Goal: Task Accomplishment & Management: Manage account settings

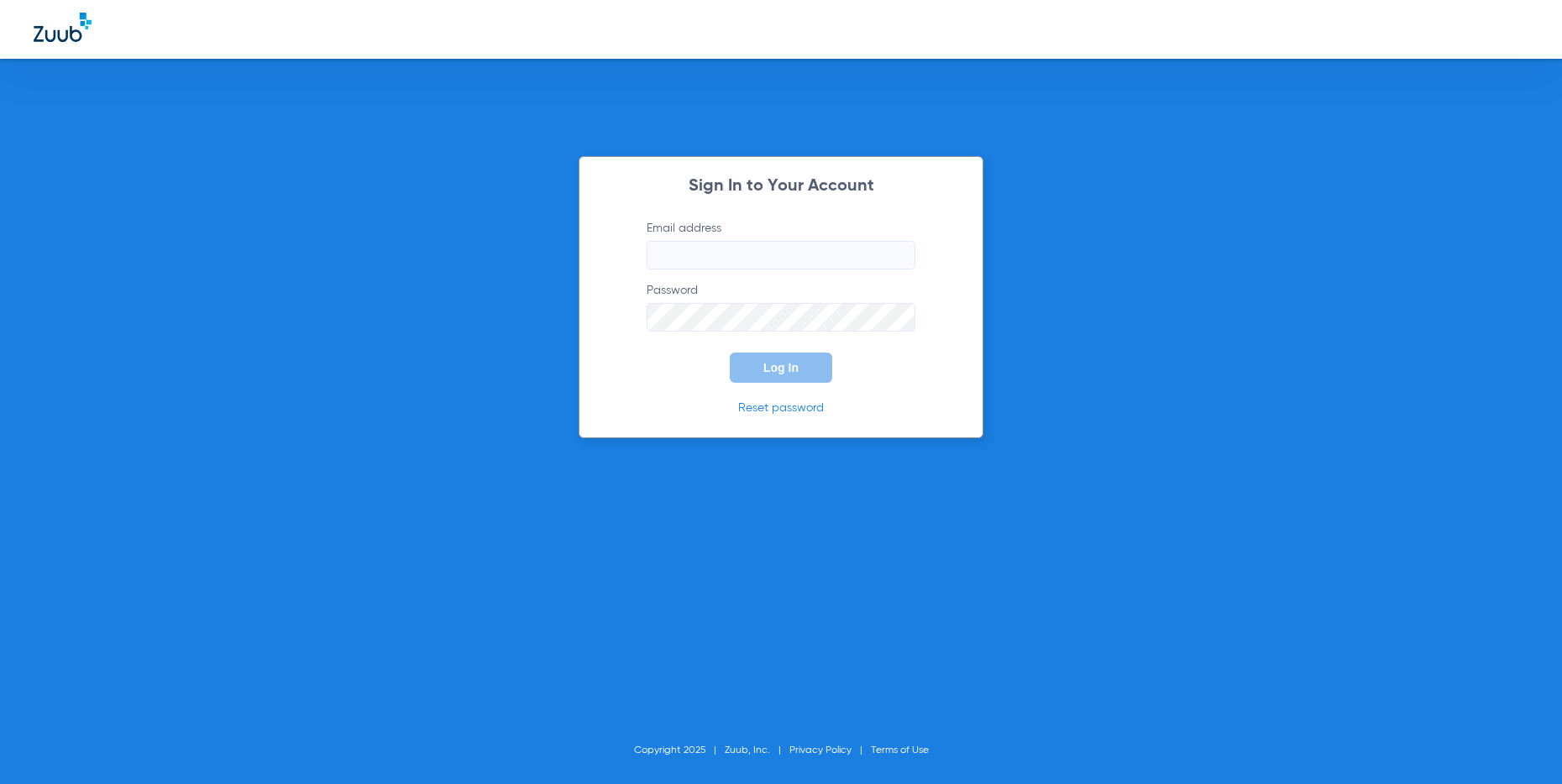
type input "[PERSON_NAME][EMAIL_ADDRESS][DOMAIN_NAME]"
click at [774, 367] on span "Log In" at bounding box center [781, 368] width 35 height 14
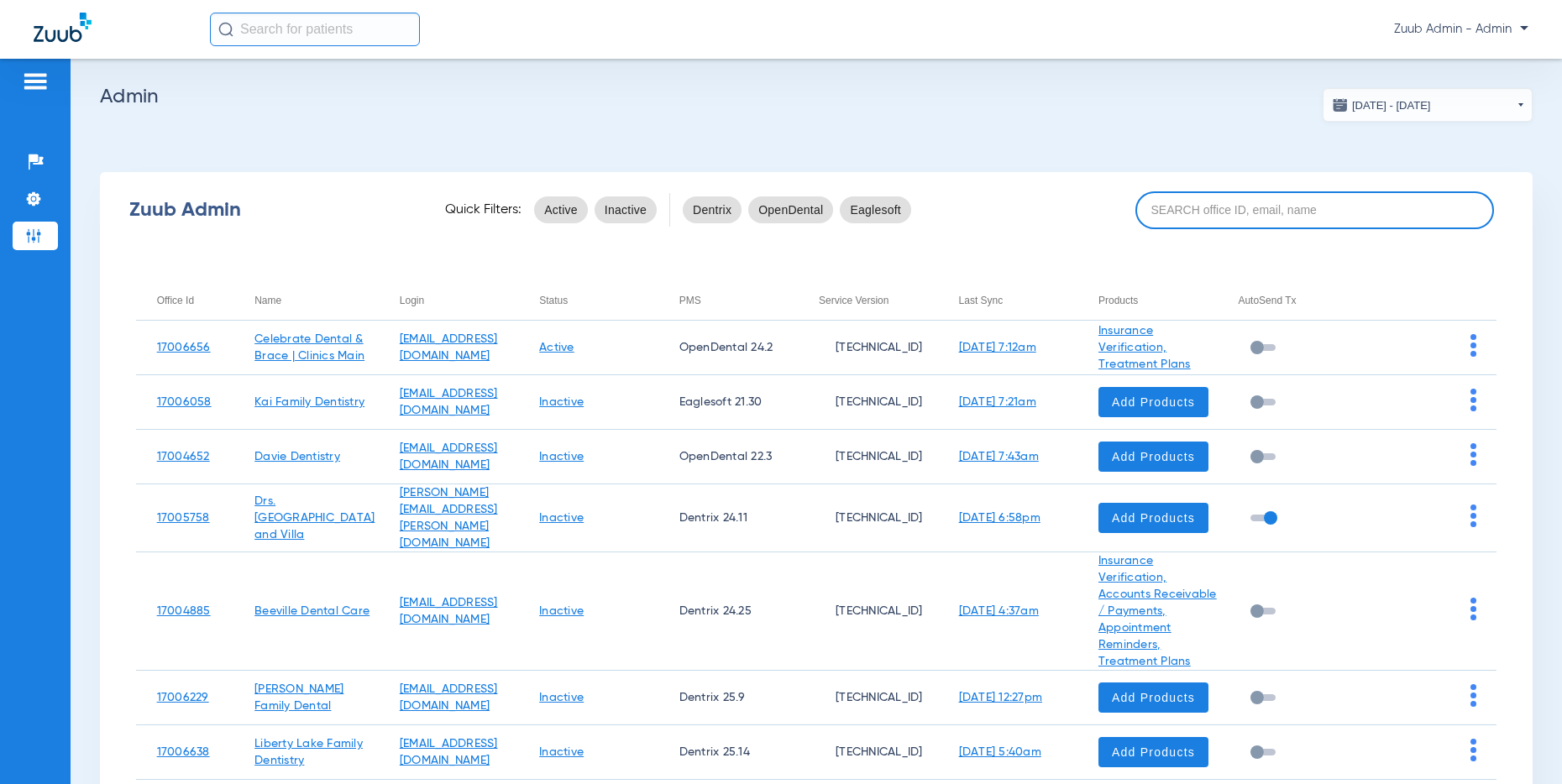
click at [1216, 212] on input at bounding box center [1314, 210] width 359 height 38
paste input "17005624"
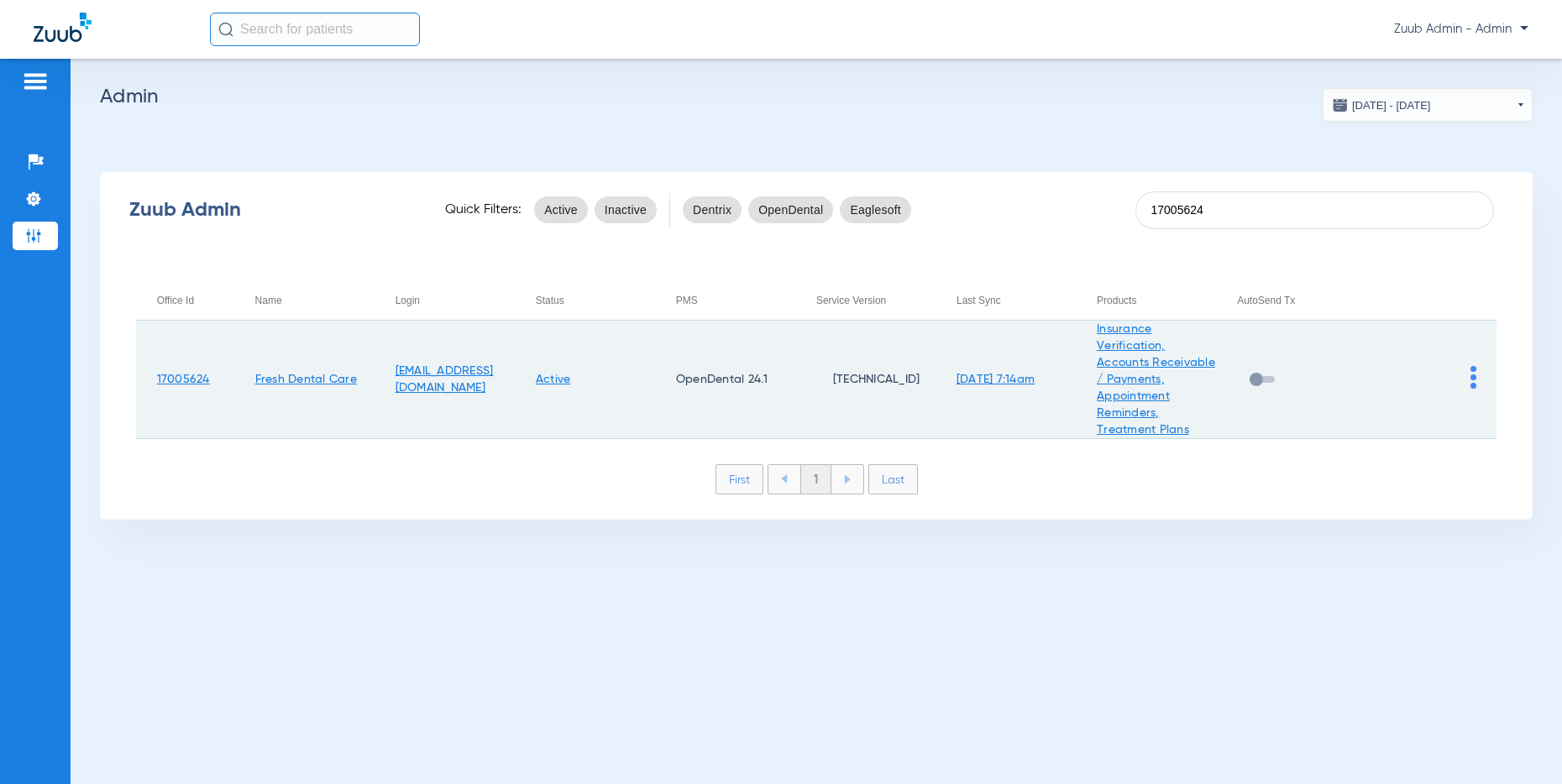
type input "17005624"
click at [1472, 379] on img at bounding box center [1472, 377] width 6 height 22
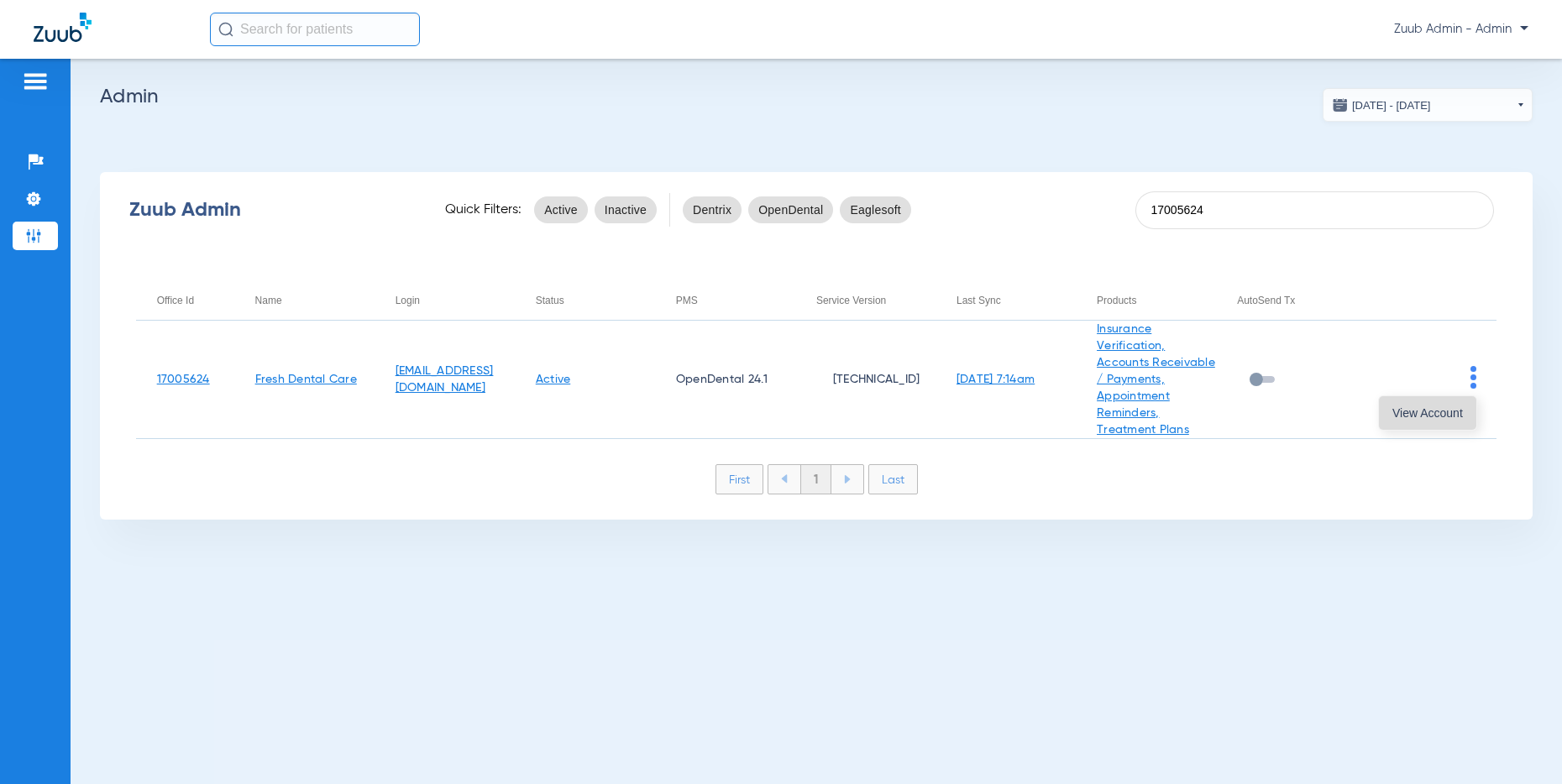
click at [1450, 417] on span "View Account" at bounding box center [1428, 413] width 71 height 12
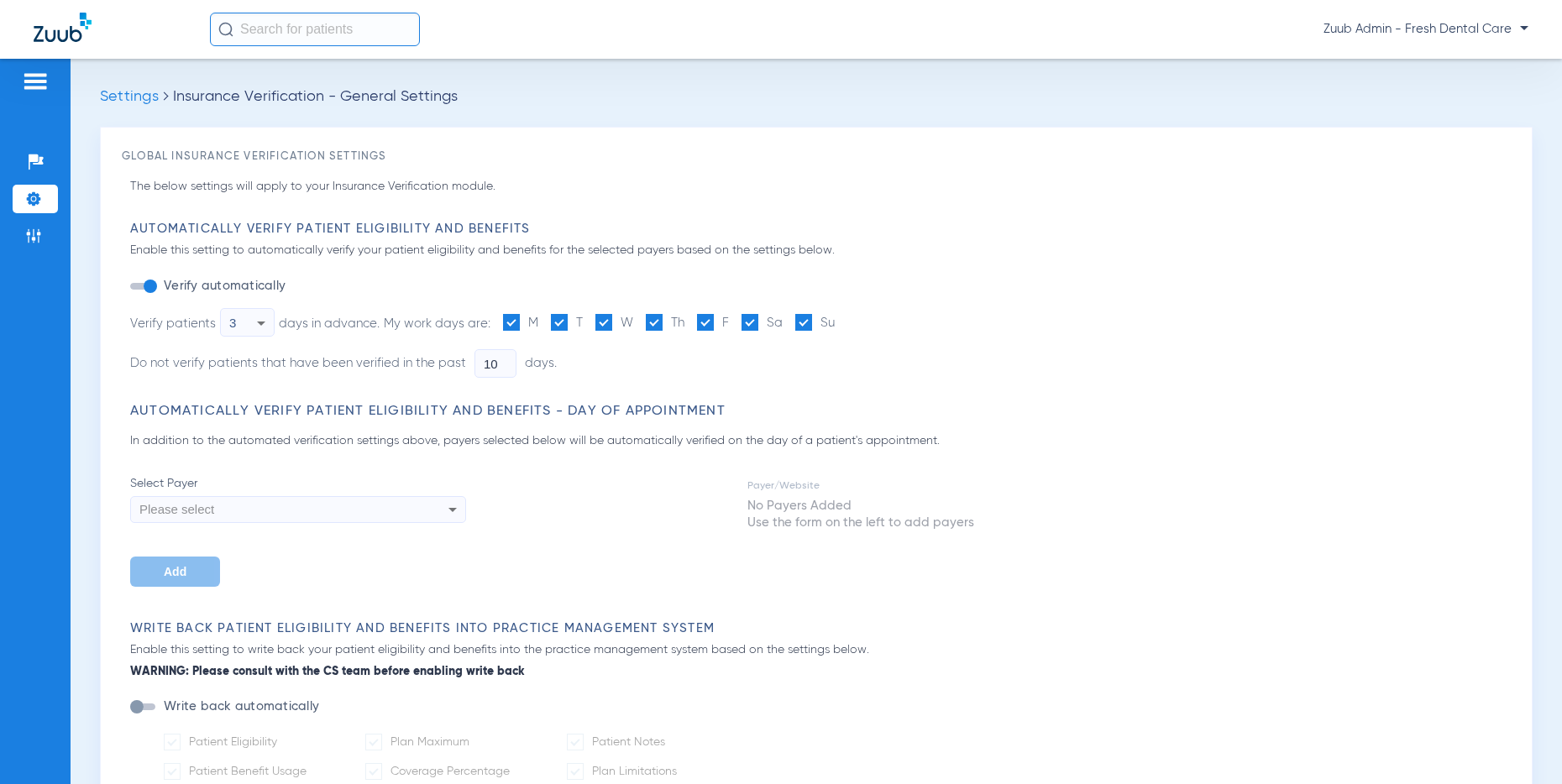
type input "3"
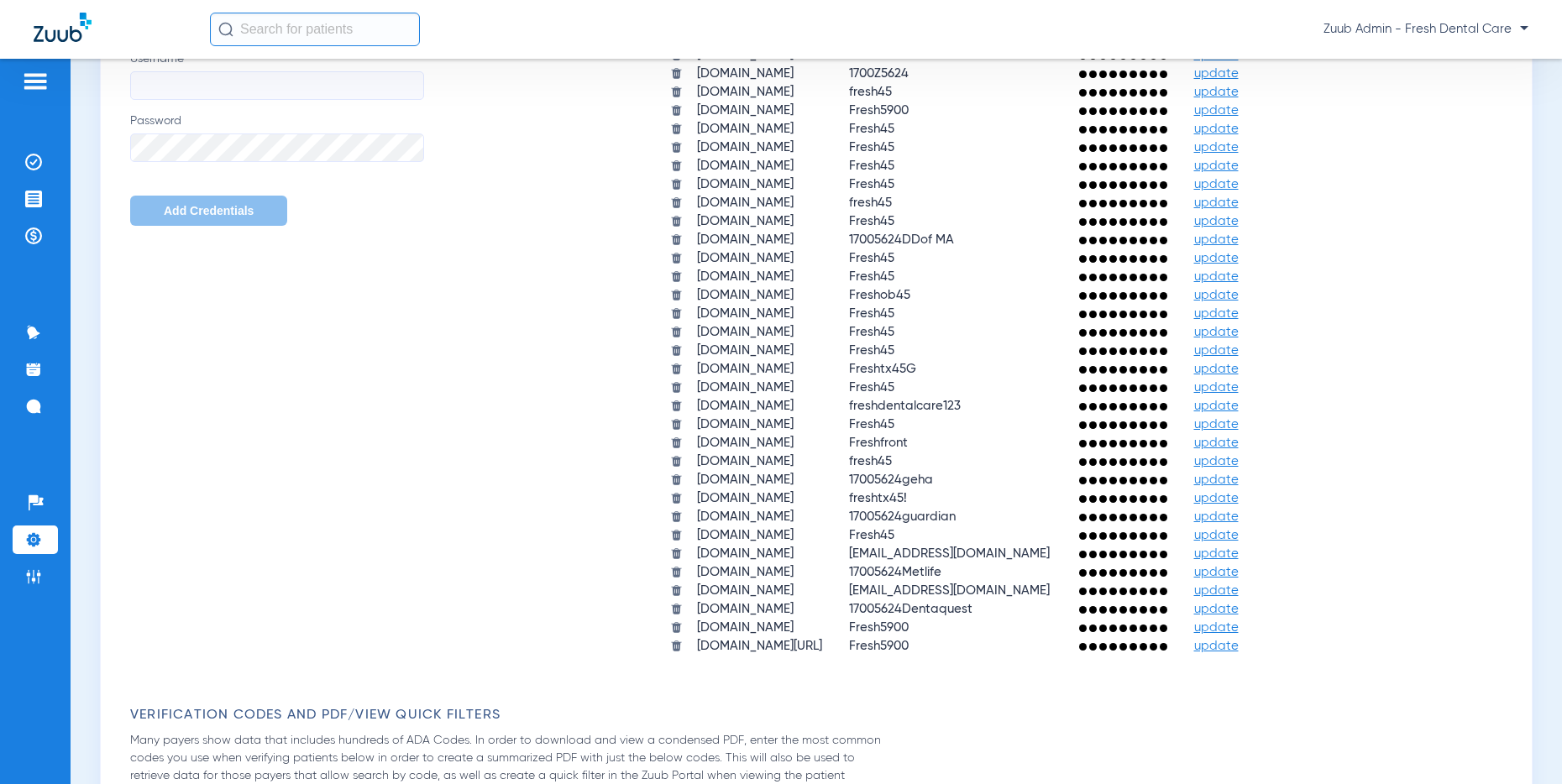
scroll to position [1451, 0]
click at [38, 163] on img at bounding box center [34, 163] width 17 height 17
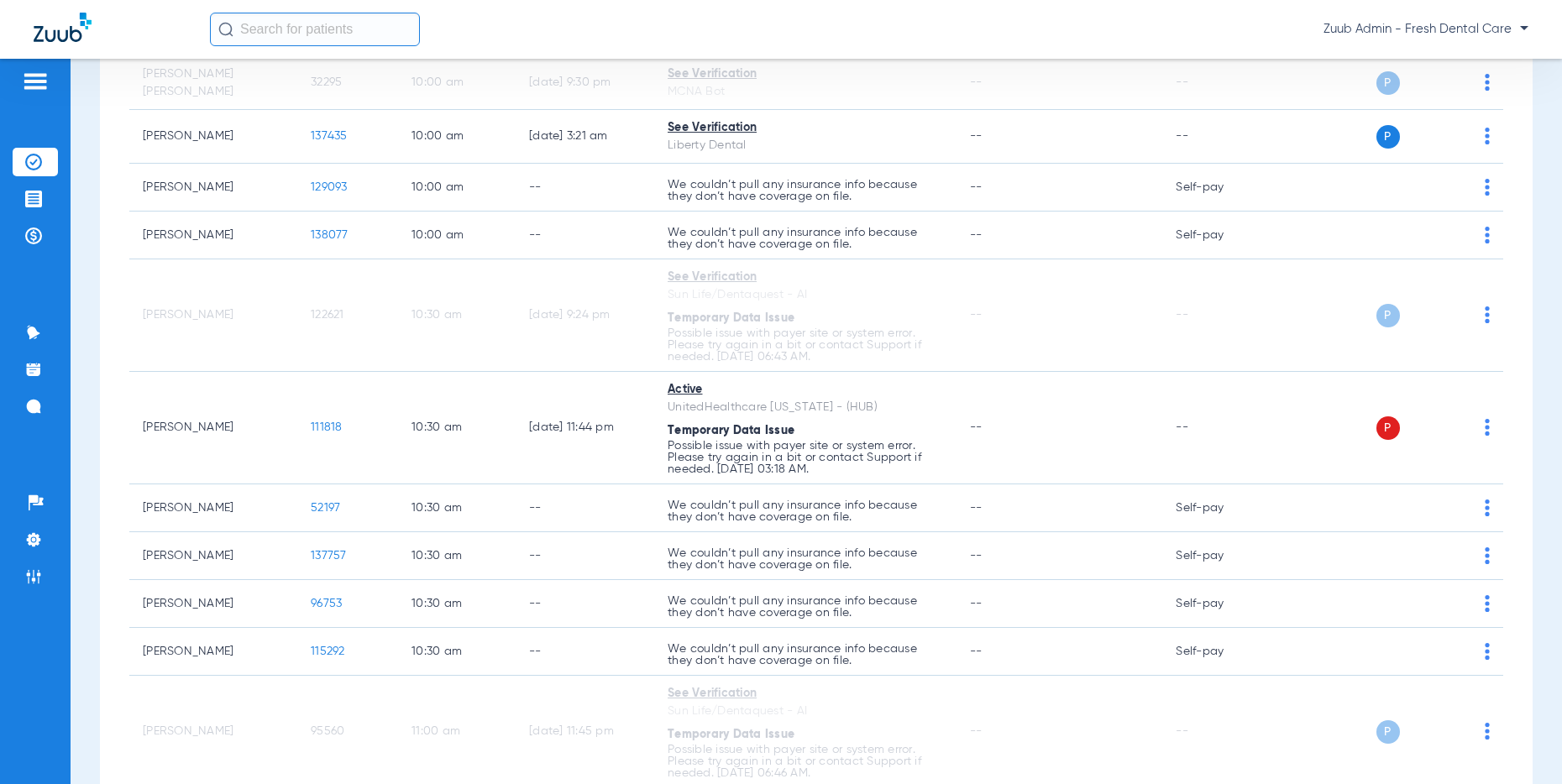
scroll to position [2702, 0]
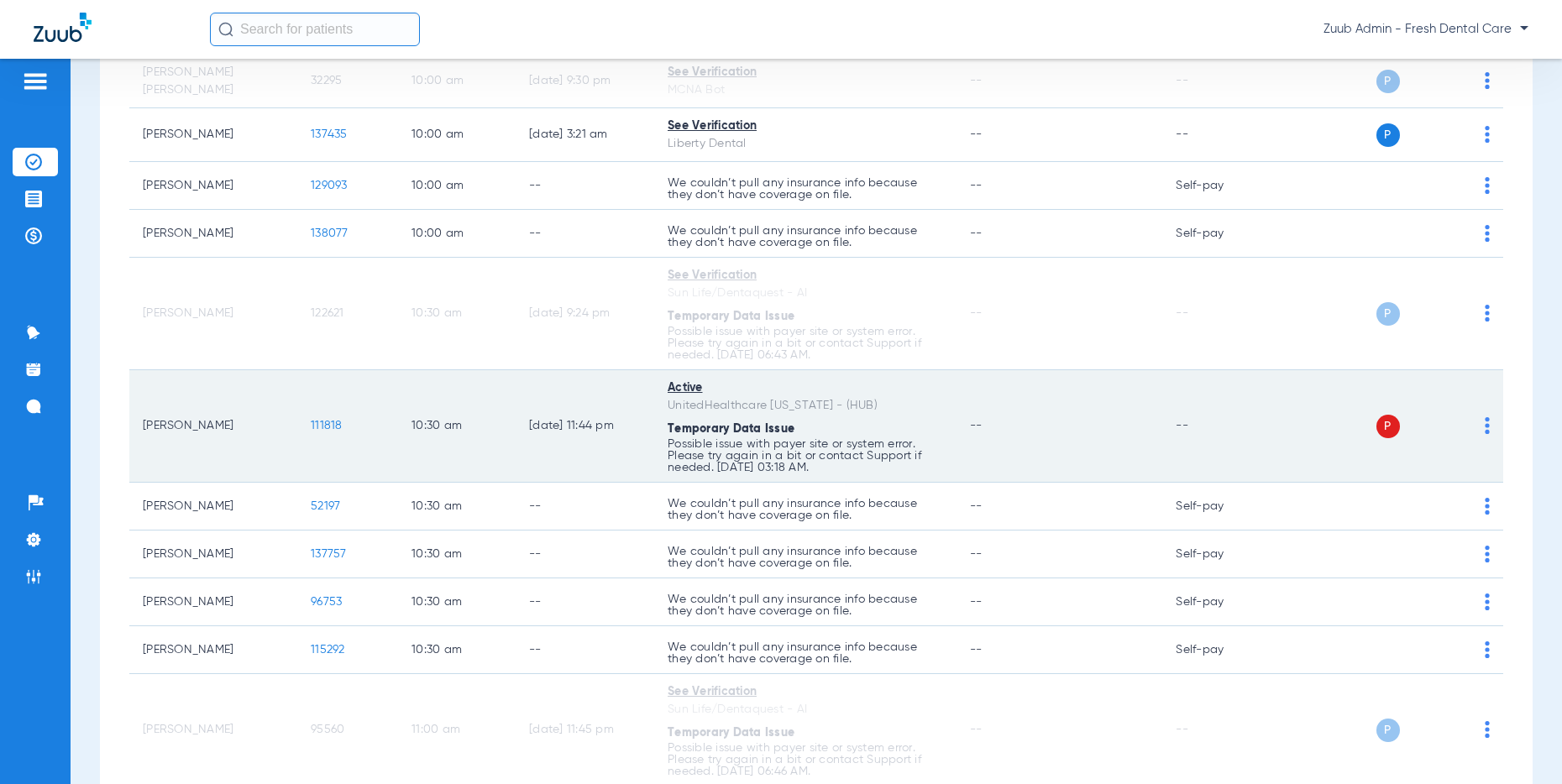
click at [1485, 426] on img at bounding box center [1487, 426] width 5 height 17
click at [1439, 488] on span "Verify Now" at bounding box center [1436, 492] width 79 height 12
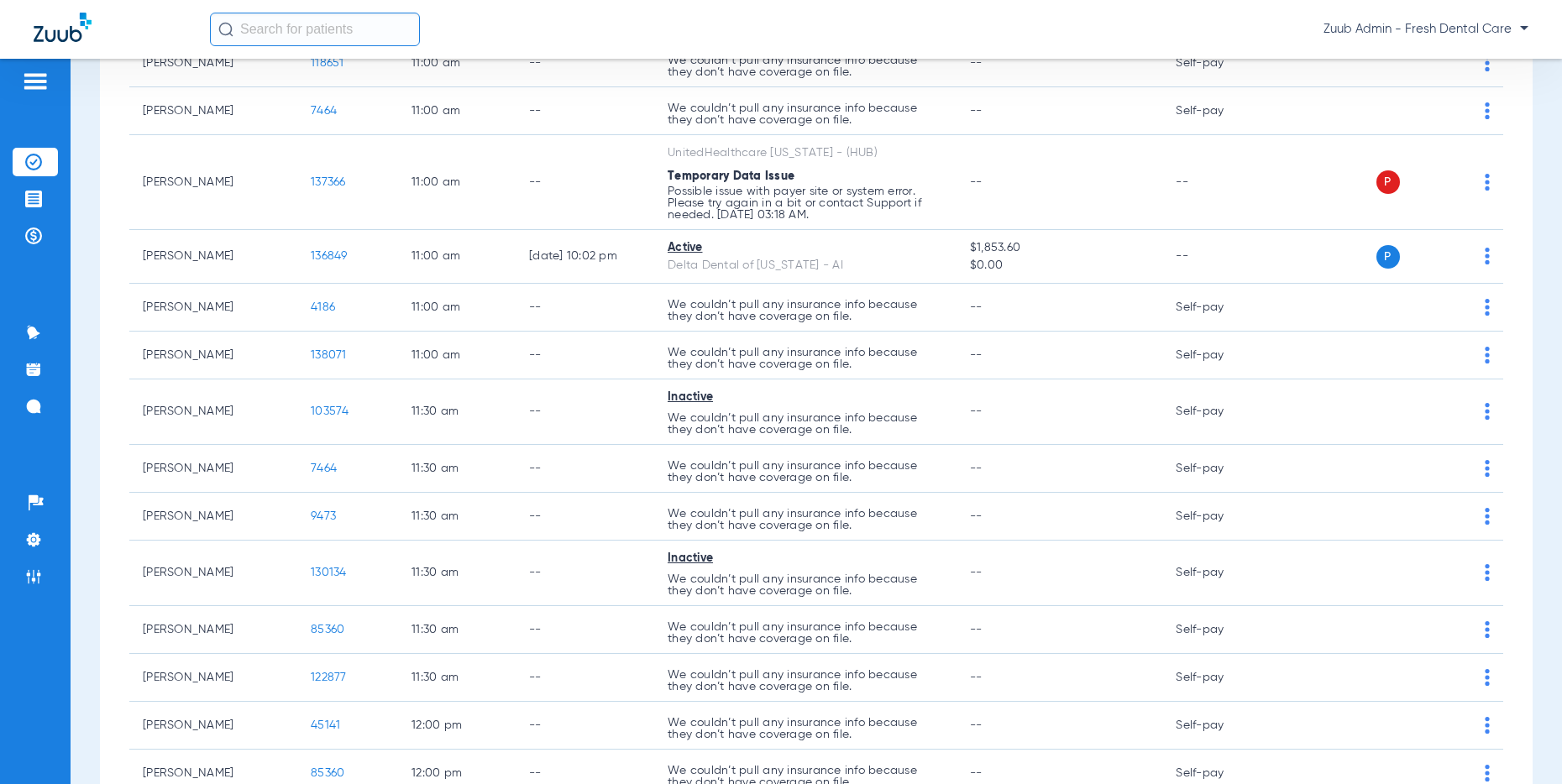
scroll to position [3851, 0]
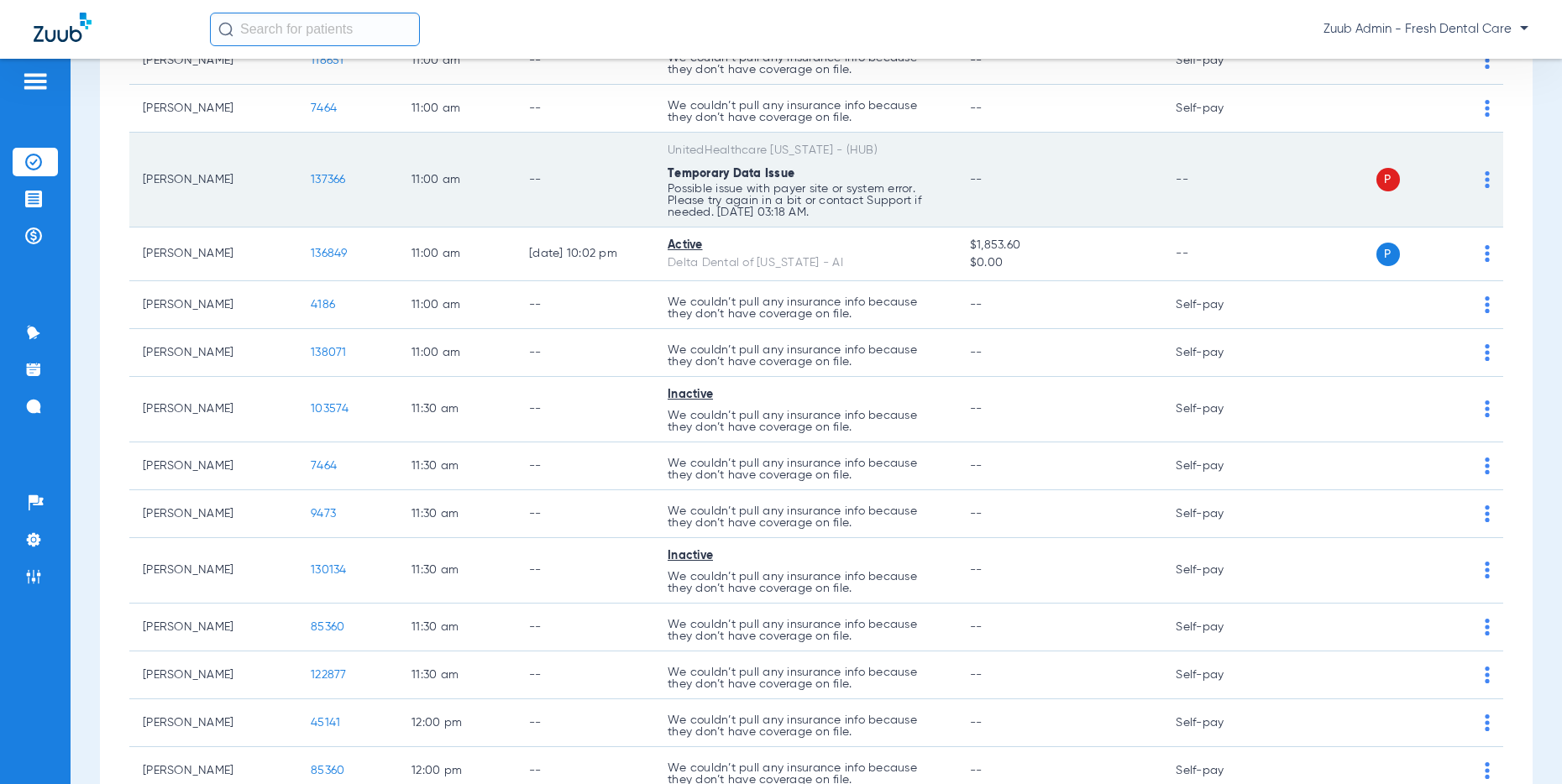
click at [1485, 177] on img at bounding box center [1487, 180] width 5 height 17
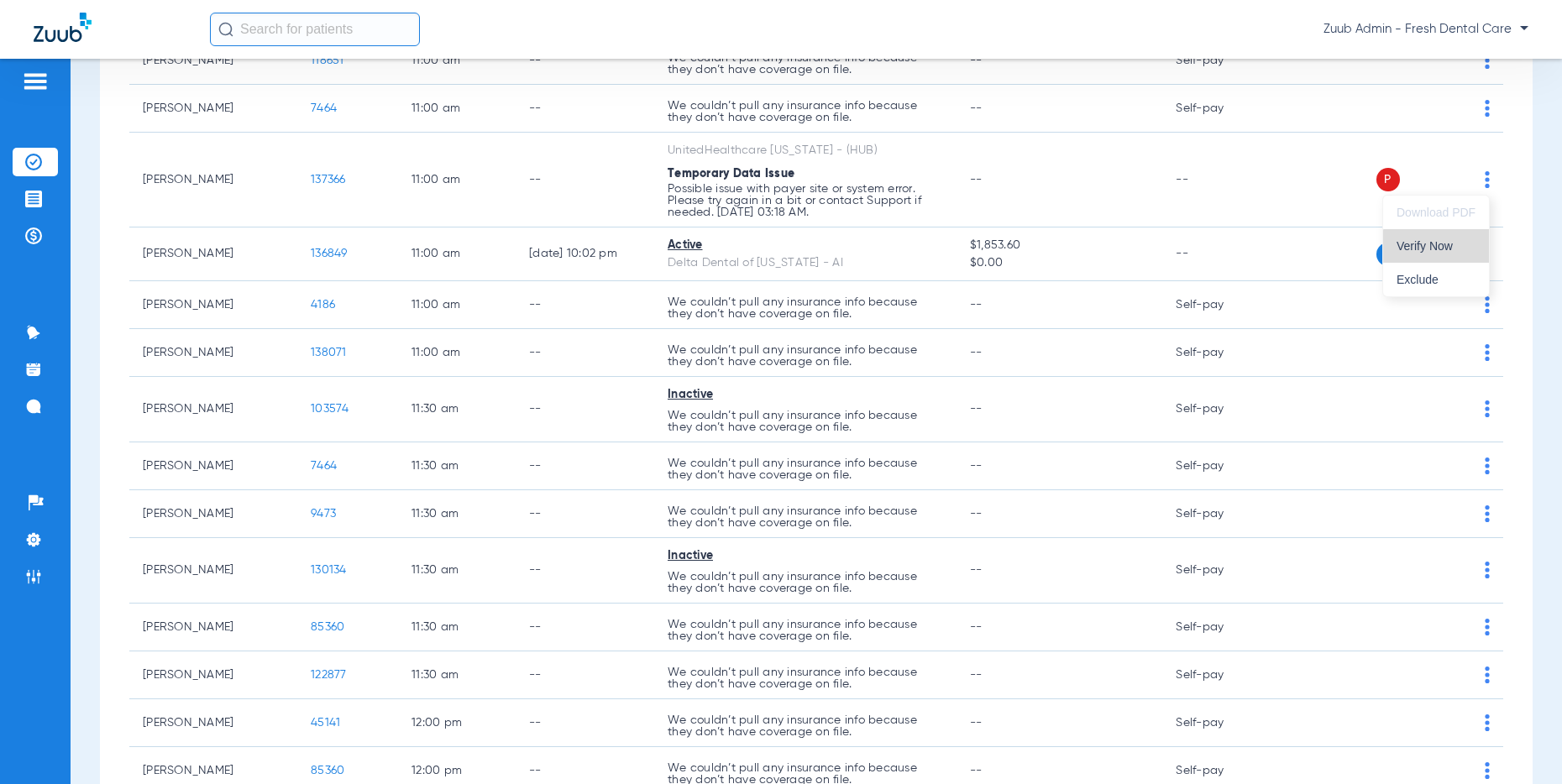
click at [1444, 248] on span "Verify Now" at bounding box center [1436, 246] width 79 height 12
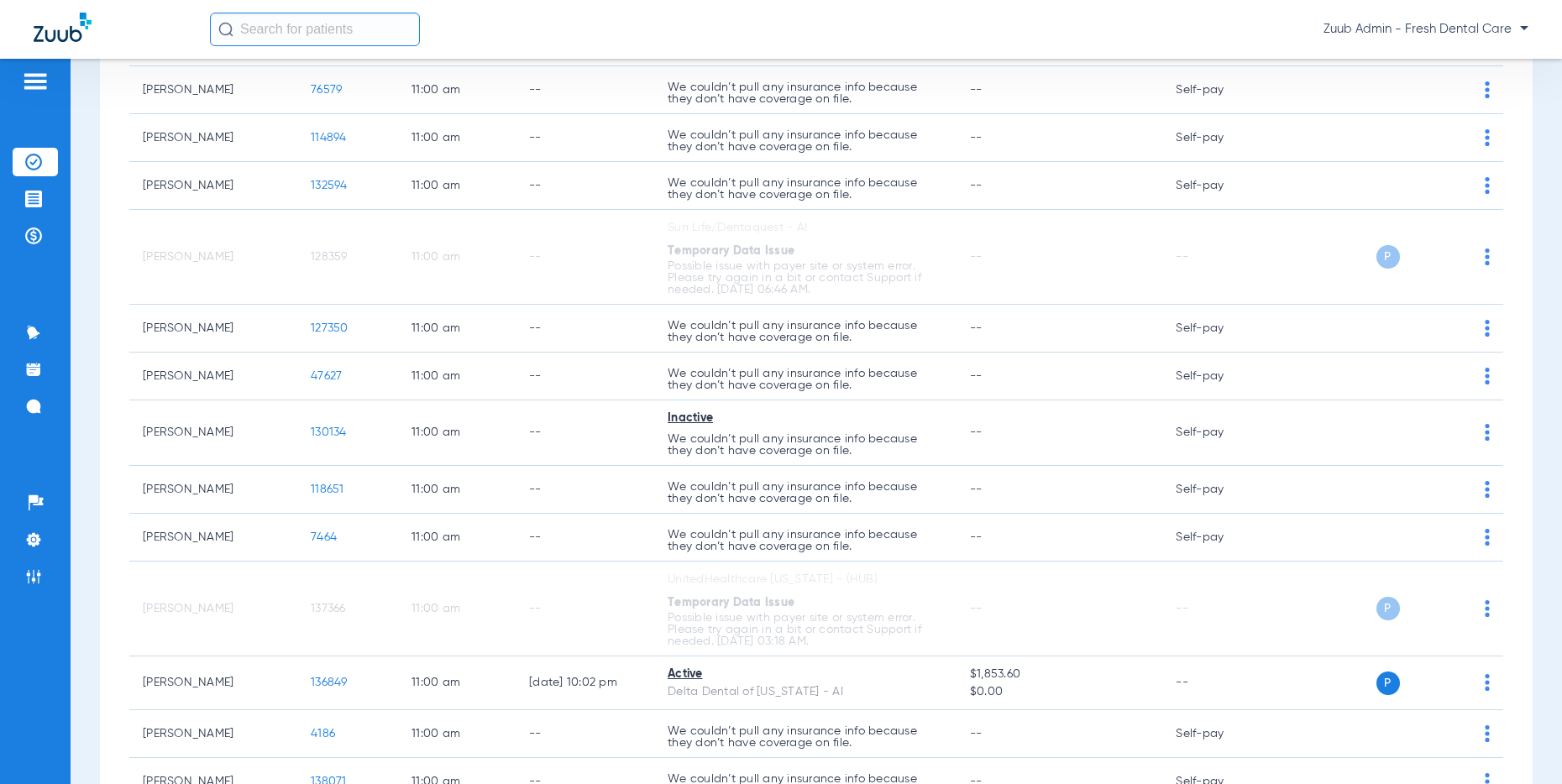
scroll to position [2973, 0]
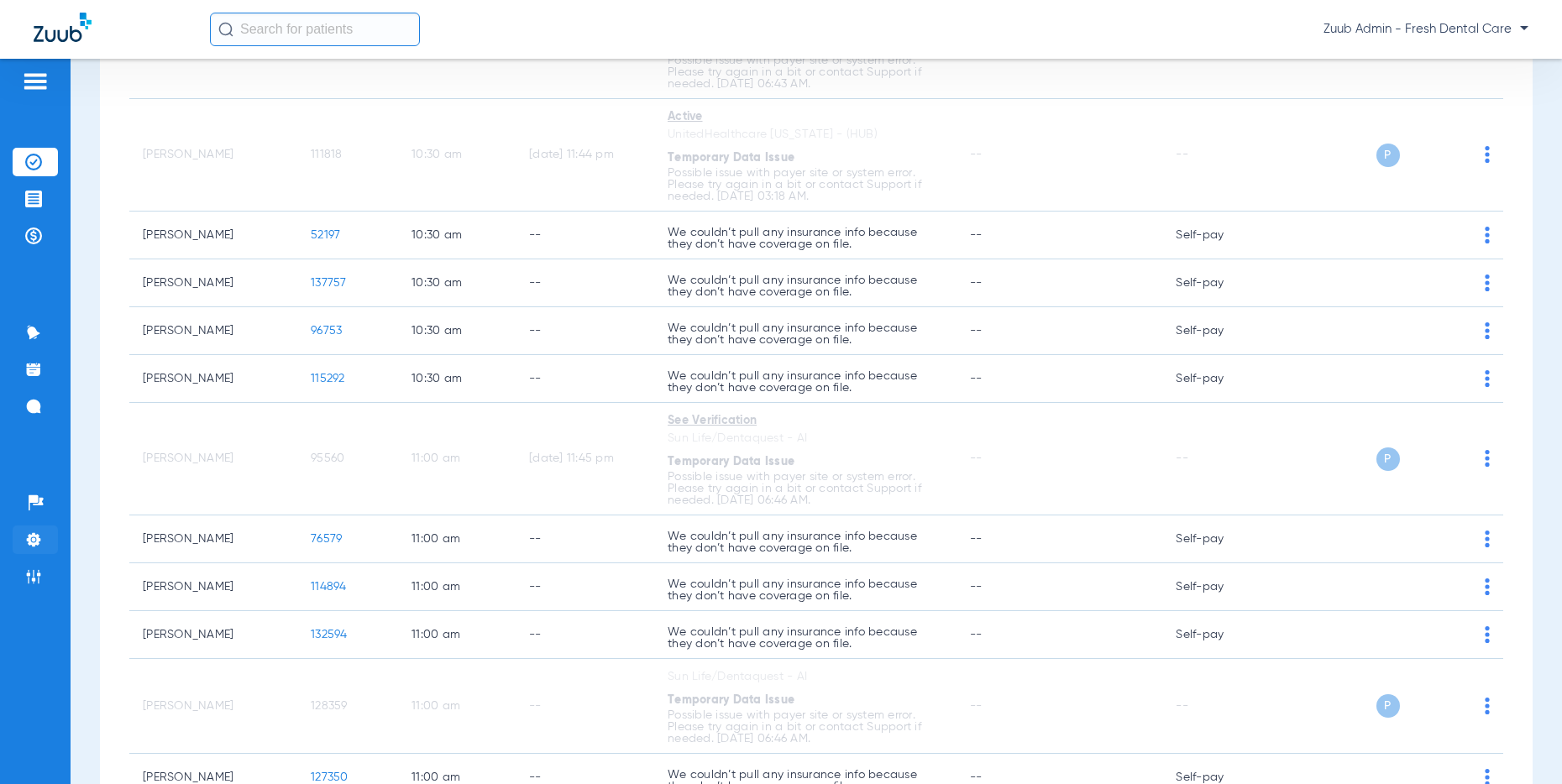
click at [34, 534] on img at bounding box center [34, 540] width 17 height 17
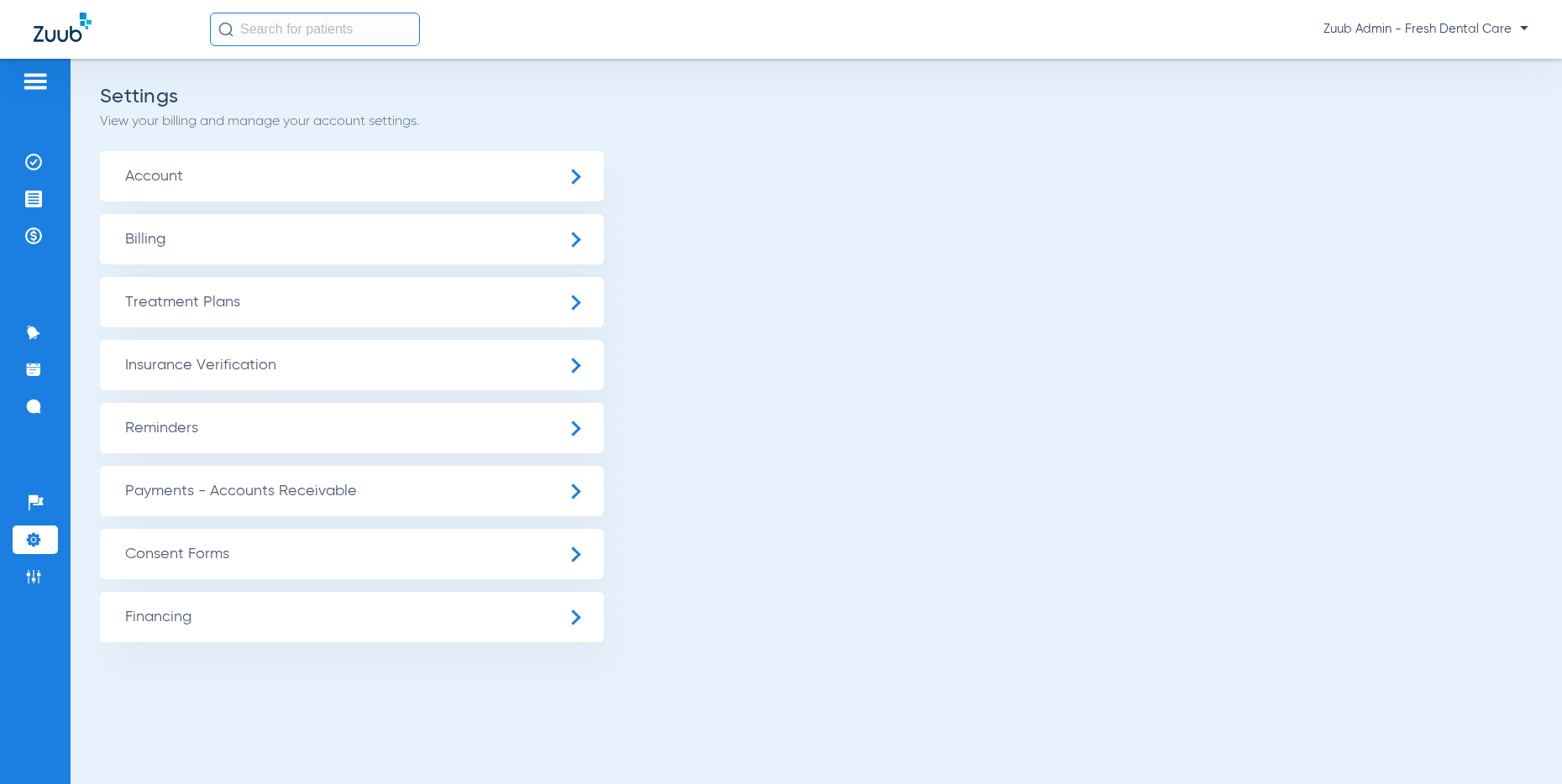
click at [246, 367] on span "Insurance Verification" at bounding box center [351, 365] width 503 height 51
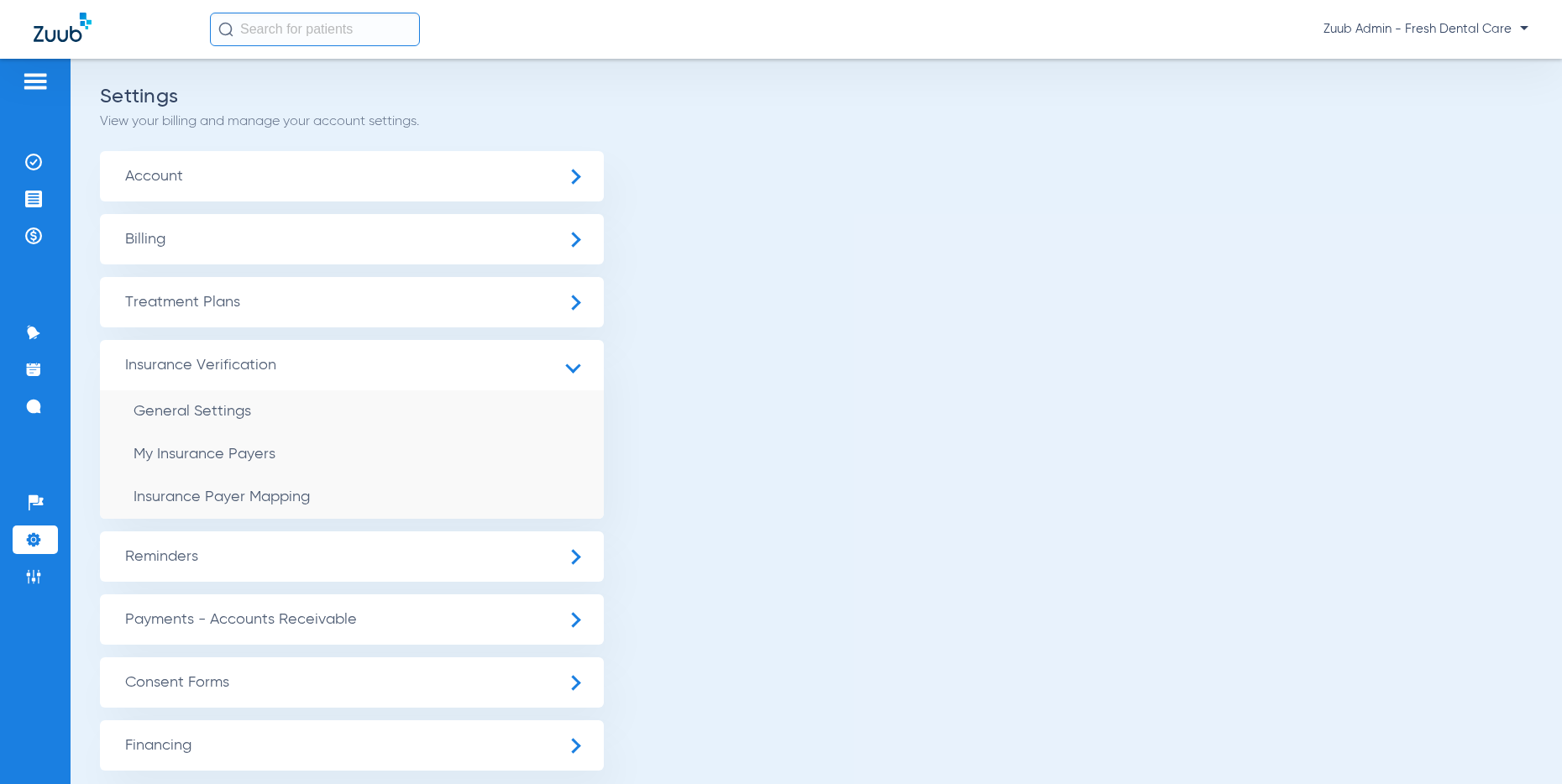
click at [270, 494] on span "Insurance Payer Mapping" at bounding box center [221, 497] width 176 height 15
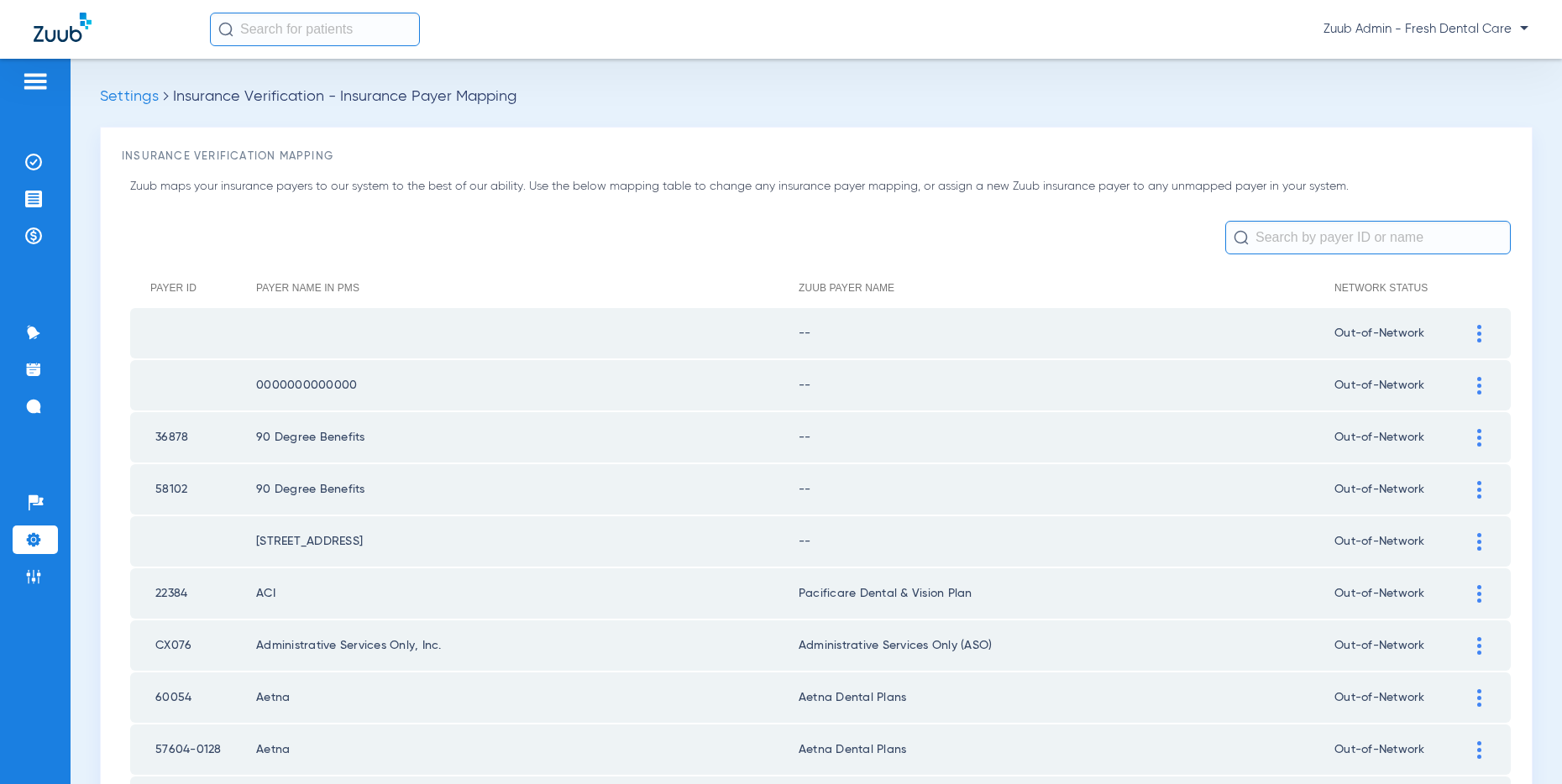
scroll to position [2250, 0]
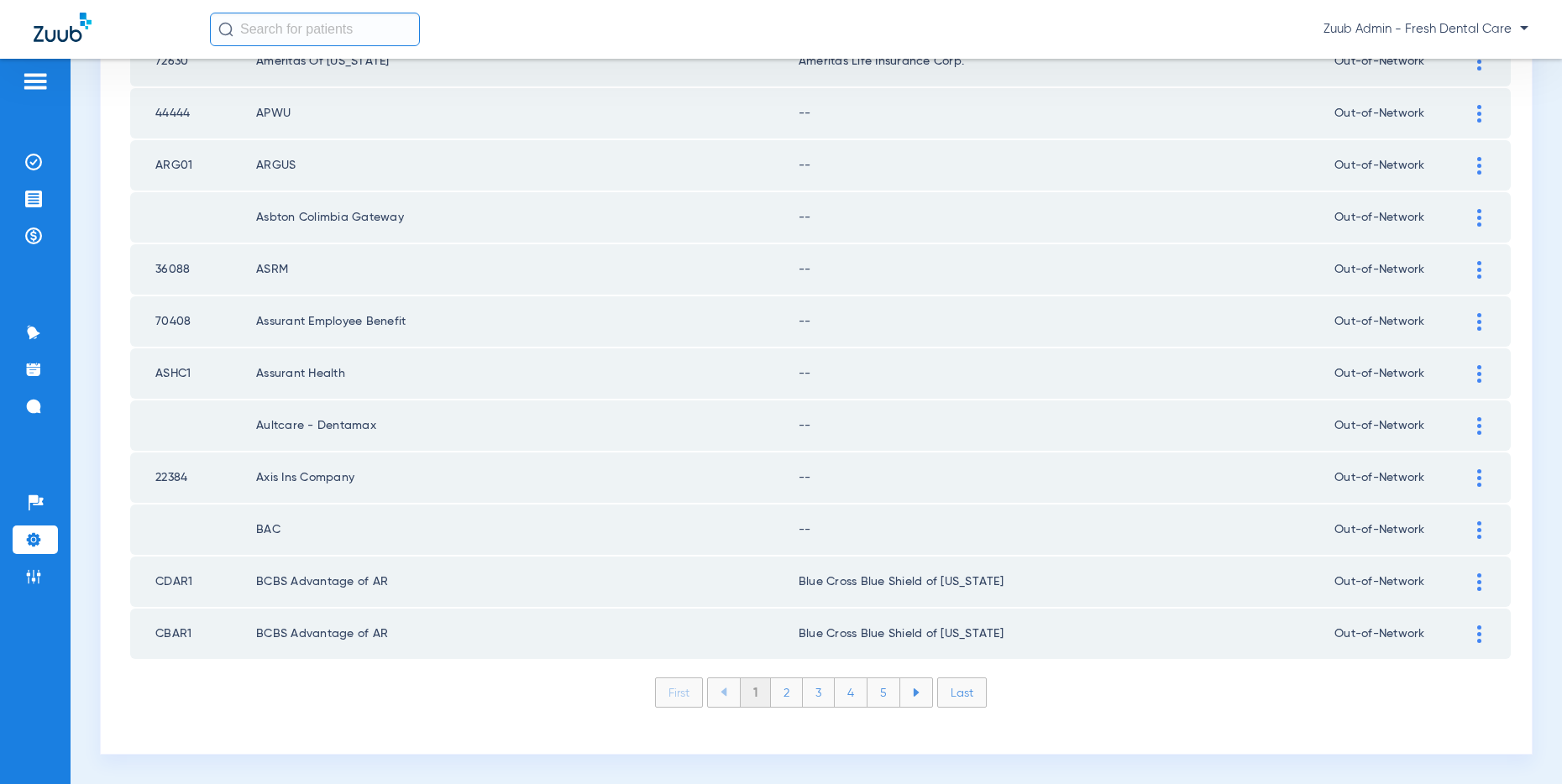
click at [970, 690] on li "Last" at bounding box center [962, 692] width 50 height 30
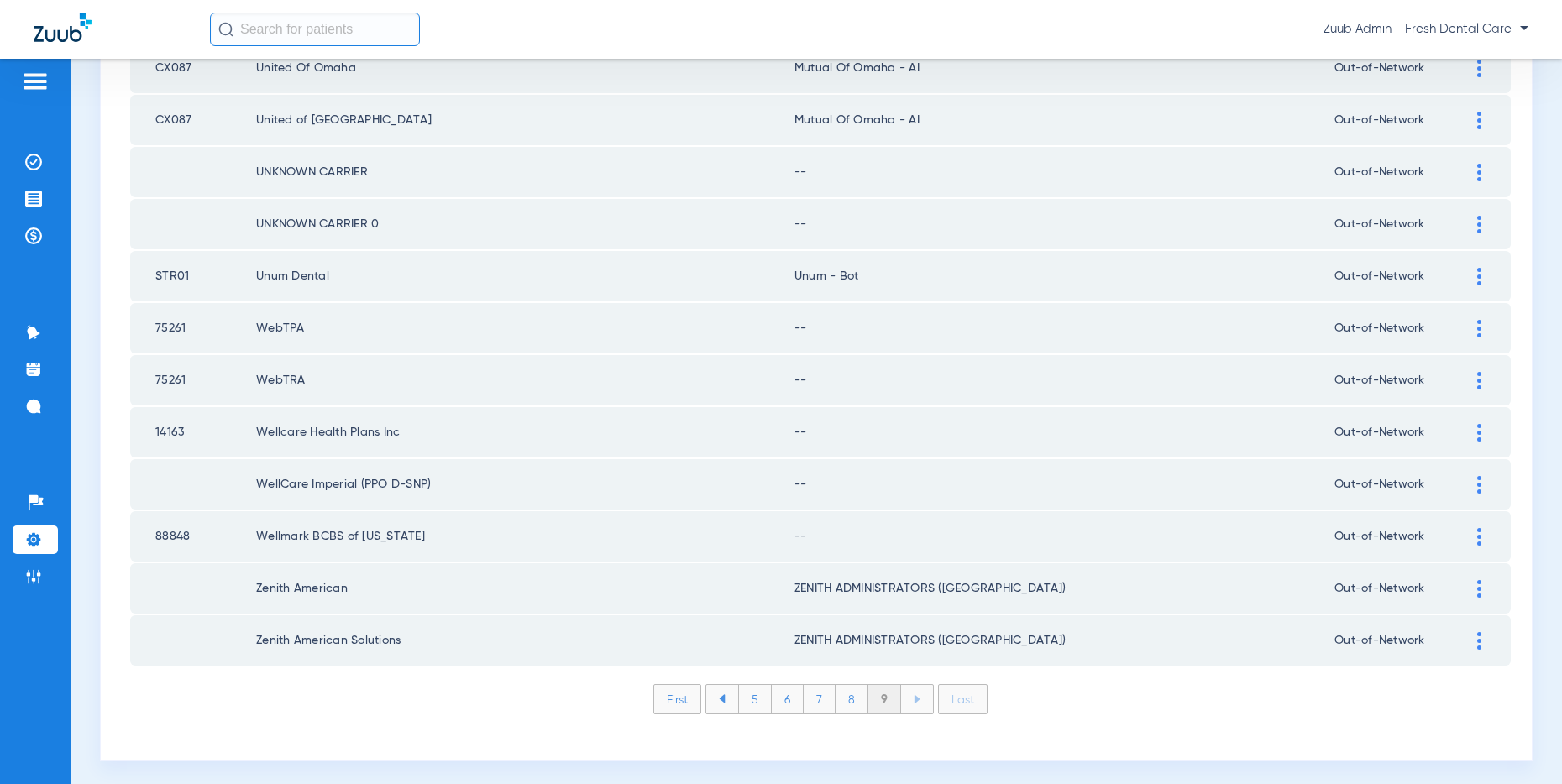
scroll to position [625, 0]
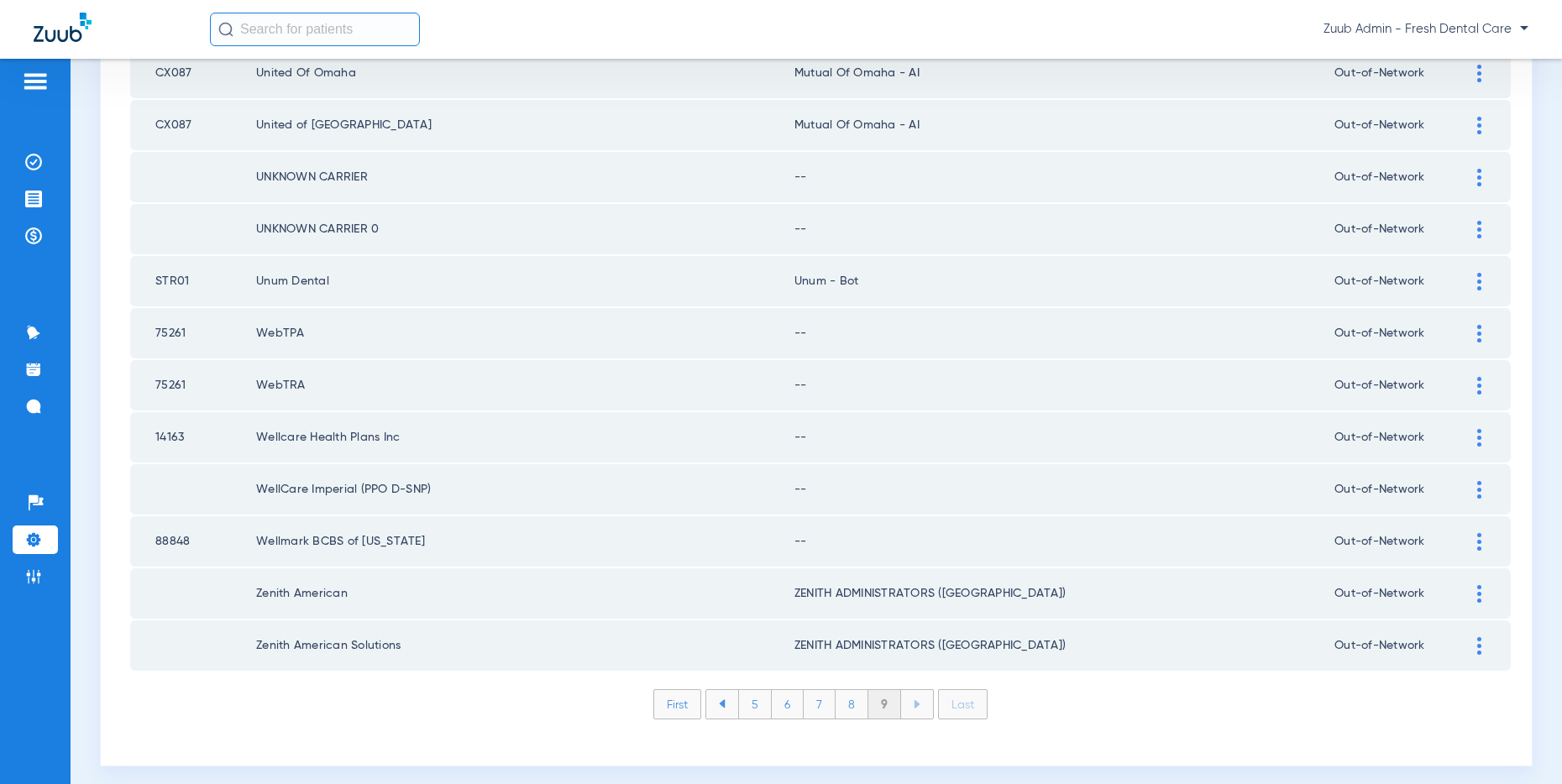
click at [1478, 537] on img at bounding box center [1479, 542] width 4 height 17
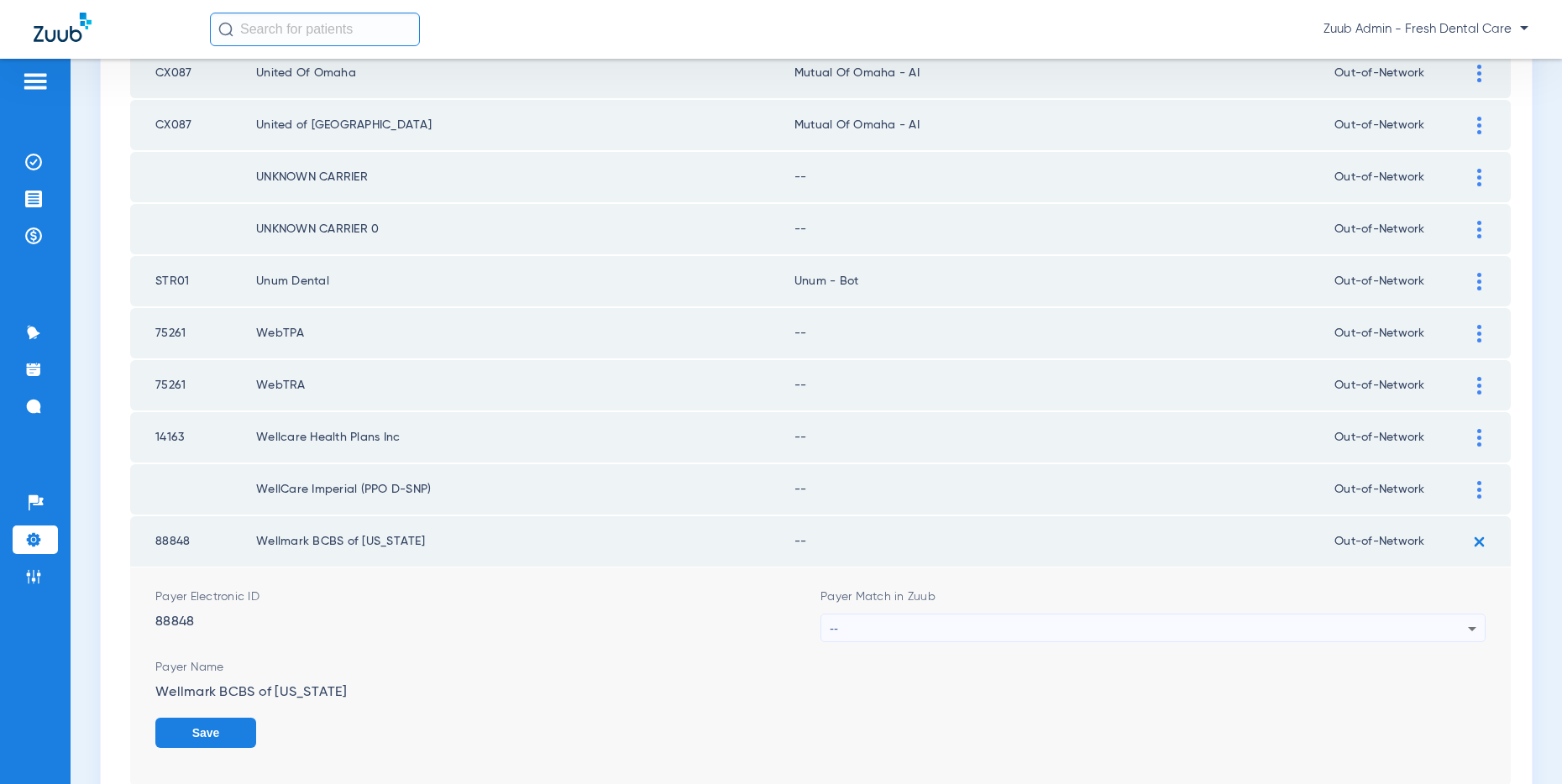
click at [1361, 628] on div "--" at bounding box center [1148, 628] width 638 height 28
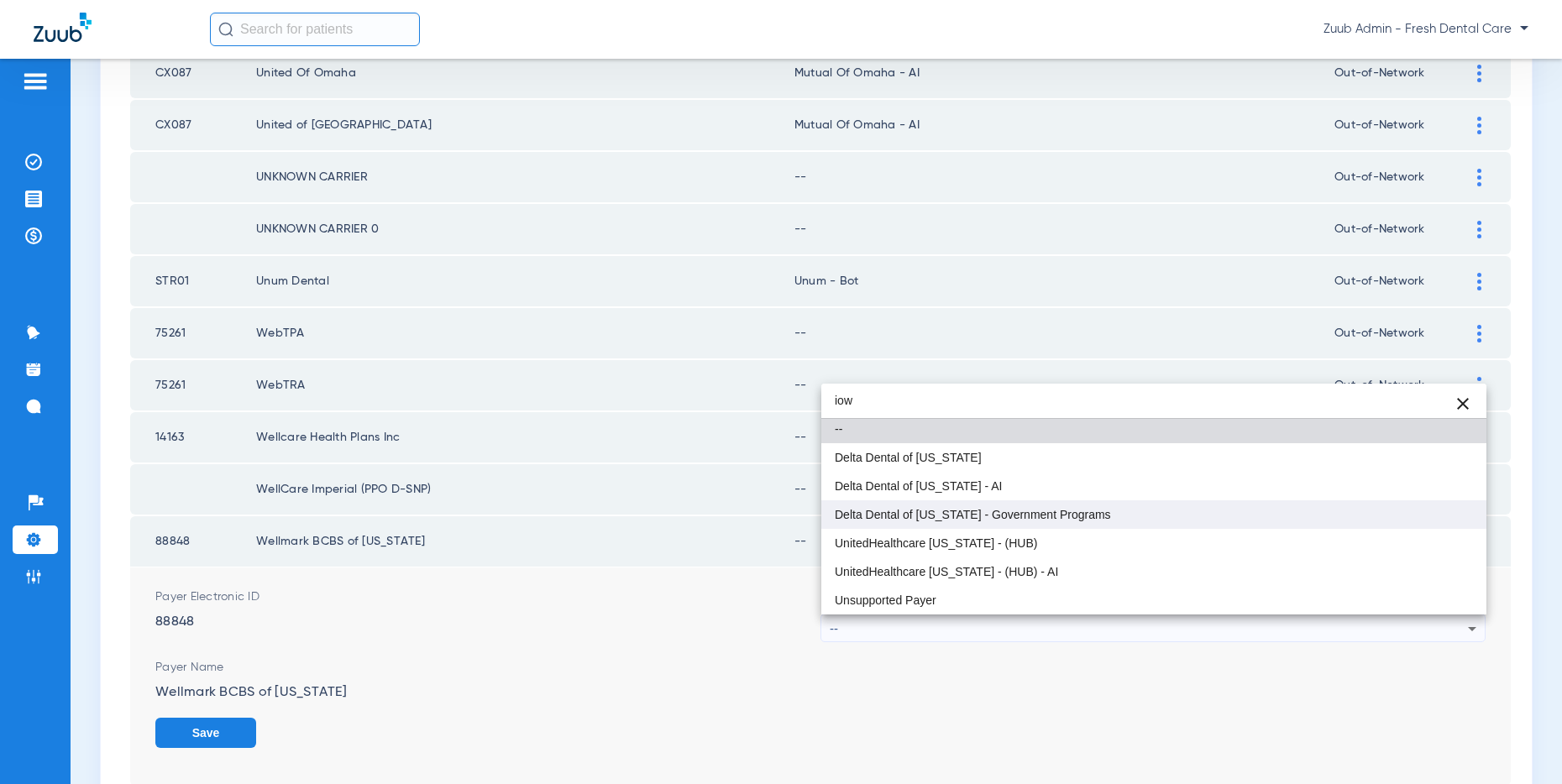
scroll to position [0, 0]
click at [1053, 402] on input "iow" at bounding box center [1153, 401] width 665 height 34
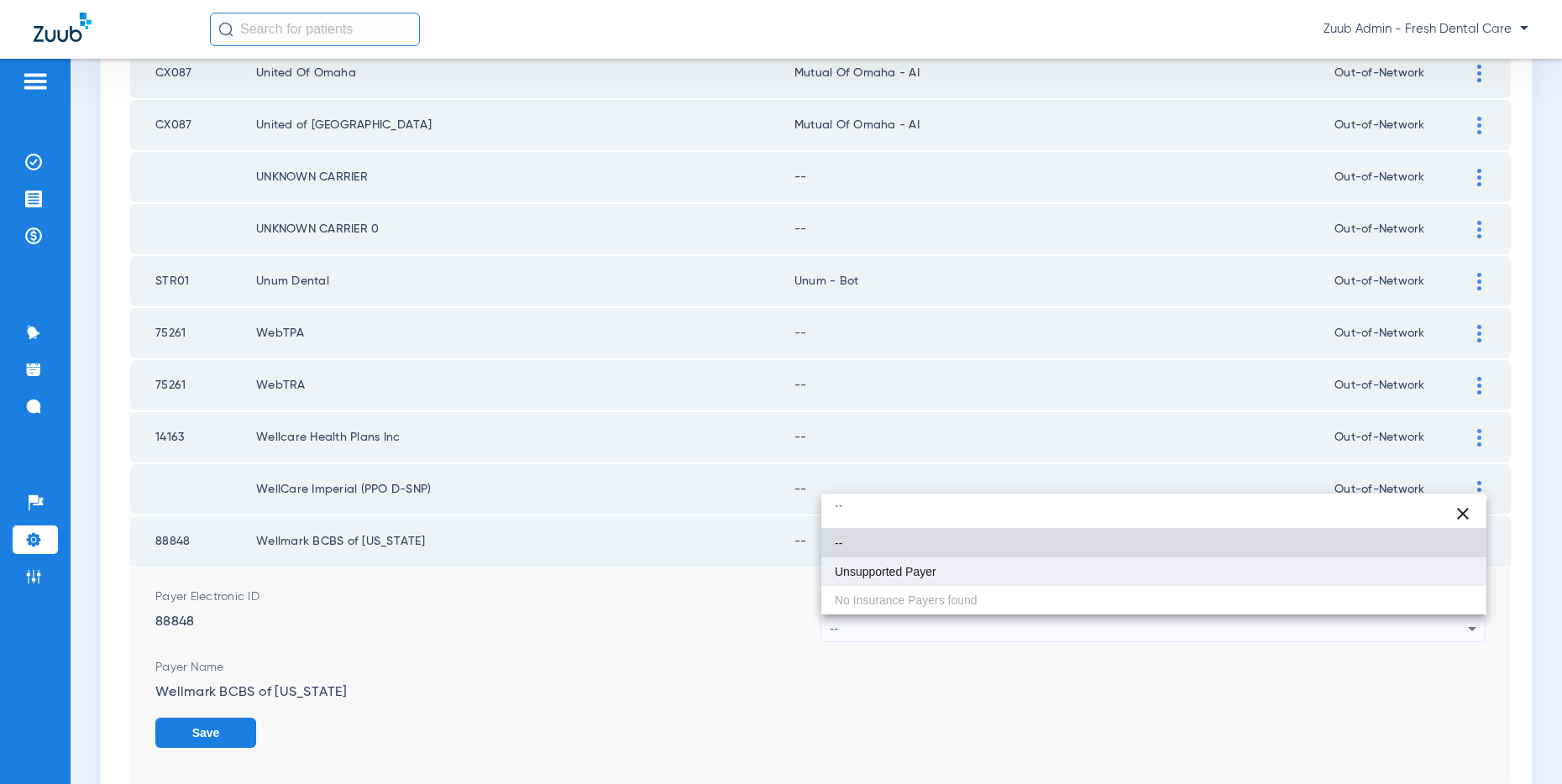
type input "``"
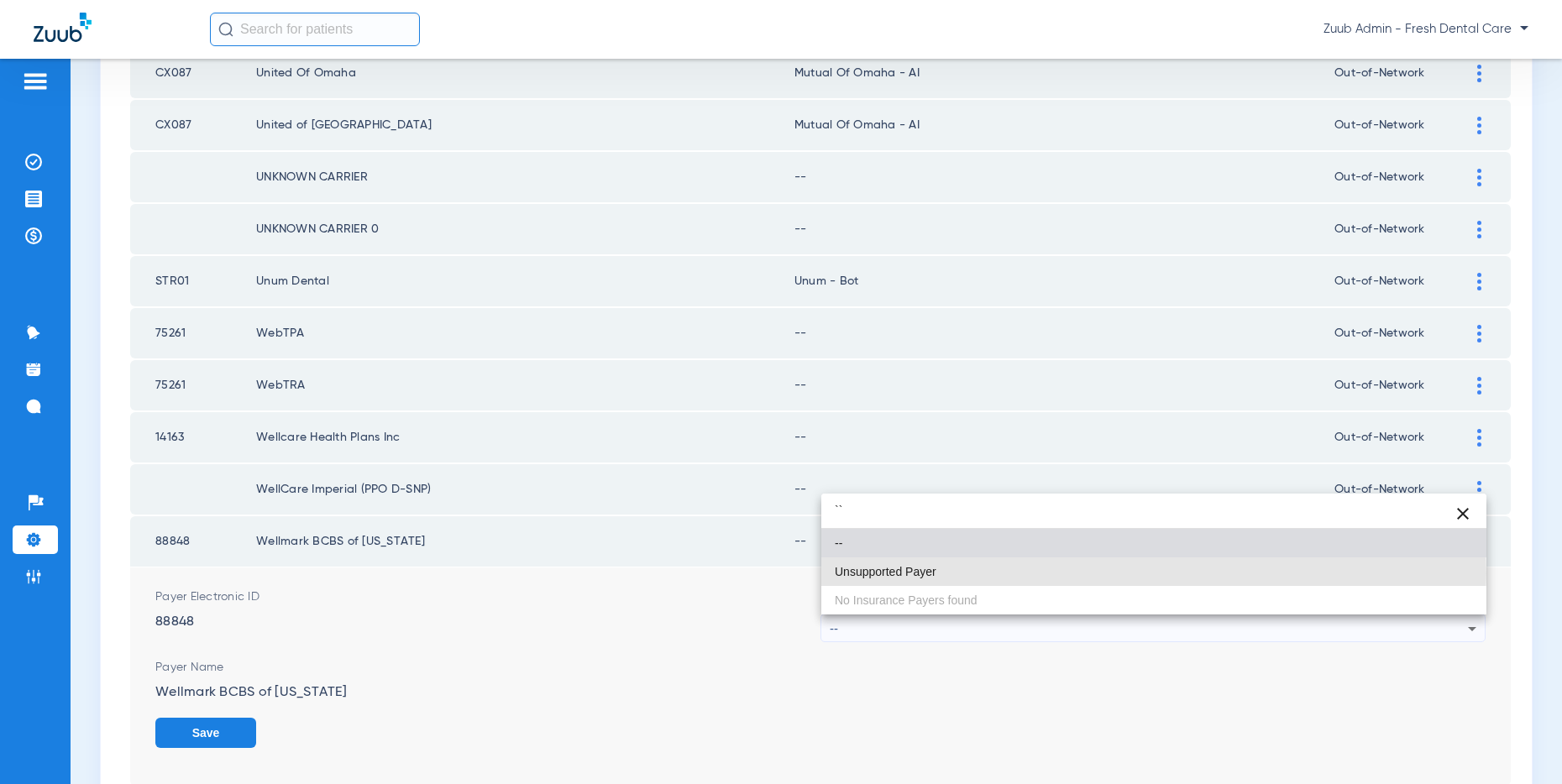
drag, startPoint x: 929, startPoint y: 573, endPoint x: 950, endPoint y: 573, distance: 21.0
click at [929, 573] on span "Unsupported Payer" at bounding box center [886, 572] width 102 height 12
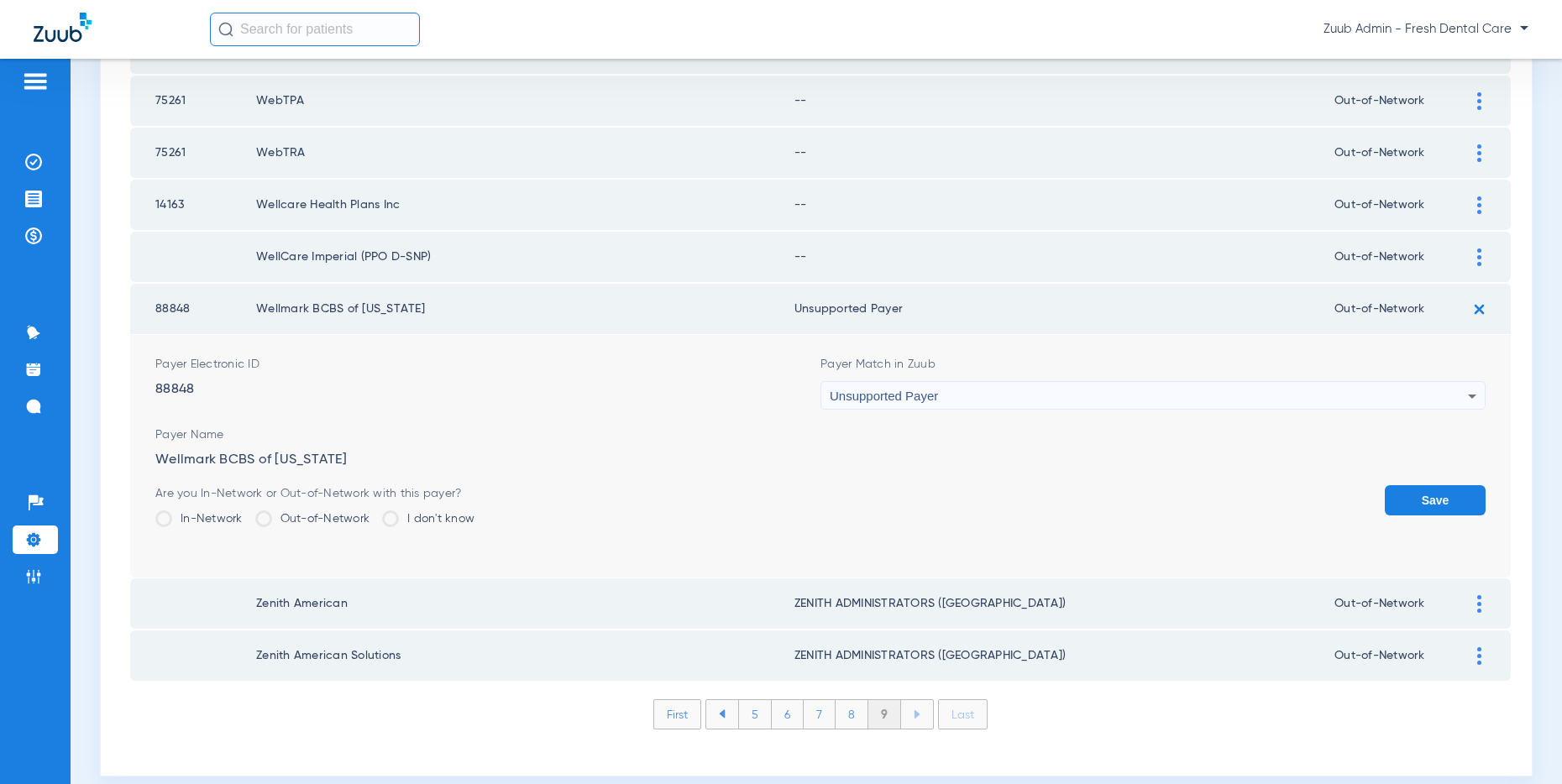
click at [1448, 490] on button "Save" at bounding box center [1435, 500] width 101 height 30
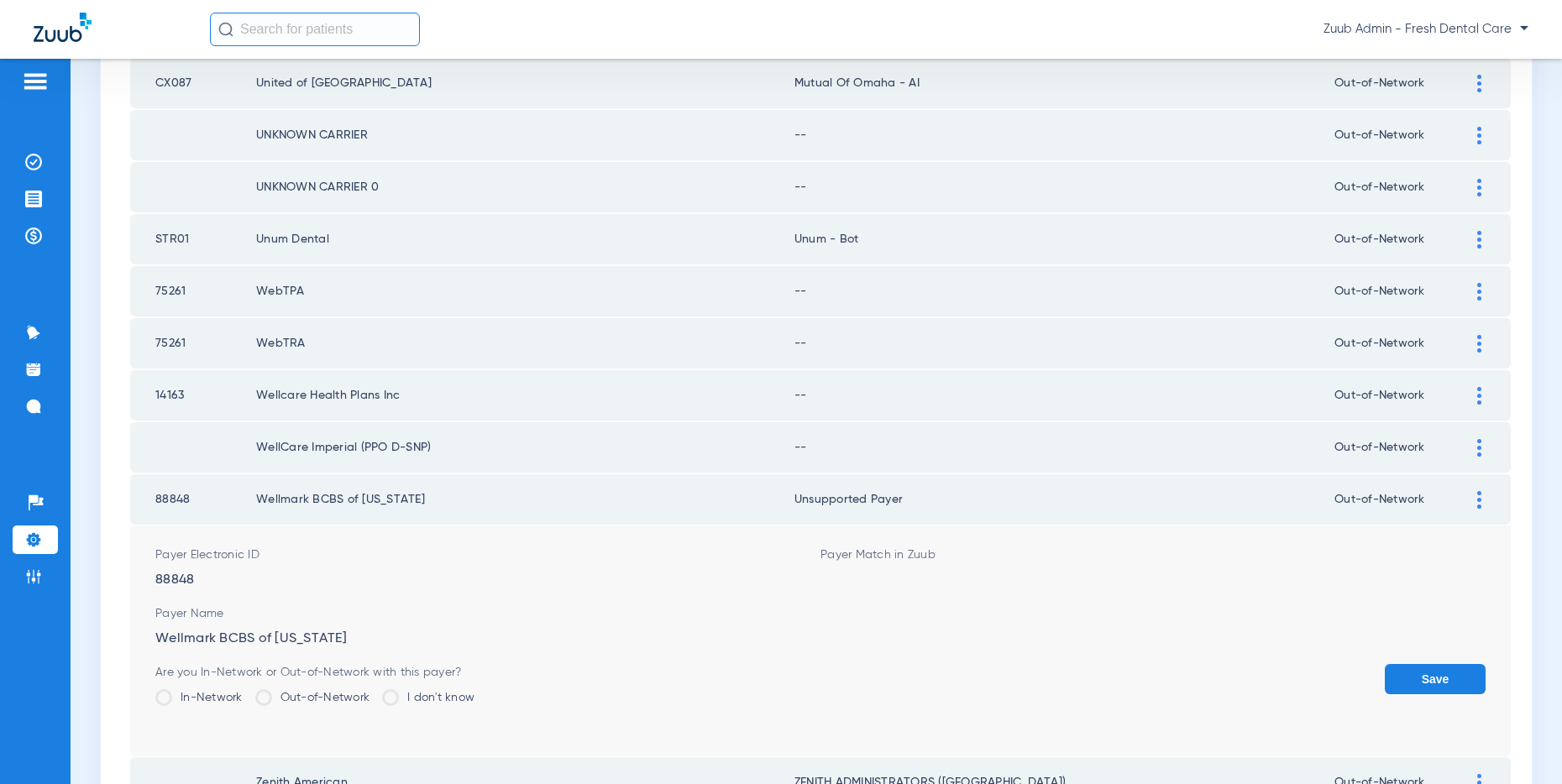
scroll to position [637, 0]
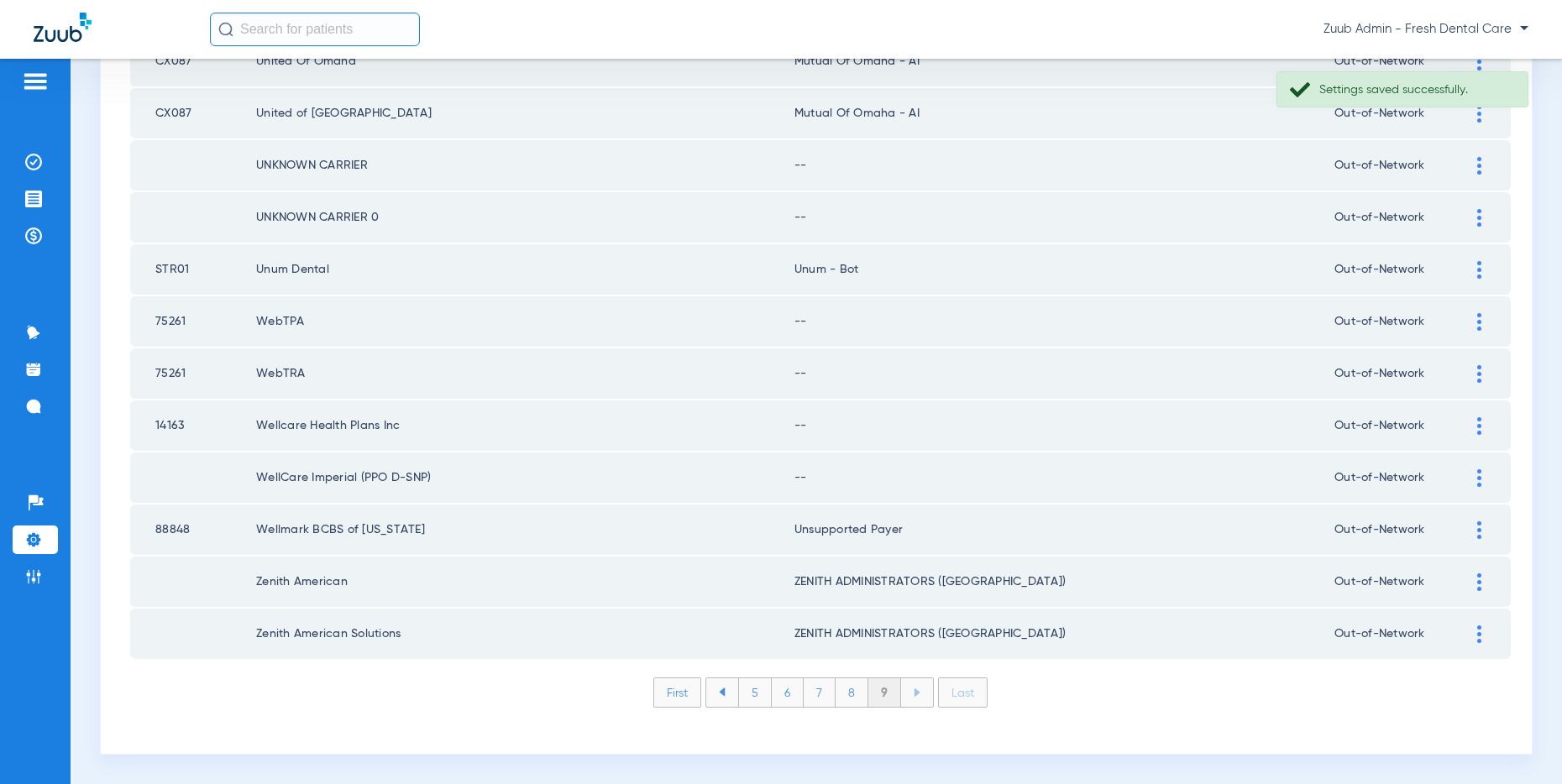
drag, startPoint x: 903, startPoint y: 524, endPoint x: 788, endPoint y: 528, distance: 115.1
click at [788, 528] on tr "88848 Wellmark BCBS of [US_STATE] Unsupported Payer Out-of-Network" at bounding box center [820, 529] width 1380 height 51
copy tr "Unsupported Payer"
click at [1471, 422] on div at bounding box center [1479, 426] width 29 height 17
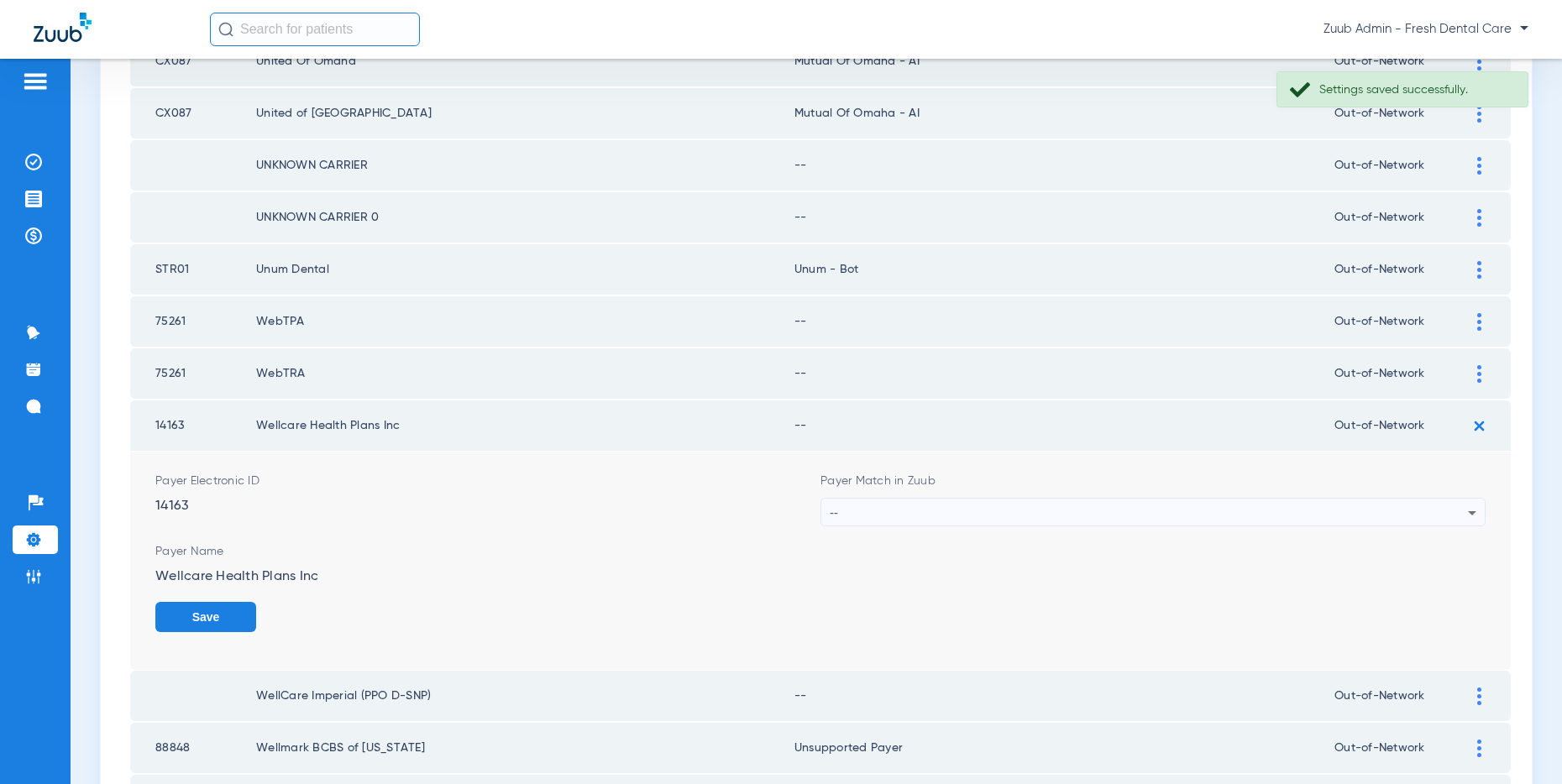
click at [1118, 503] on div "--" at bounding box center [1148, 513] width 638 height 28
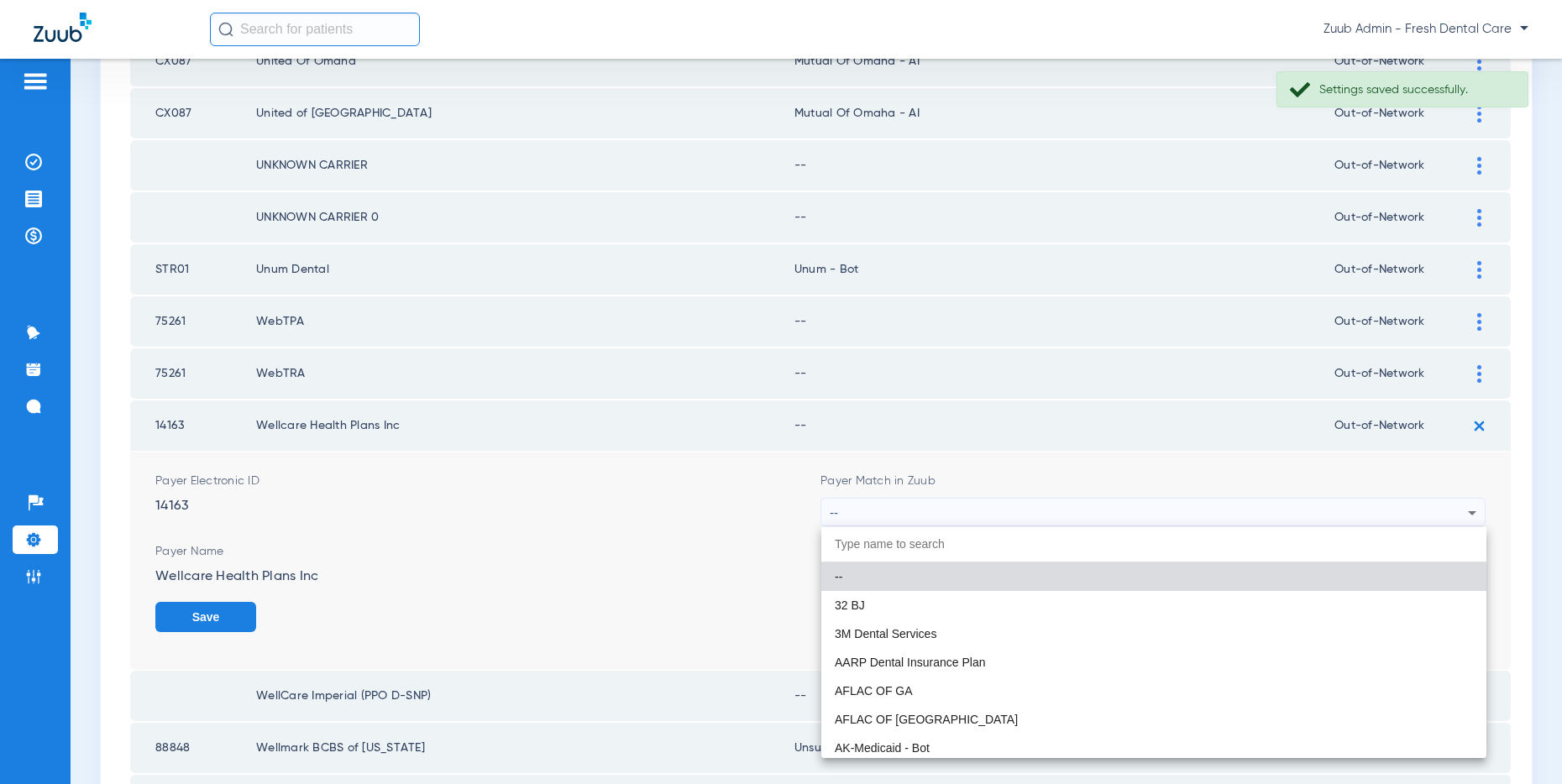
paste input "Unsupported Payer"
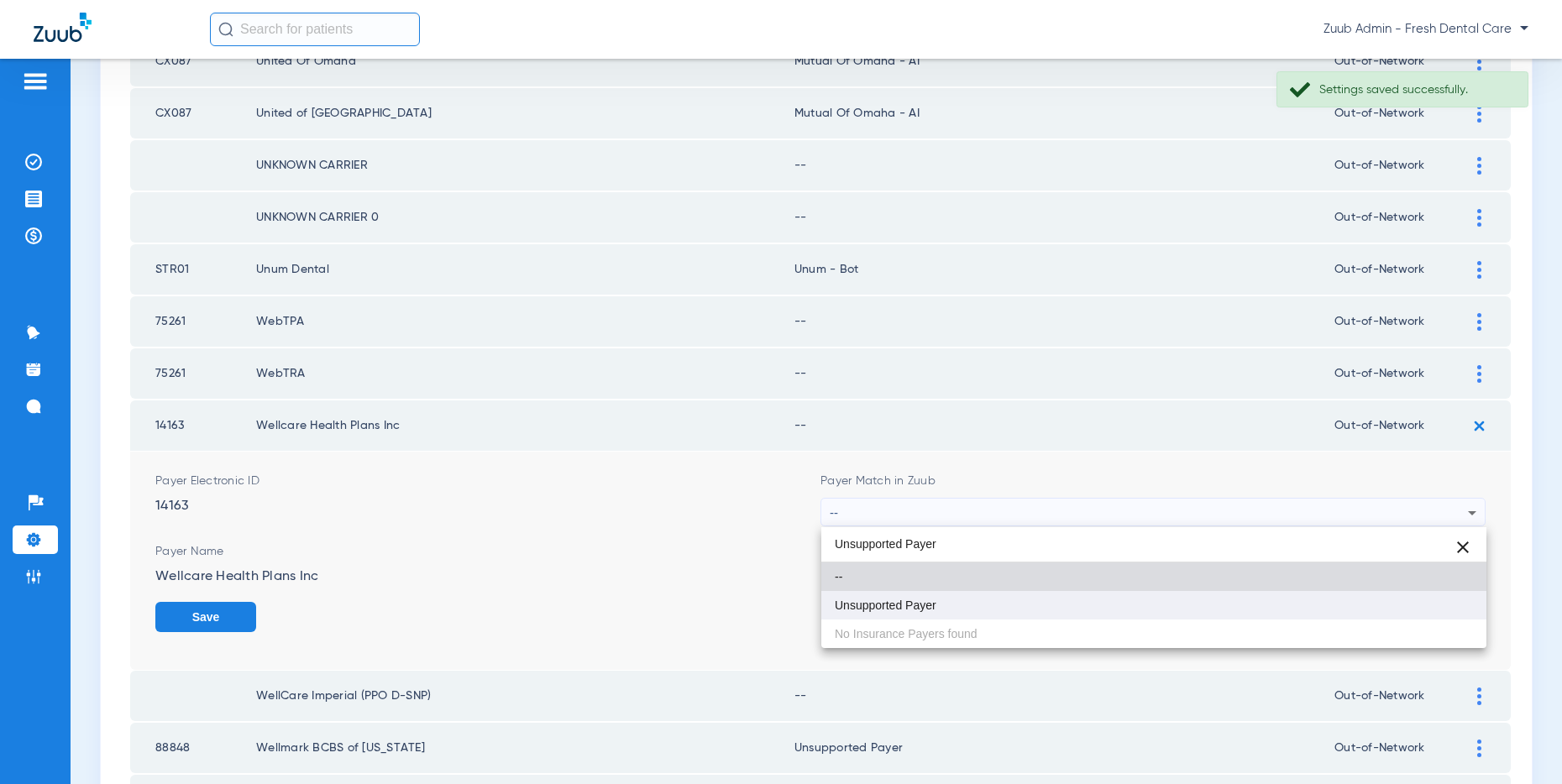
type input "Unsupported Payer"
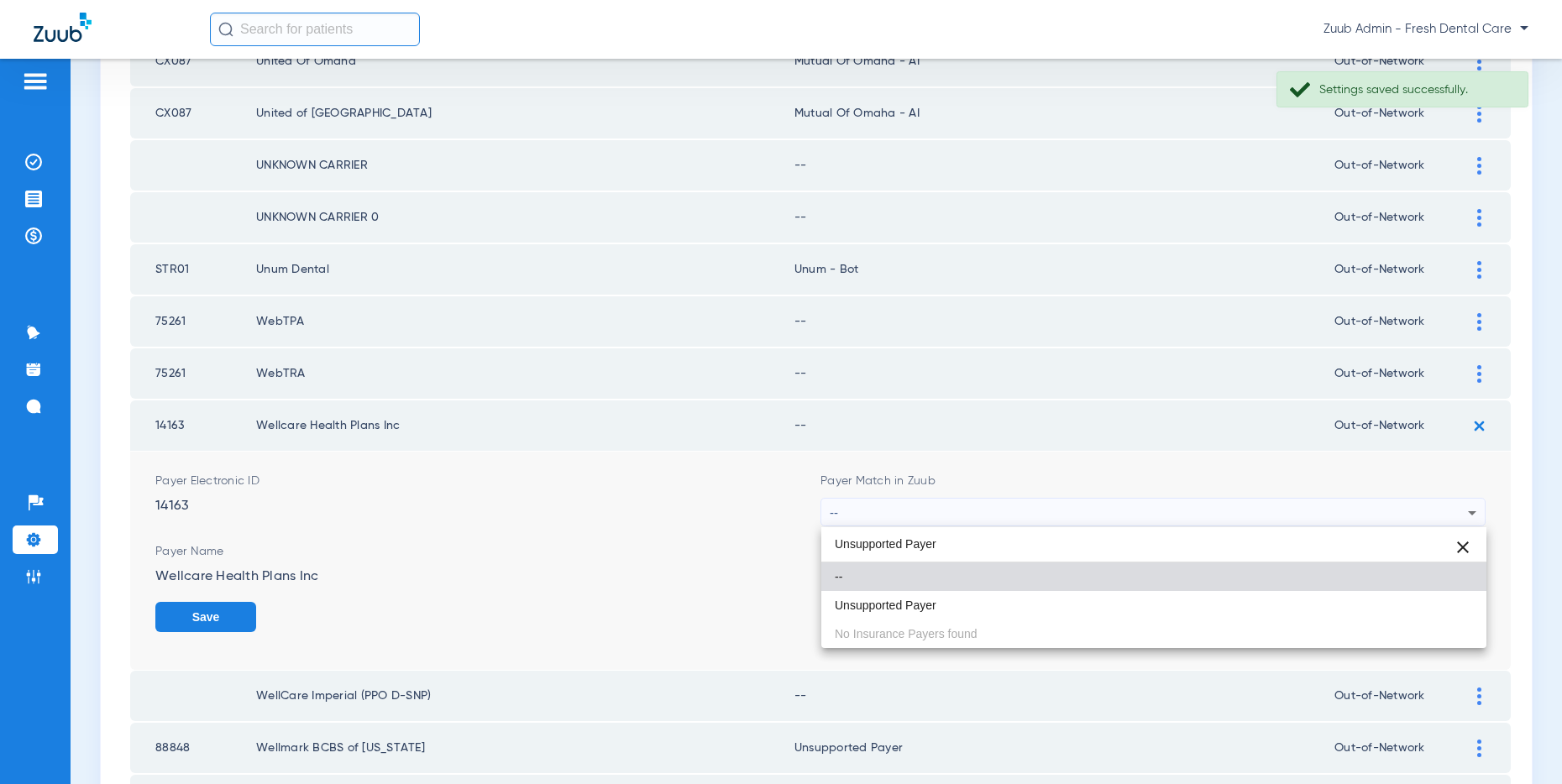
drag, startPoint x: 914, startPoint y: 603, endPoint x: 1001, endPoint y: 574, distance: 91.7
click at [914, 603] on span "Unsupported Payer" at bounding box center [886, 606] width 102 height 12
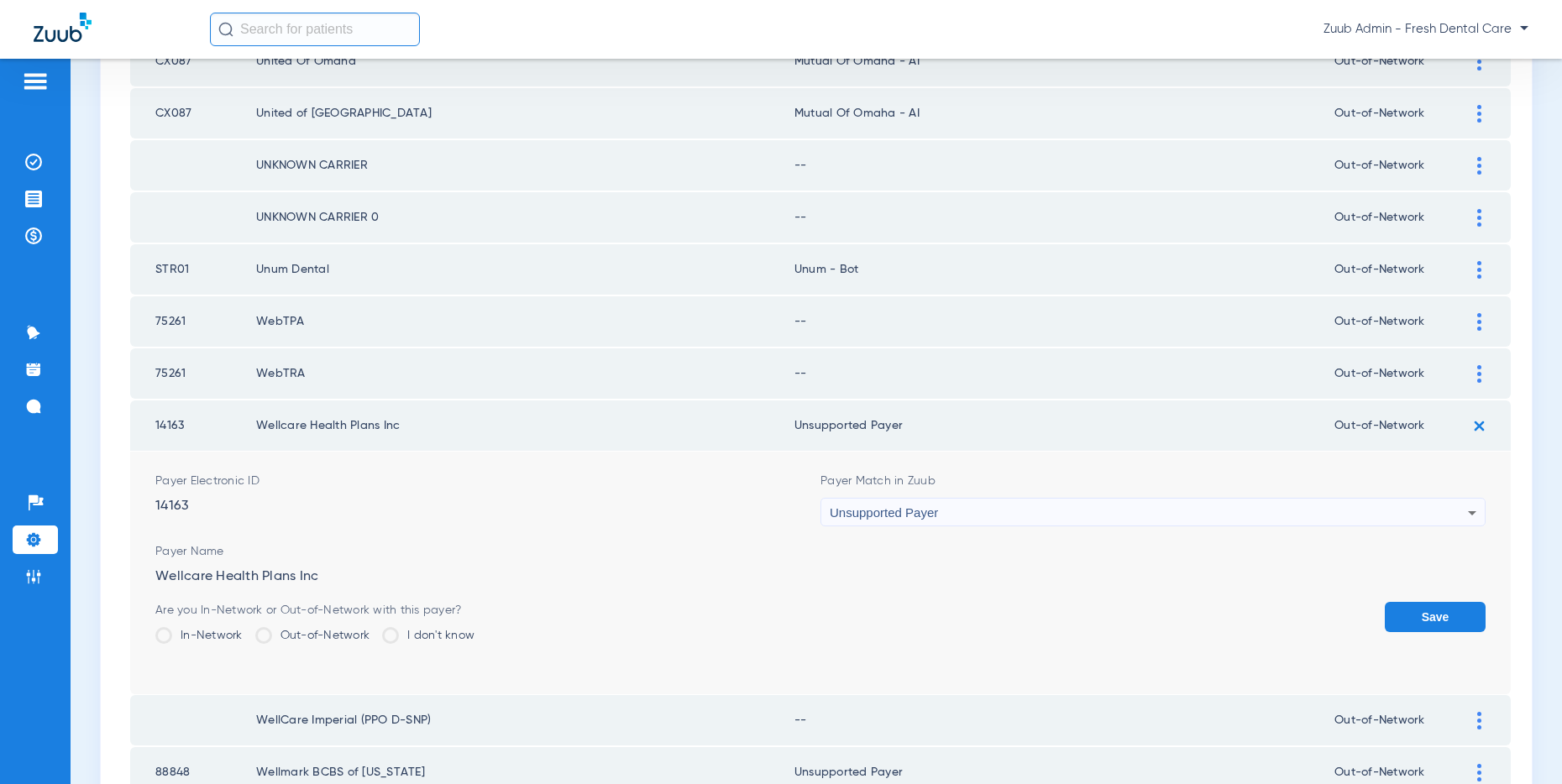
click at [1459, 614] on button "Save" at bounding box center [1435, 617] width 101 height 30
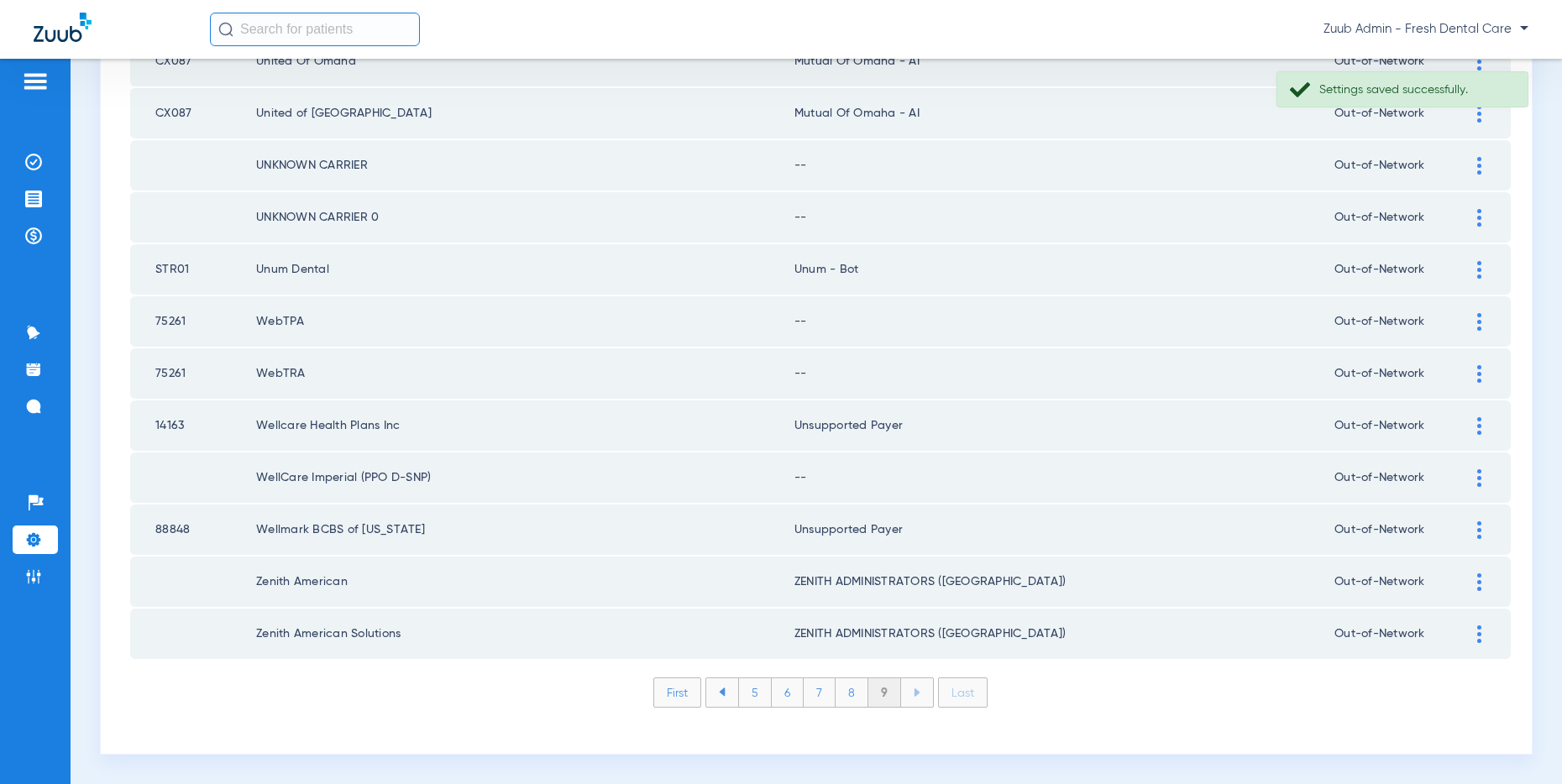
click at [1475, 373] on div at bounding box center [1479, 373] width 29 height 17
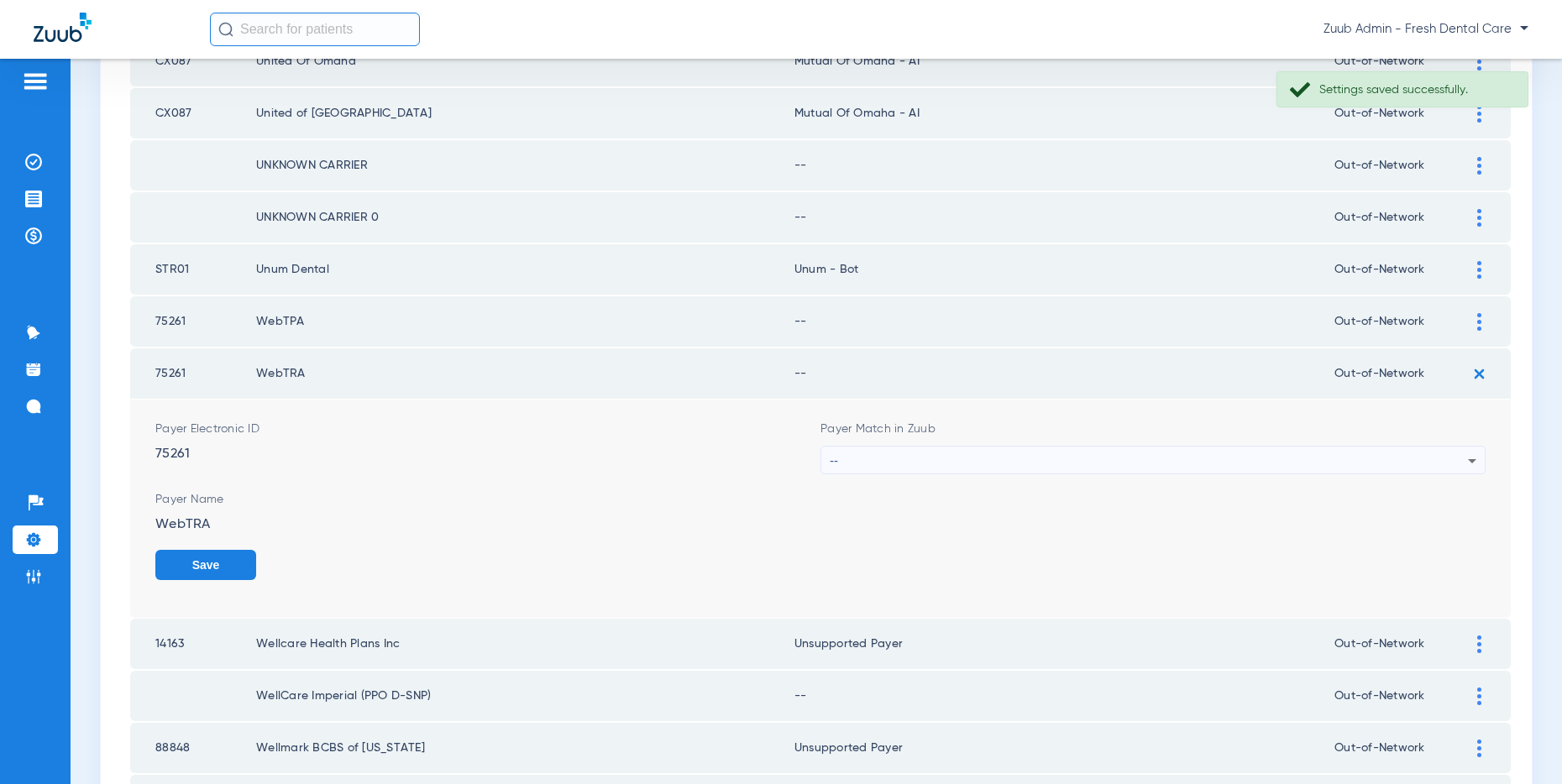
click at [900, 465] on div "--" at bounding box center [1148, 460] width 638 height 28
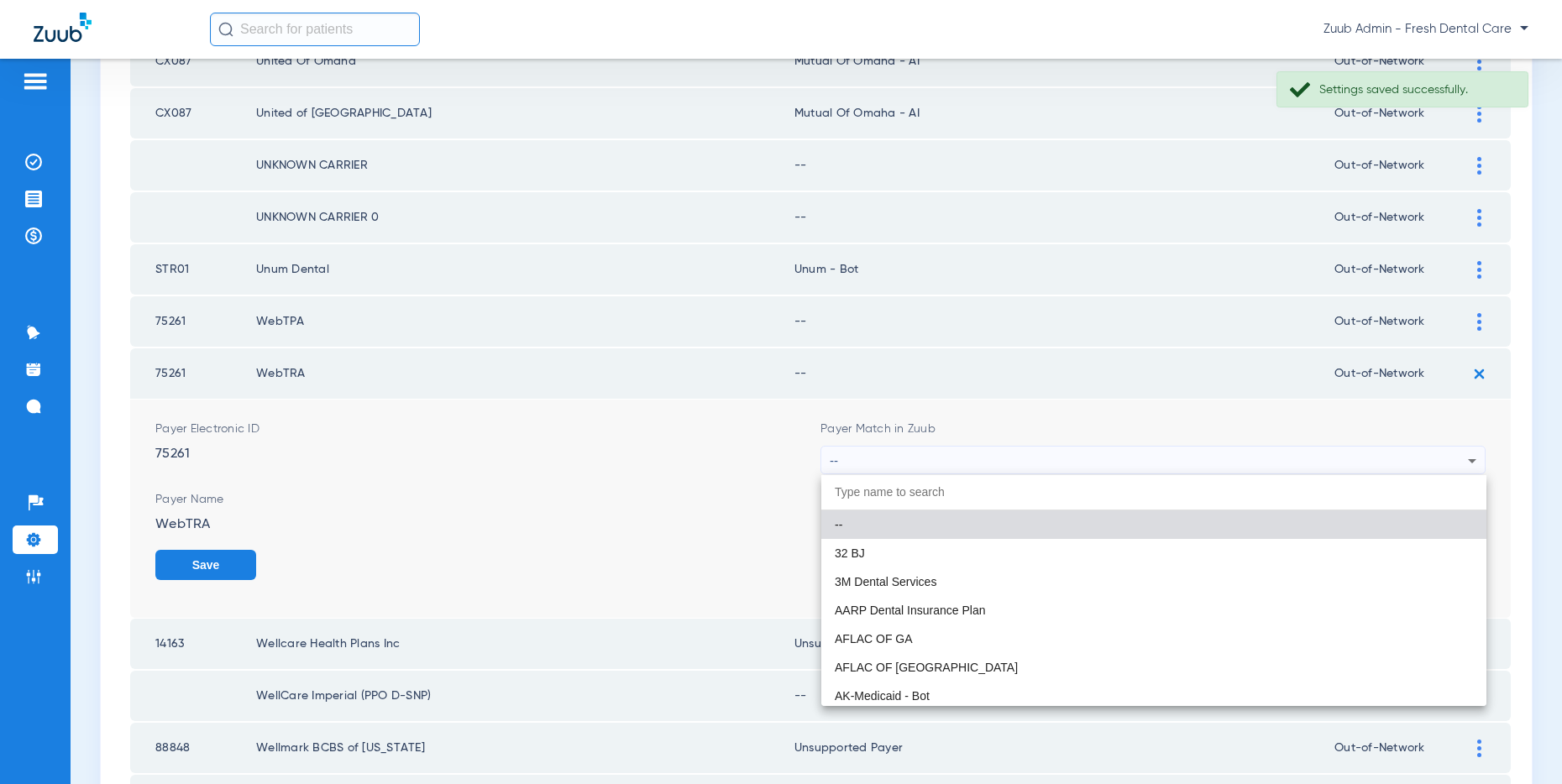
paste input "Unsupported Payer"
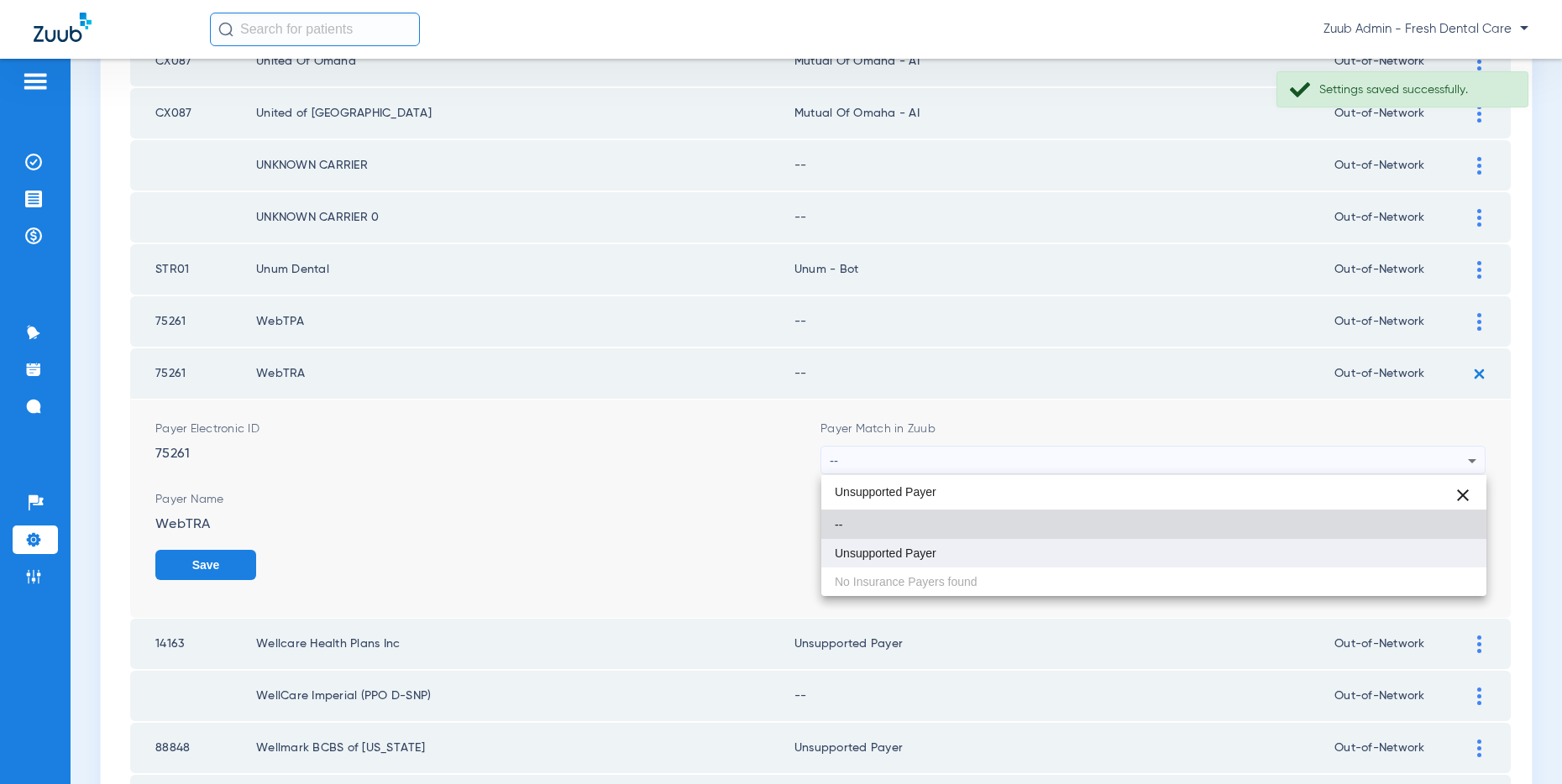
type input "Unsupported Payer"
click at [891, 552] on span "Unsupported Payer" at bounding box center [886, 553] width 102 height 12
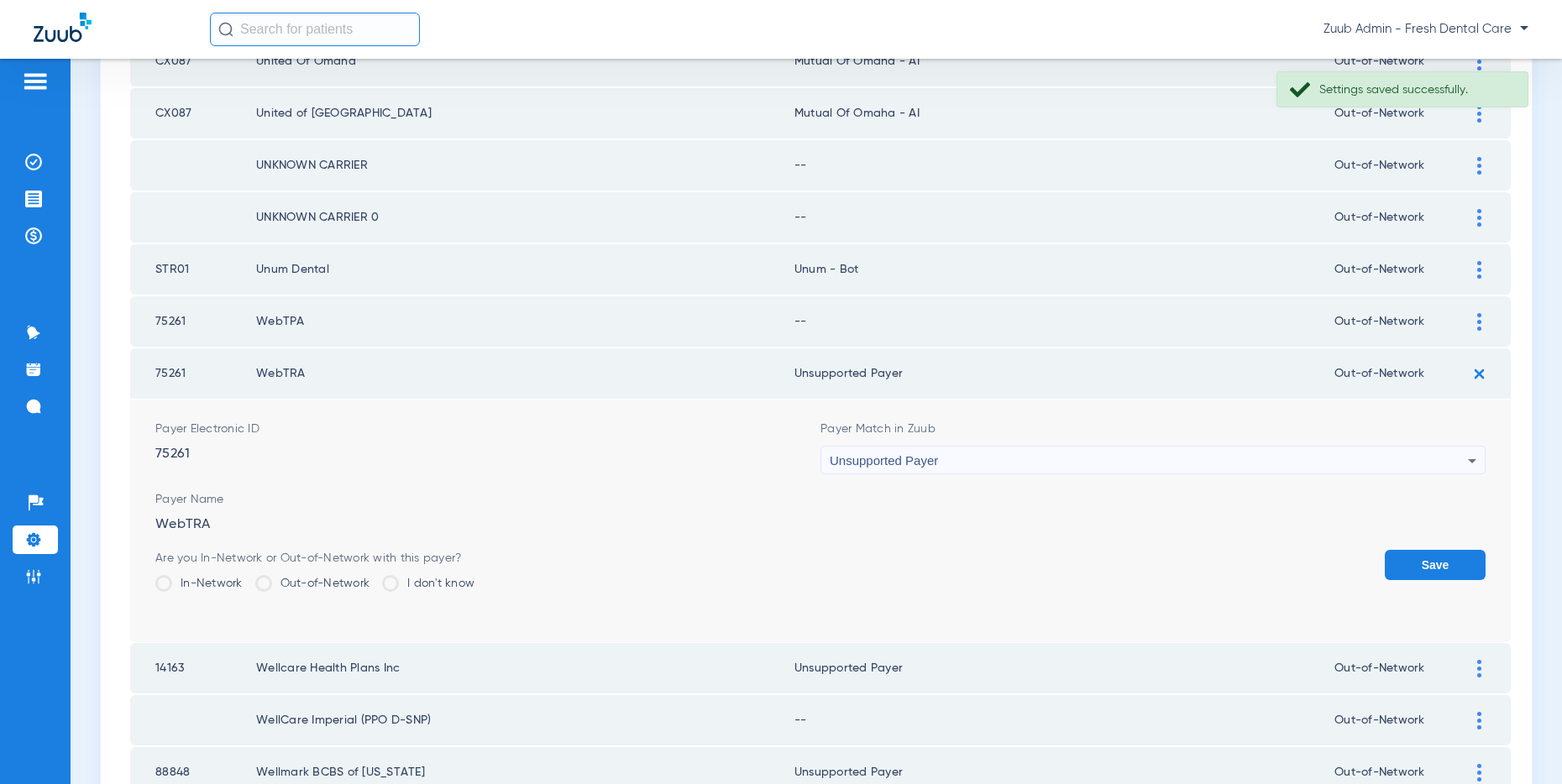
click at [1403, 565] on button "Save" at bounding box center [1435, 565] width 101 height 30
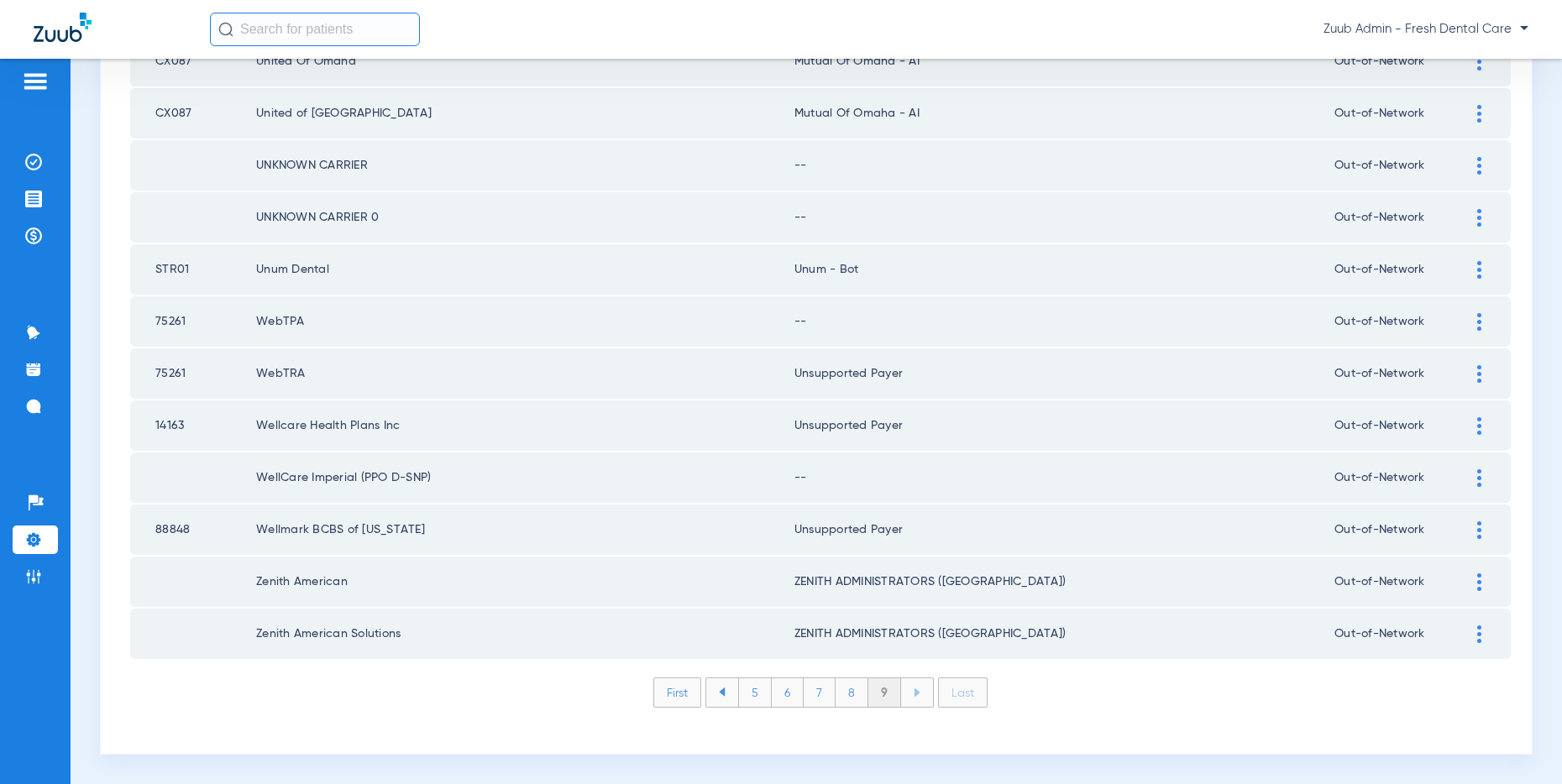
click at [1479, 478] on img at bounding box center [1479, 478] width 4 height 17
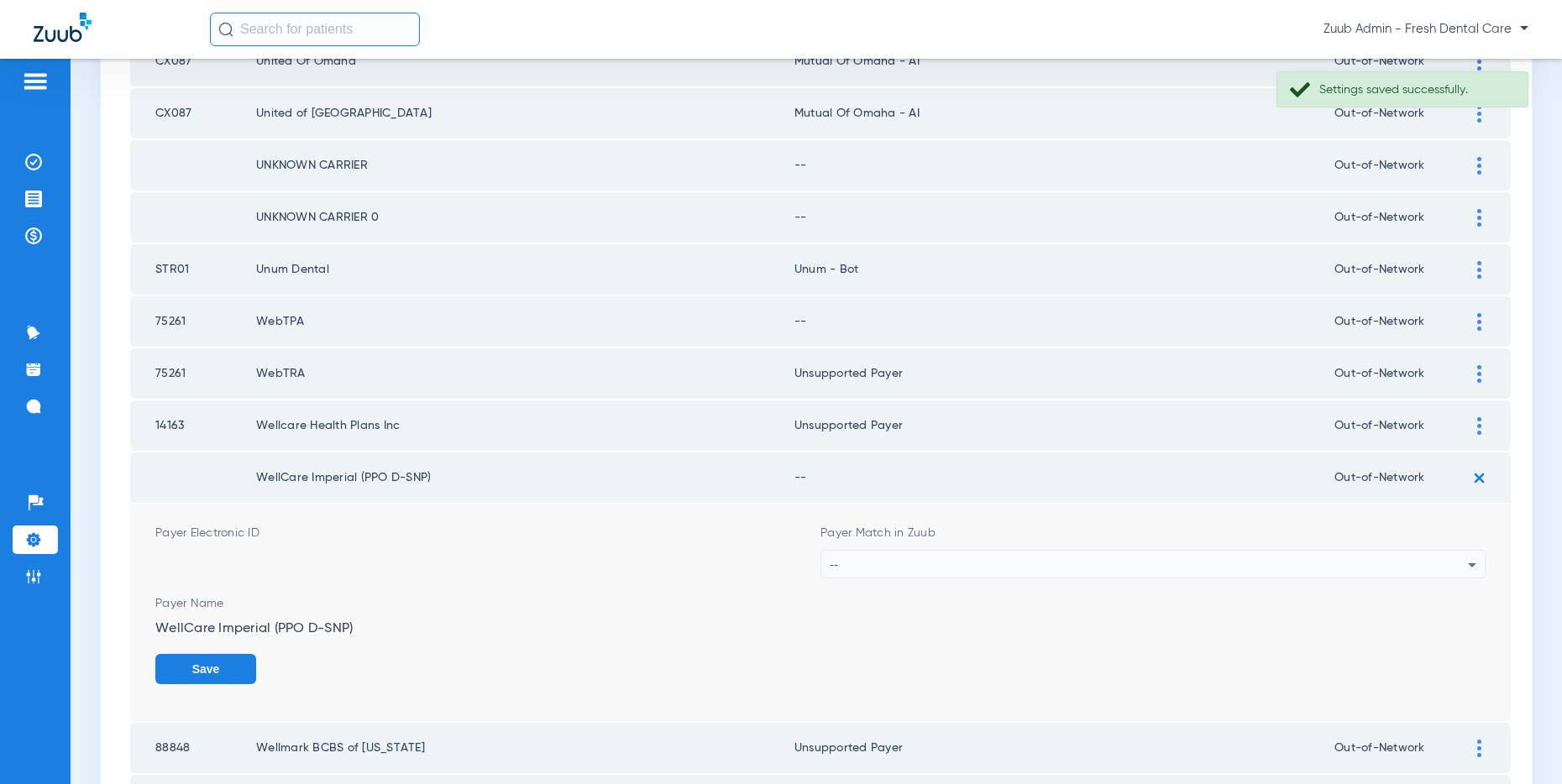
click at [1196, 562] on div "--" at bounding box center [1148, 565] width 638 height 28
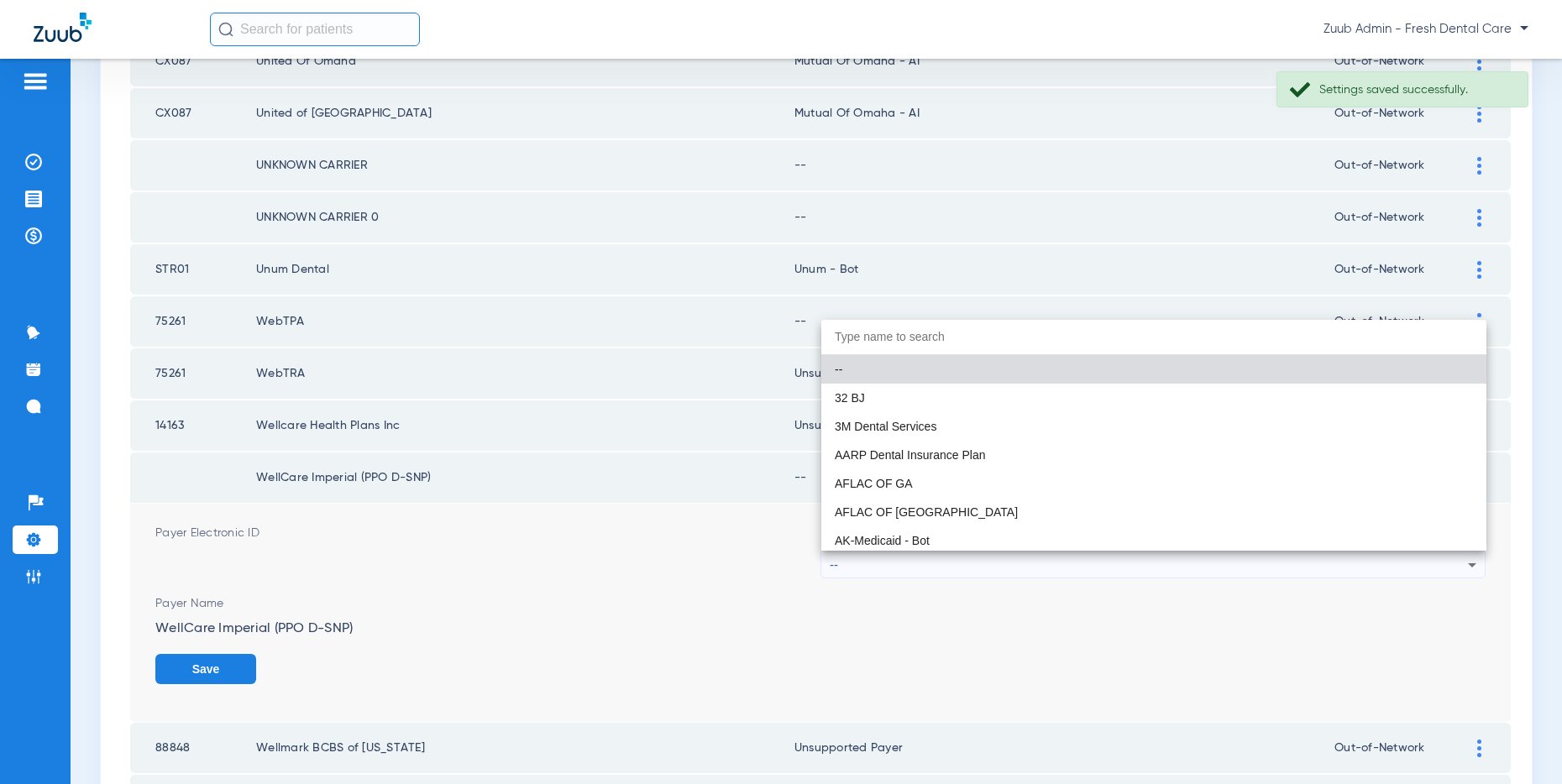
paste input "Unsupported Payer"
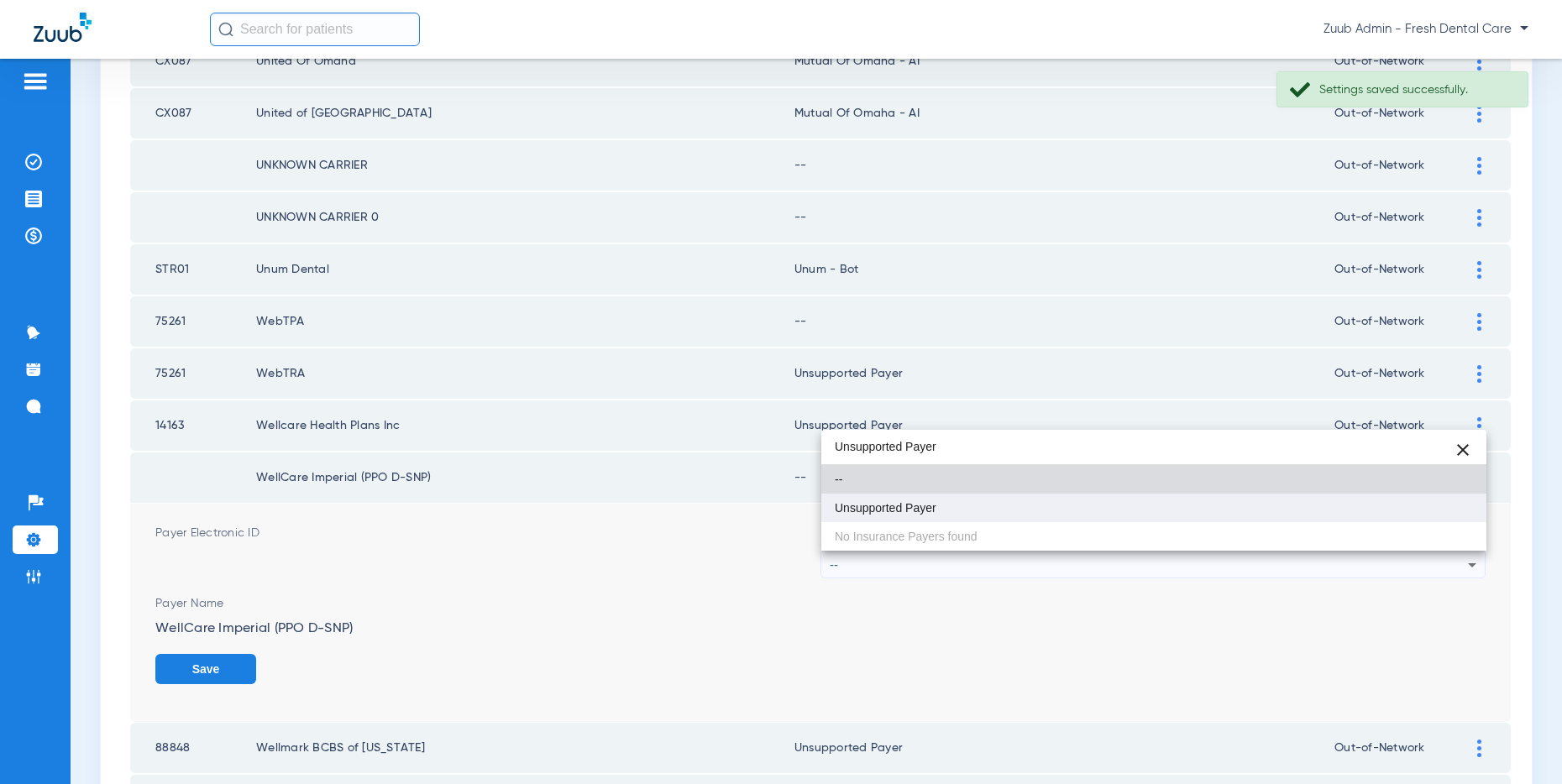
type input "Unsupported Payer"
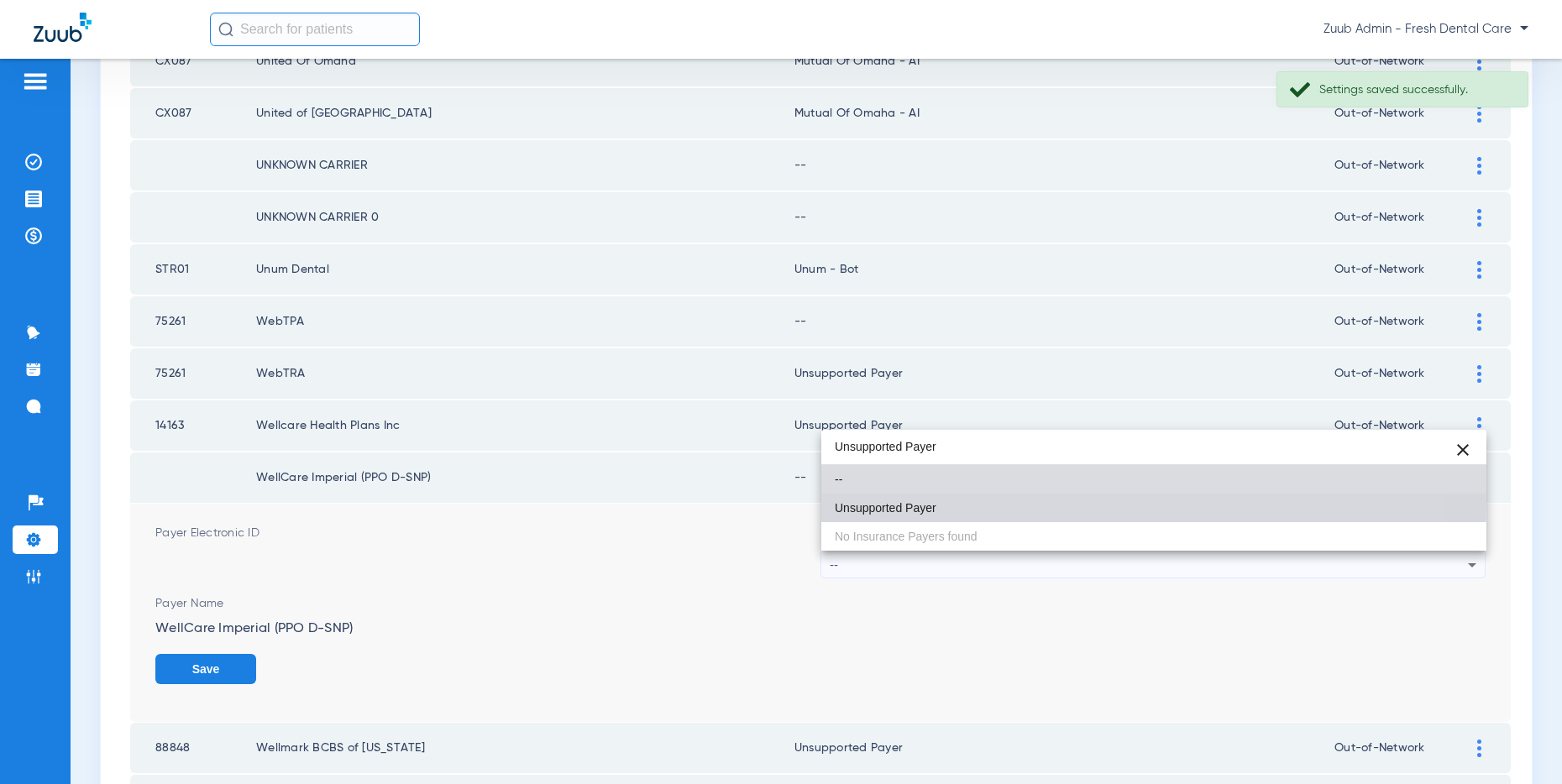
click at [931, 503] on span "Unsupported Payer" at bounding box center [886, 508] width 102 height 12
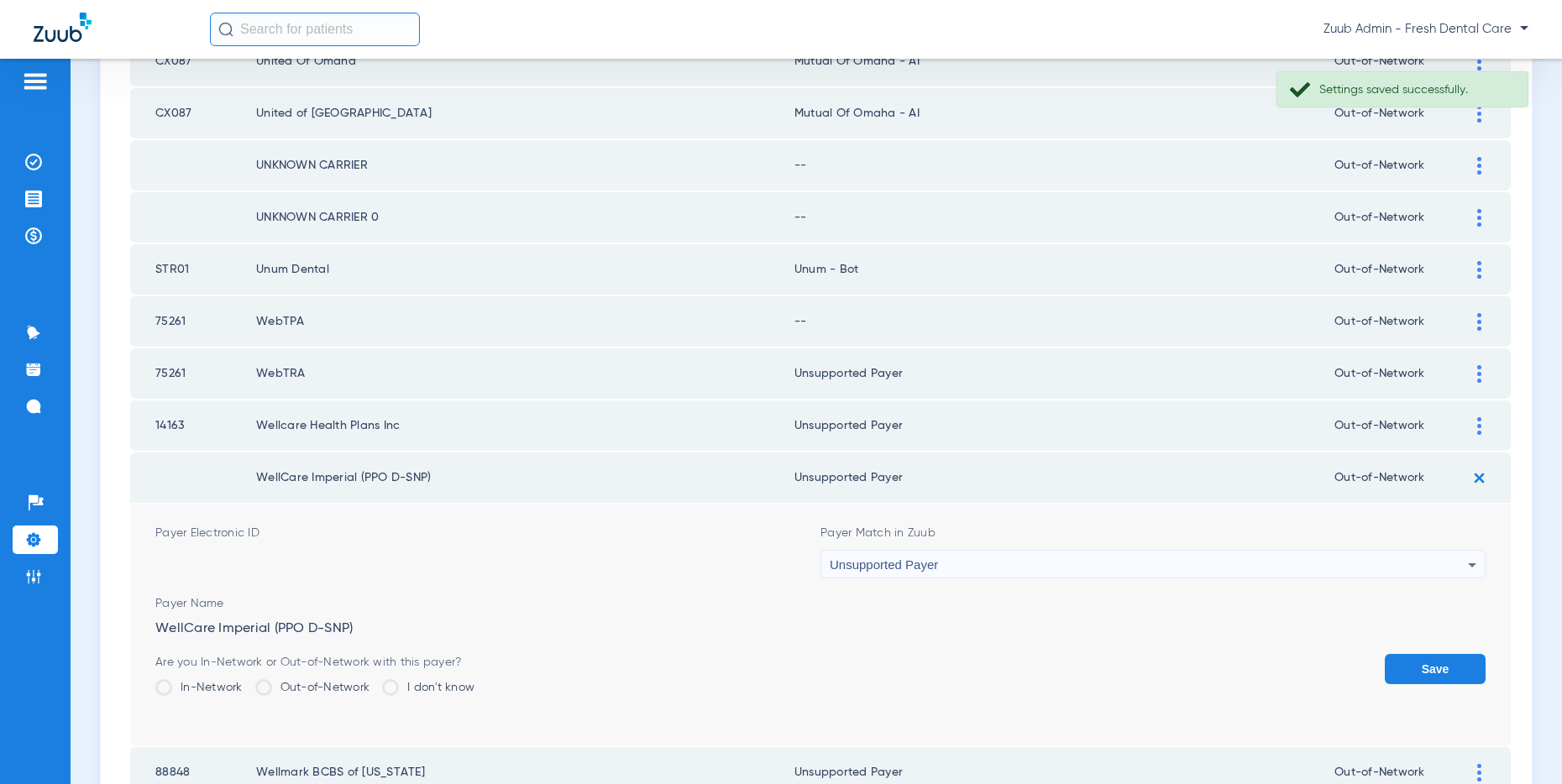
click at [1421, 667] on button "Save" at bounding box center [1435, 669] width 101 height 30
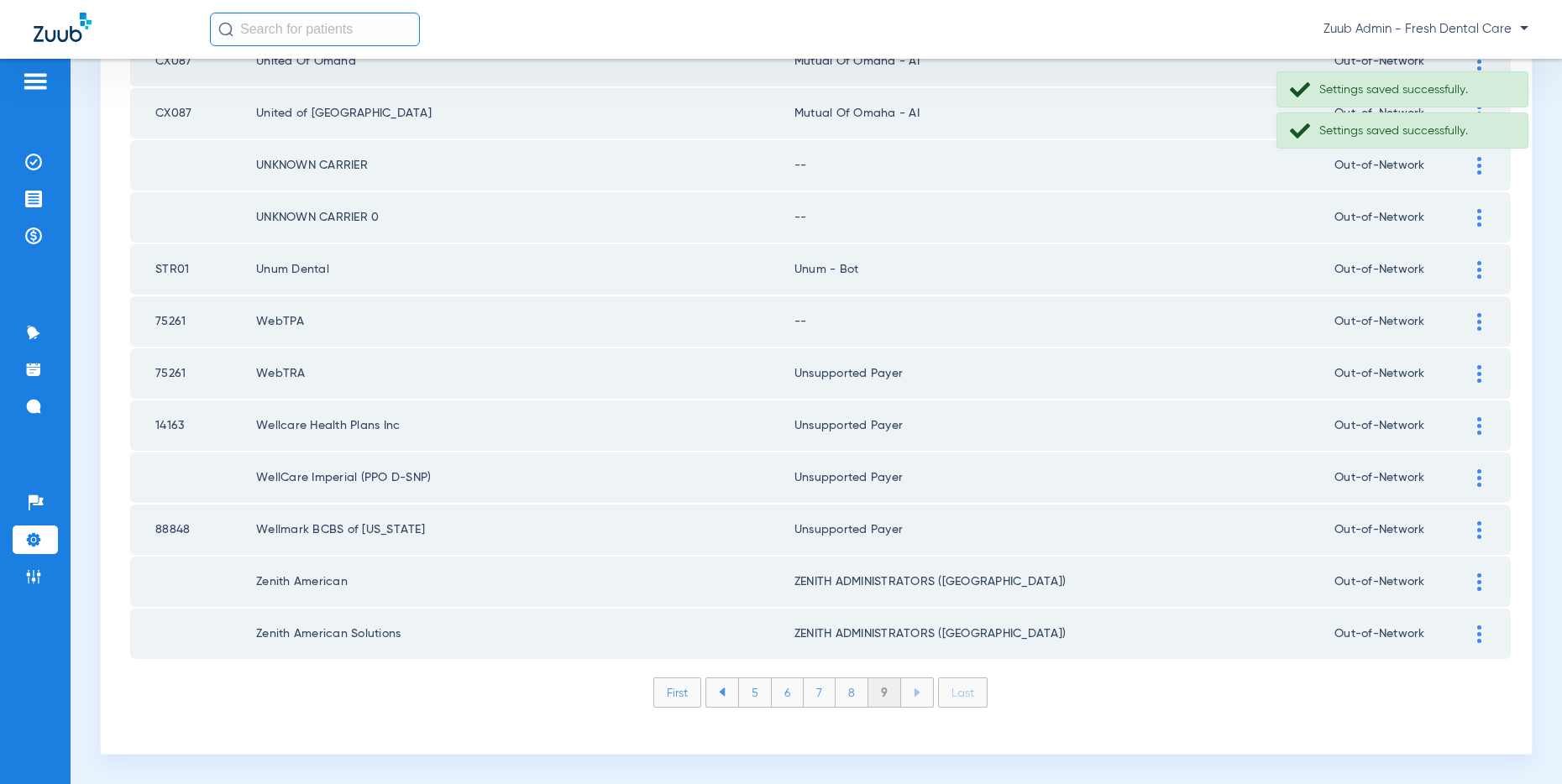
click at [1477, 316] on img at bounding box center [1479, 322] width 4 height 17
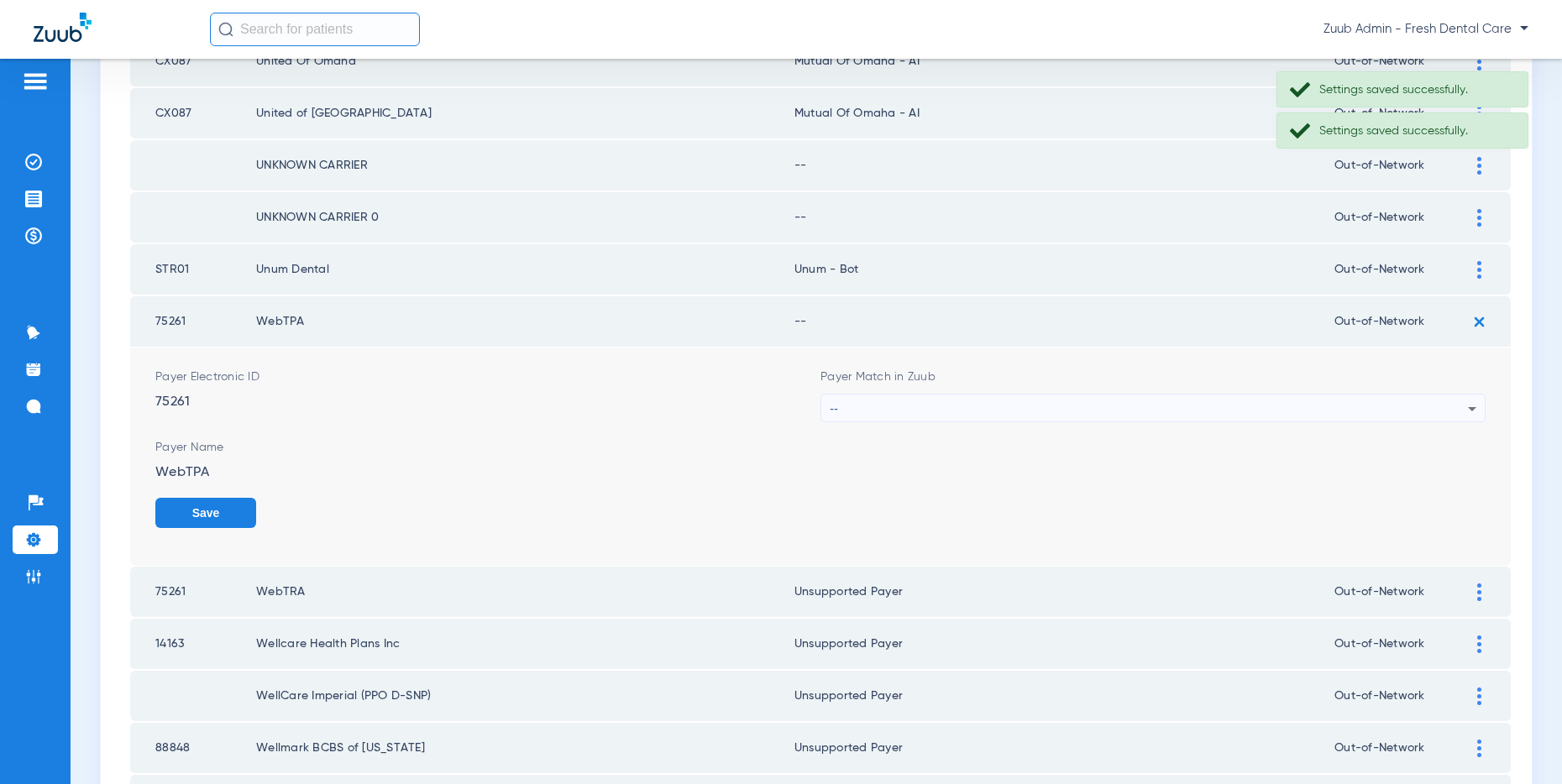
click at [1028, 412] on div "--" at bounding box center [1148, 409] width 638 height 28
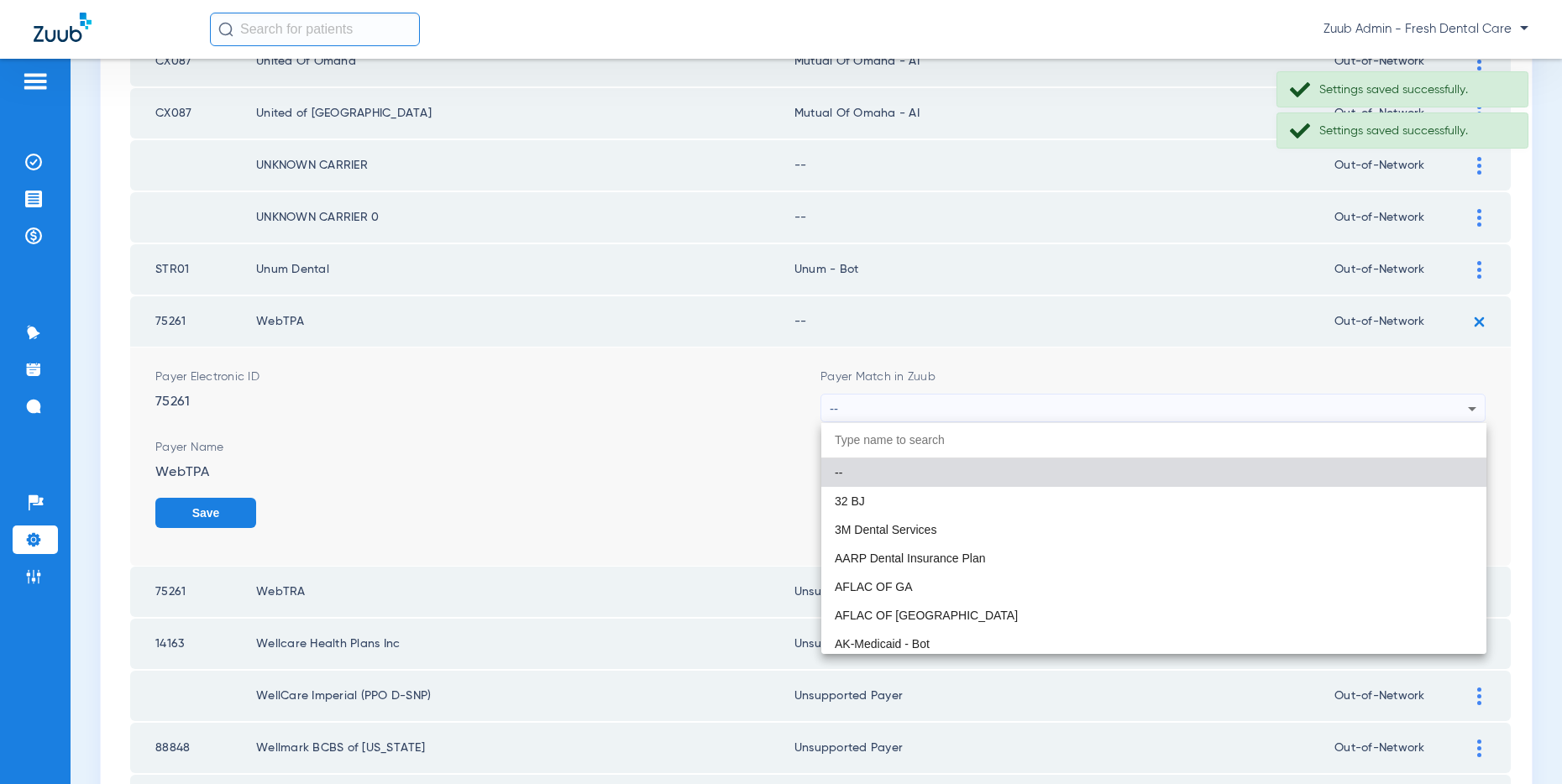
paste input "Unsupported Payer"
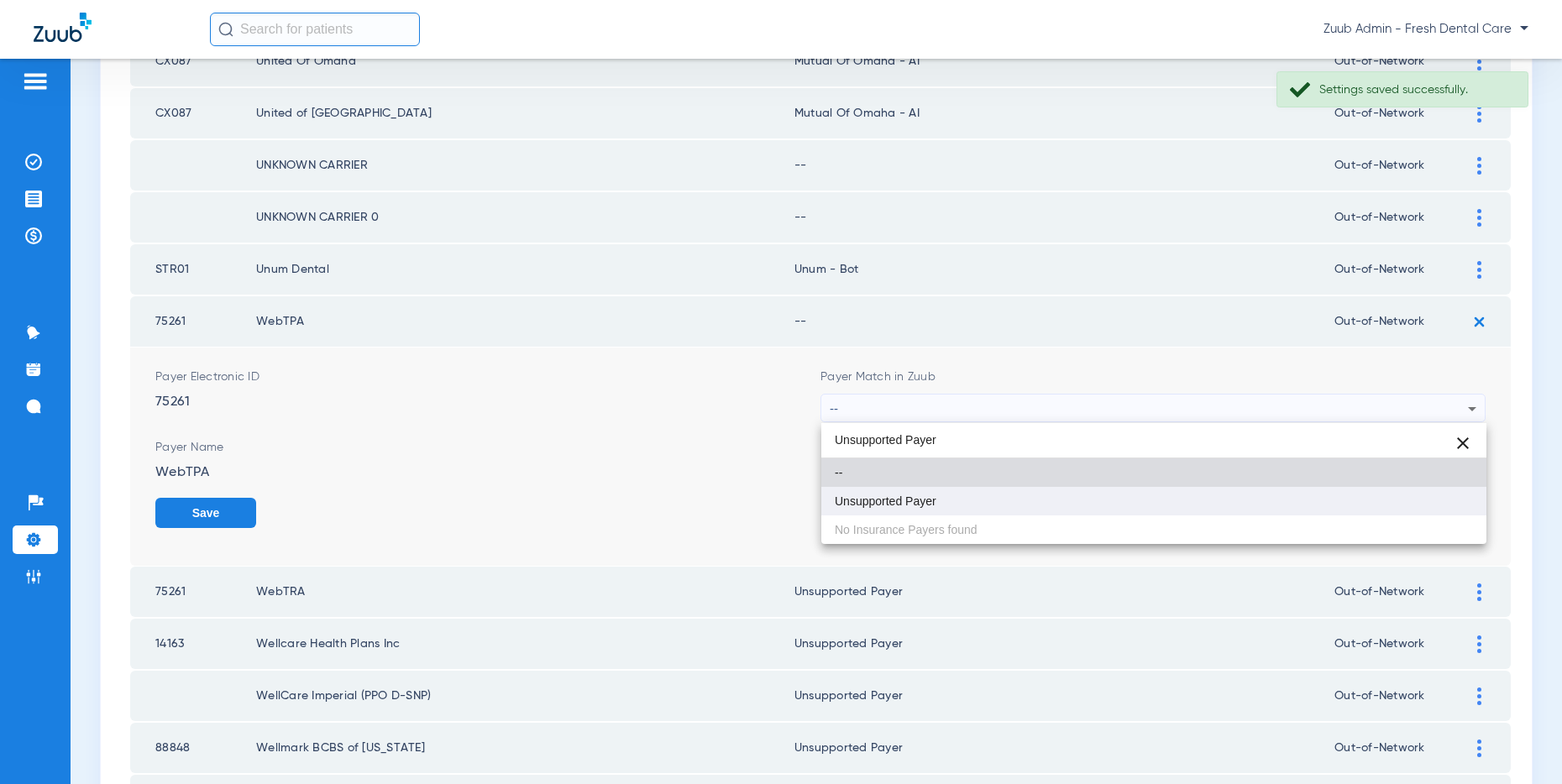
type input "Unsupported Payer"
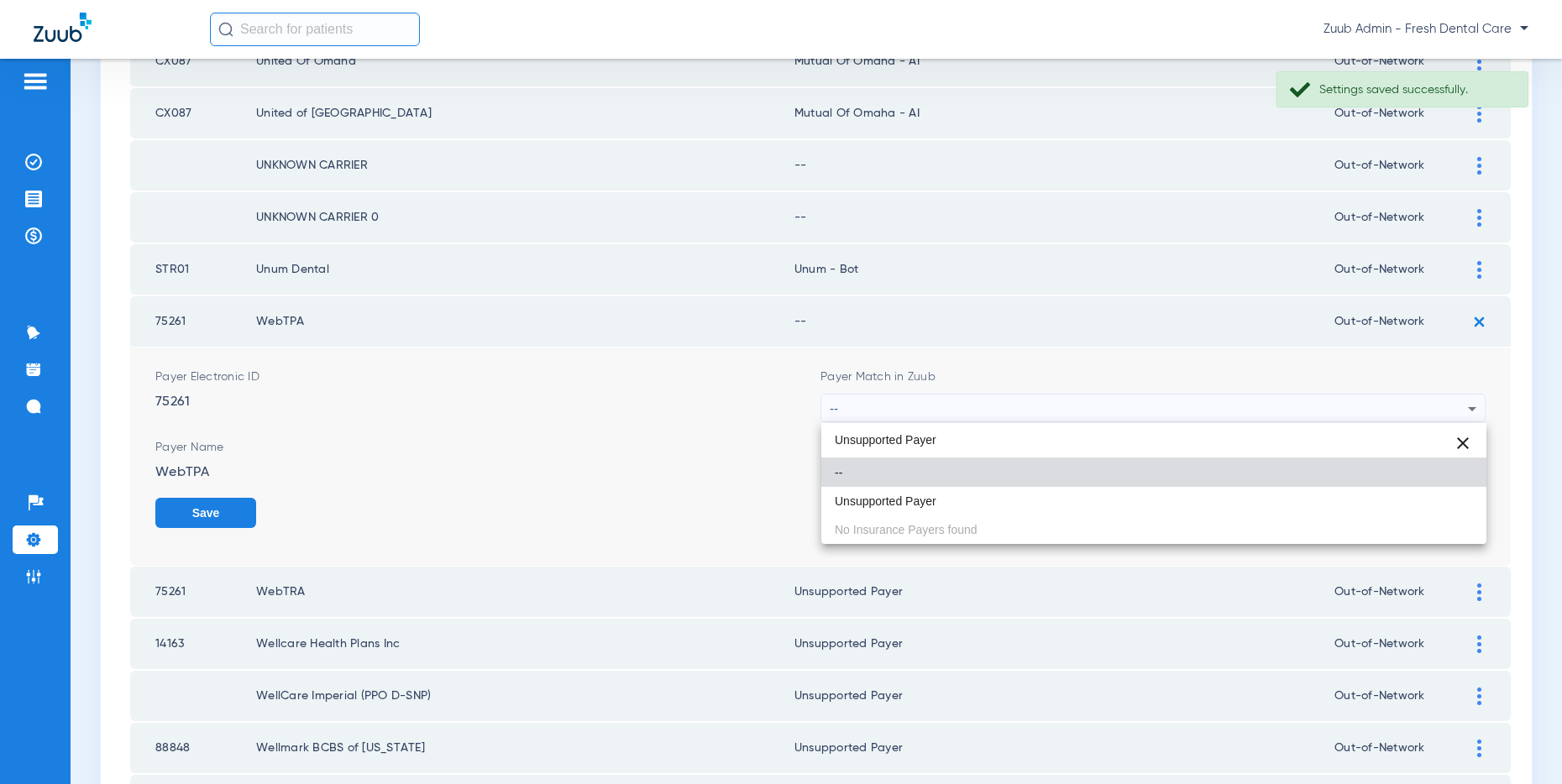
drag, startPoint x: 877, startPoint y: 504, endPoint x: 887, endPoint y: 500, distance: 10.8
click at [878, 503] on span "Unsupported Payer" at bounding box center [886, 502] width 102 height 12
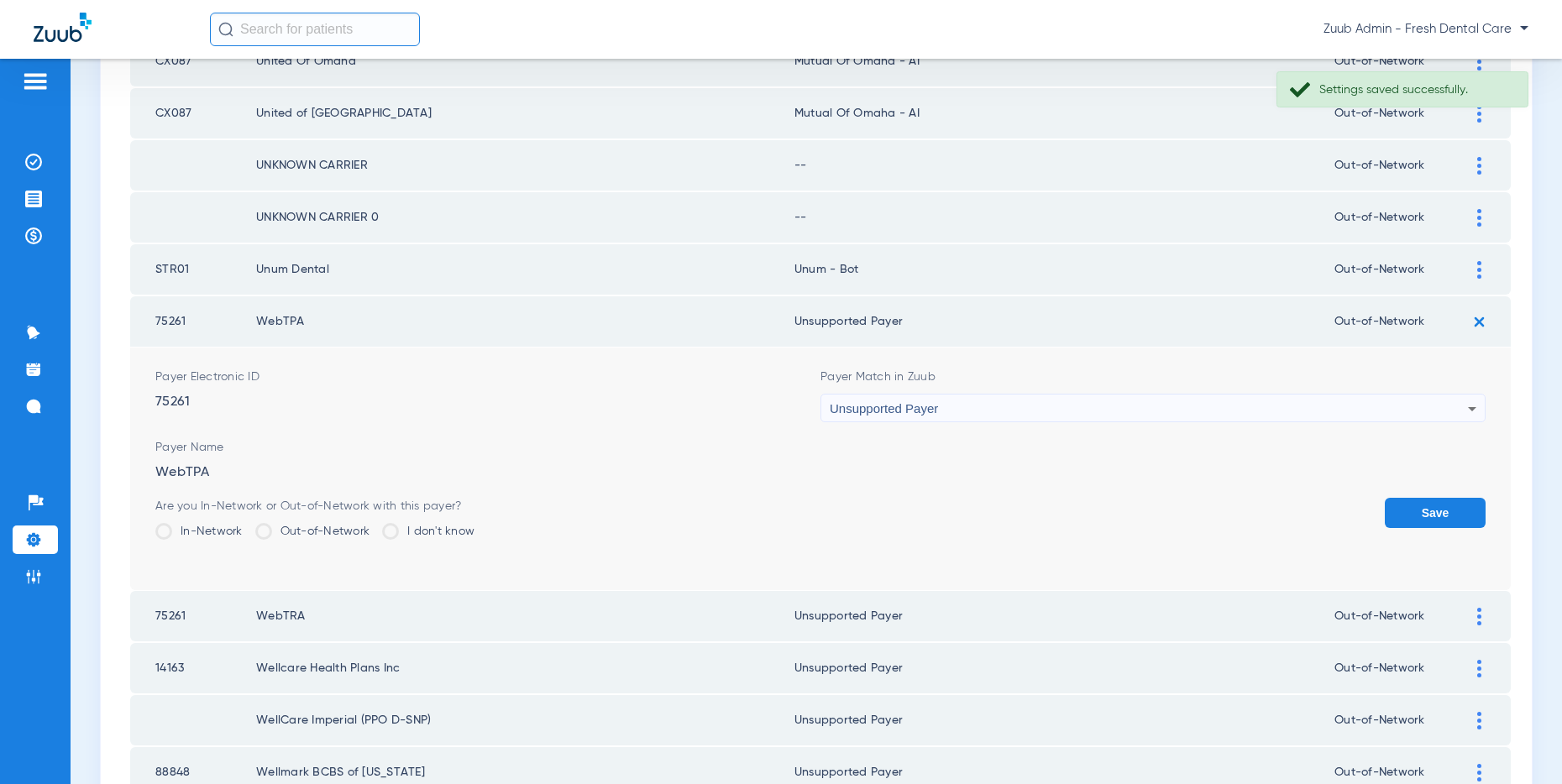
click at [1407, 508] on button "Save" at bounding box center [1435, 513] width 101 height 30
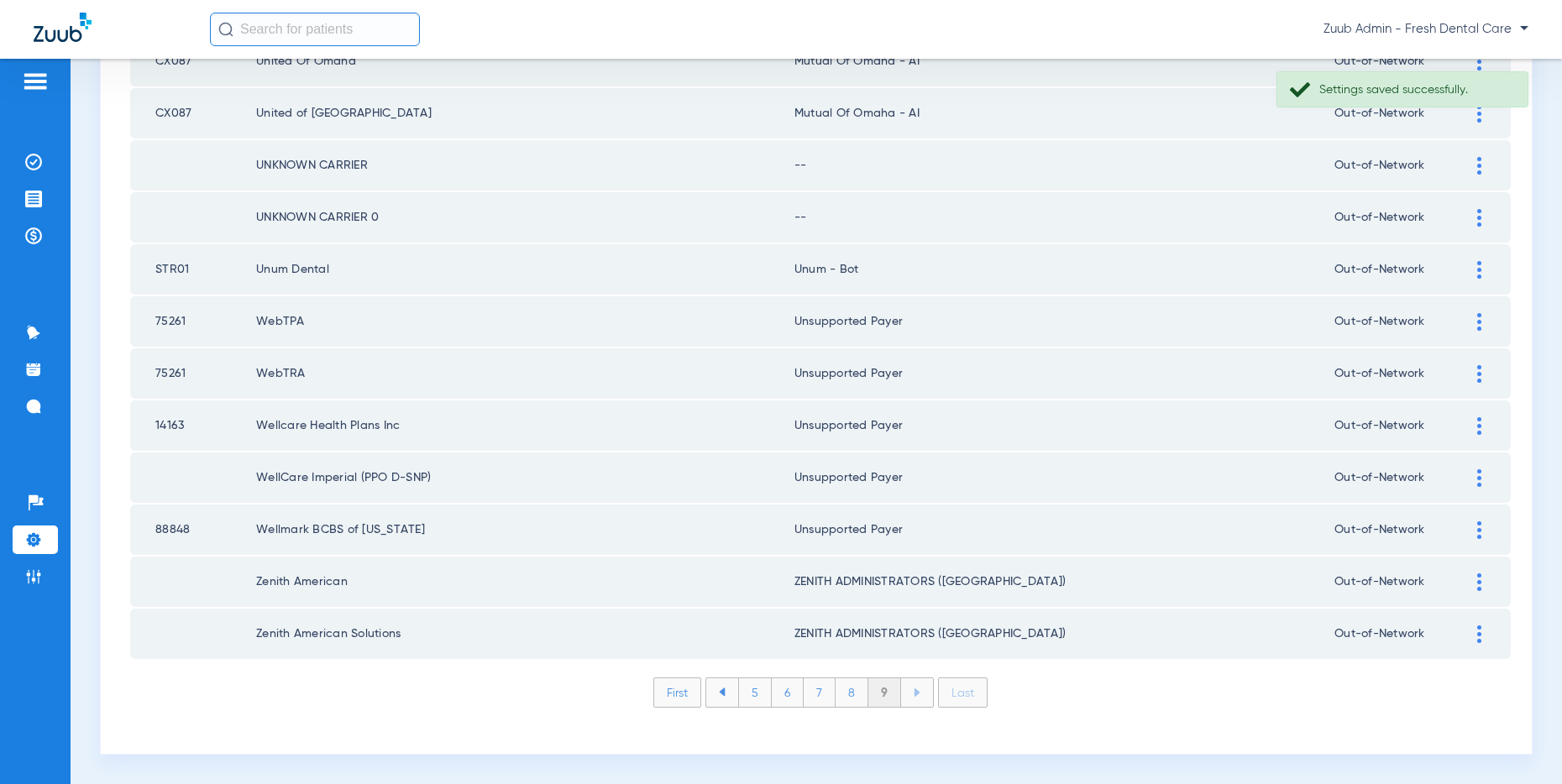
click at [1478, 216] on img at bounding box center [1479, 218] width 4 height 17
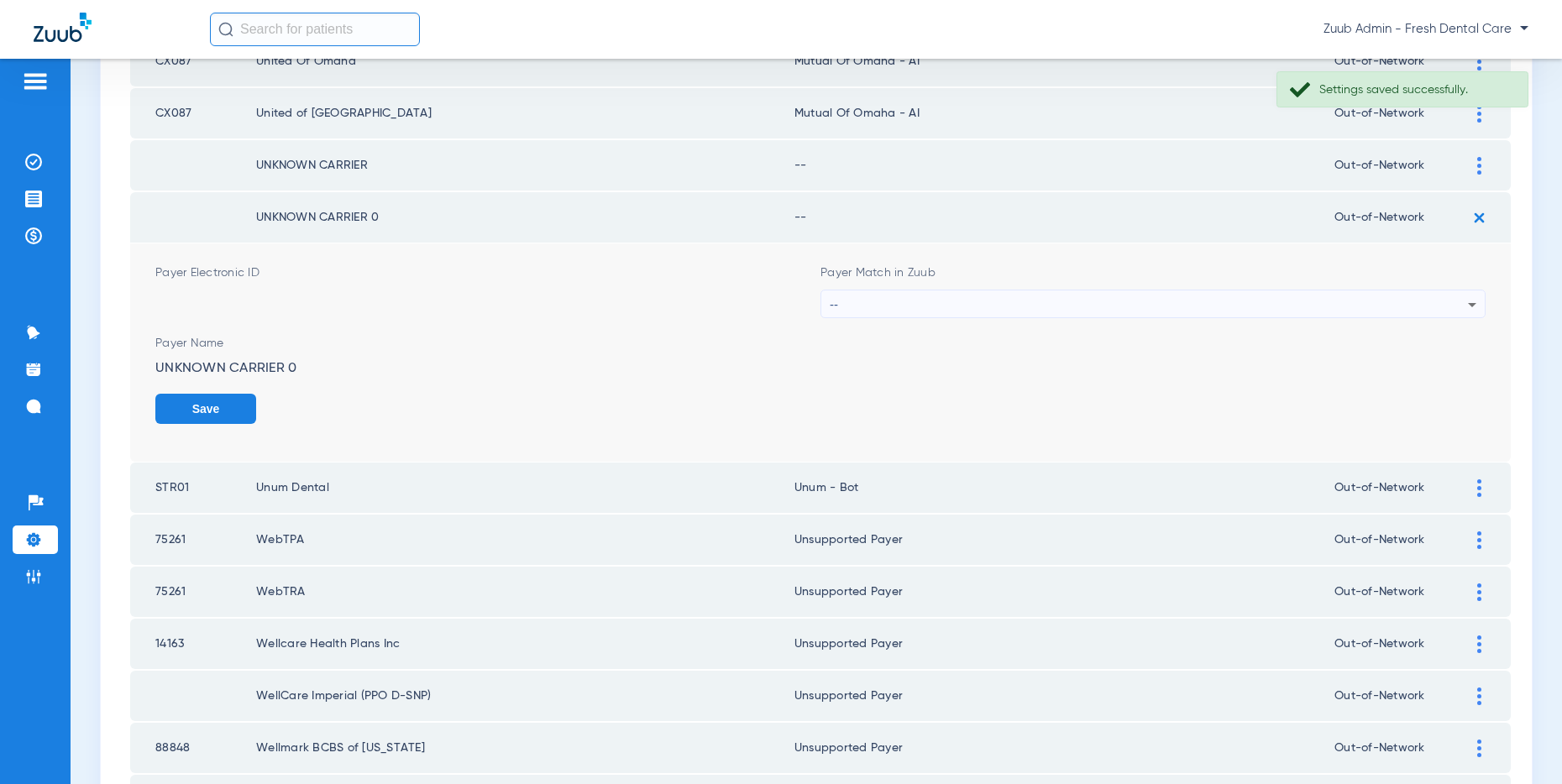
click at [1151, 307] on div "--" at bounding box center [1148, 305] width 638 height 28
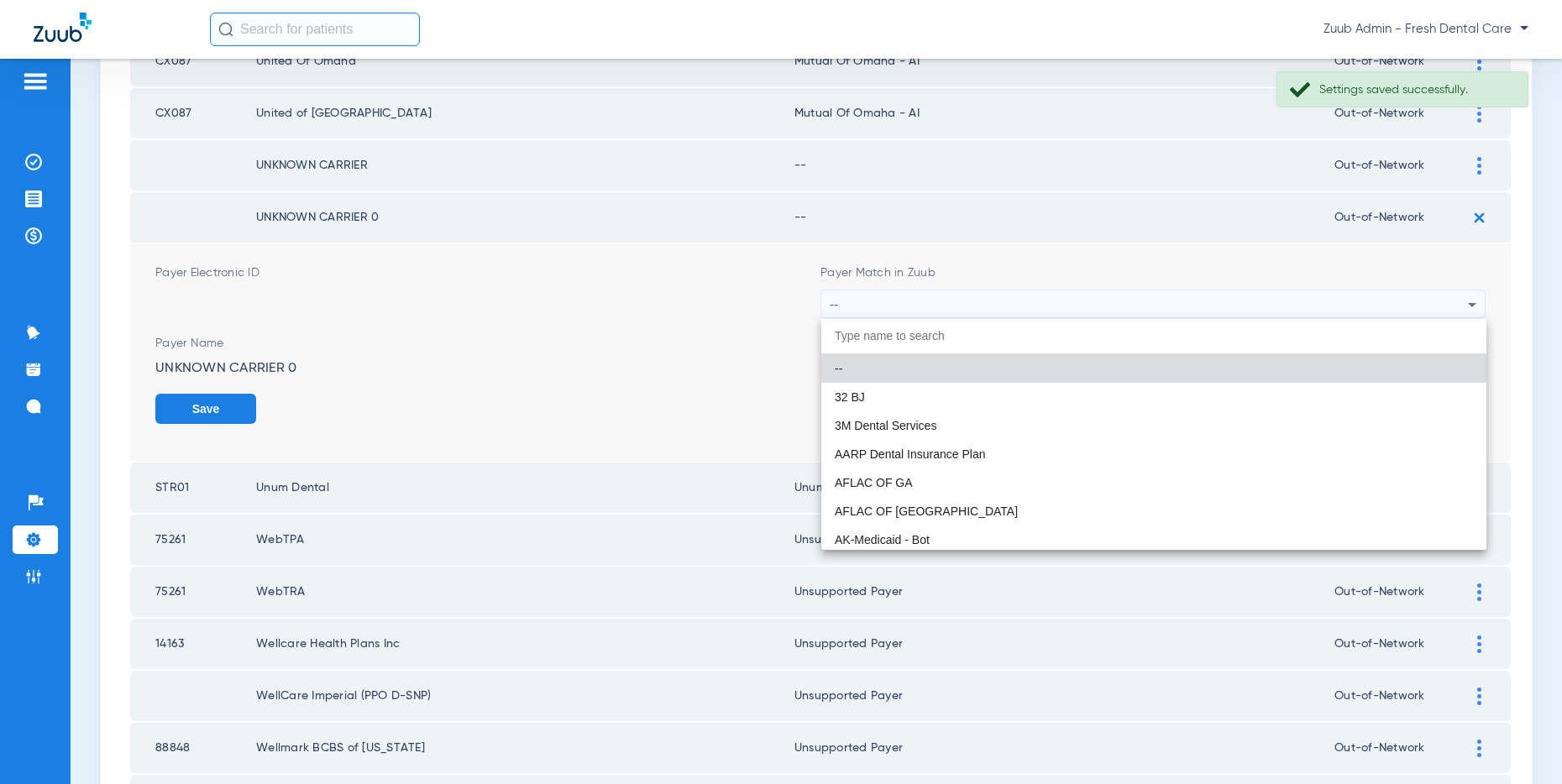
paste input "Unsupported Payer"
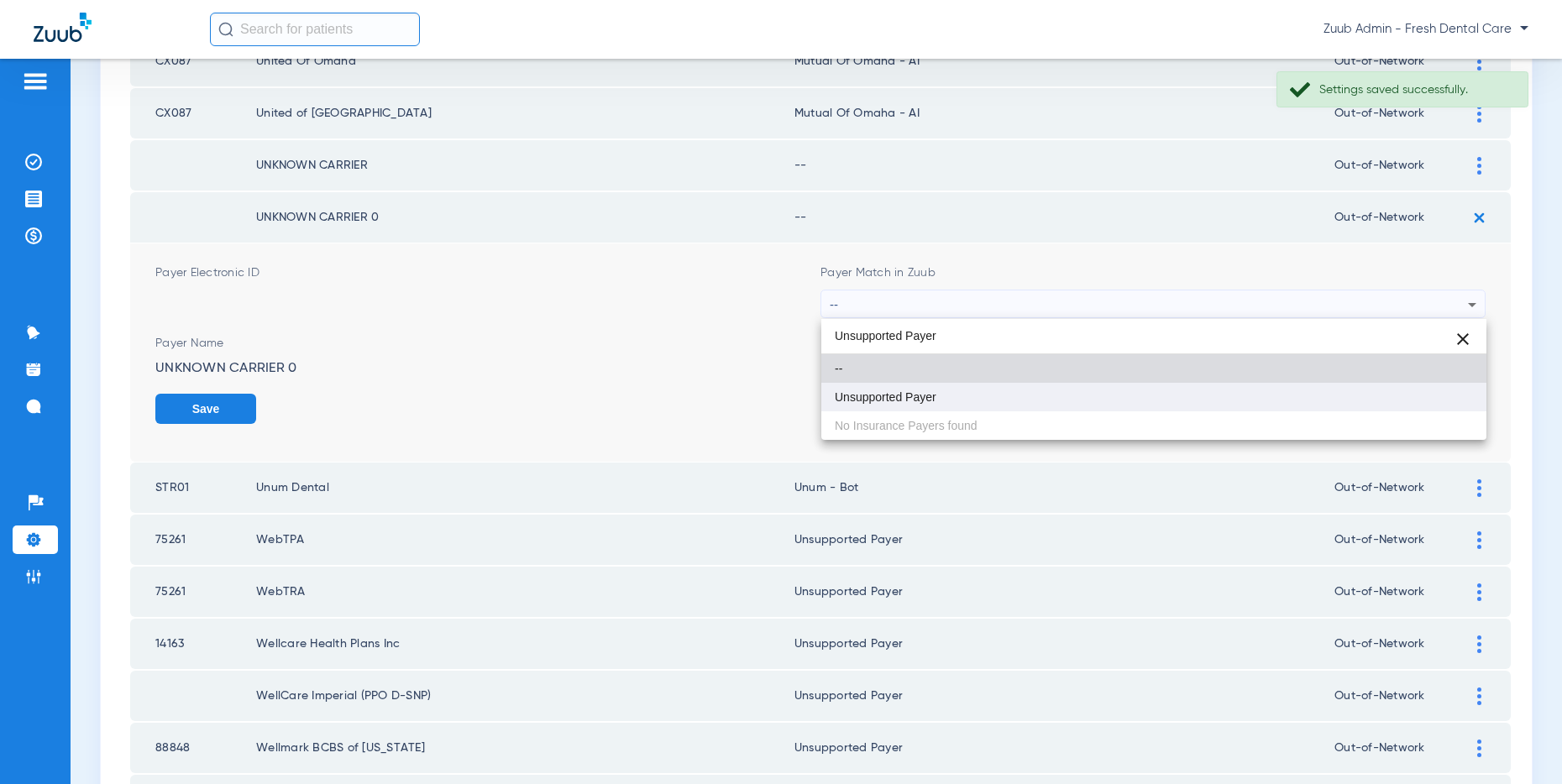
type input "Unsupported Payer"
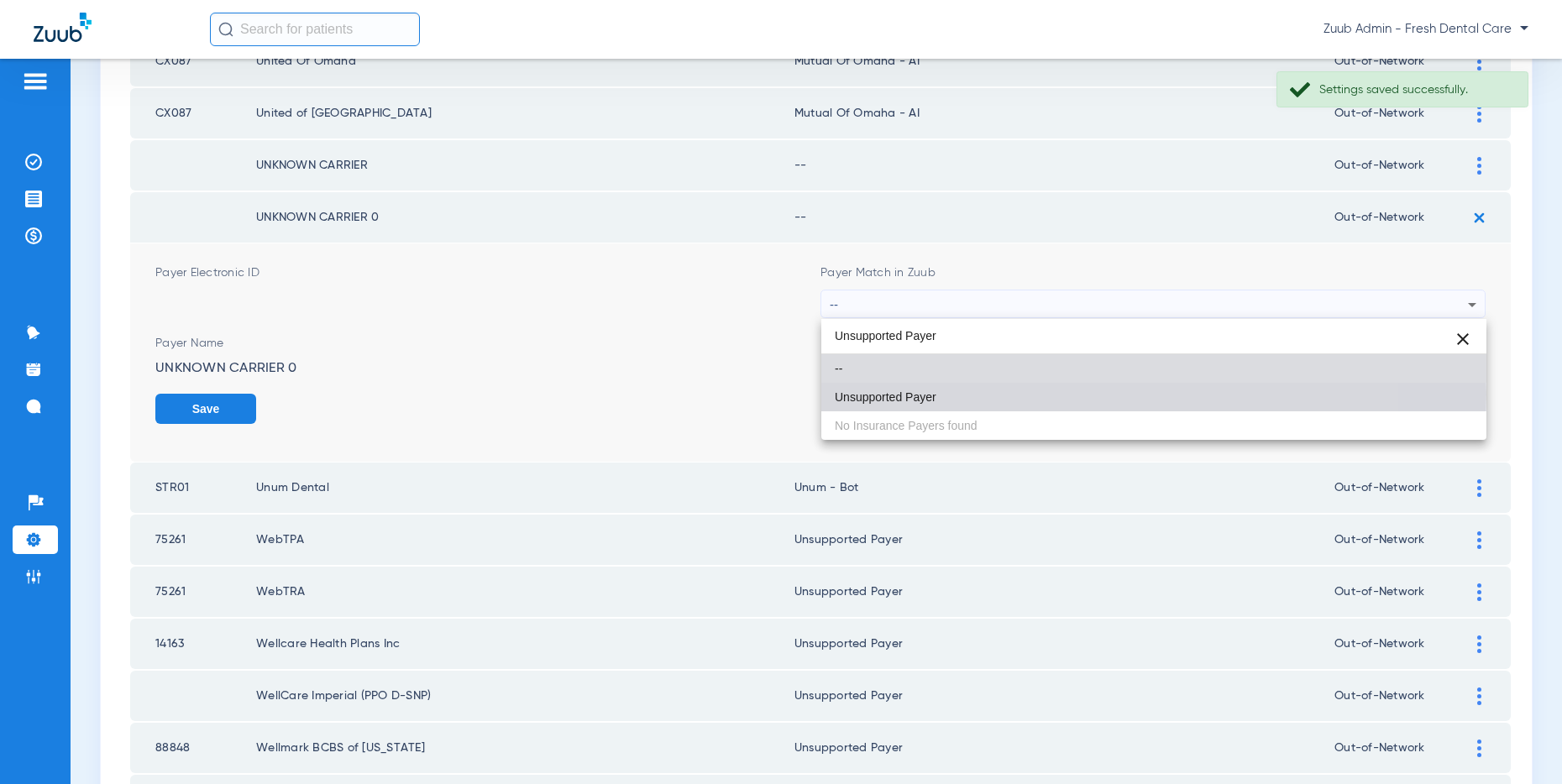
click at [909, 394] on span "Unsupported Payer" at bounding box center [886, 398] width 102 height 12
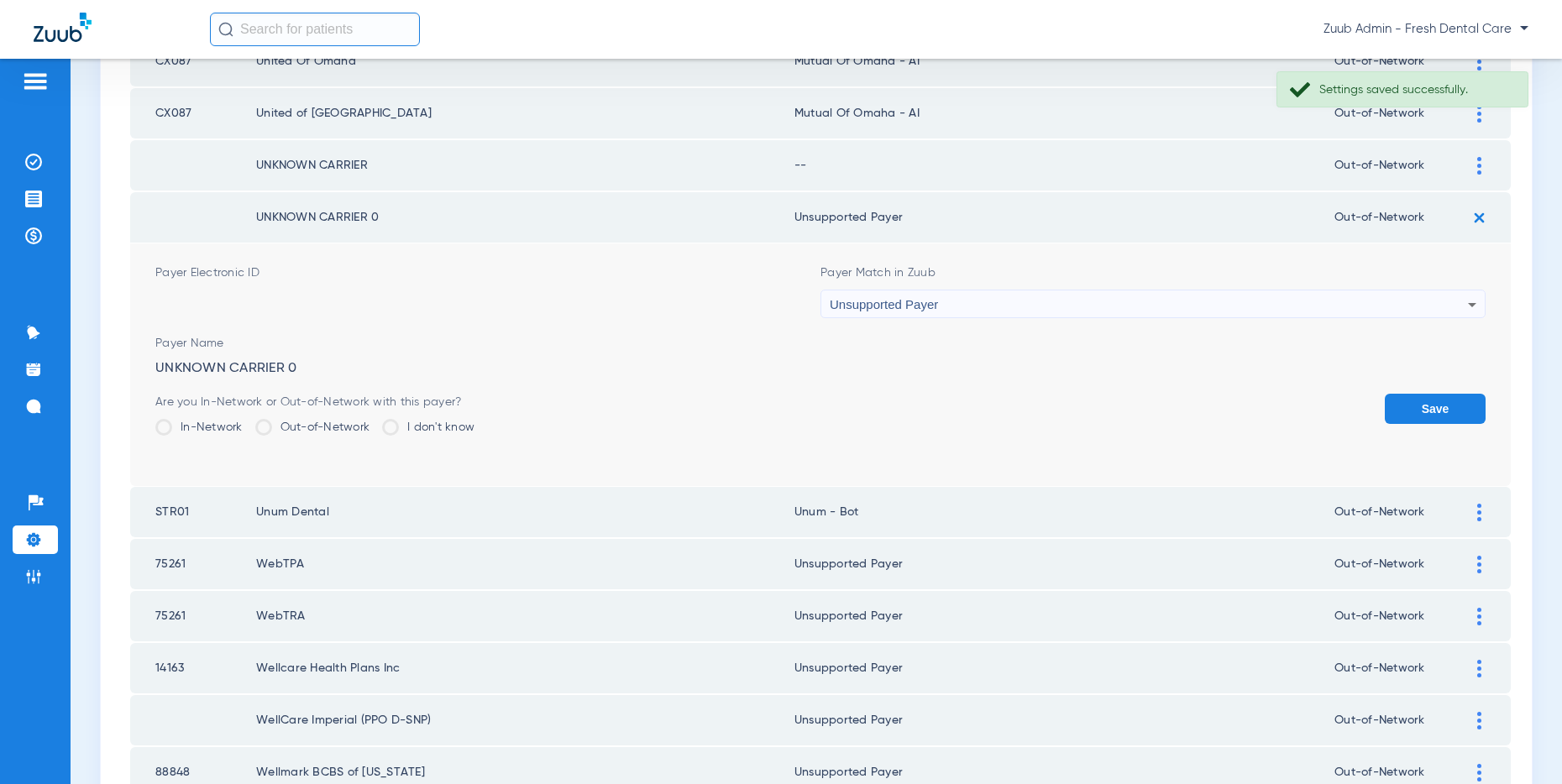
click at [1413, 399] on button "Save" at bounding box center [1435, 409] width 101 height 30
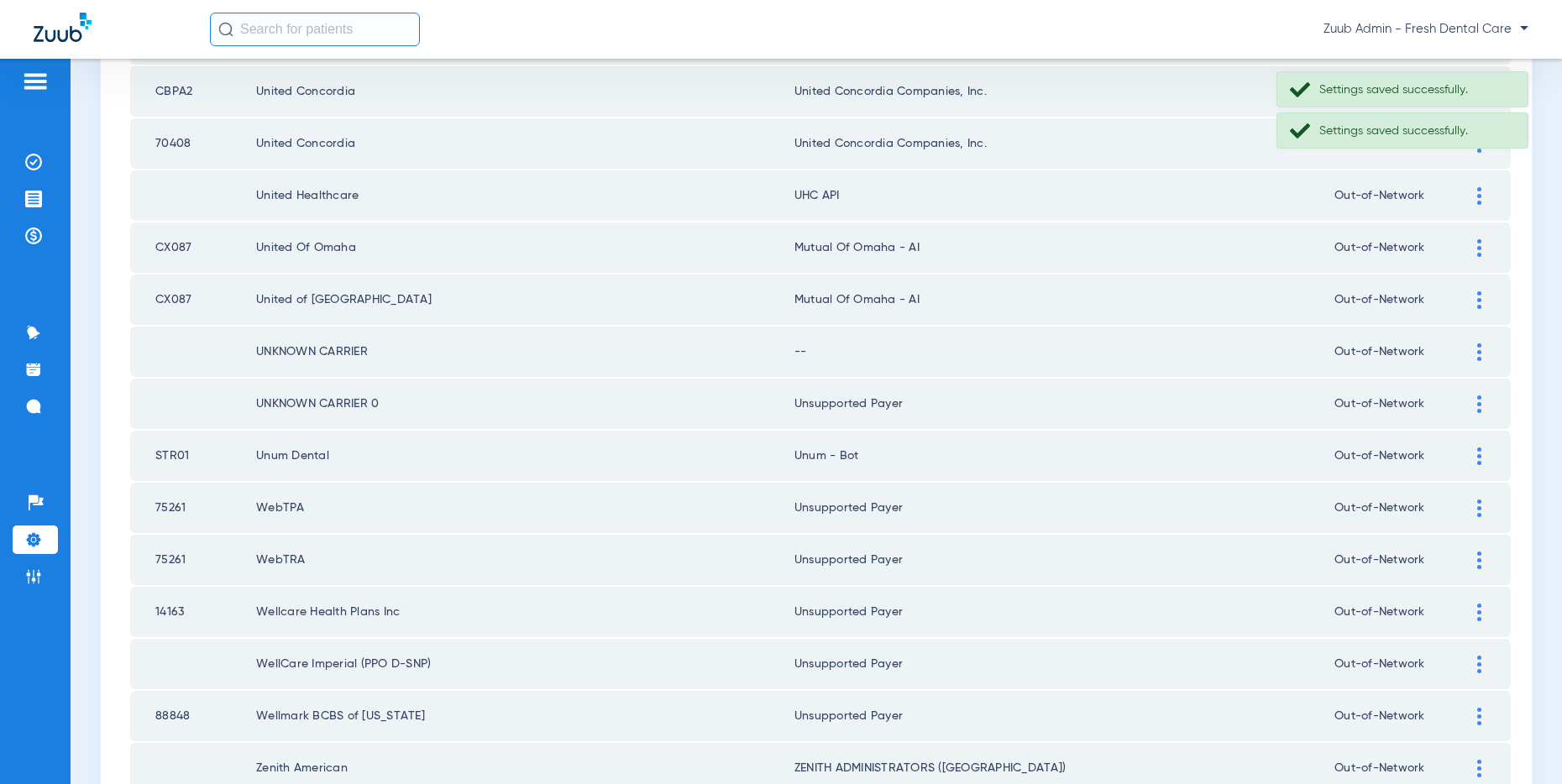
scroll to position [458, 0]
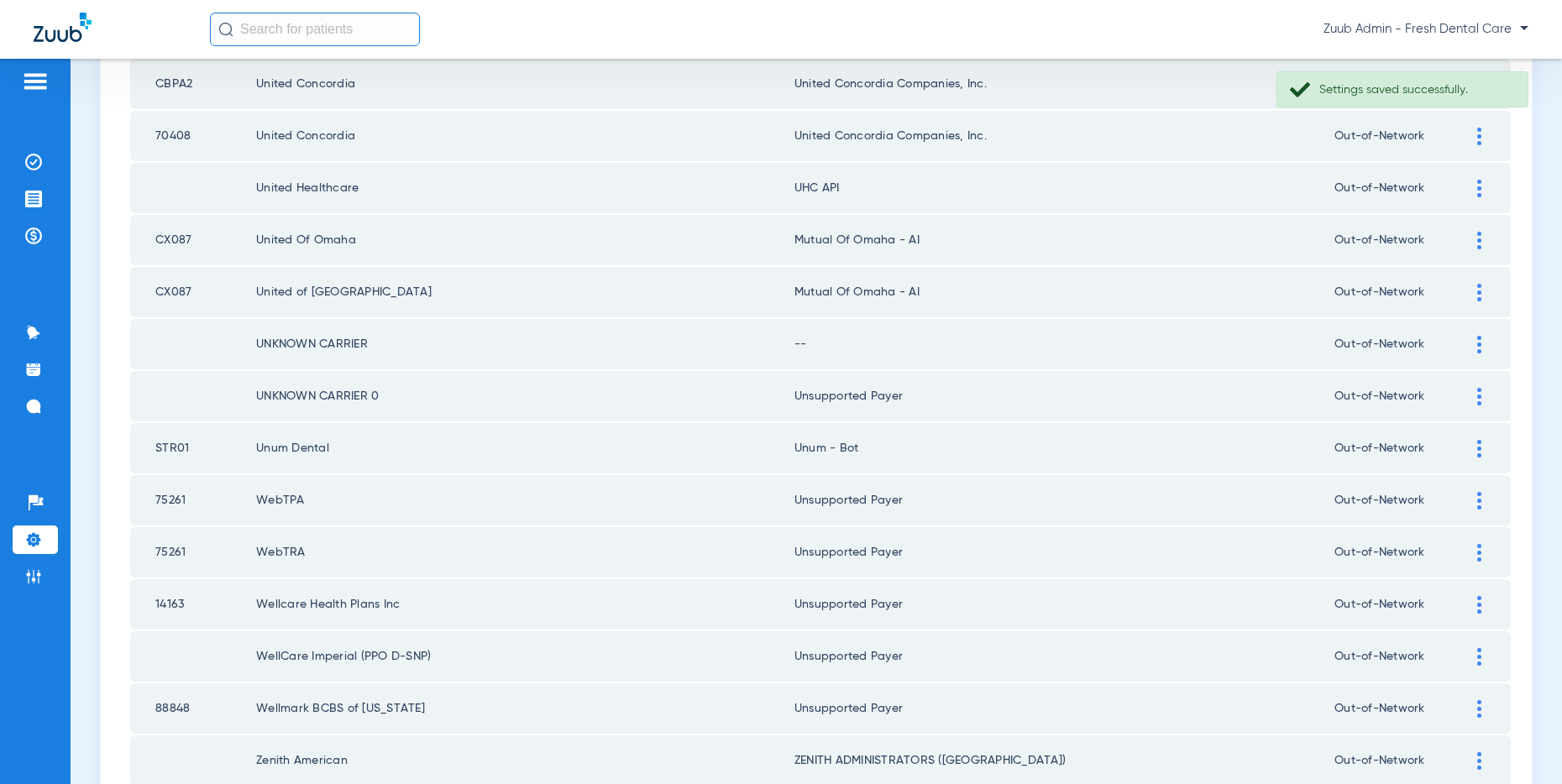
click at [1474, 337] on div at bounding box center [1479, 344] width 29 height 17
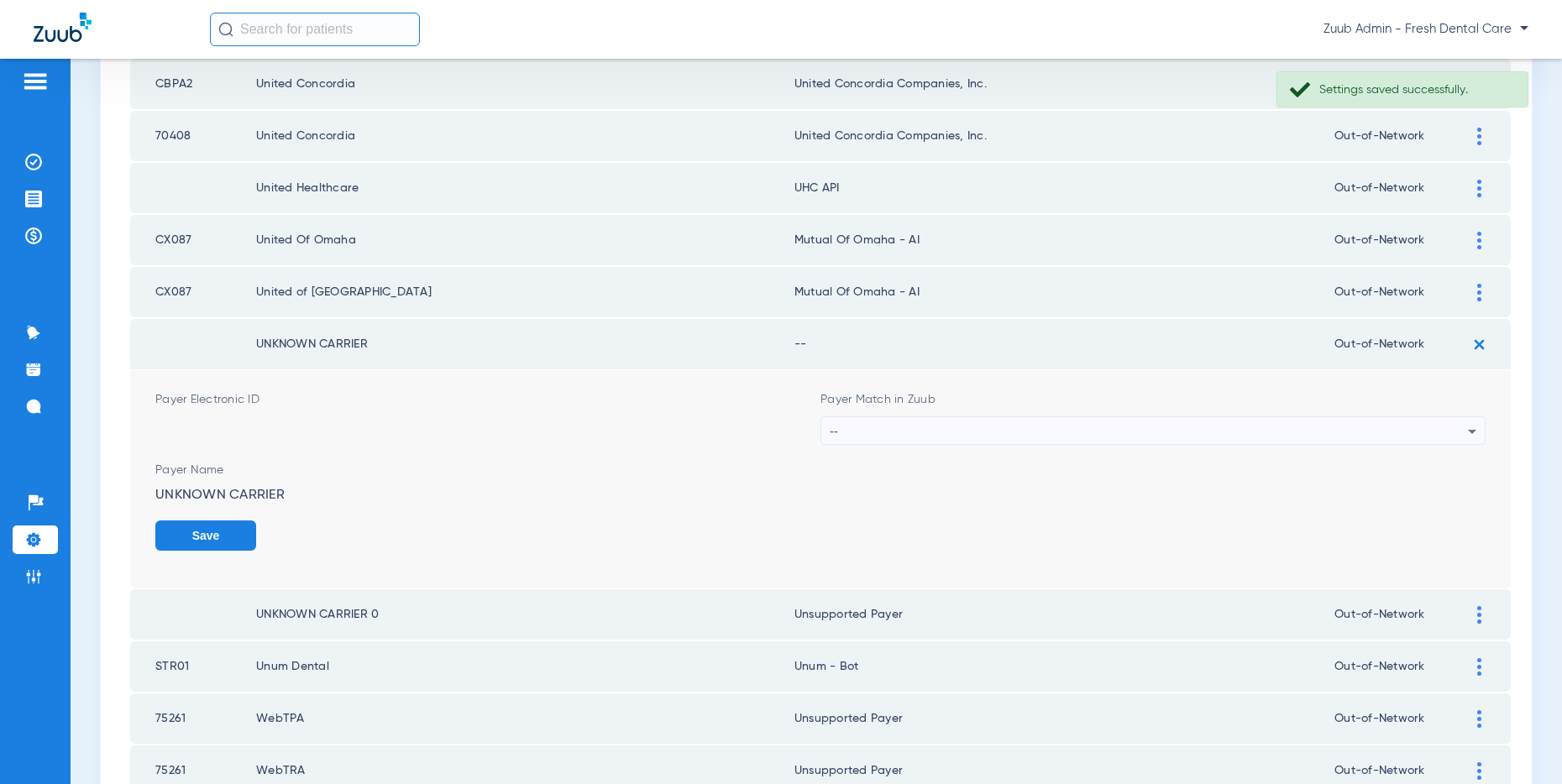
click at [1266, 429] on div "--" at bounding box center [1148, 431] width 638 height 28
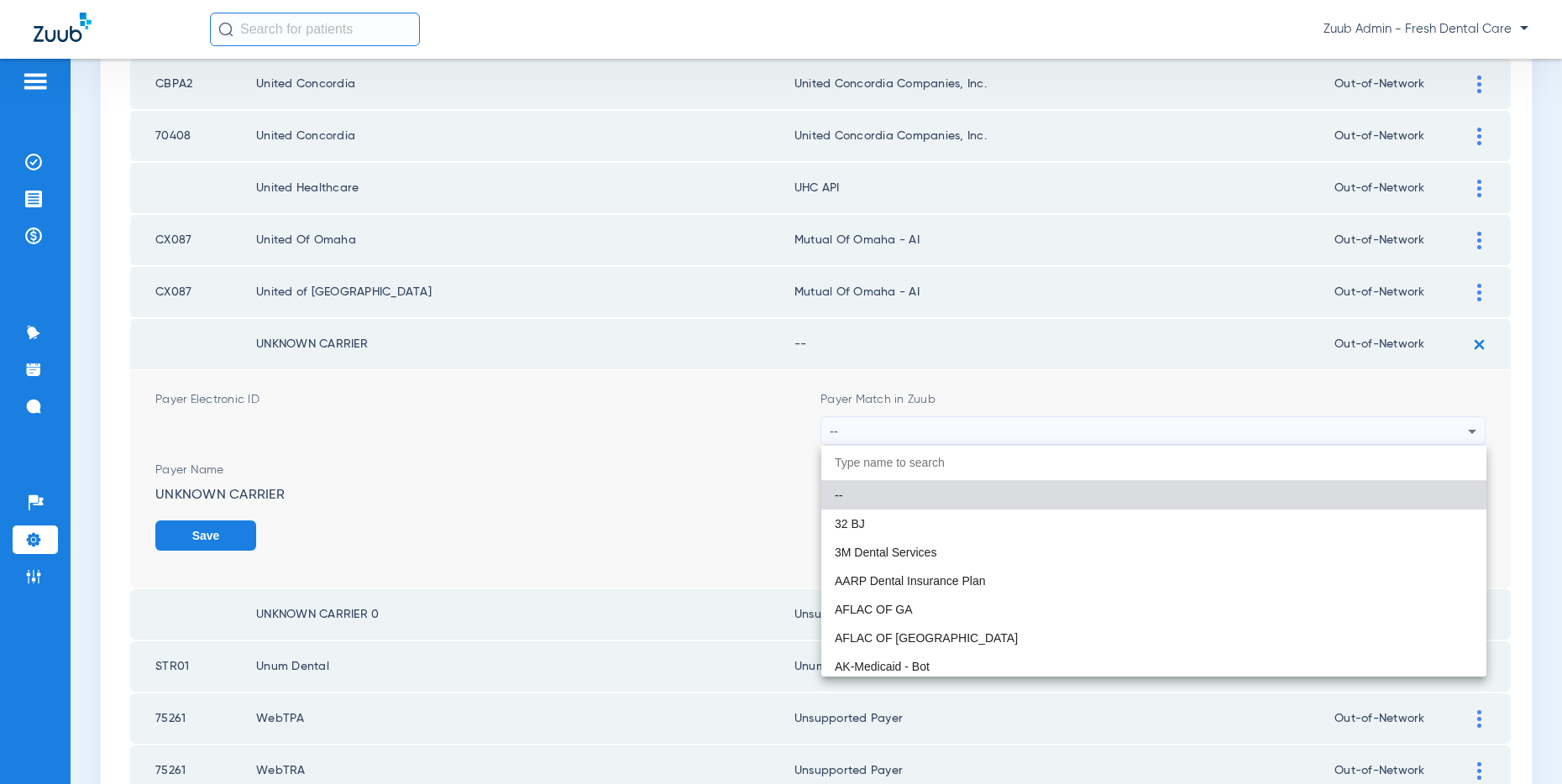
paste input "Unsupported Payer"
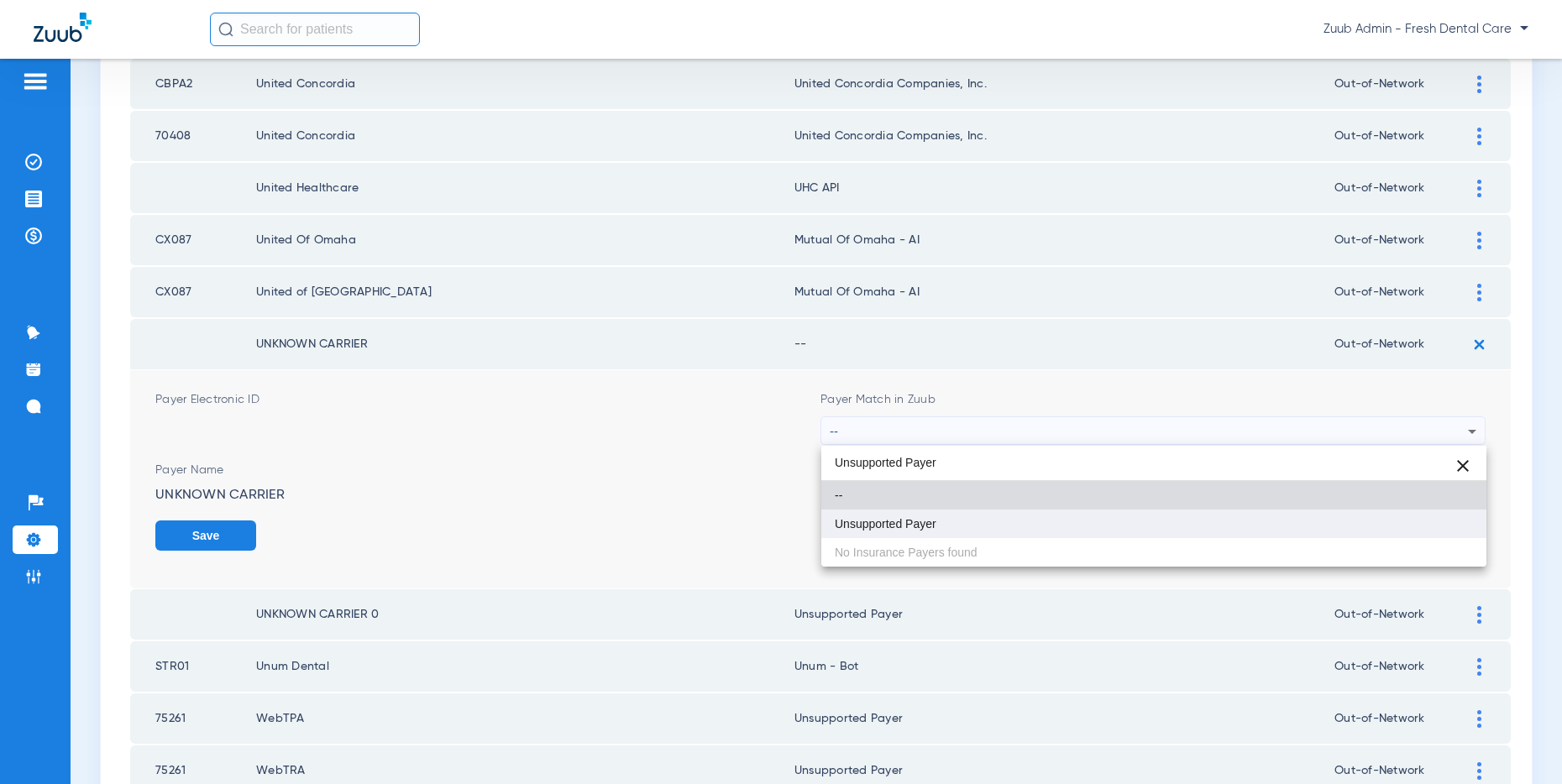
type input "Unsupported Payer"
click at [960, 518] on mat-option "Unsupported Payer" at bounding box center [1153, 523] width 665 height 28
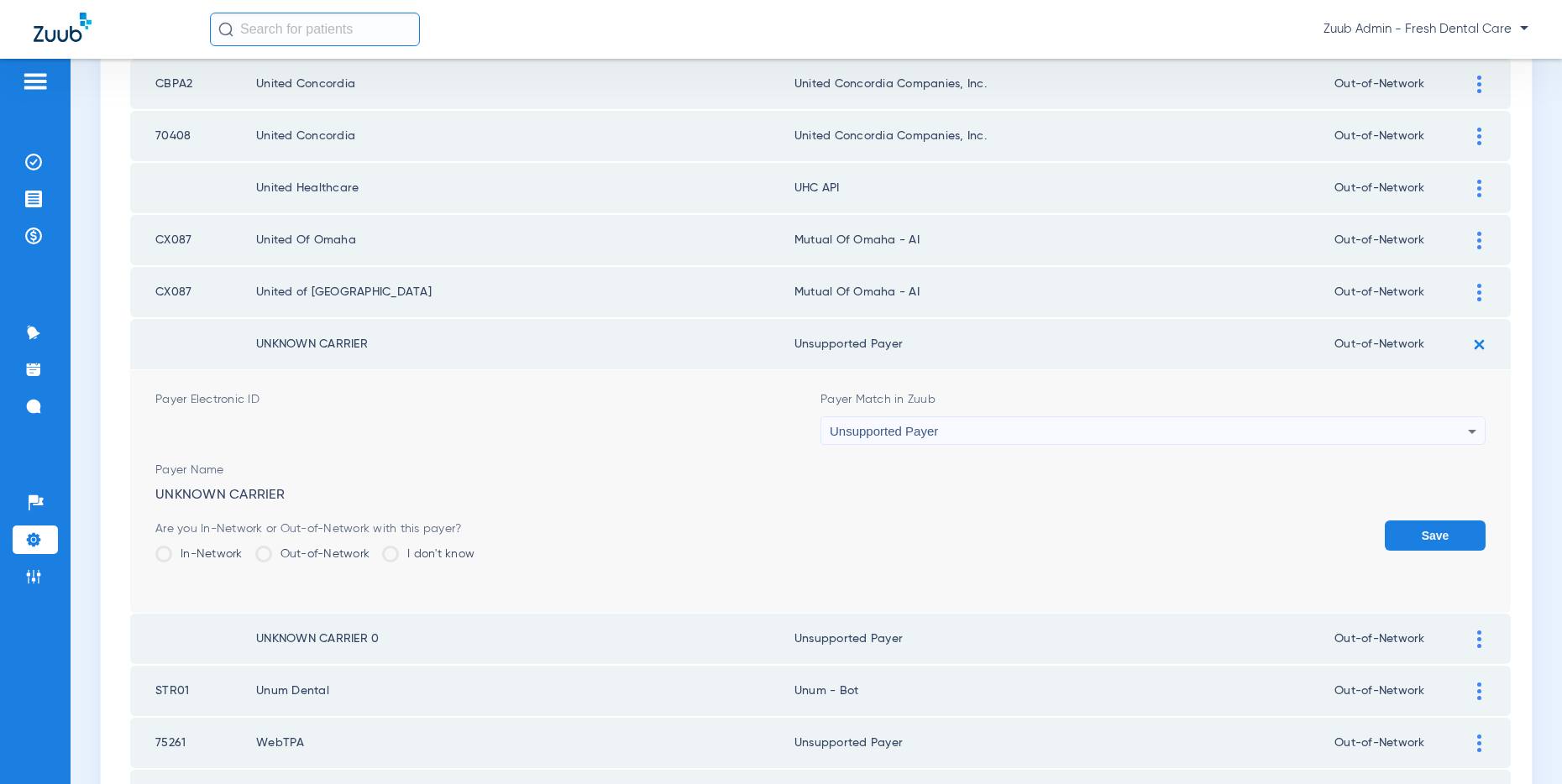
click at [1446, 519] on form "Payer Electronic ID Payer Match in Zuub Unsupported Payer Payer Name UNKNOWN CA…" at bounding box center [819, 491] width 1330 height 243
click at [1427, 540] on button "Save" at bounding box center [1435, 535] width 101 height 30
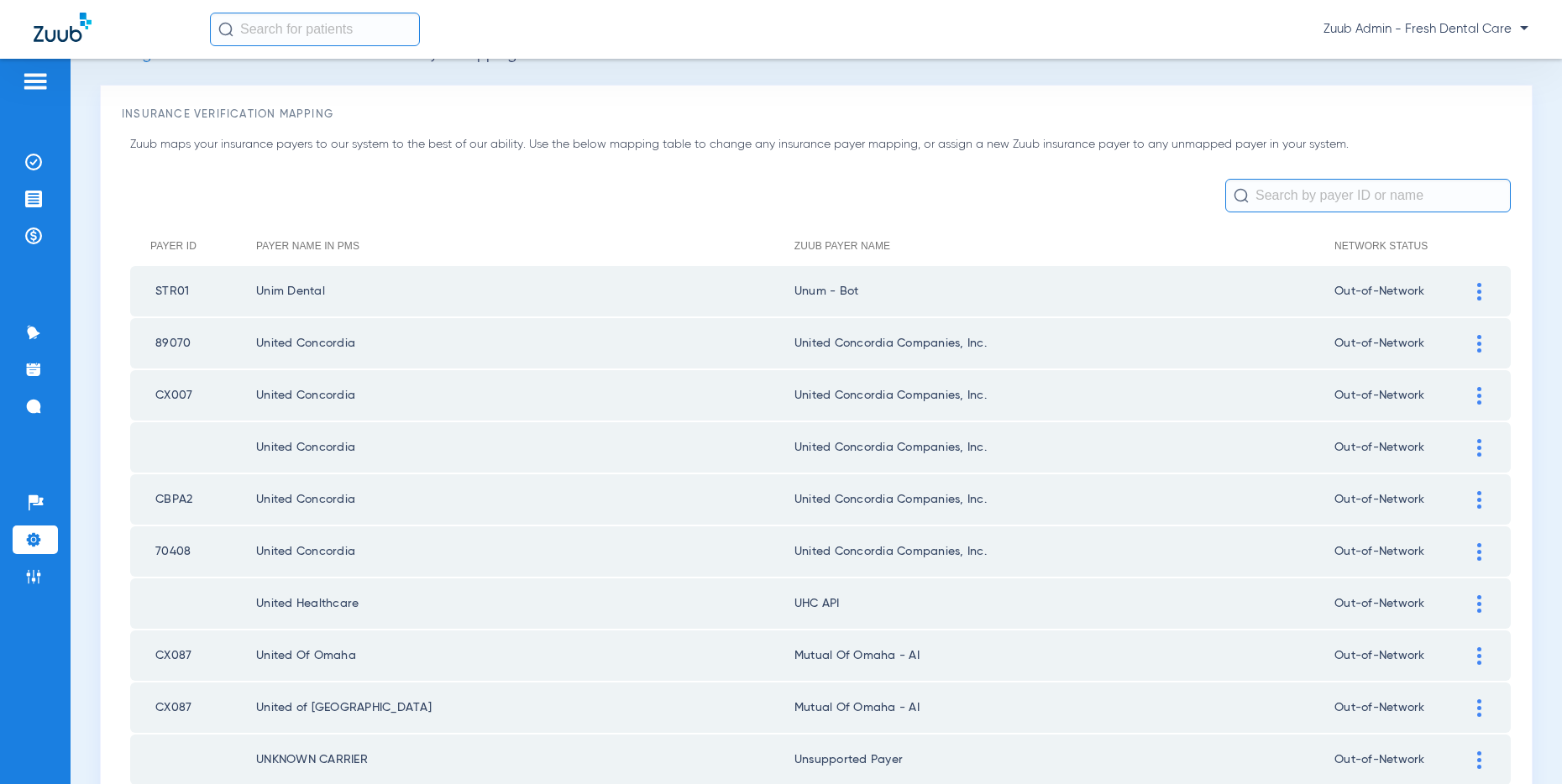
scroll to position [43, 0]
click at [1477, 602] on img at bounding box center [1479, 603] width 4 height 17
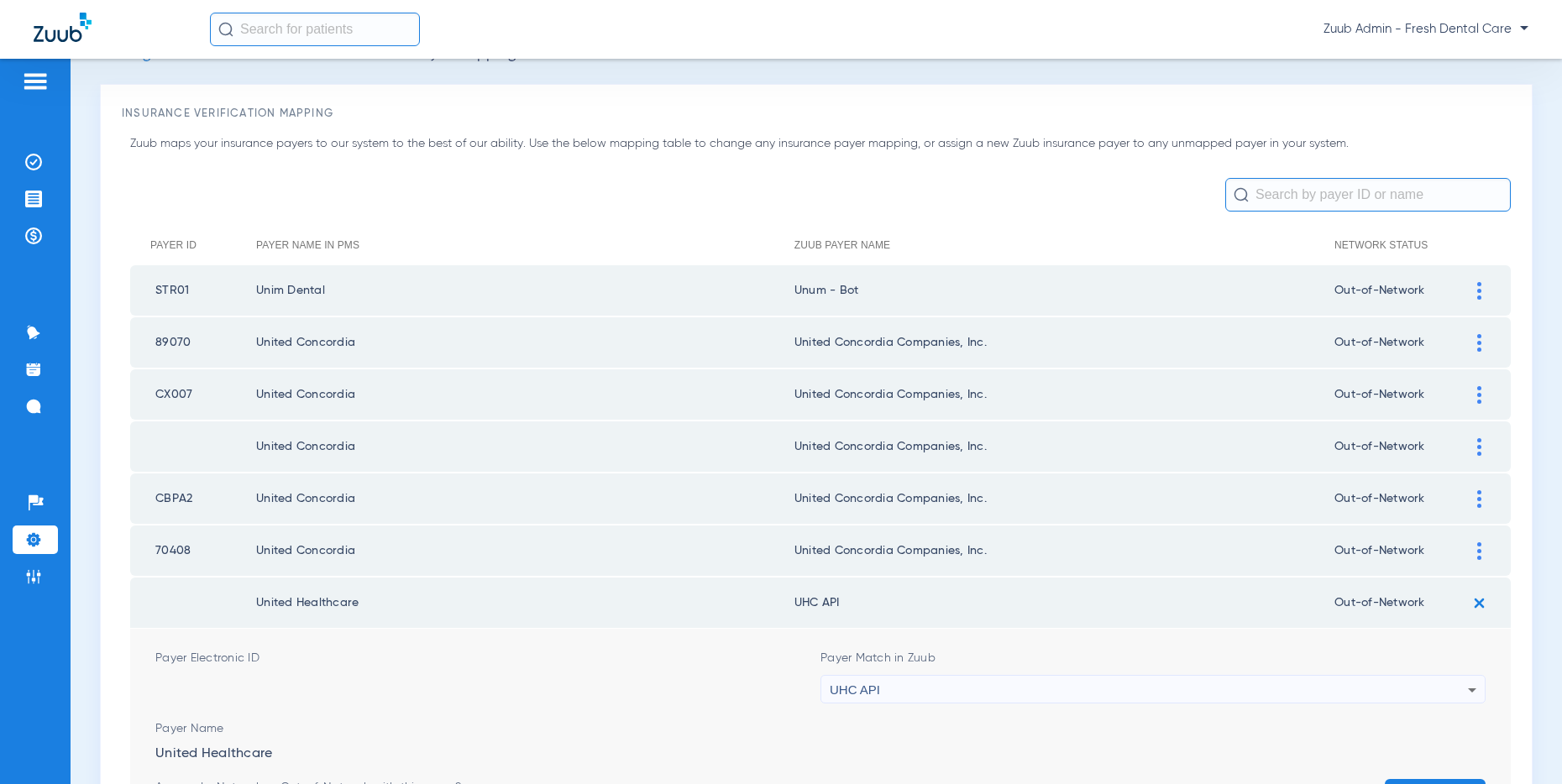
click at [1294, 685] on div "UHC API" at bounding box center [1148, 689] width 638 height 28
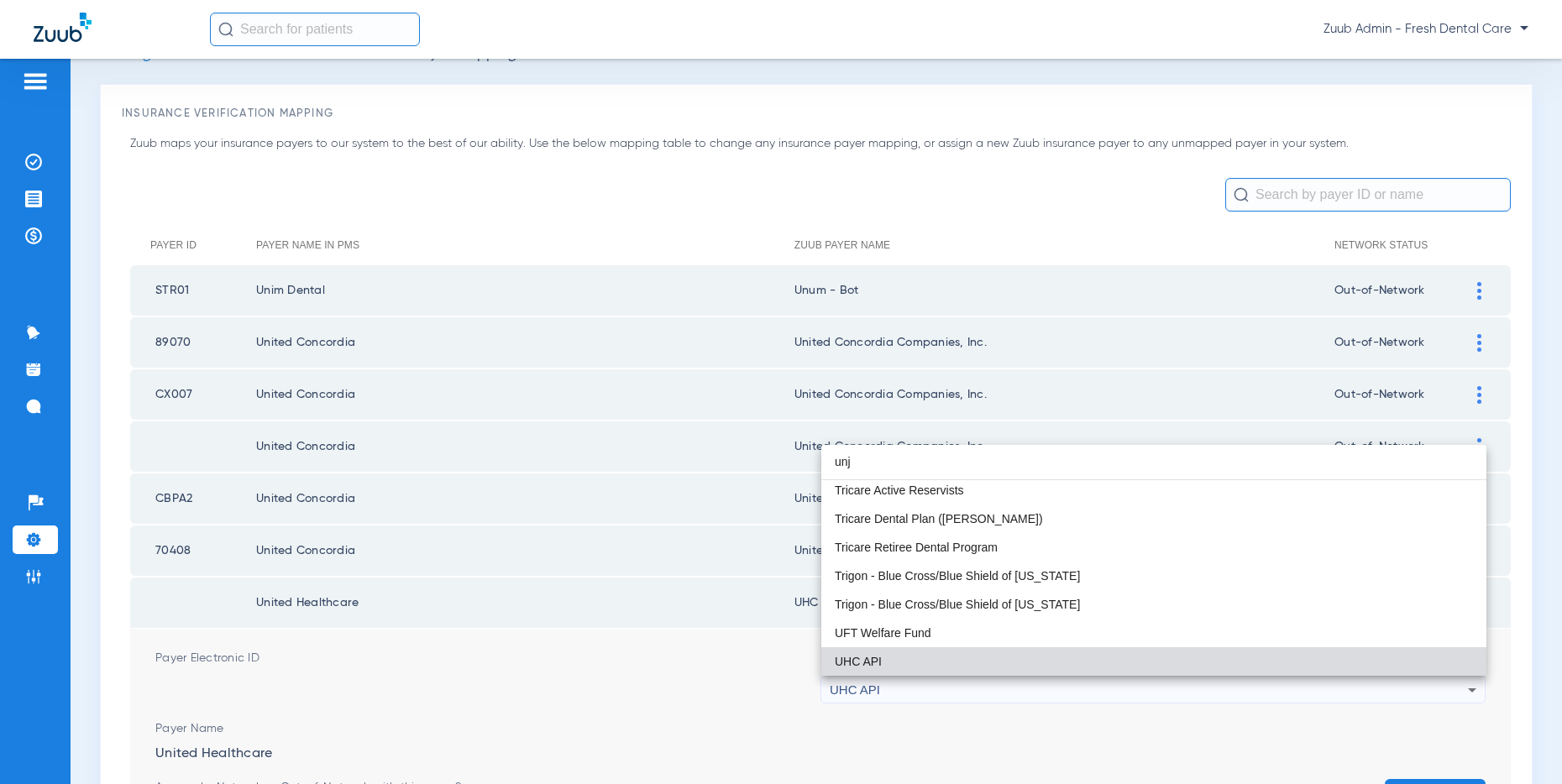
scroll to position [0, 0]
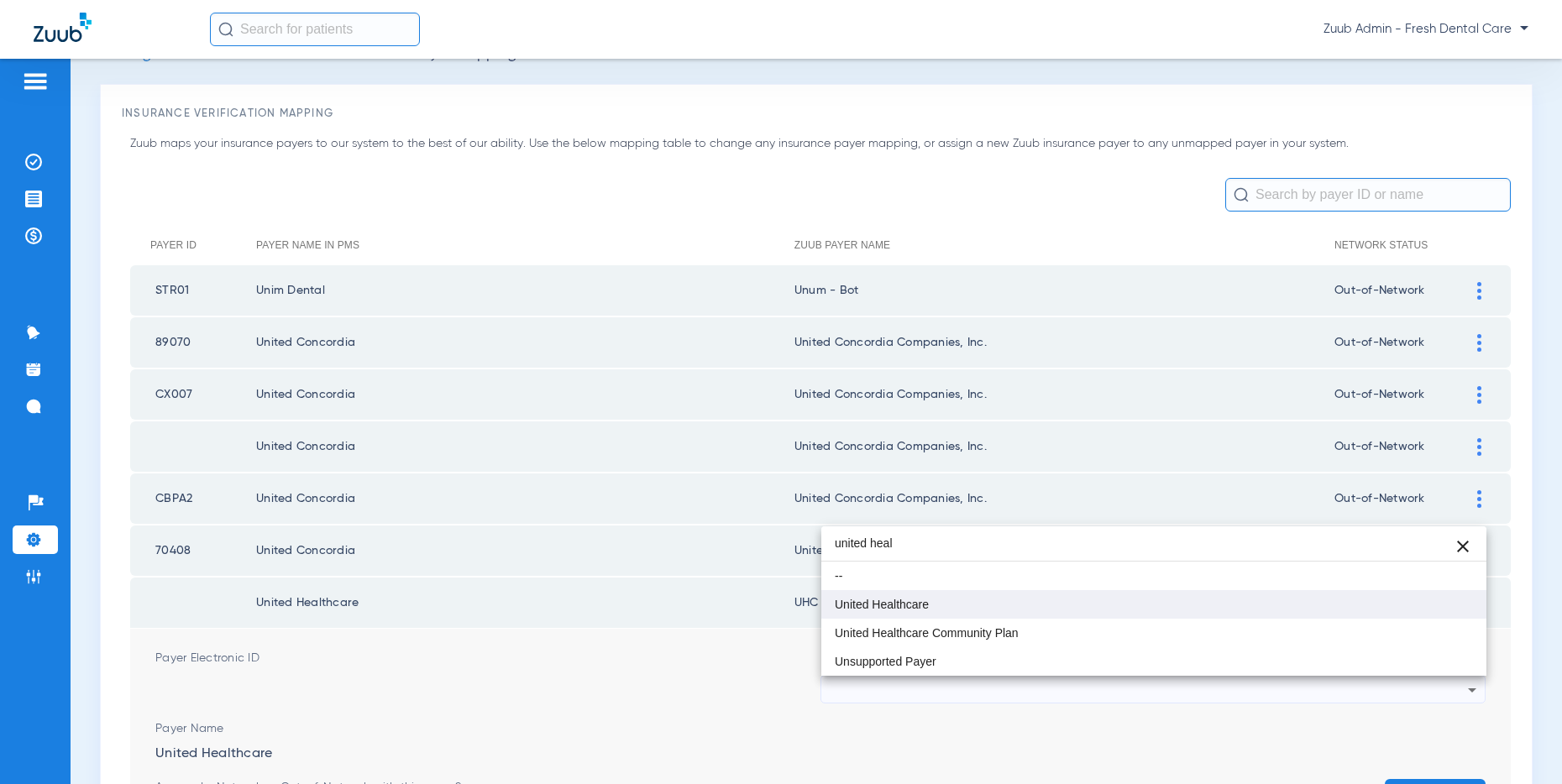
type input "united heal"
click at [918, 599] on span "United Healthcare" at bounding box center [881, 605] width 94 height 12
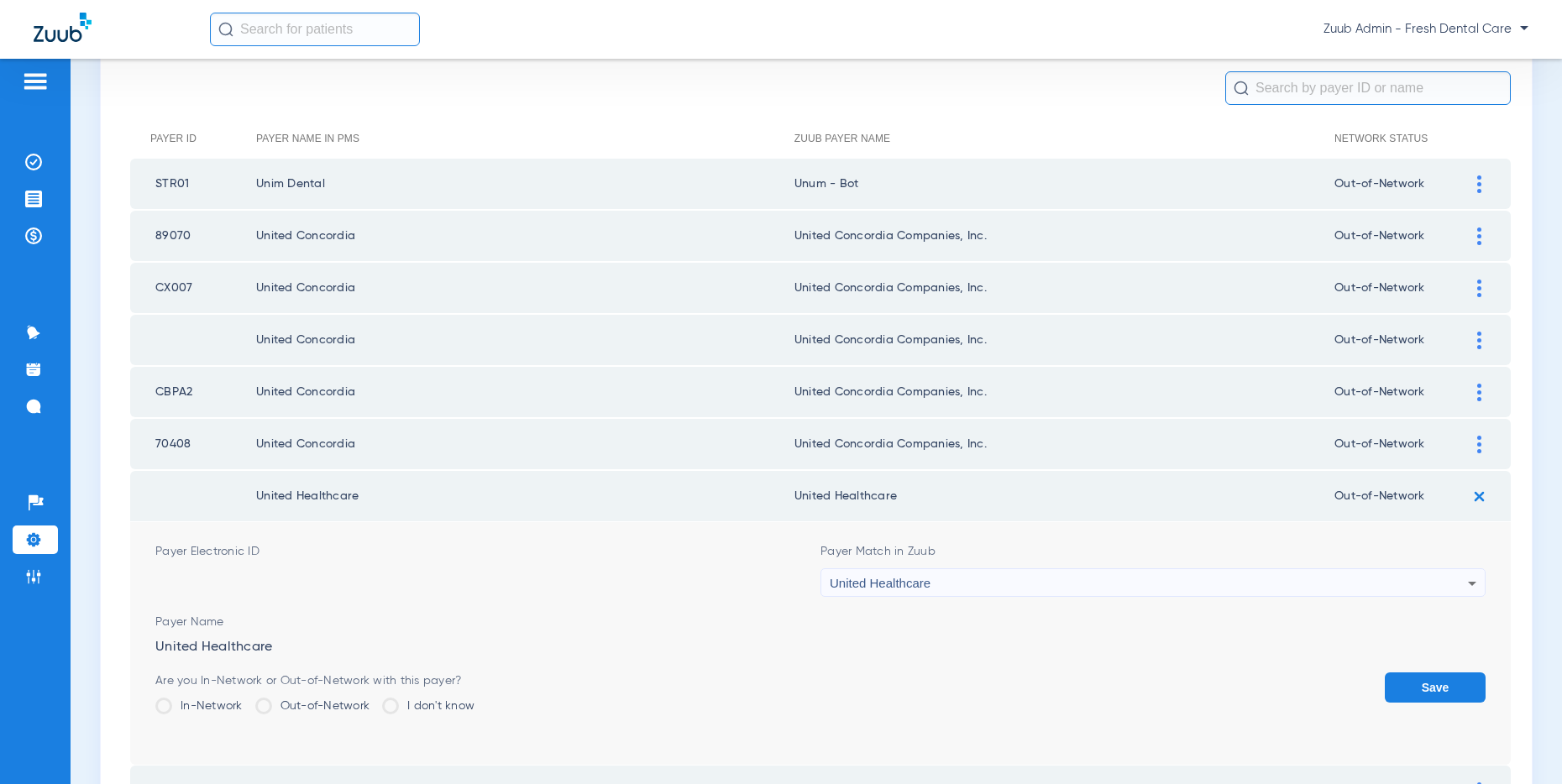
scroll to position [173, 0]
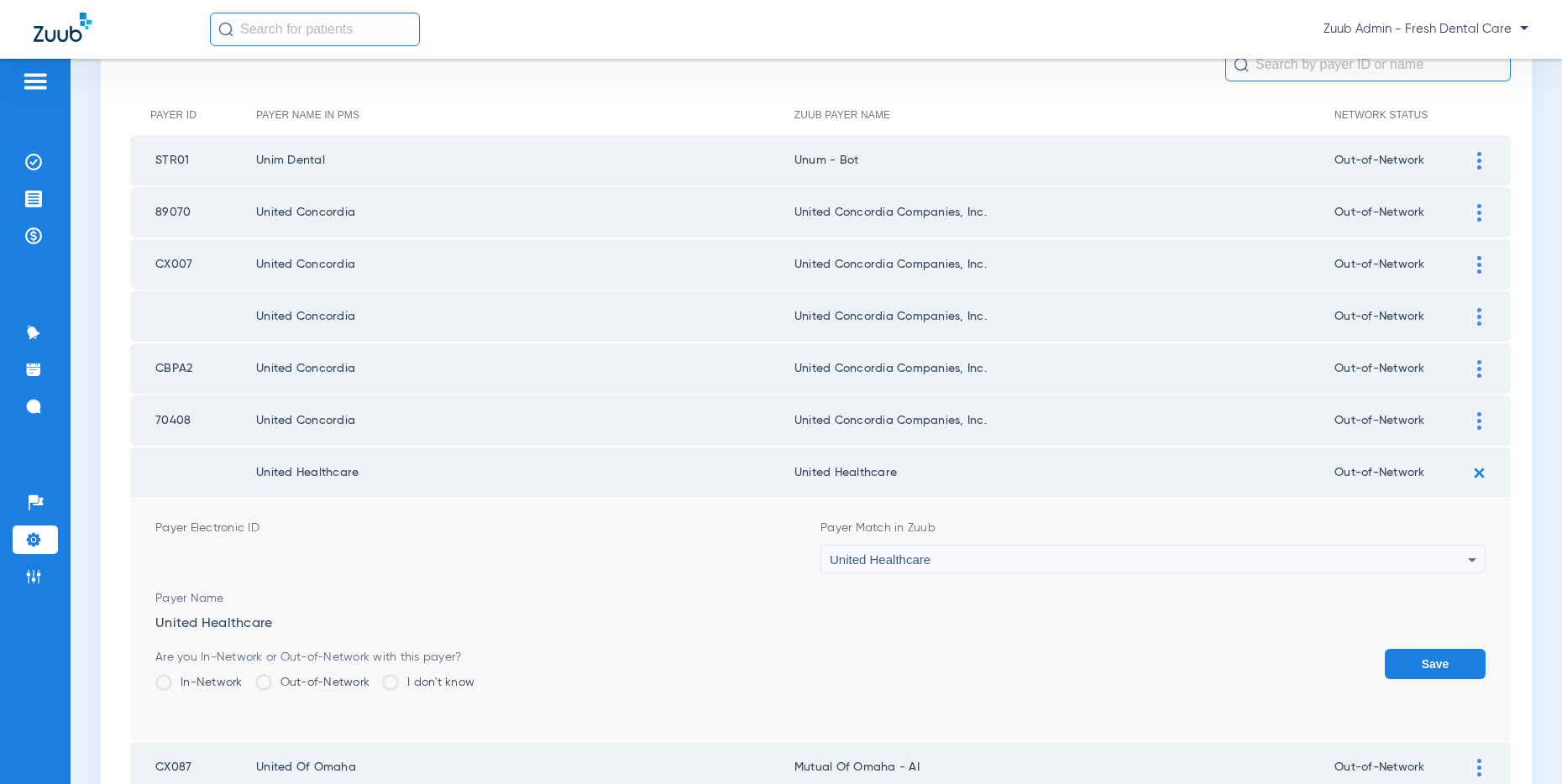
click at [1418, 662] on button "Save" at bounding box center [1435, 664] width 101 height 30
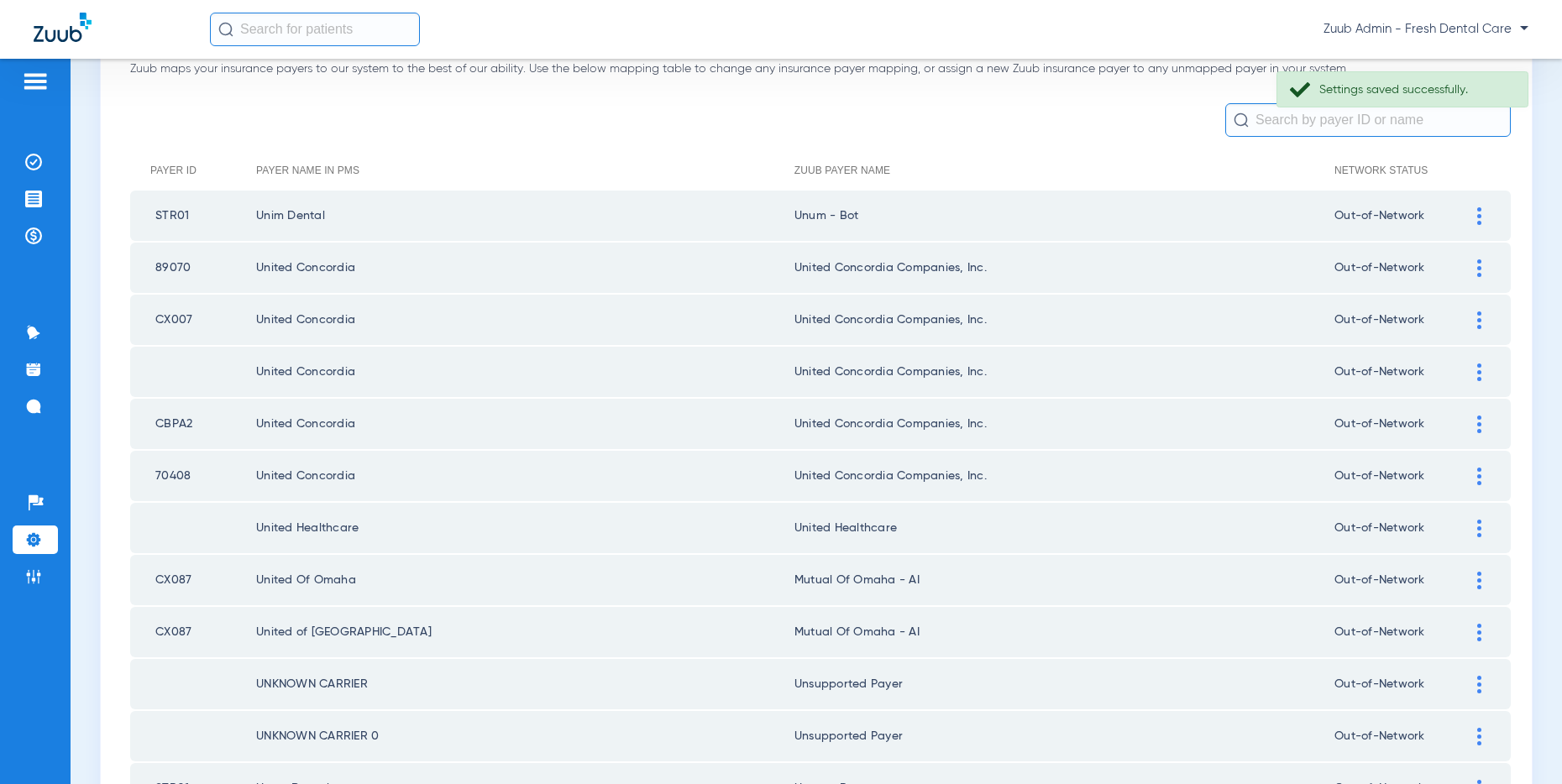
scroll to position [61, 0]
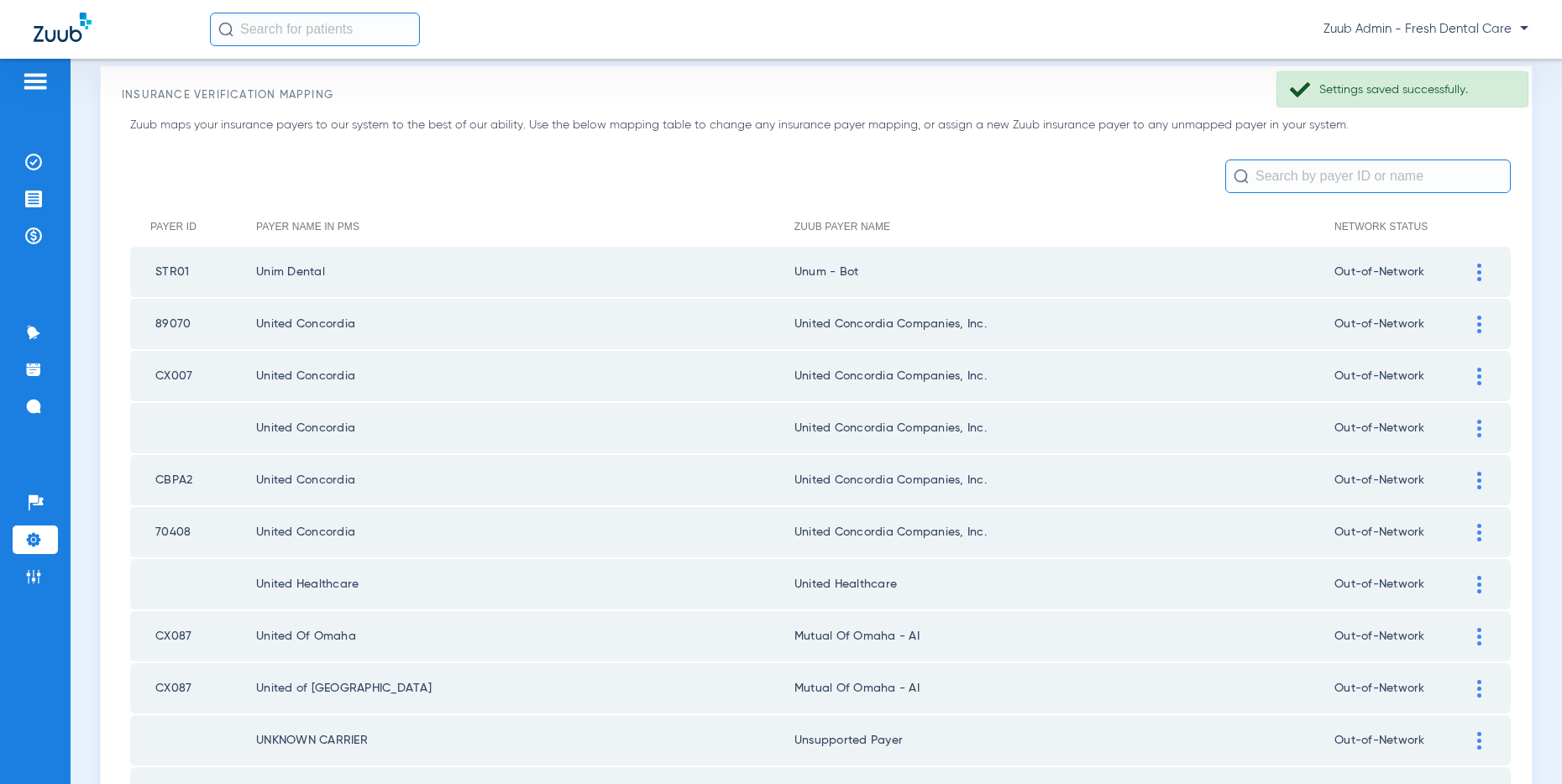
click at [1478, 269] on img at bounding box center [1479, 272] width 4 height 17
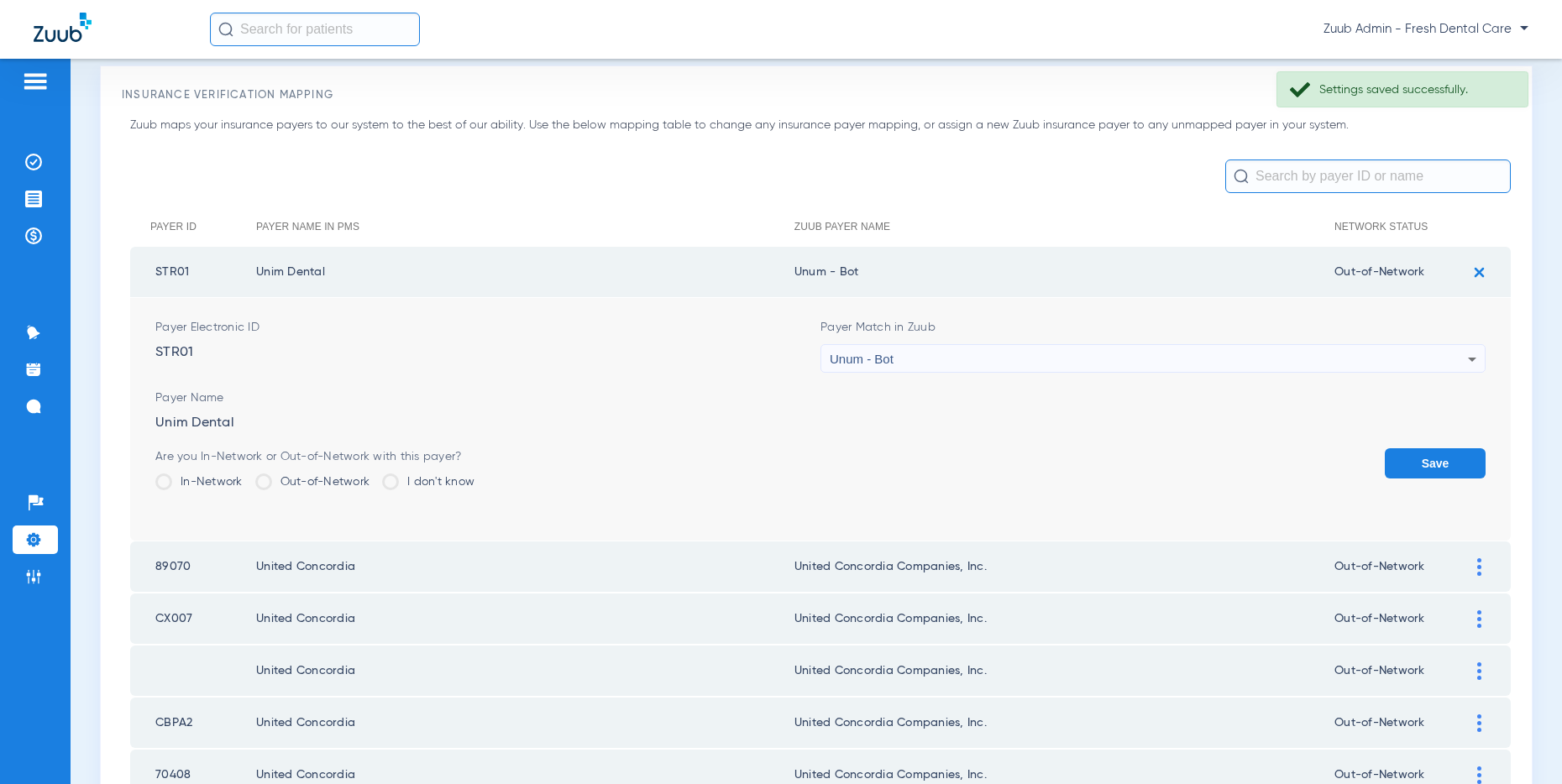
click at [1289, 360] on div "Unum - Bot" at bounding box center [1148, 359] width 638 height 28
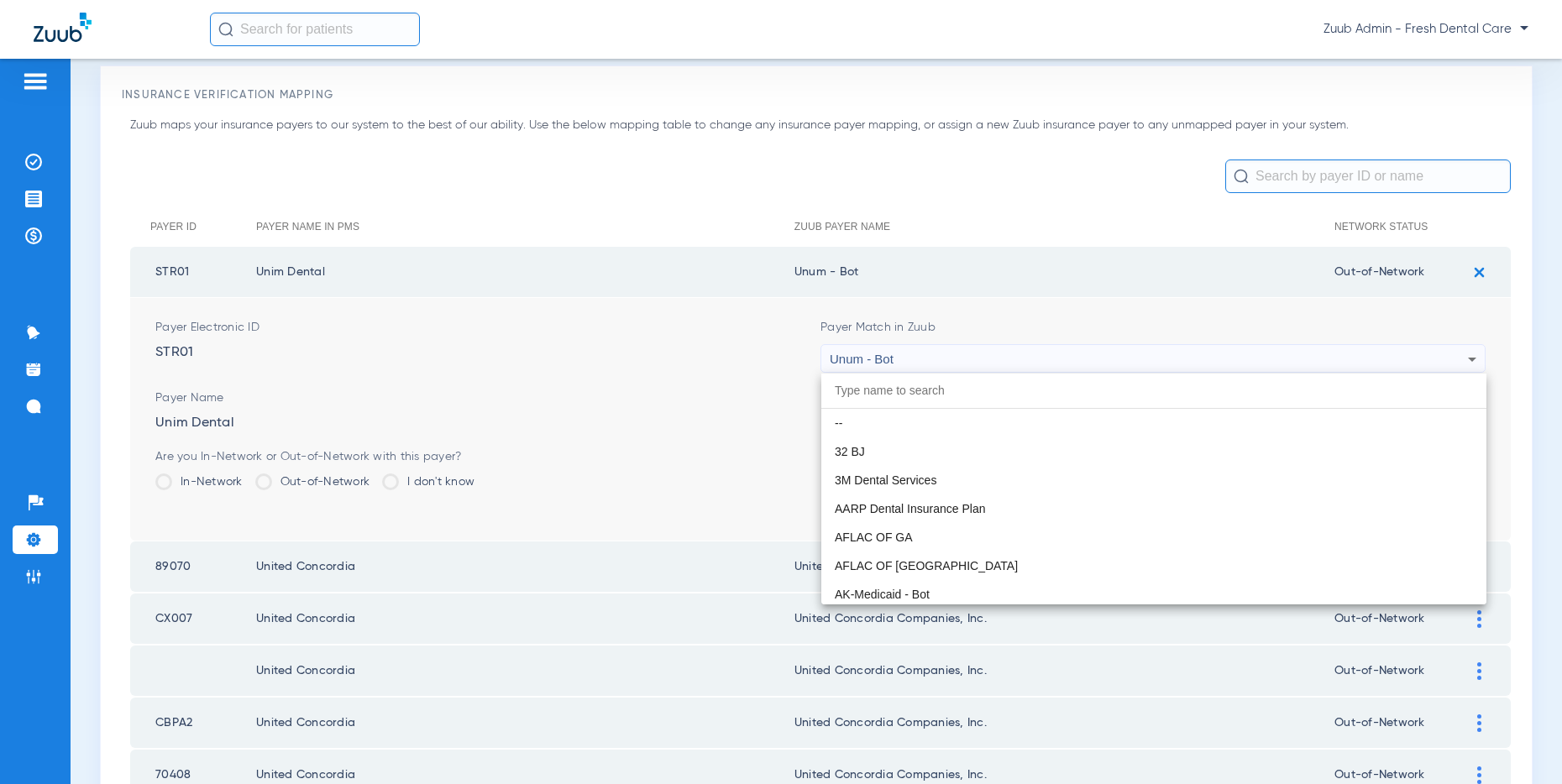
scroll to position [13479, 0]
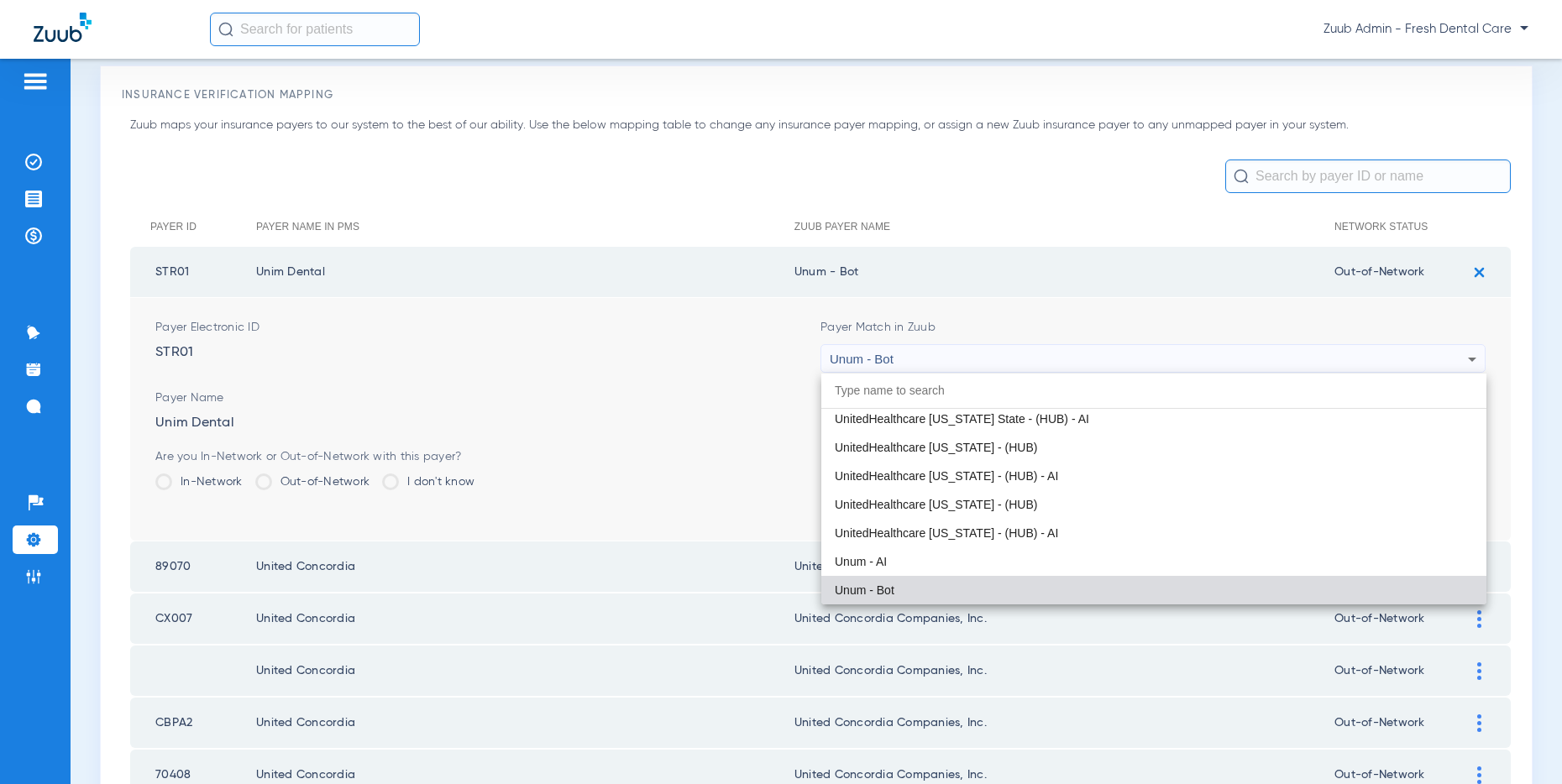
drag, startPoint x: 956, startPoint y: 563, endPoint x: 966, endPoint y: 559, distance: 10.8
click at [956, 563] on mat-option "Unum - AI" at bounding box center [1153, 561] width 665 height 28
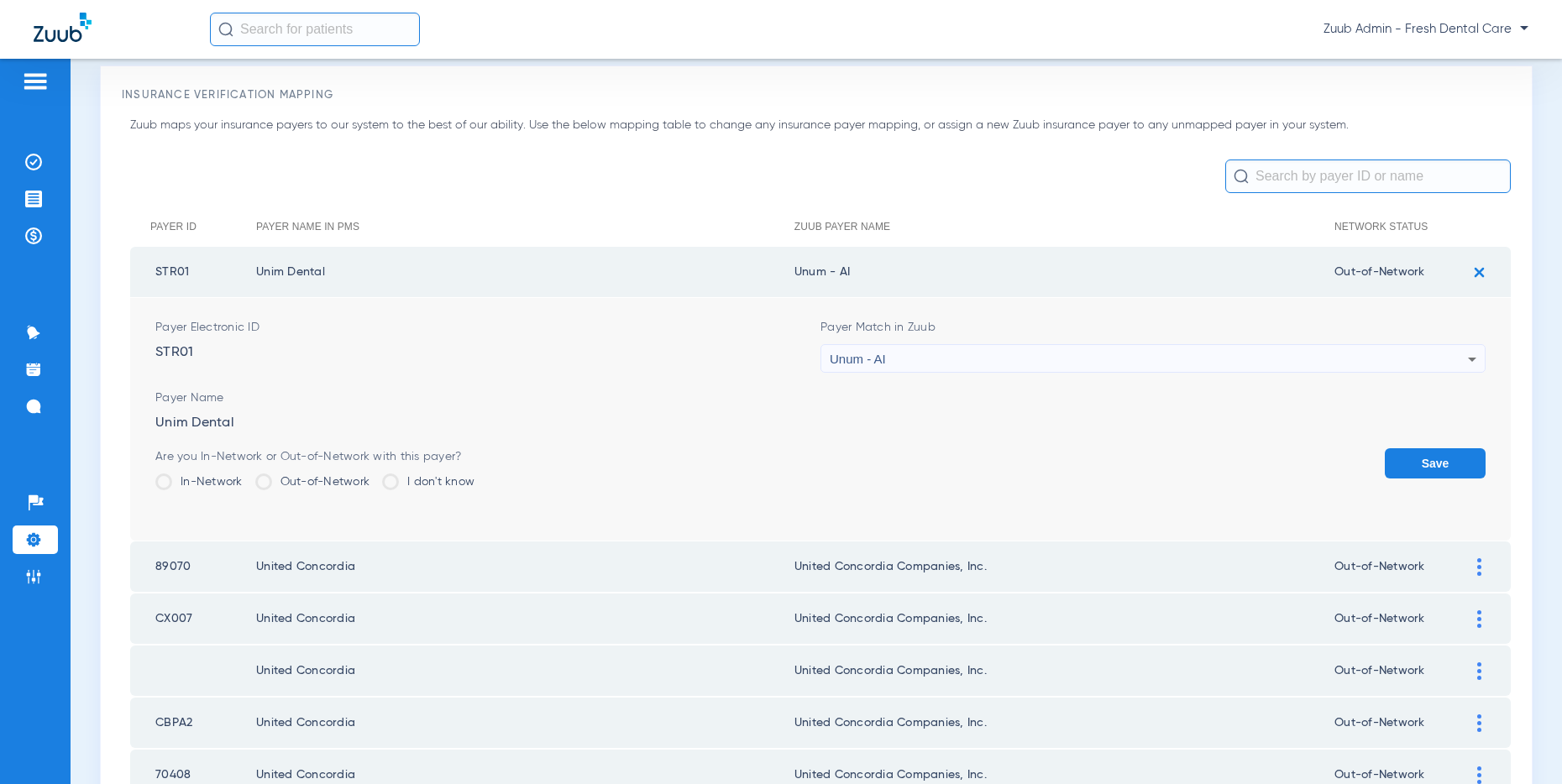
click at [1419, 461] on button "Save" at bounding box center [1435, 463] width 101 height 30
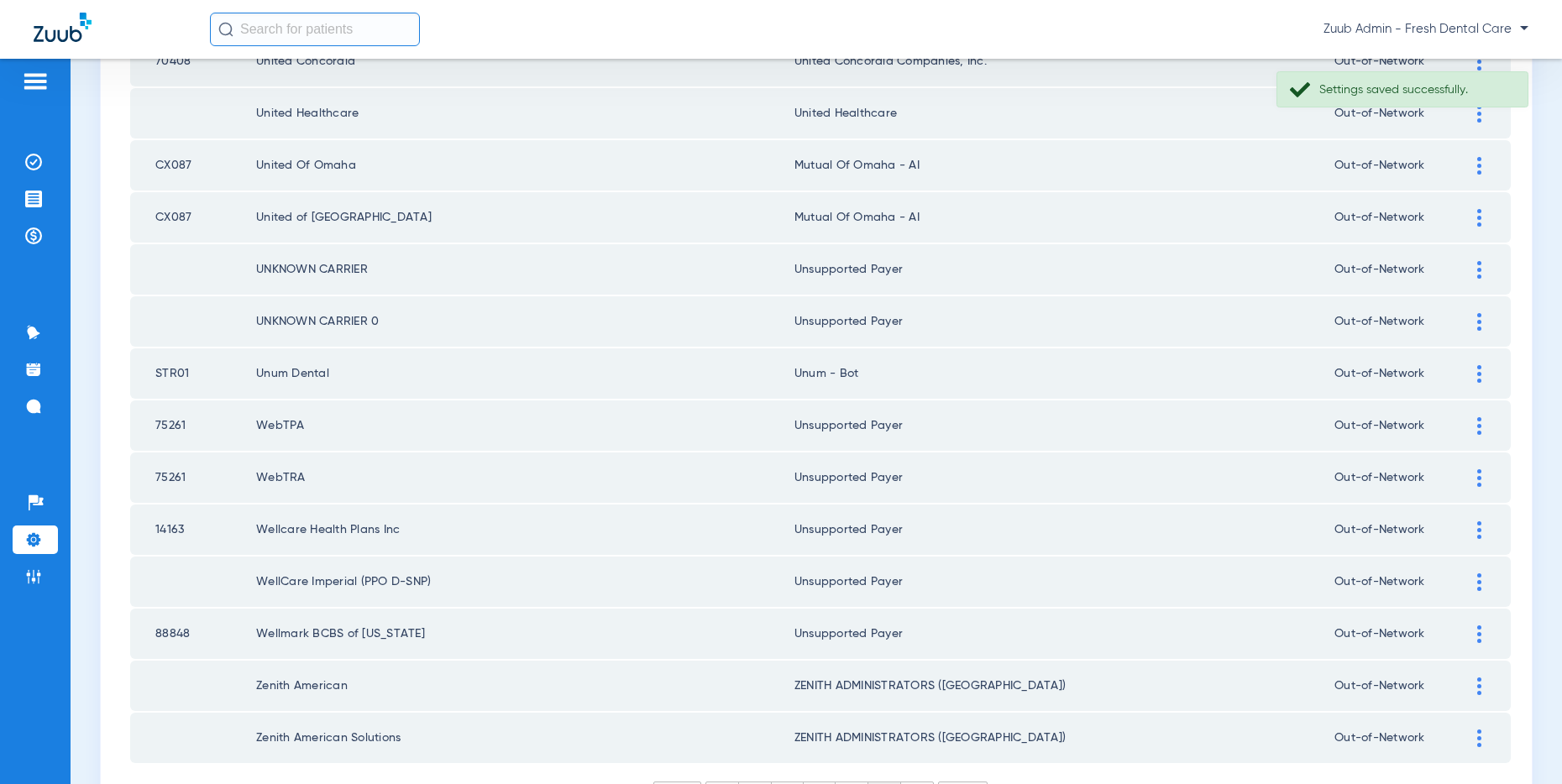
scroll to position [637, 0]
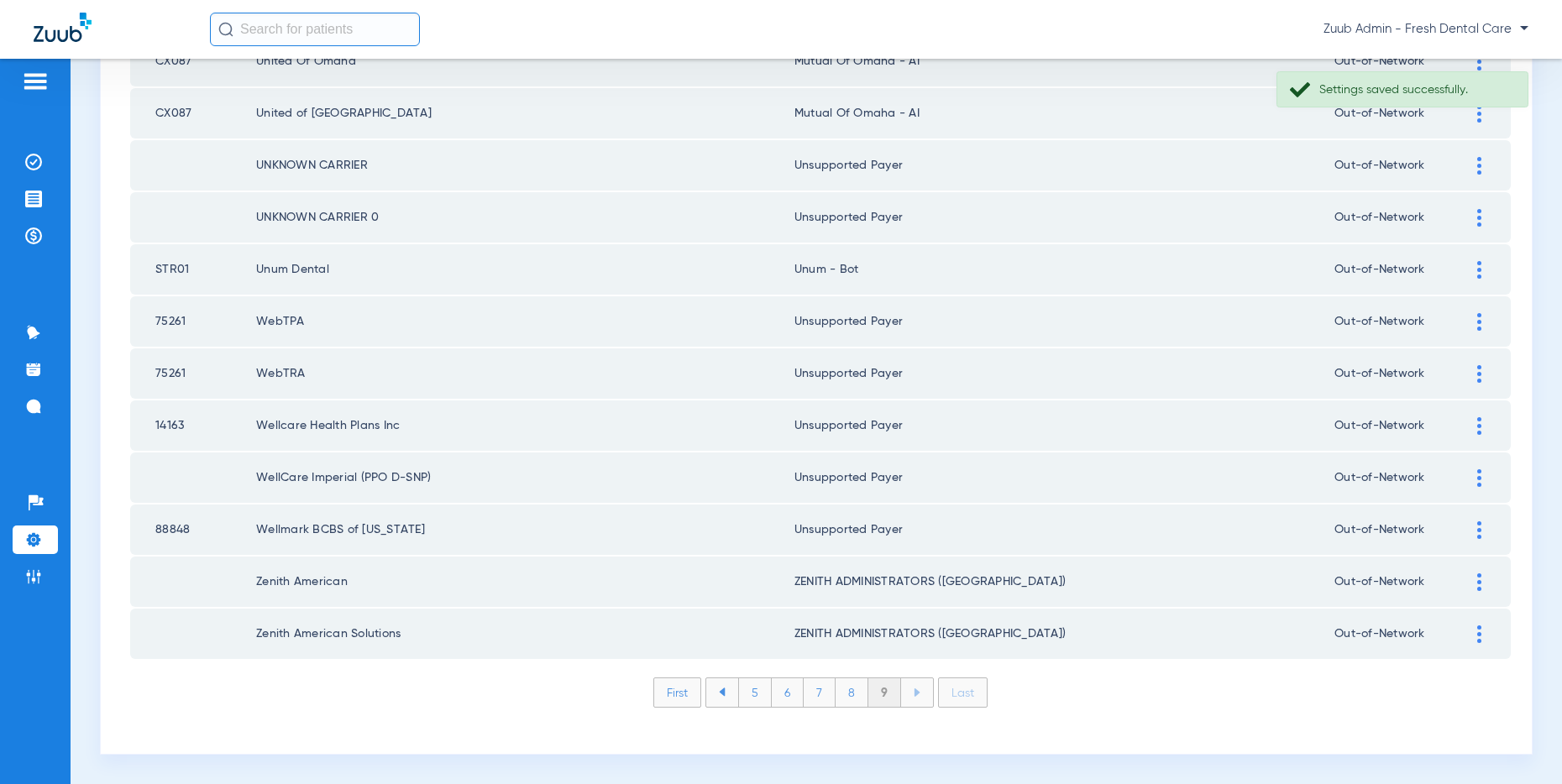
click at [854, 697] on li "8" at bounding box center [852, 692] width 33 height 28
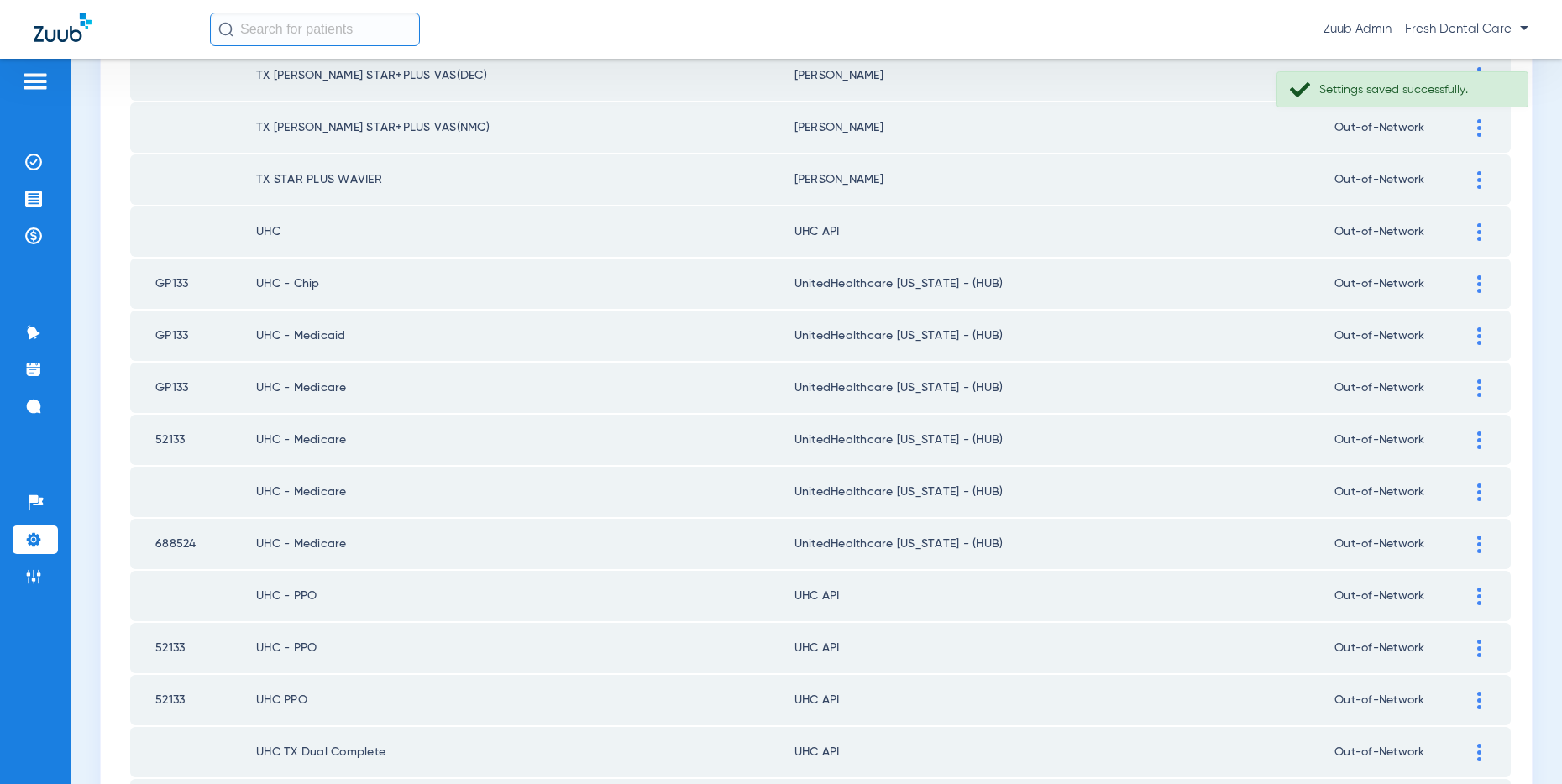
scroll to position [2250, 0]
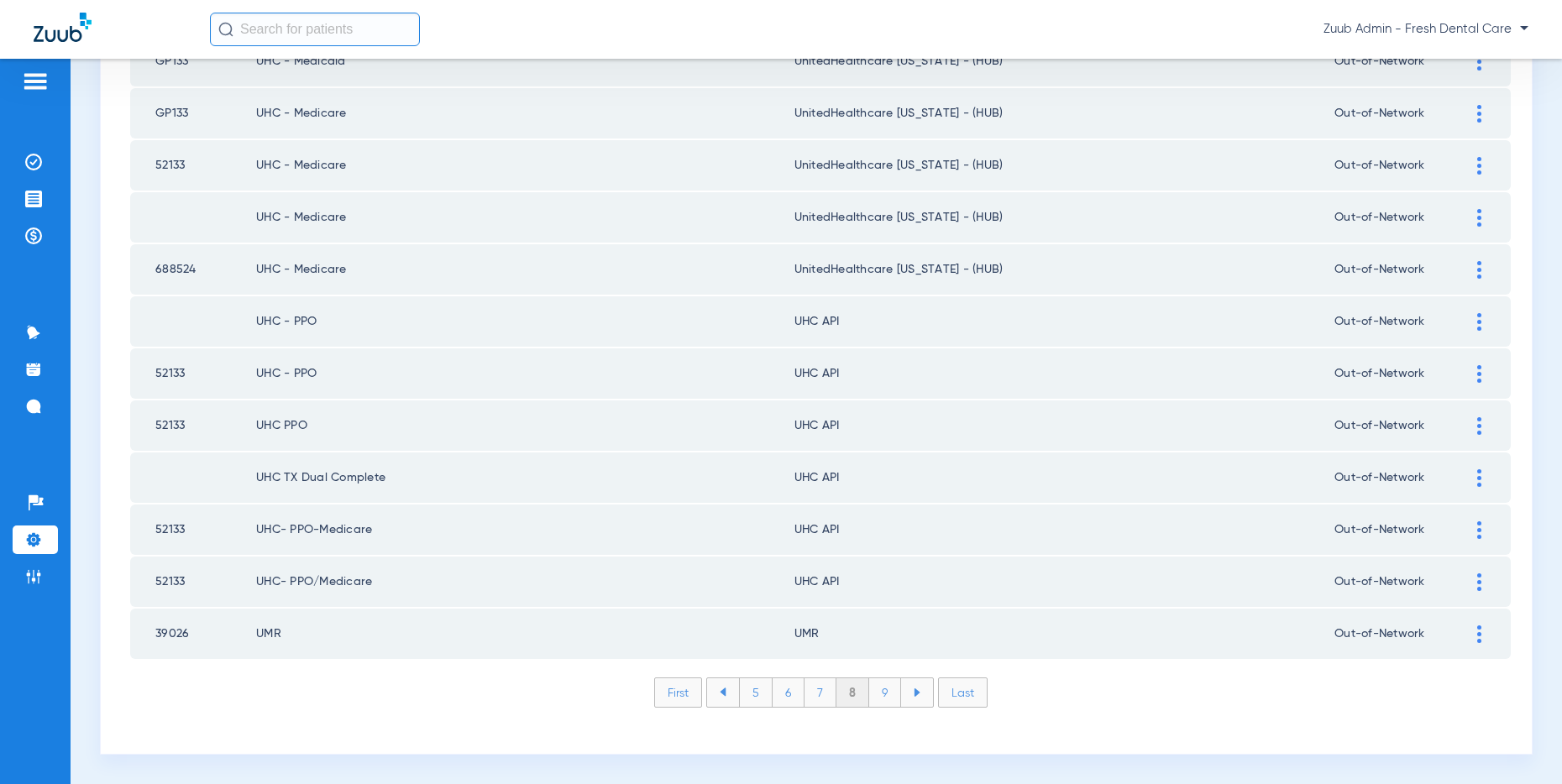
click at [1479, 579] on img at bounding box center [1479, 582] width 4 height 17
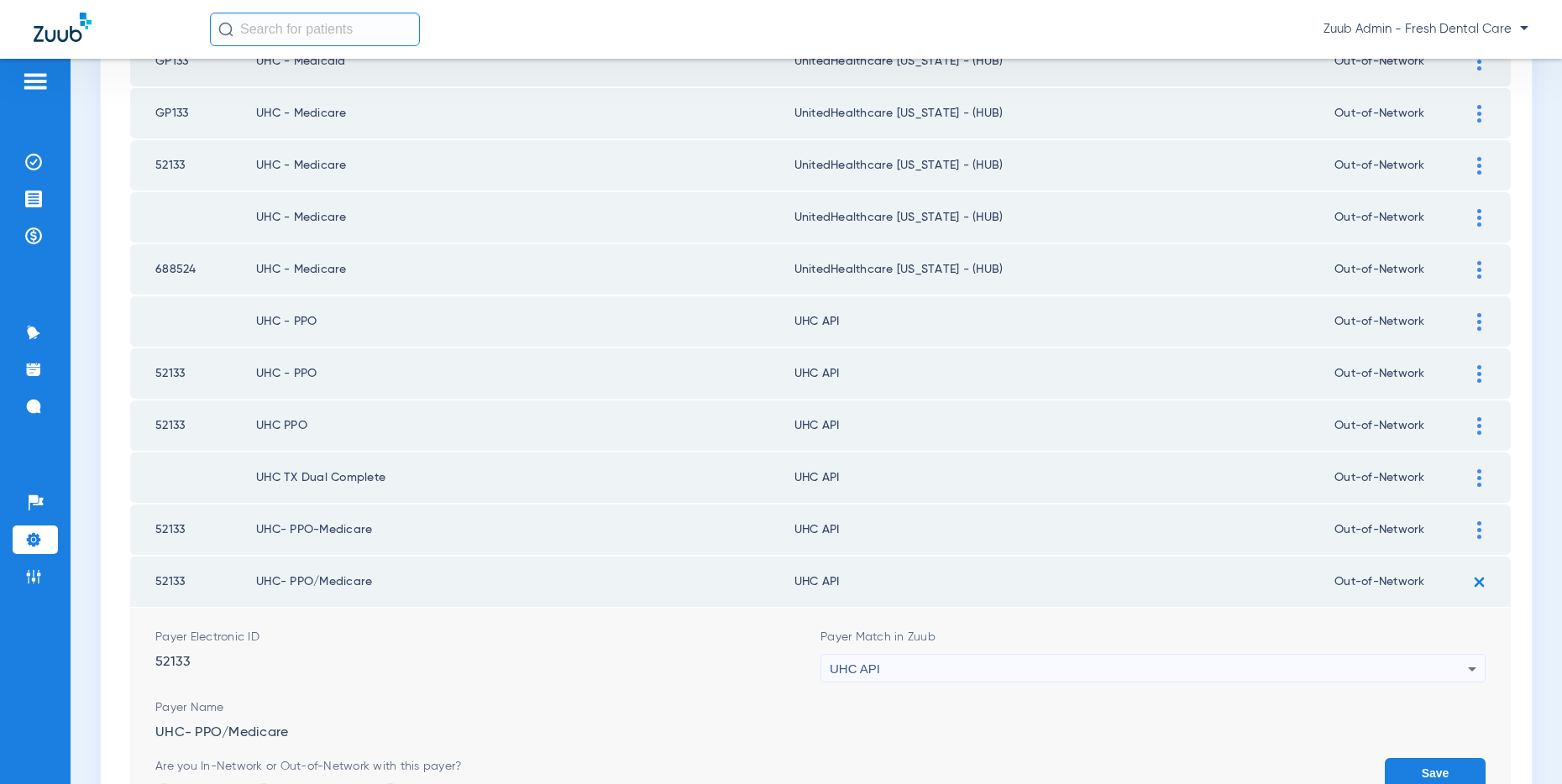
click at [1189, 661] on div "UHC API" at bounding box center [1148, 669] width 638 height 28
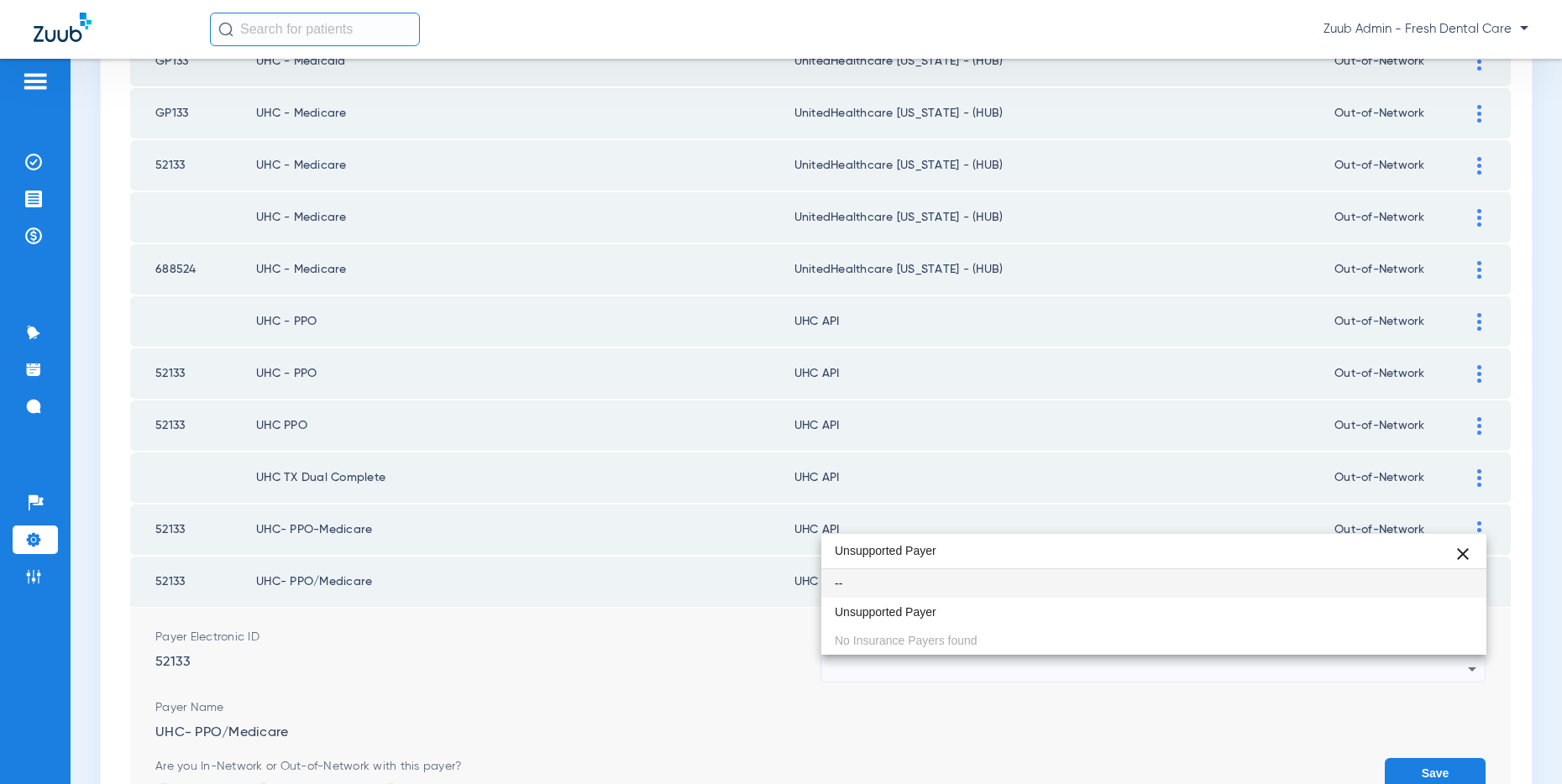
scroll to position [0, 0]
type input "U"
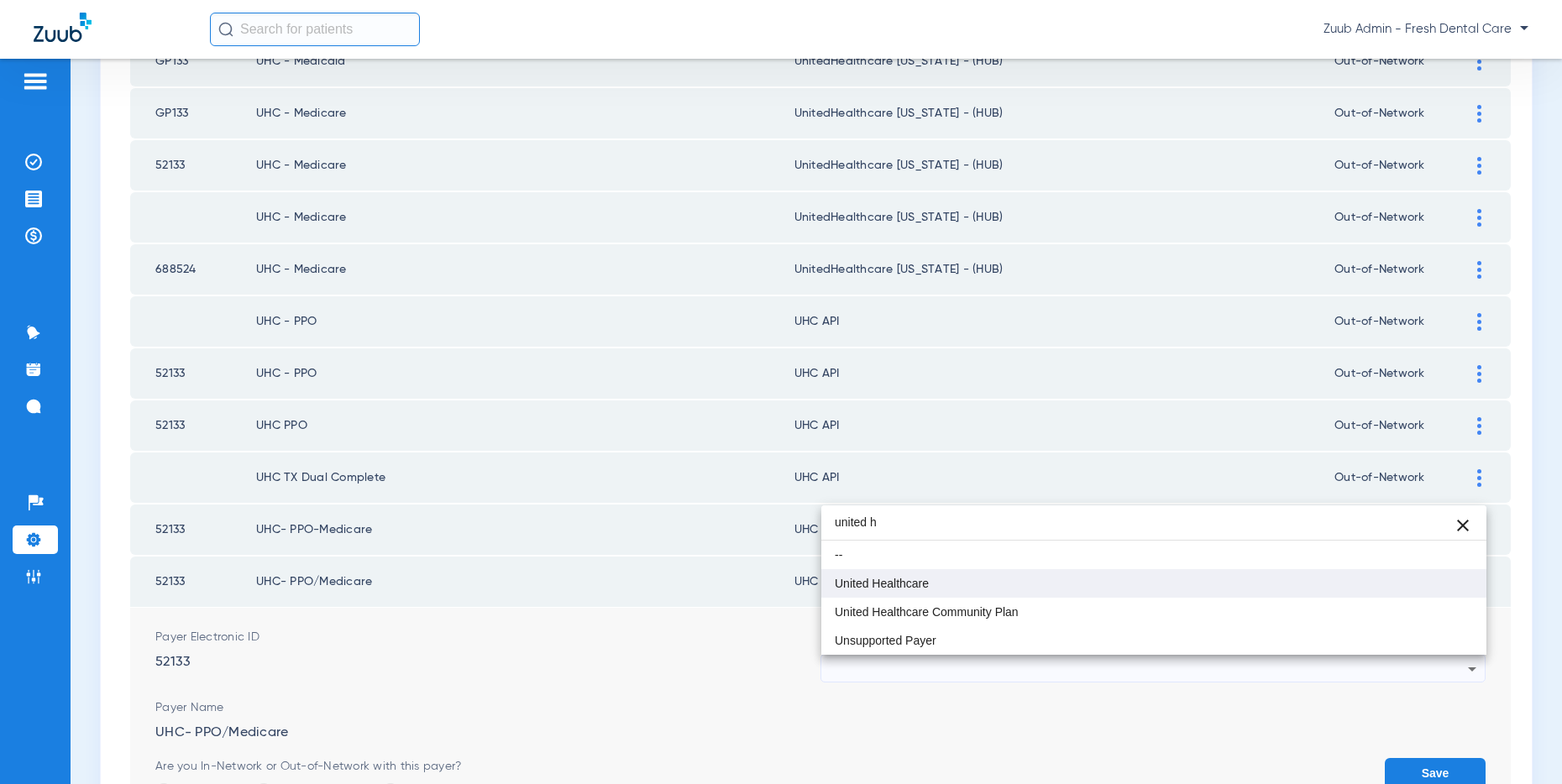
type input "united h"
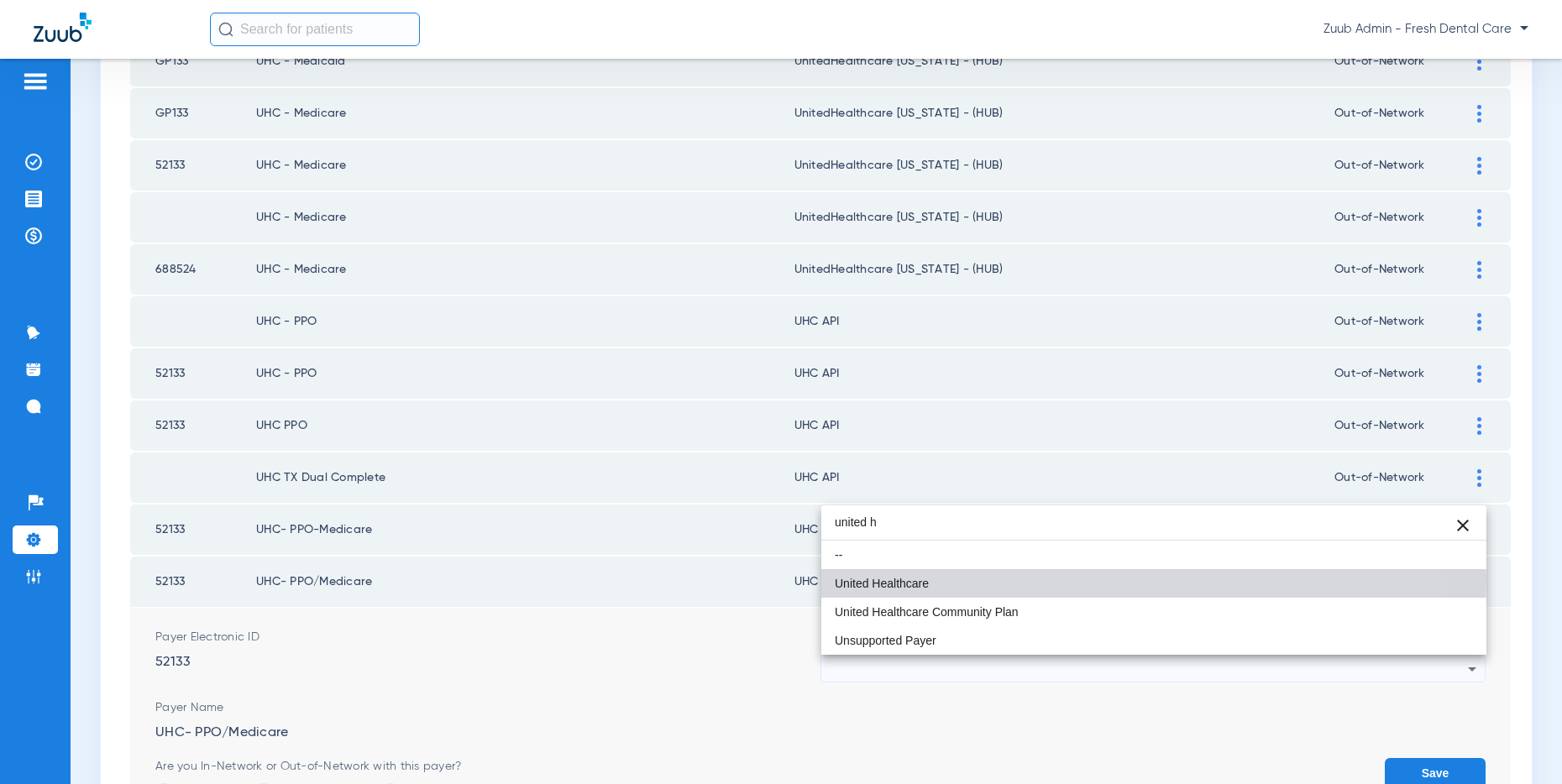
click at [930, 580] on mat-option "United Healthcare" at bounding box center [1153, 583] width 665 height 28
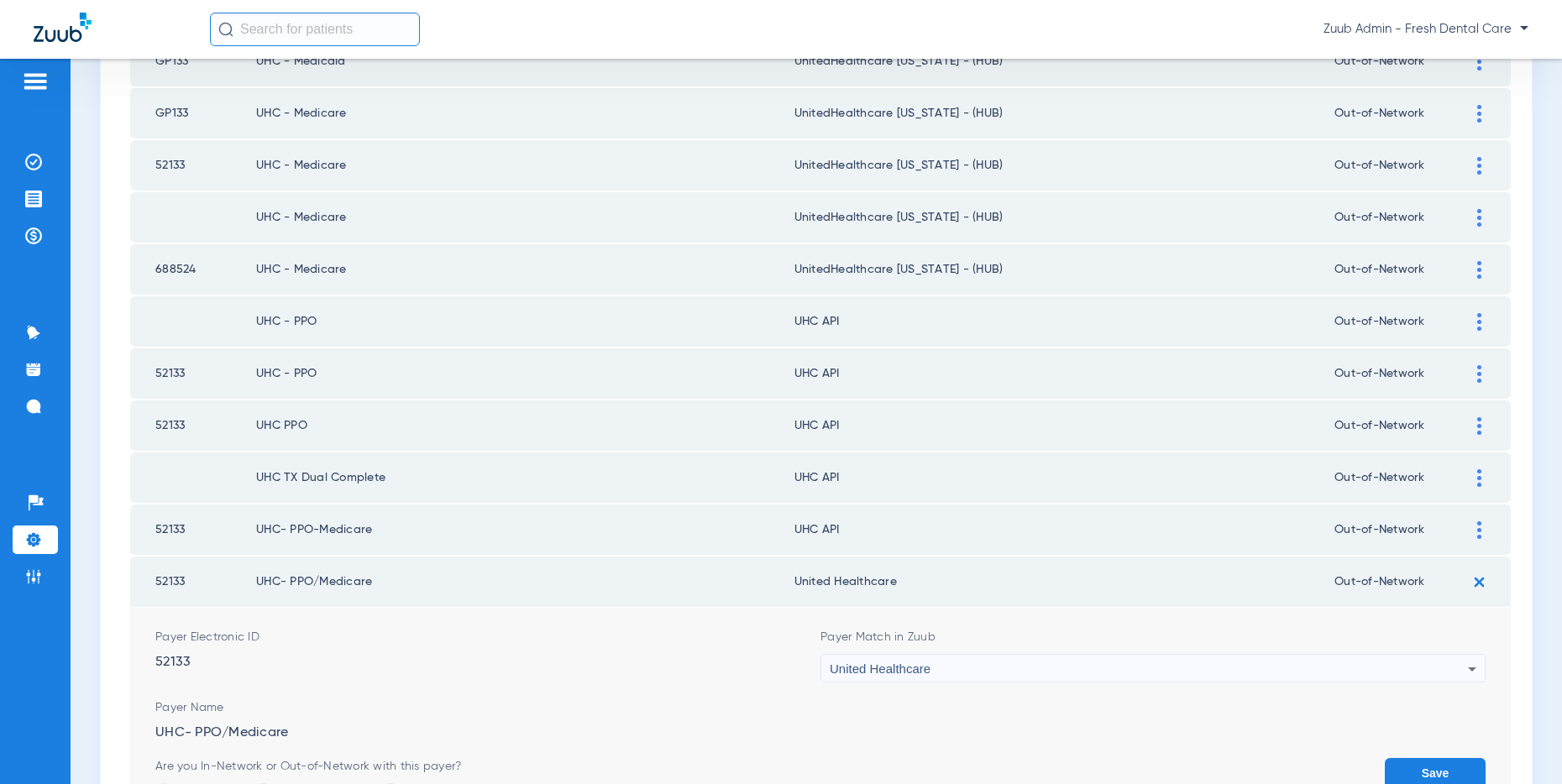
drag, startPoint x: 935, startPoint y: 669, endPoint x: 824, endPoint y: 670, distance: 111.0
click at [824, 670] on div "United Healthcare" at bounding box center [1152, 669] width 664 height 28
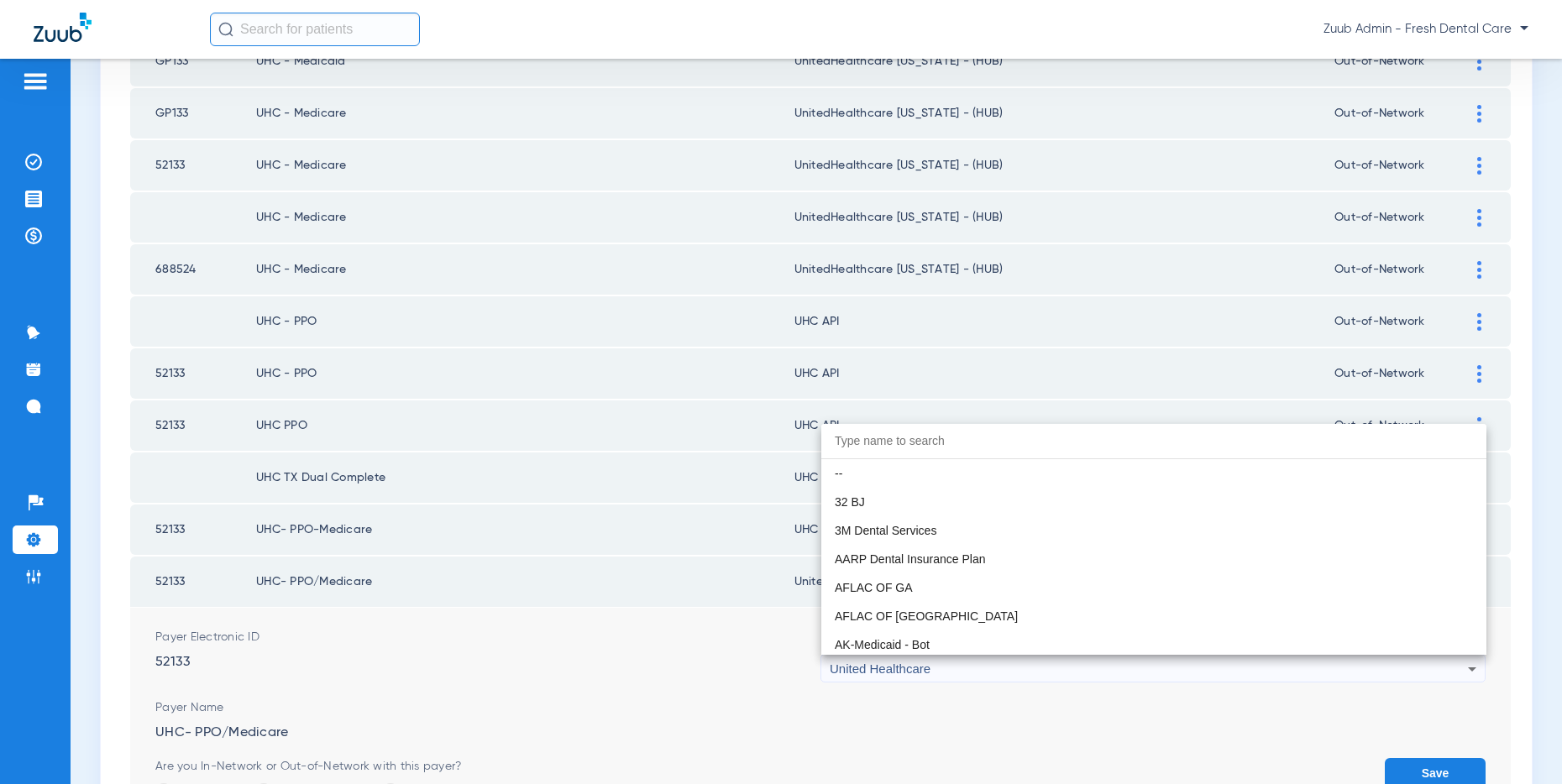
scroll to position [10795, 0]
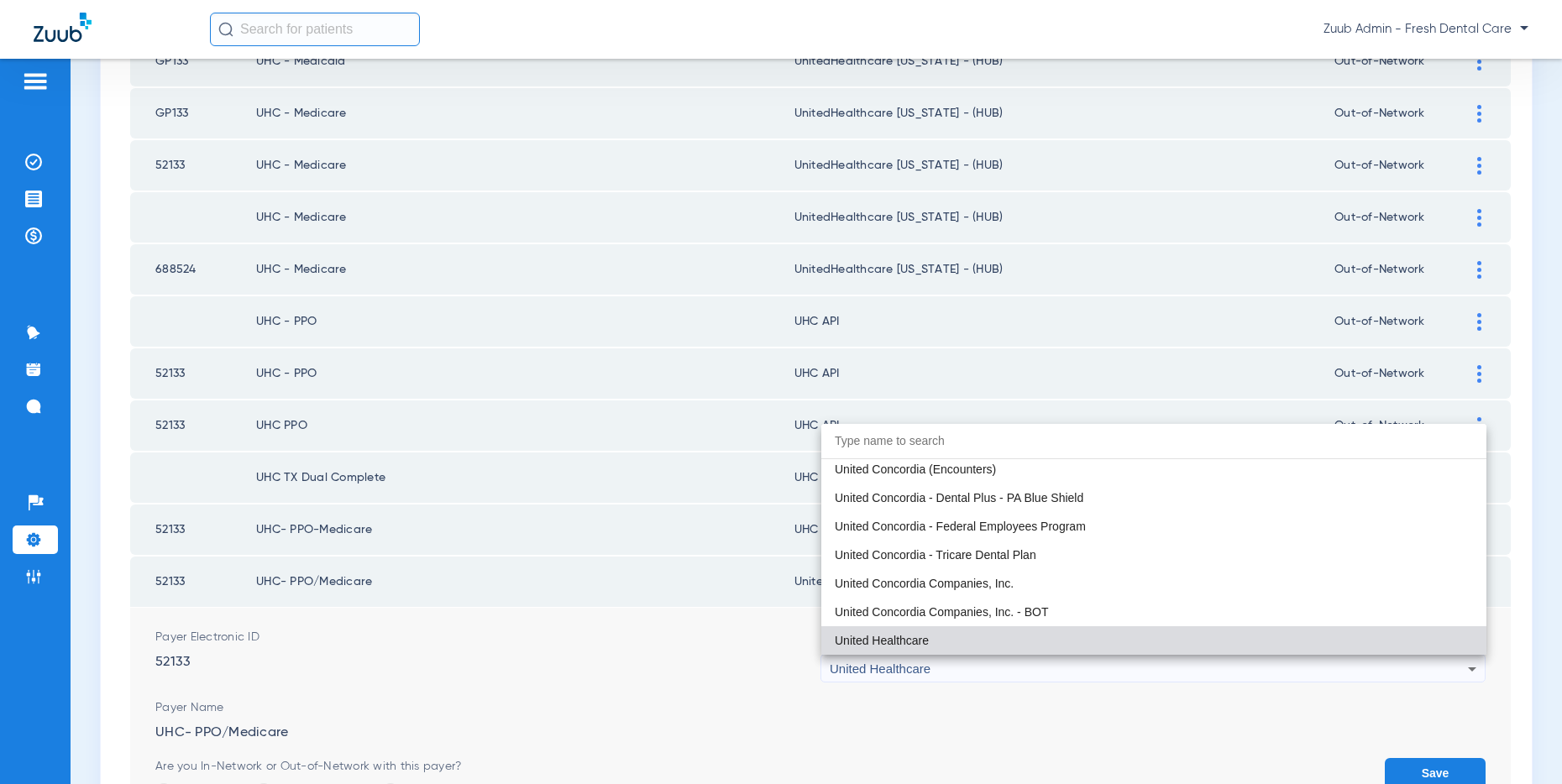
click at [1426, 768] on div at bounding box center [781, 392] width 1562 height 784
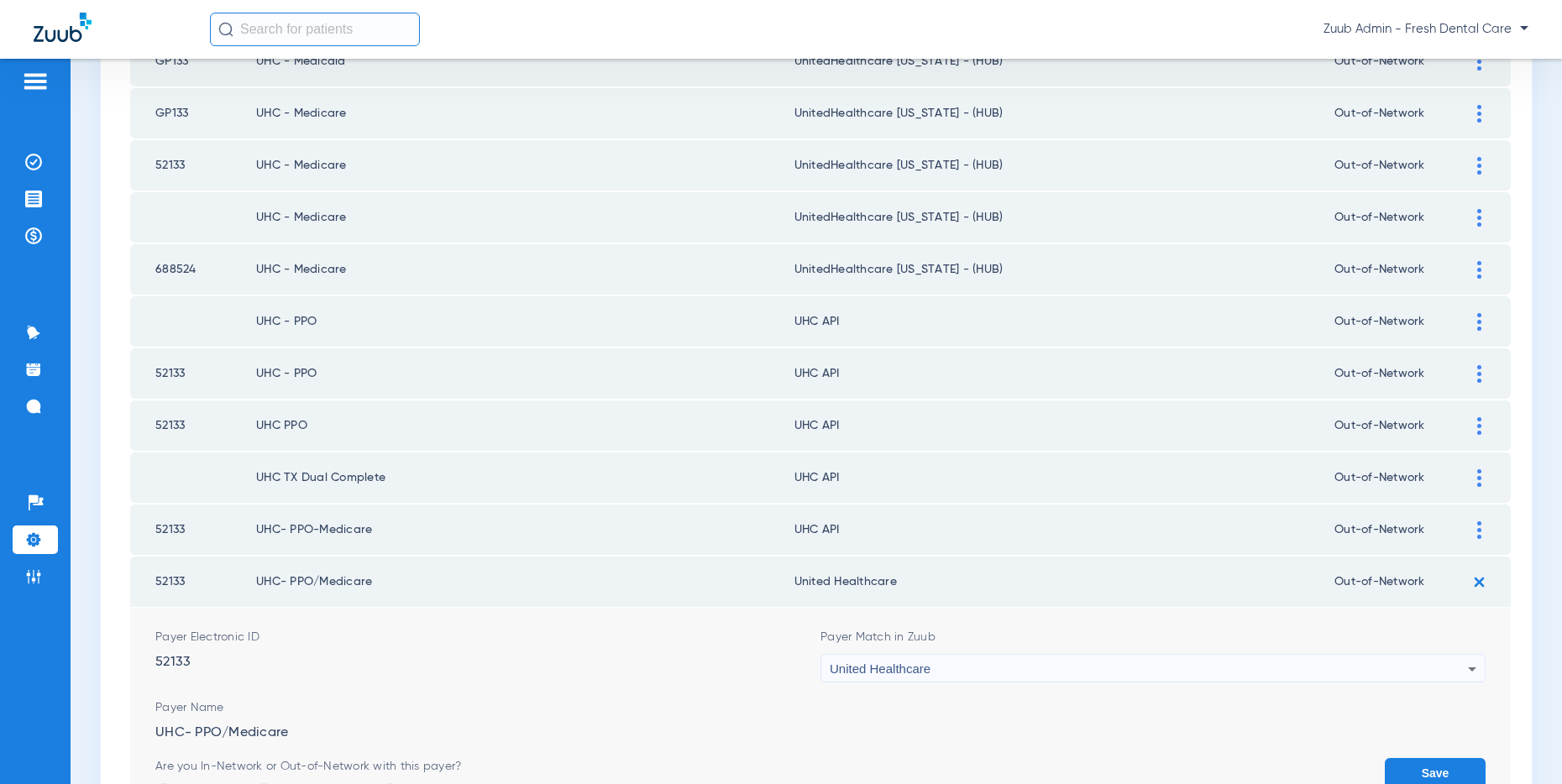
drag, startPoint x: 1447, startPoint y: 767, endPoint x: 1398, endPoint y: 752, distance: 51.2
click at [1447, 768] on button "Save" at bounding box center [1435, 773] width 101 height 30
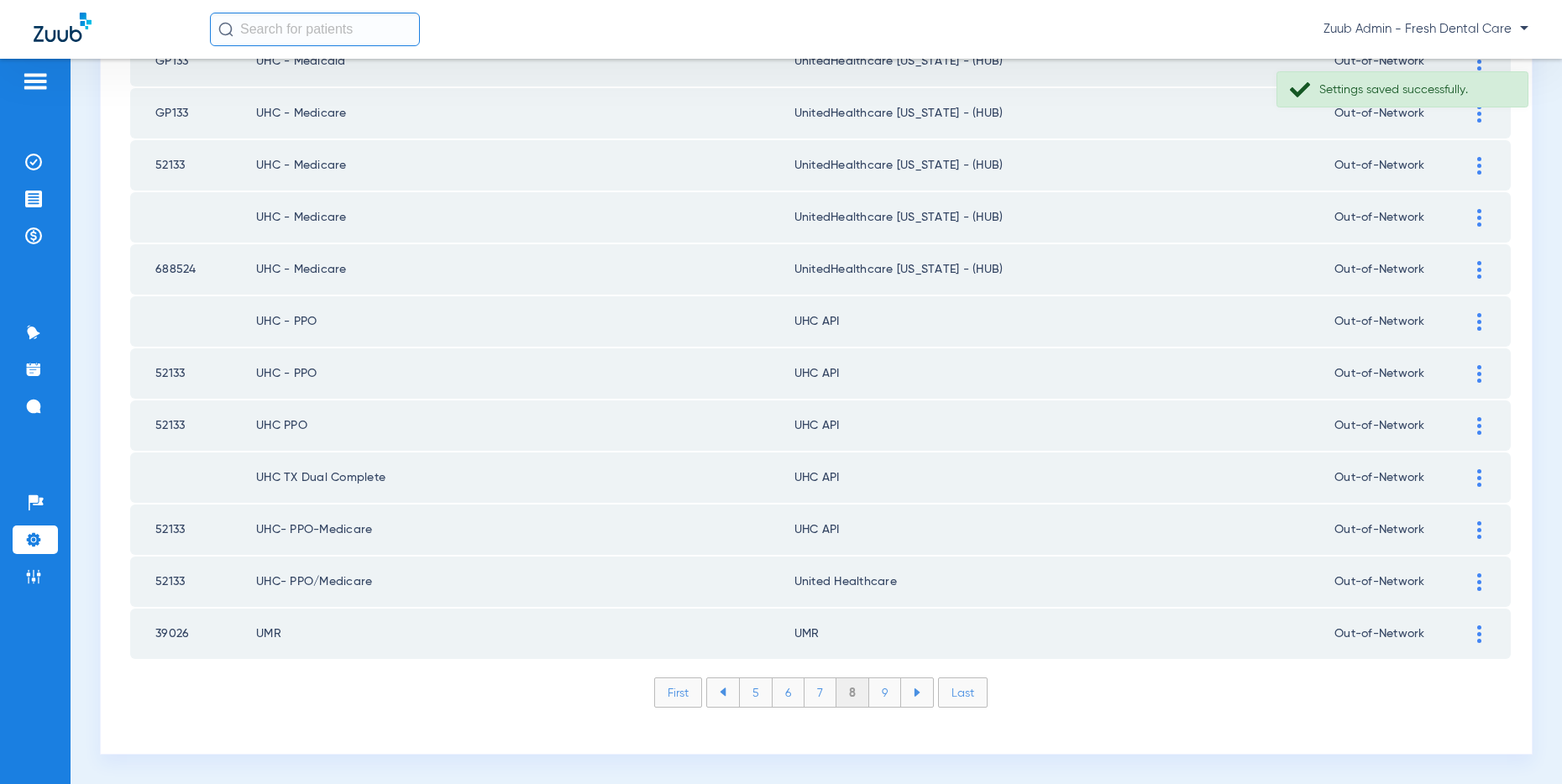
drag, startPoint x: 899, startPoint y: 590, endPoint x: 794, endPoint y: 584, distance: 105.2
click at [794, 584] on td "United Healthcare" at bounding box center [1065, 582] width 540 height 51
copy td "United Healthcare"
click at [1477, 530] on img at bounding box center [1479, 530] width 4 height 17
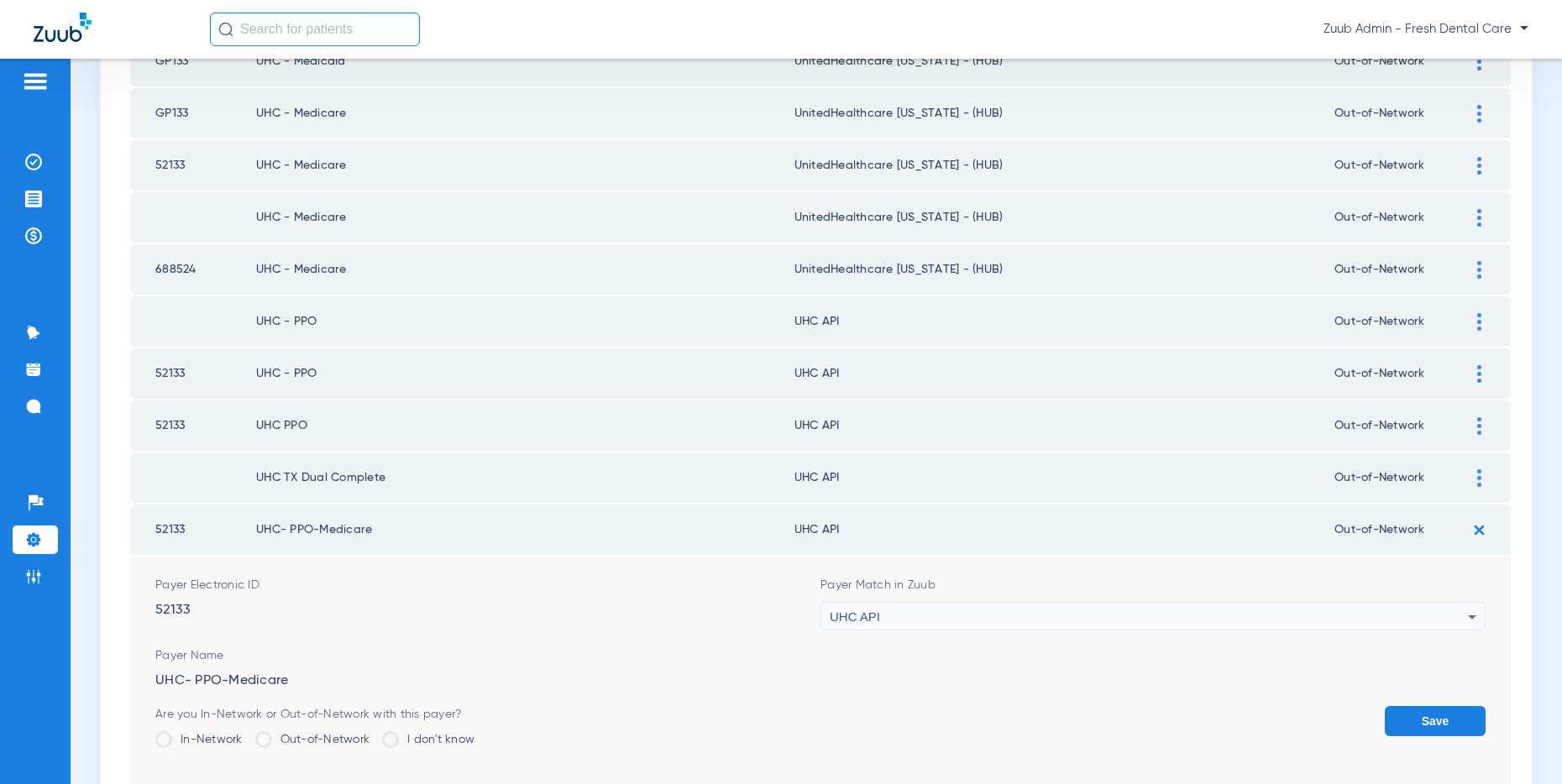
click at [1016, 599] on div "Payer Match in Zuub UHC API" at bounding box center [1152, 603] width 665 height 53
click at [1030, 611] on div "UHC API" at bounding box center [1148, 617] width 638 height 28
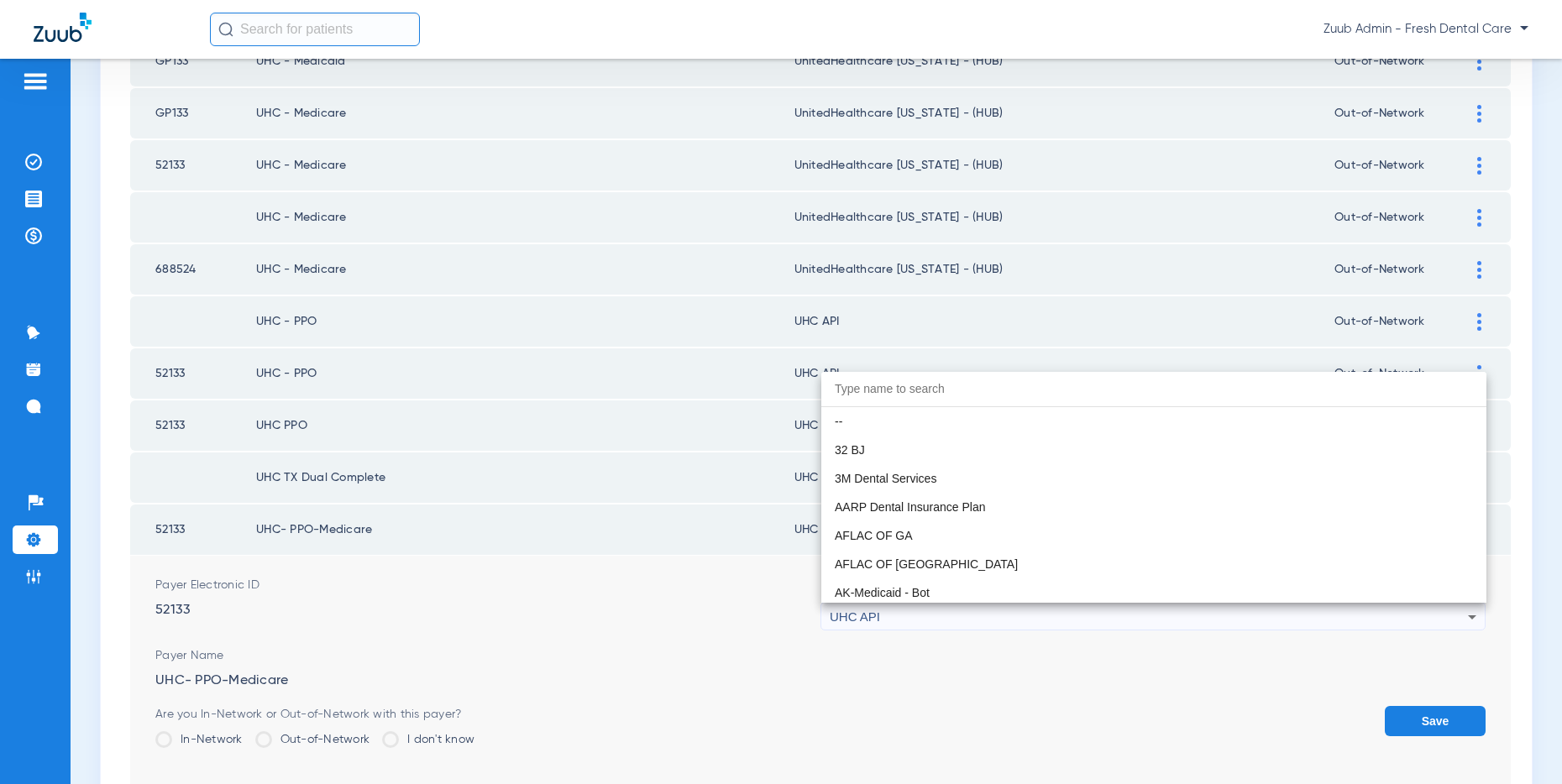
scroll to position [10310, 0]
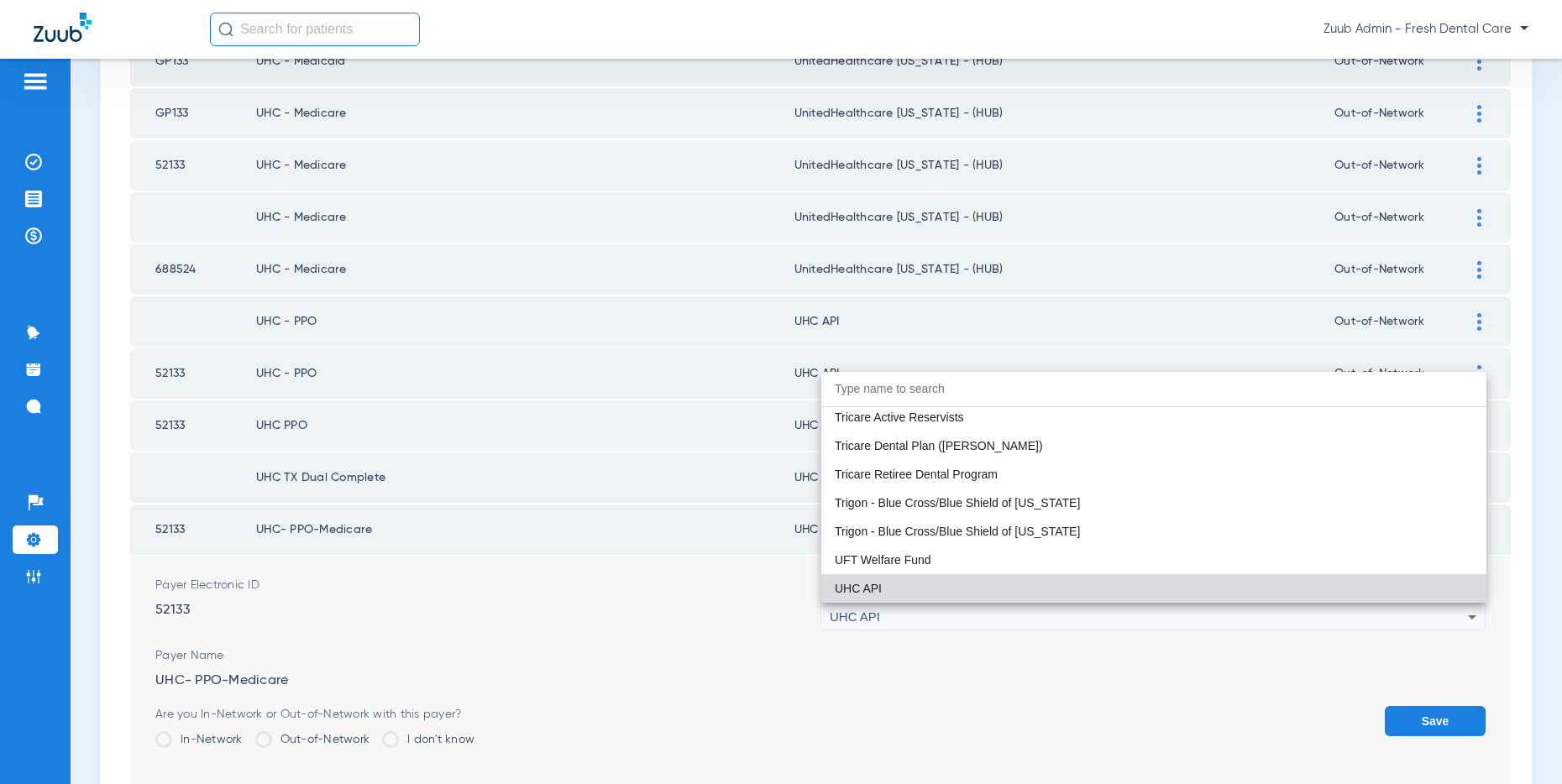
paste input "United Healthcare"
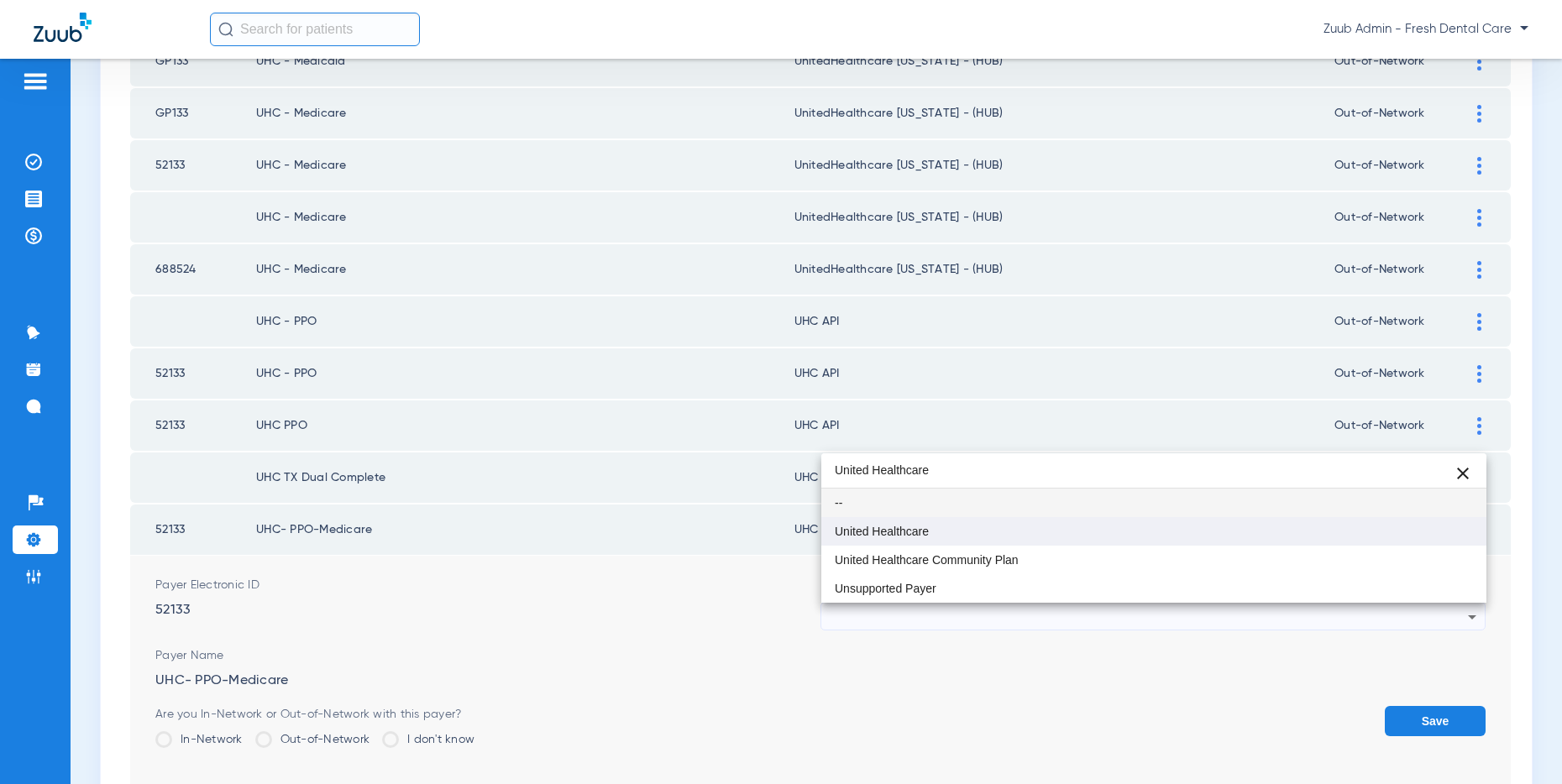
type input "United Healthcare"
click at [948, 533] on mat-option "United Healthcare" at bounding box center [1153, 531] width 665 height 28
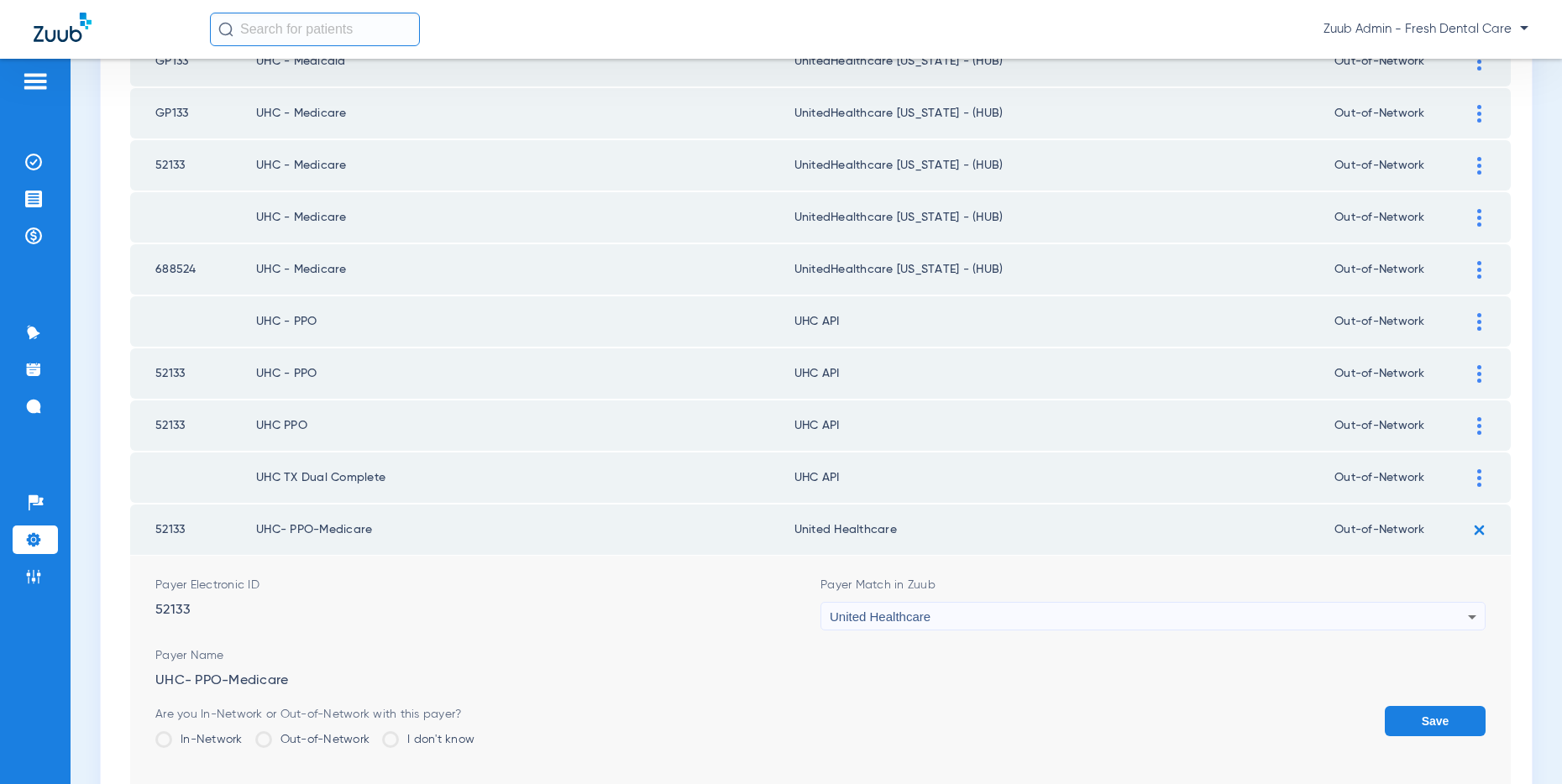
click at [1417, 710] on button "Save" at bounding box center [1435, 721] width 101 height 30
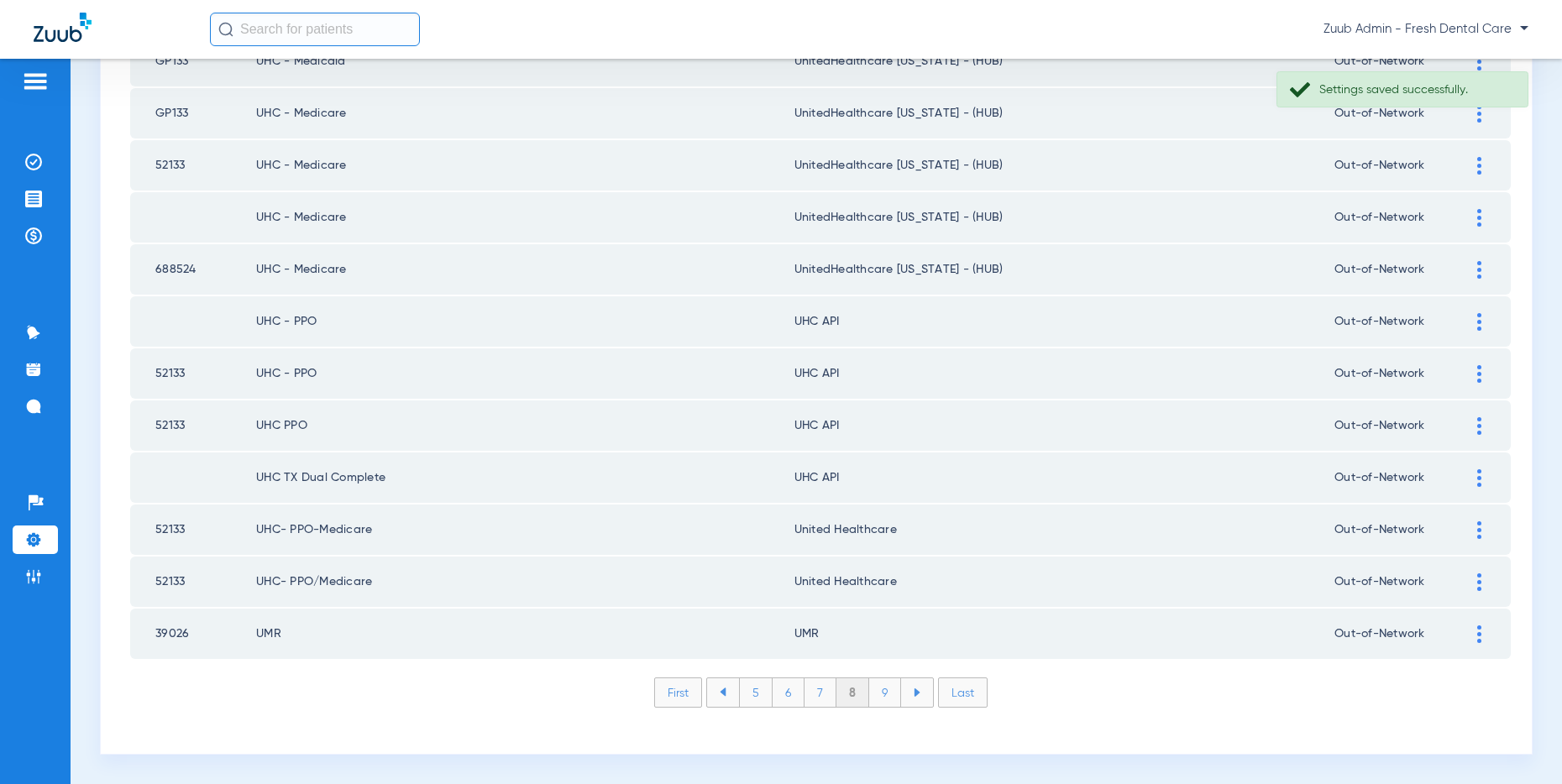
click at [1479, 478] on img at bounding box center [1479, 478] width 4 height 17
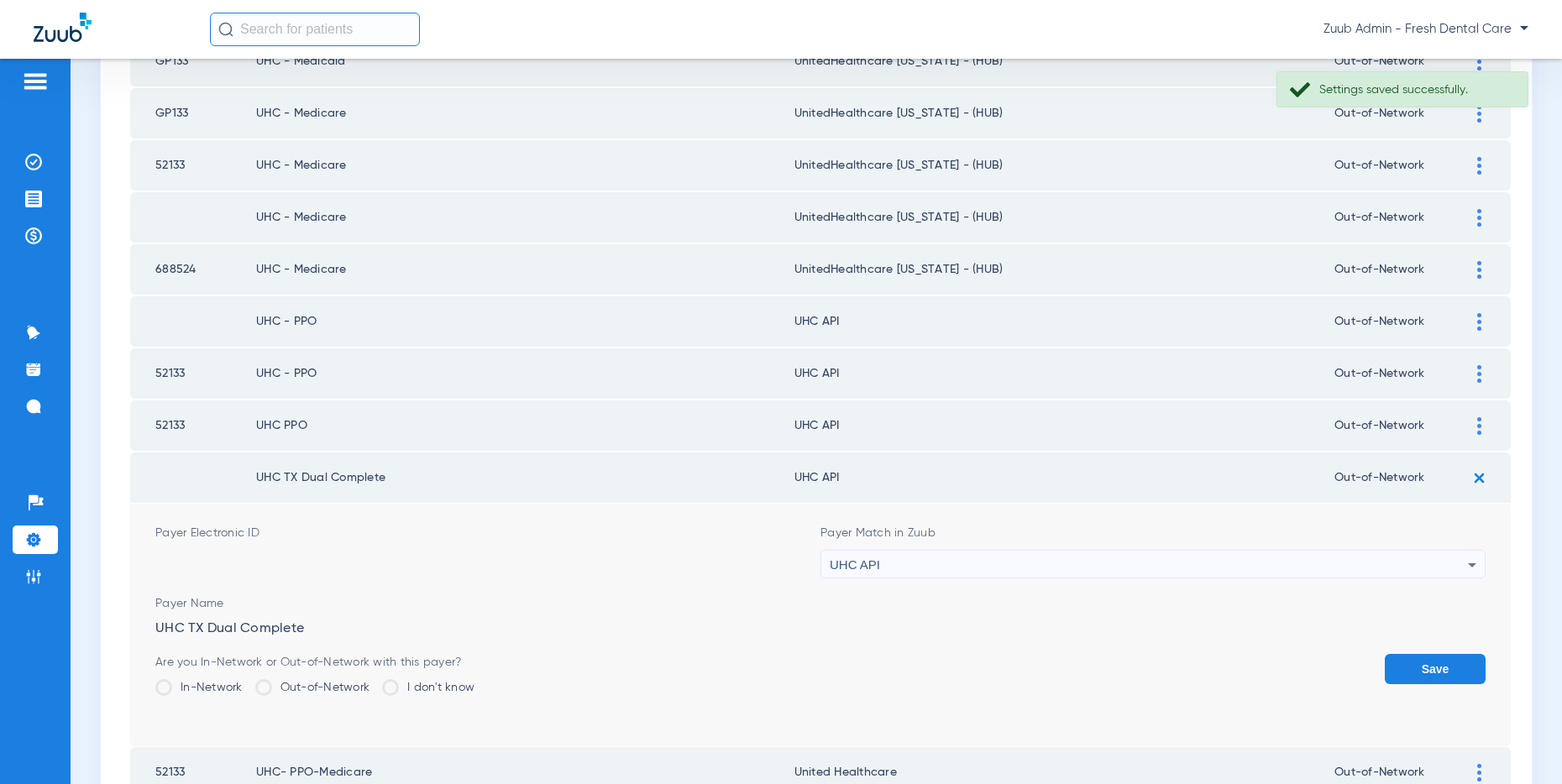
click at [1140, 557] on div "UHC API" at bounding box center [1148, 565] width 638 height 28
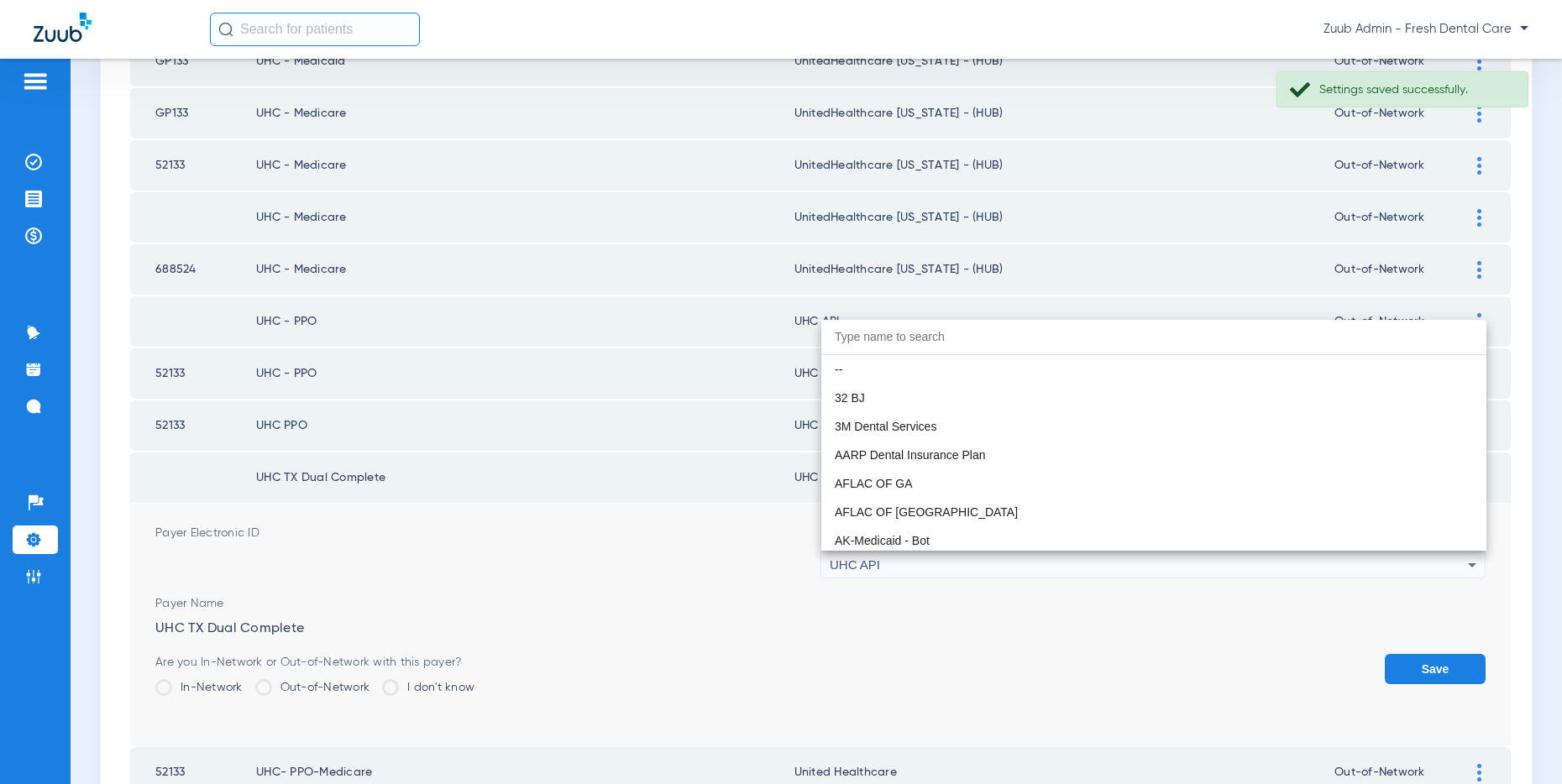
scroll to position [10310, 0]
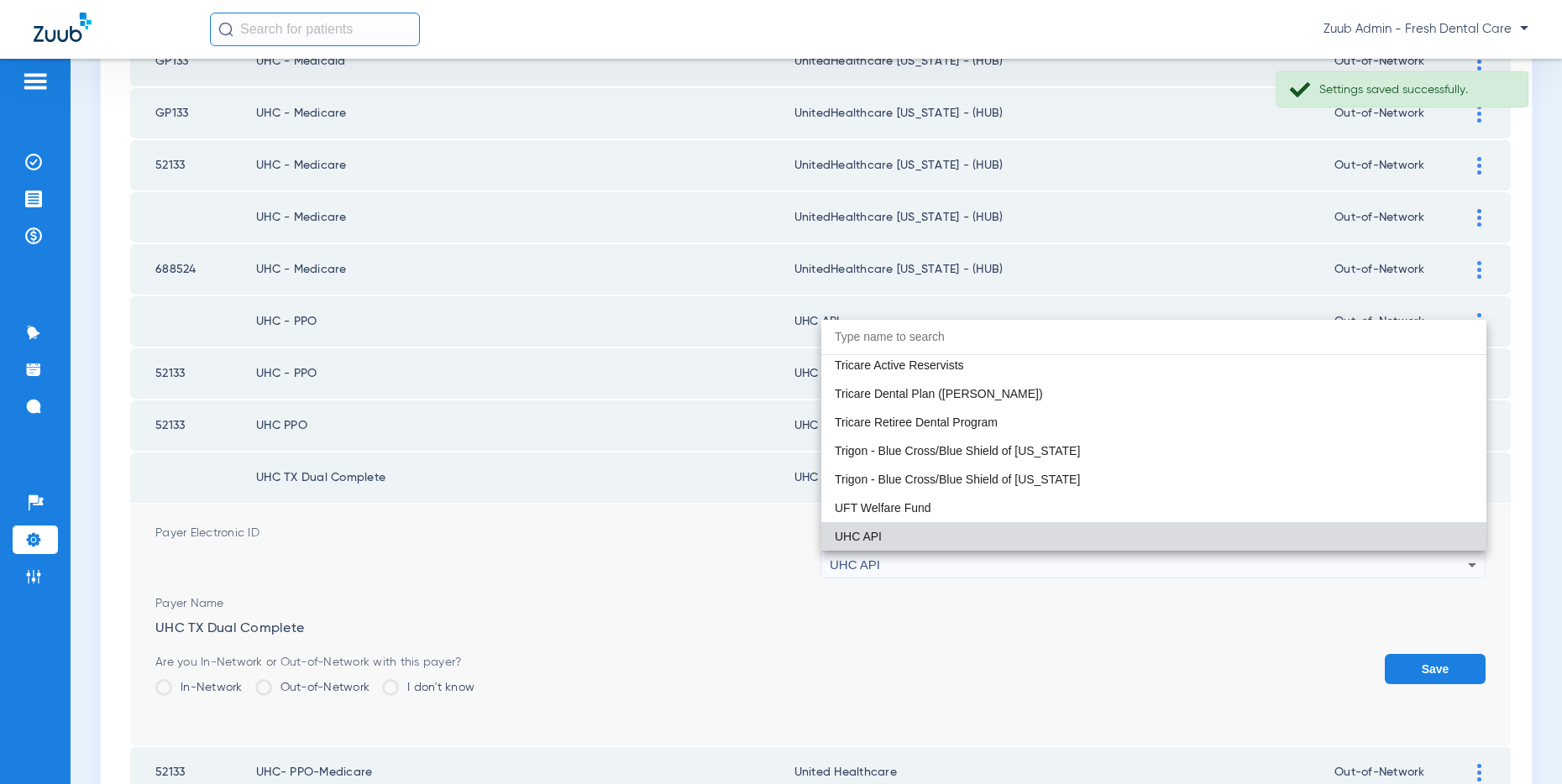
paste input "United Healthcare"
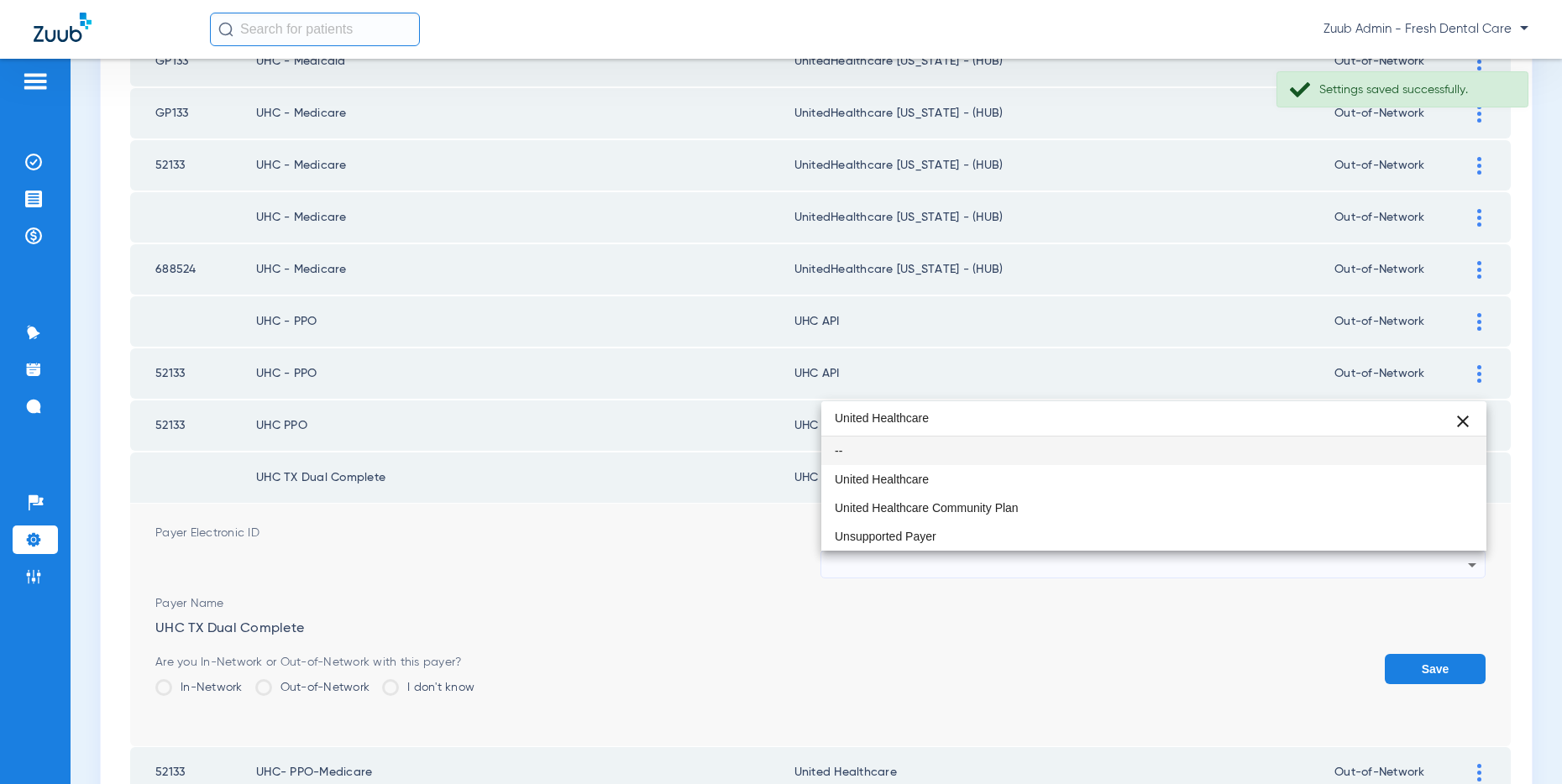
scroll to position [0, 0]
type input "United Healthcare"
click at [932, 476] on mat-option "United Healthcare" at bounding box center [1153, 479] width 665 height 28
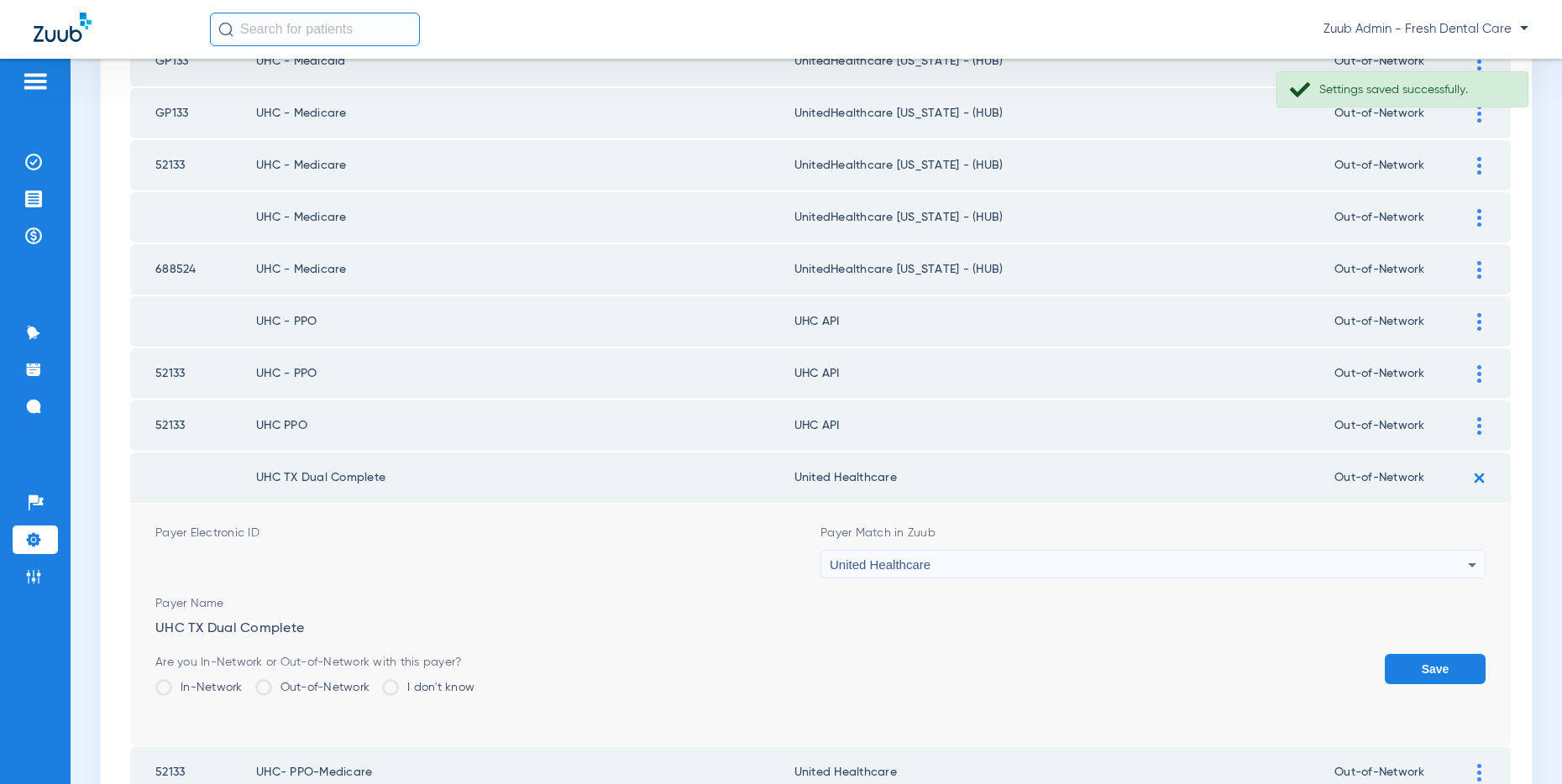
click at [1431, 666] on button "Save" at bounding box center [1435, 669] width 101 height 30
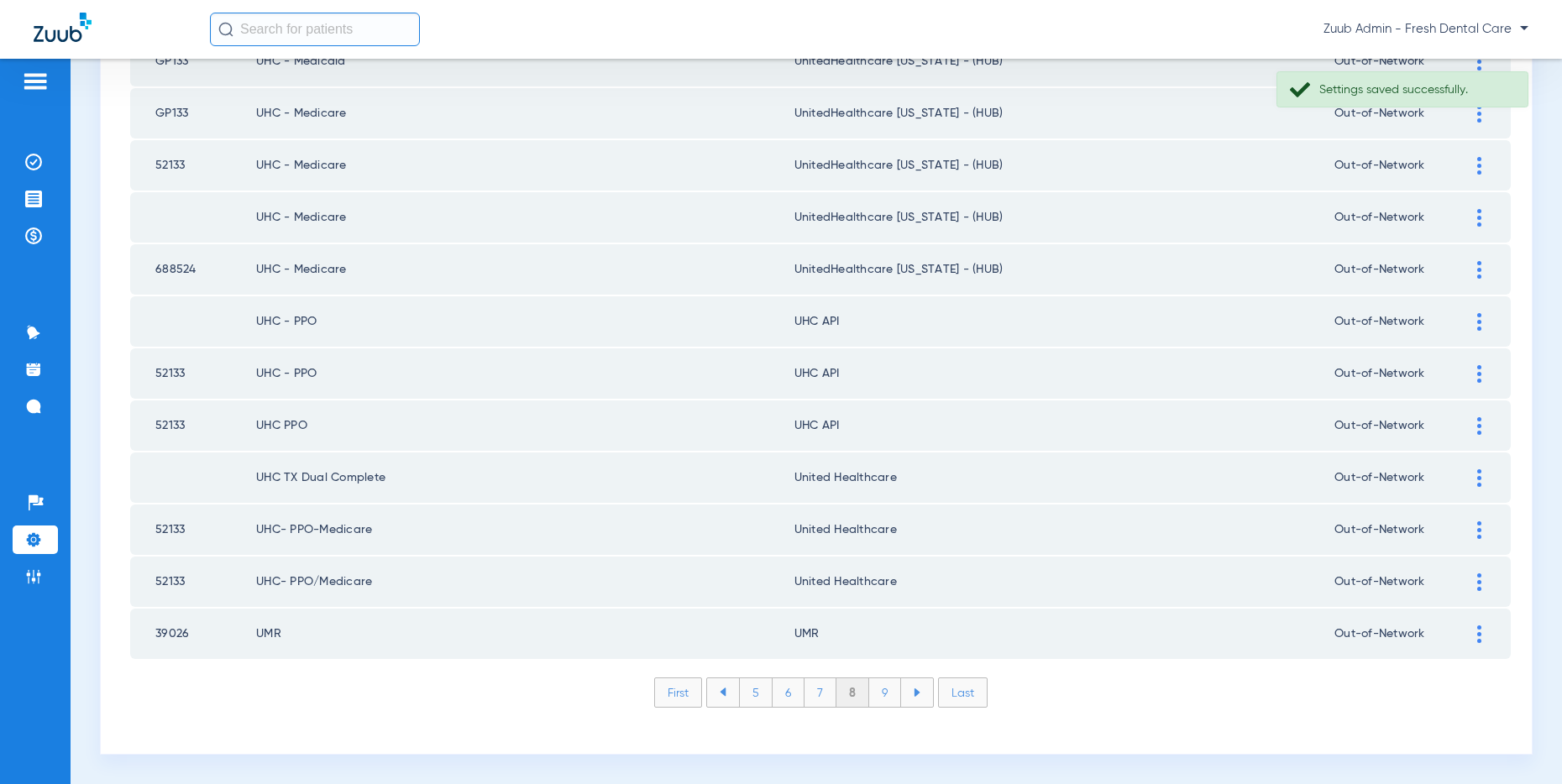
click at [1477, 424] on img at bounding box center [1479, 426] width 4 height 17
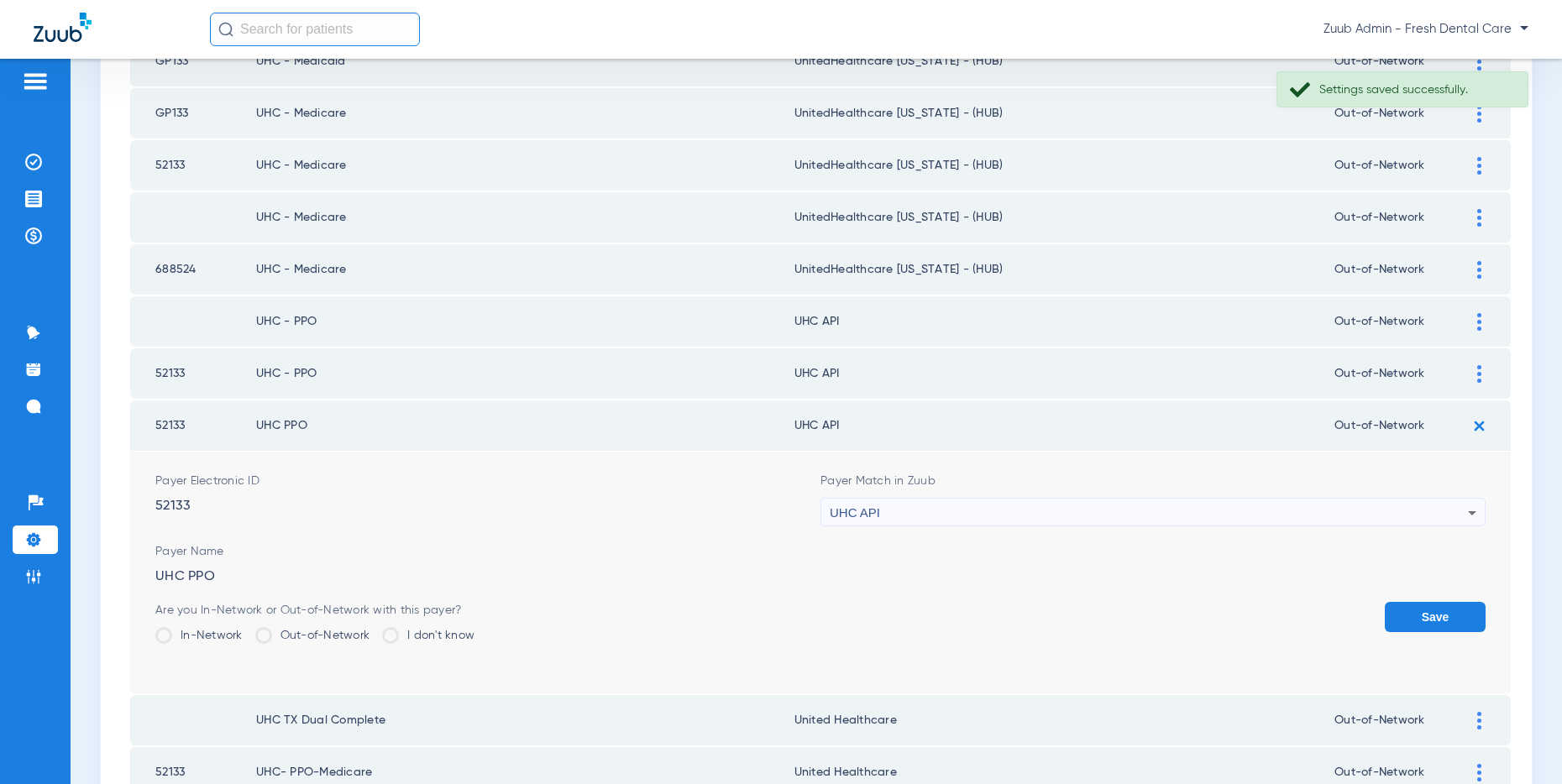
click at [1259, 508] on div "UHC API" at bounding box center [1148, 513] width 638 height 28
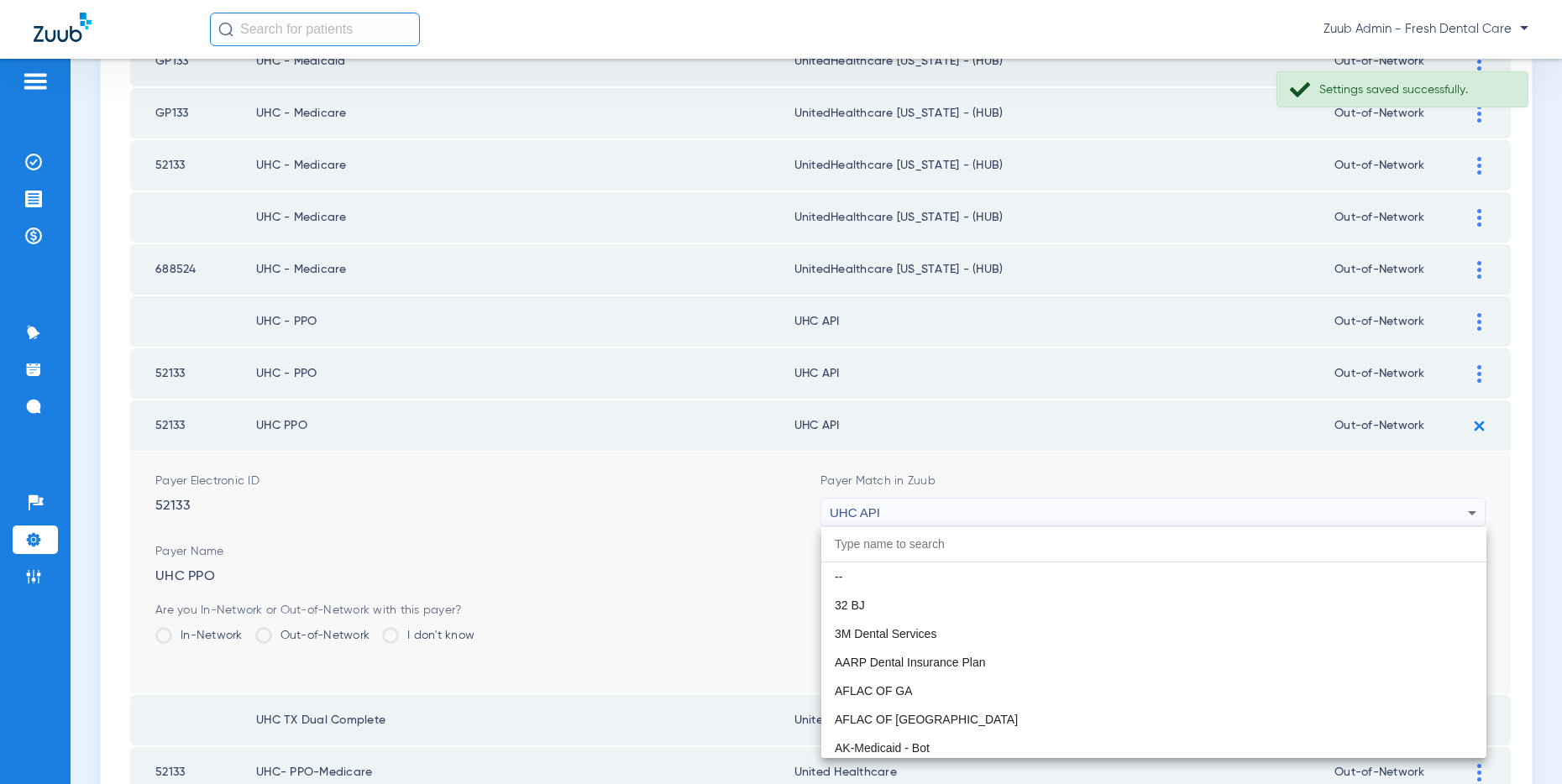
scroll to position [10310, 0]
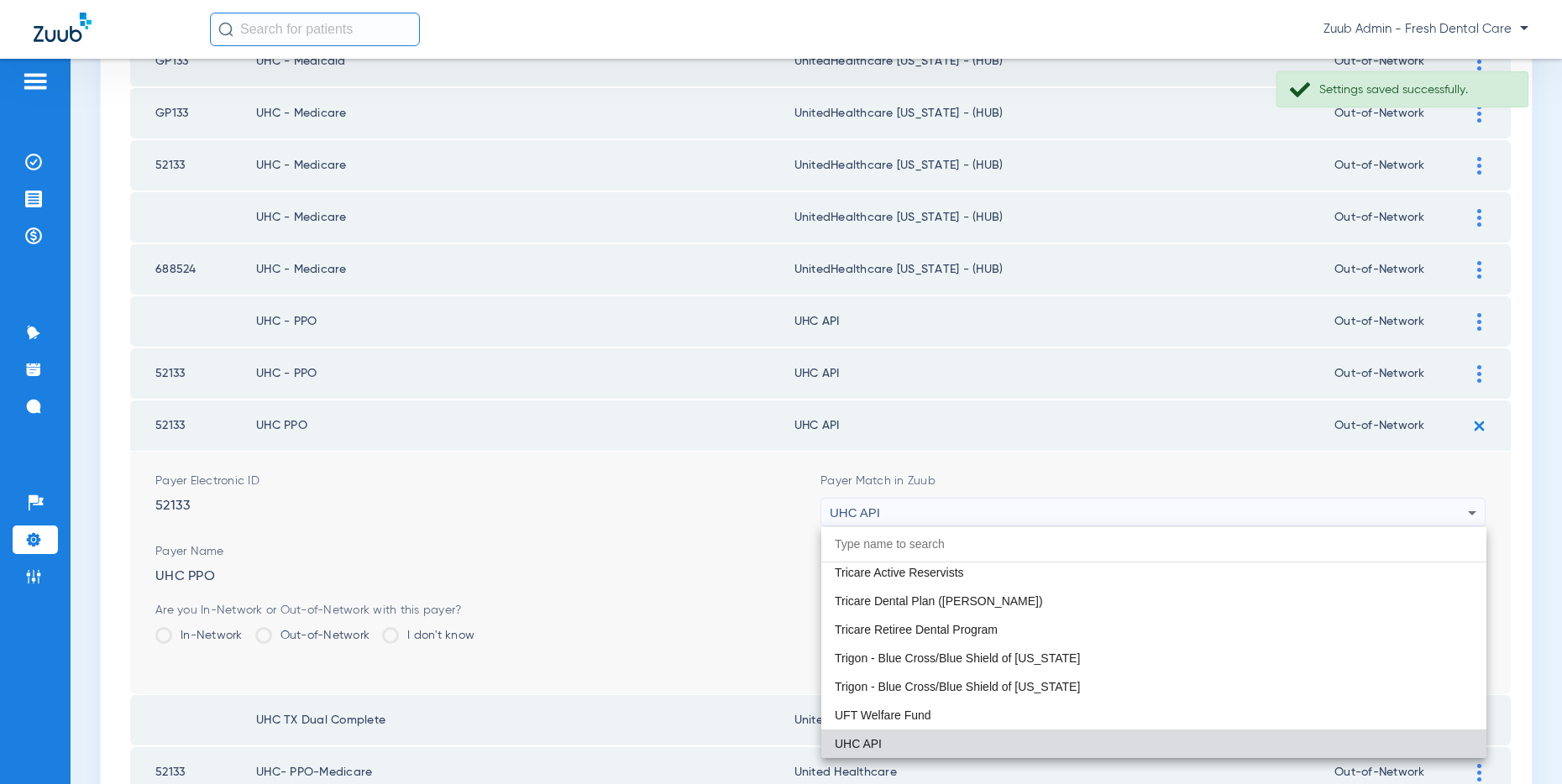
paste input "United Healthcare"
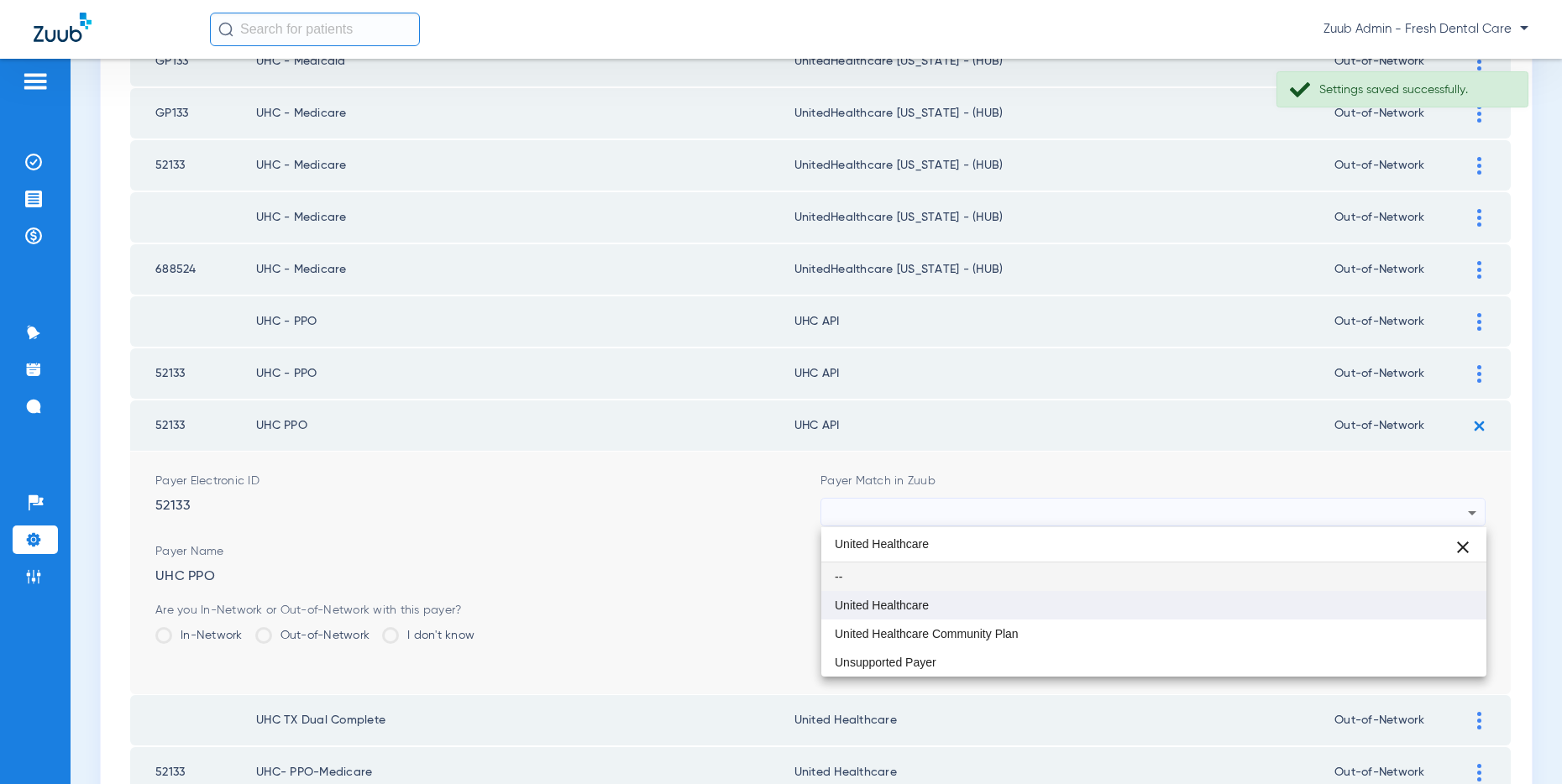
type input "United Healthcare"
click at [927, 600] on span "United Healthcare" at bounding box center [881, 606] width 94 height 12
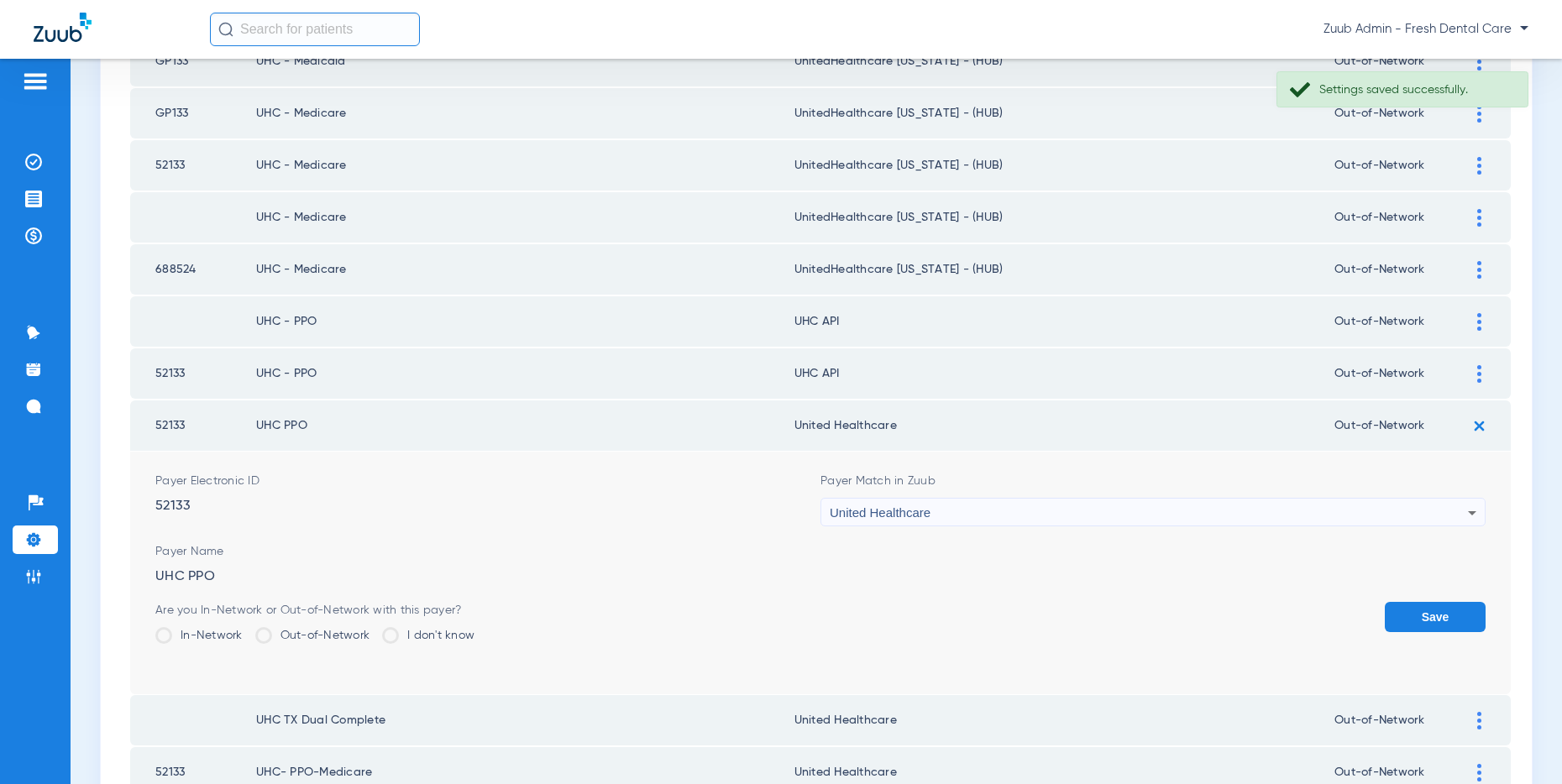
click at [1440, 618] on button "Save" at bounding box center [1435, 617] width 101 height 30
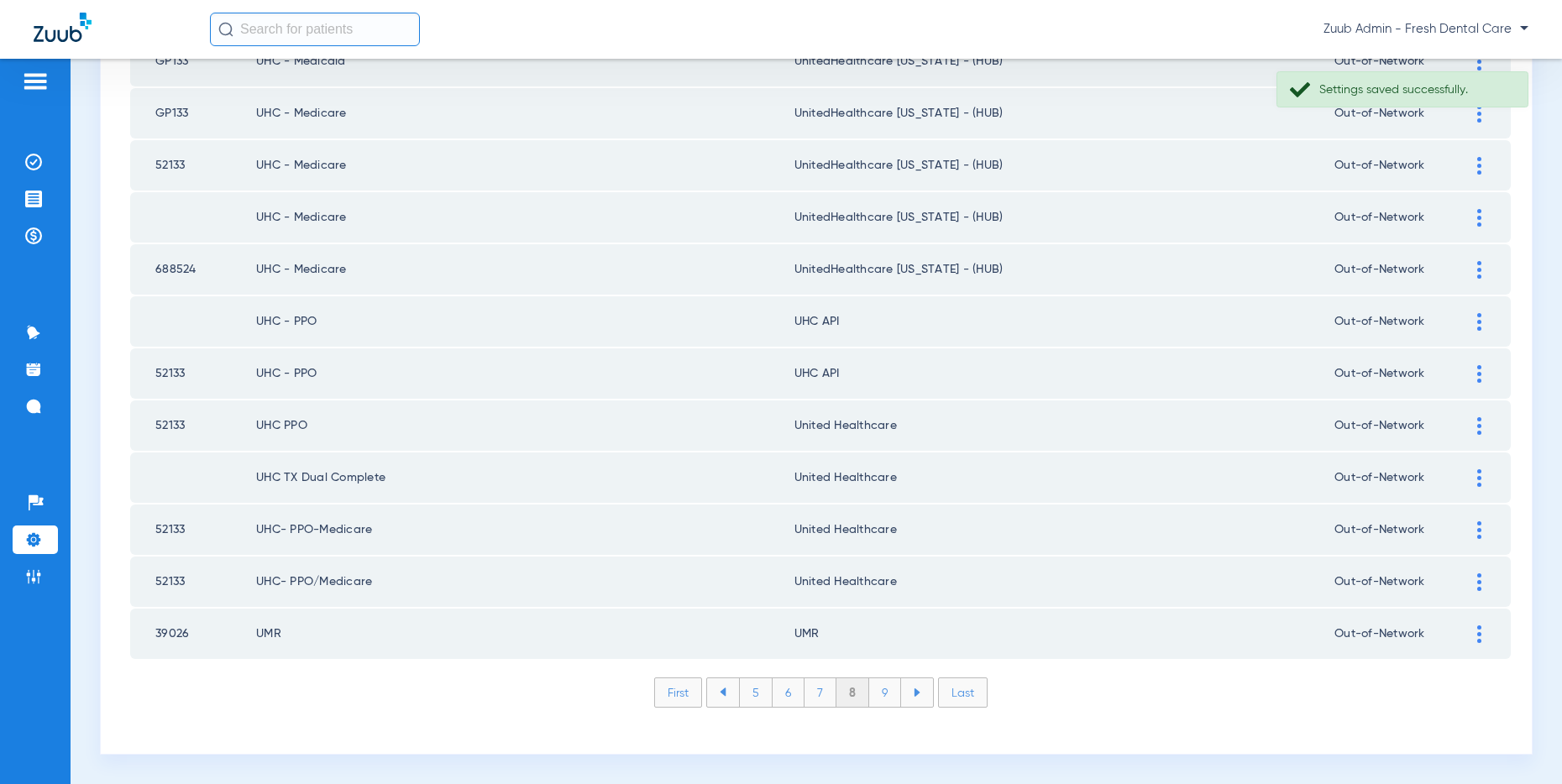
click at [1478, 371] on img at bounding box center [1479, 373] width 4 height 17
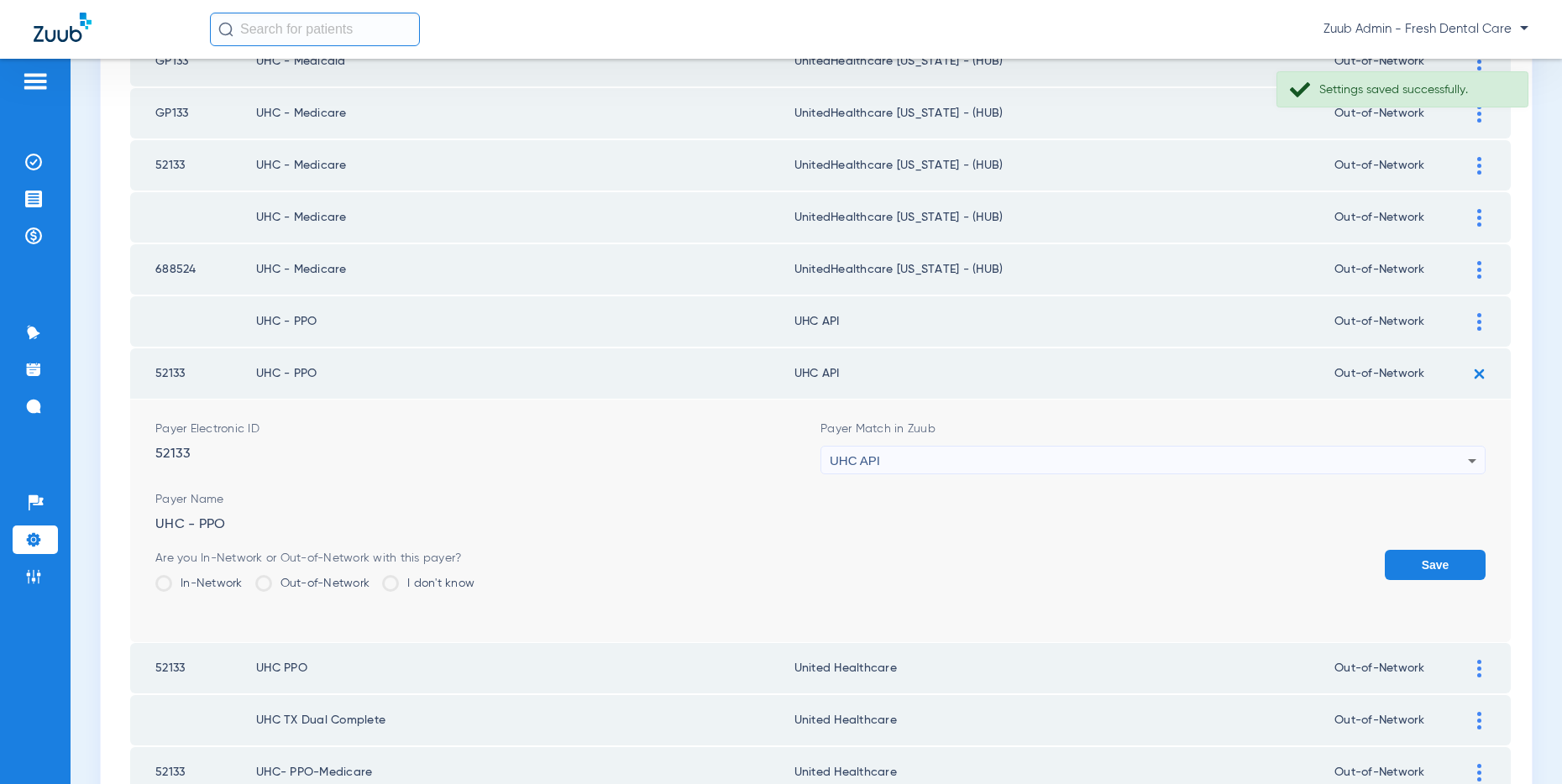
click at [1169, 458] on div "UHC API" at bounding box center [1148, 460] width 638 height 28
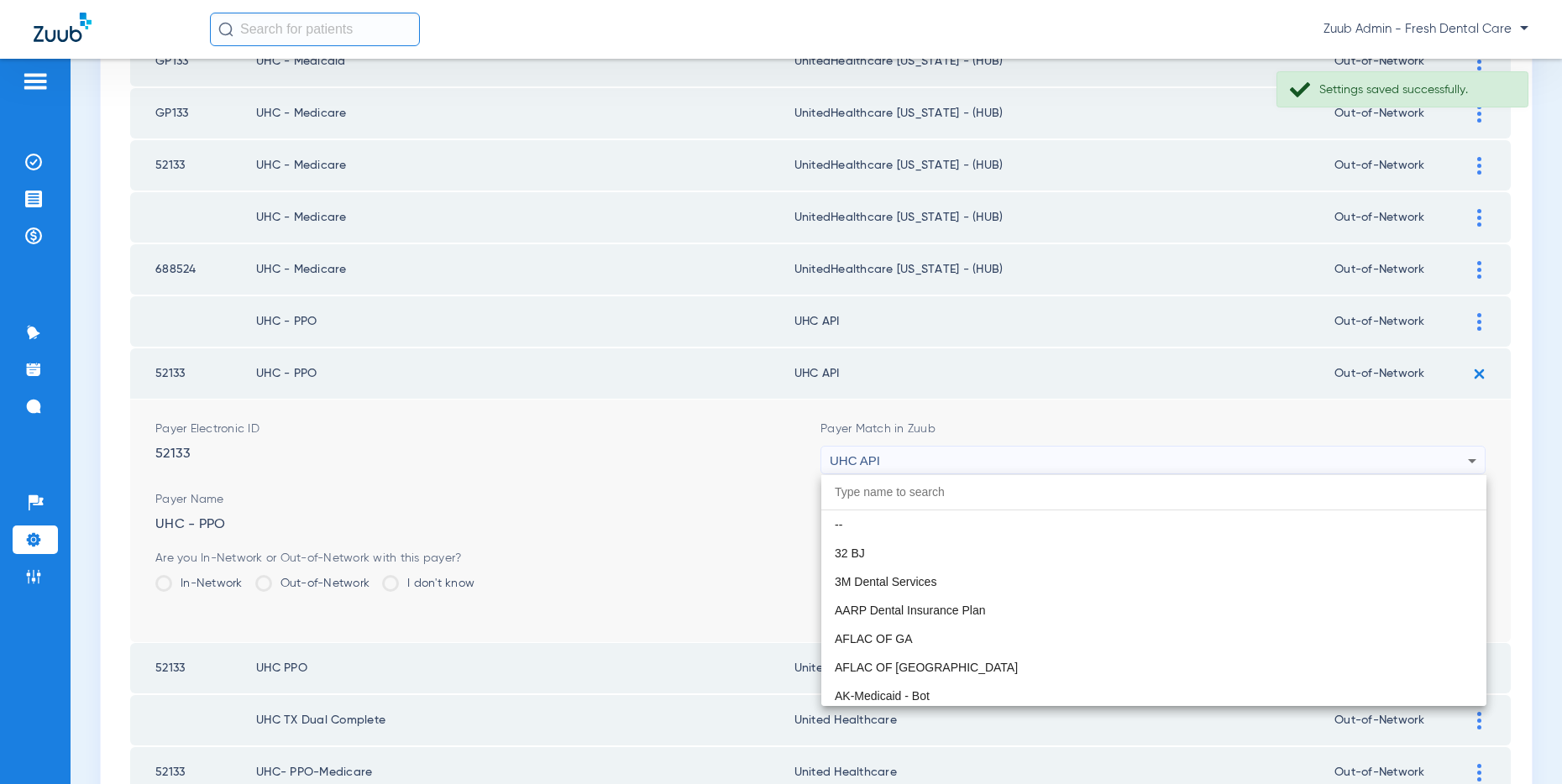
scroll to position [10310, 0]
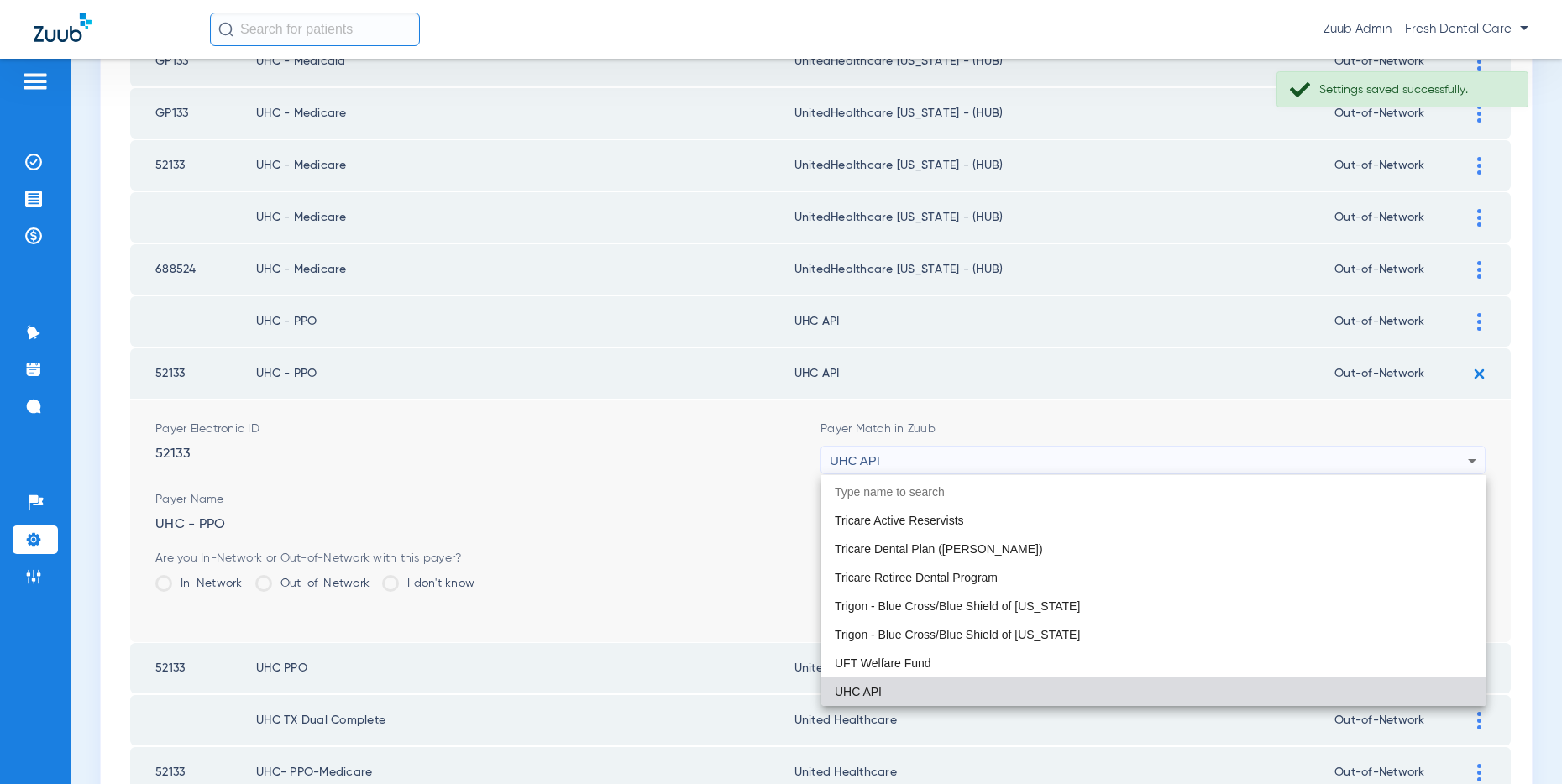
paste input "United Healthcare"
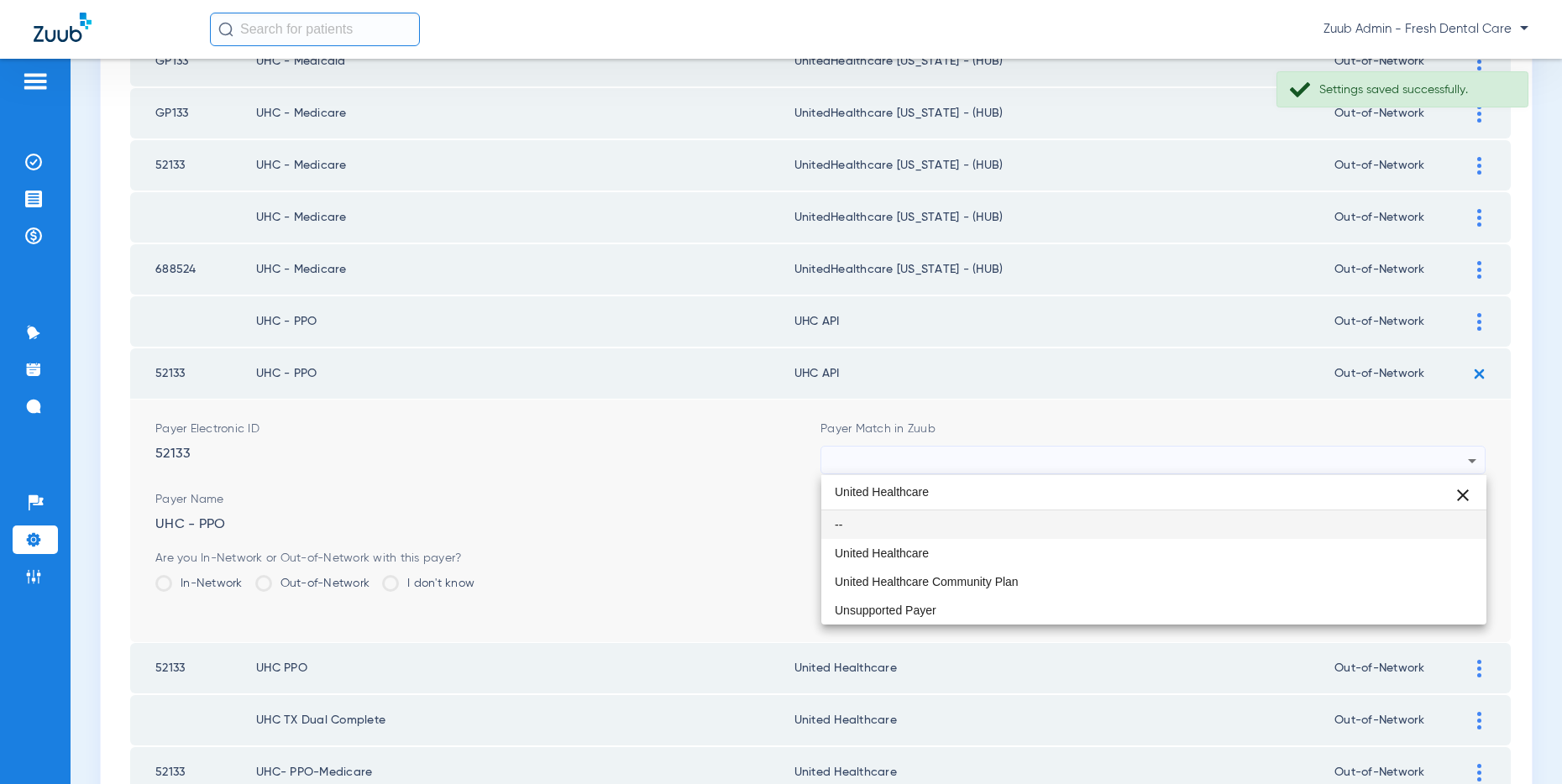
scroll to position [0, 0]
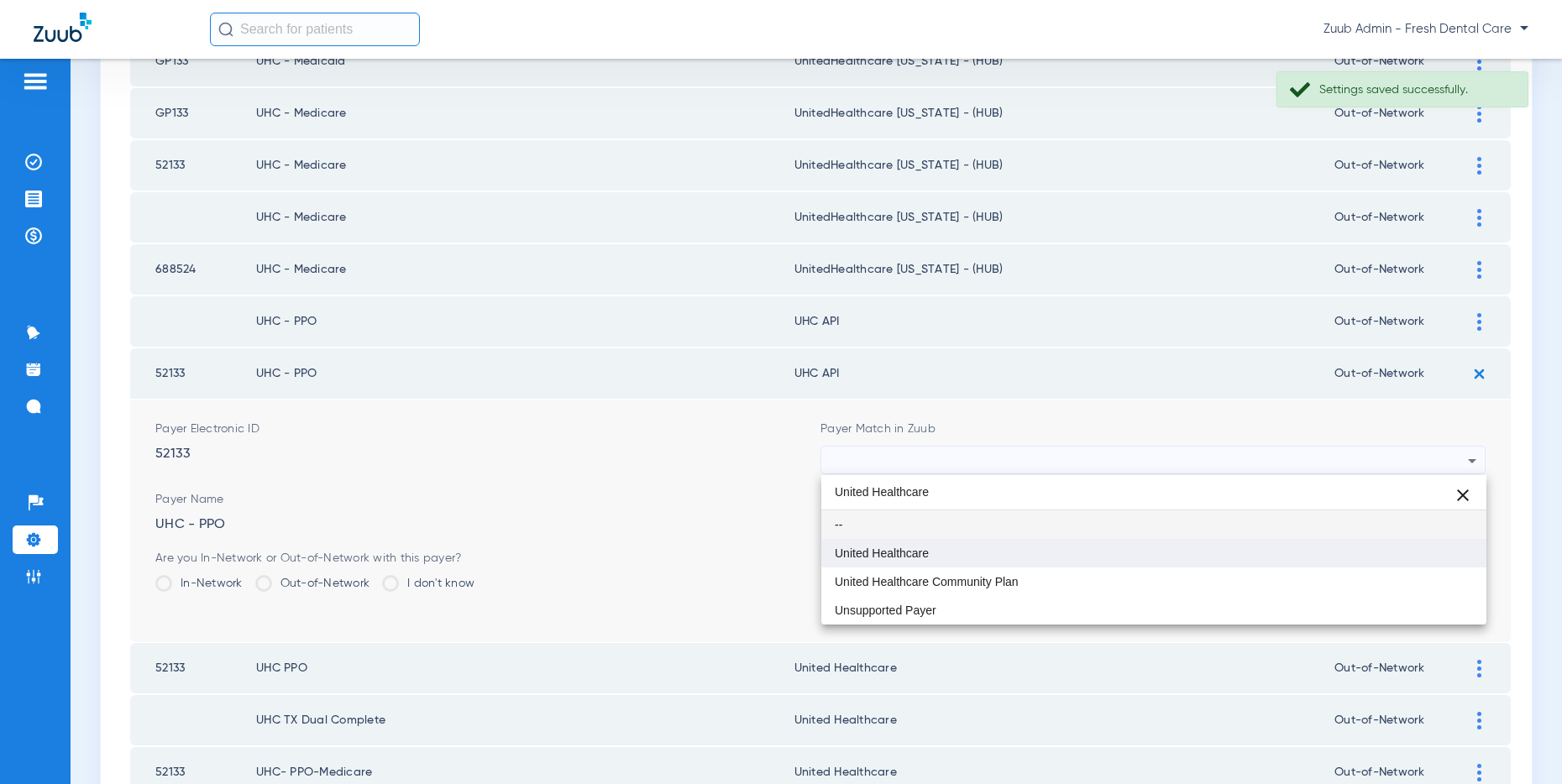
type input "United Healthcare"
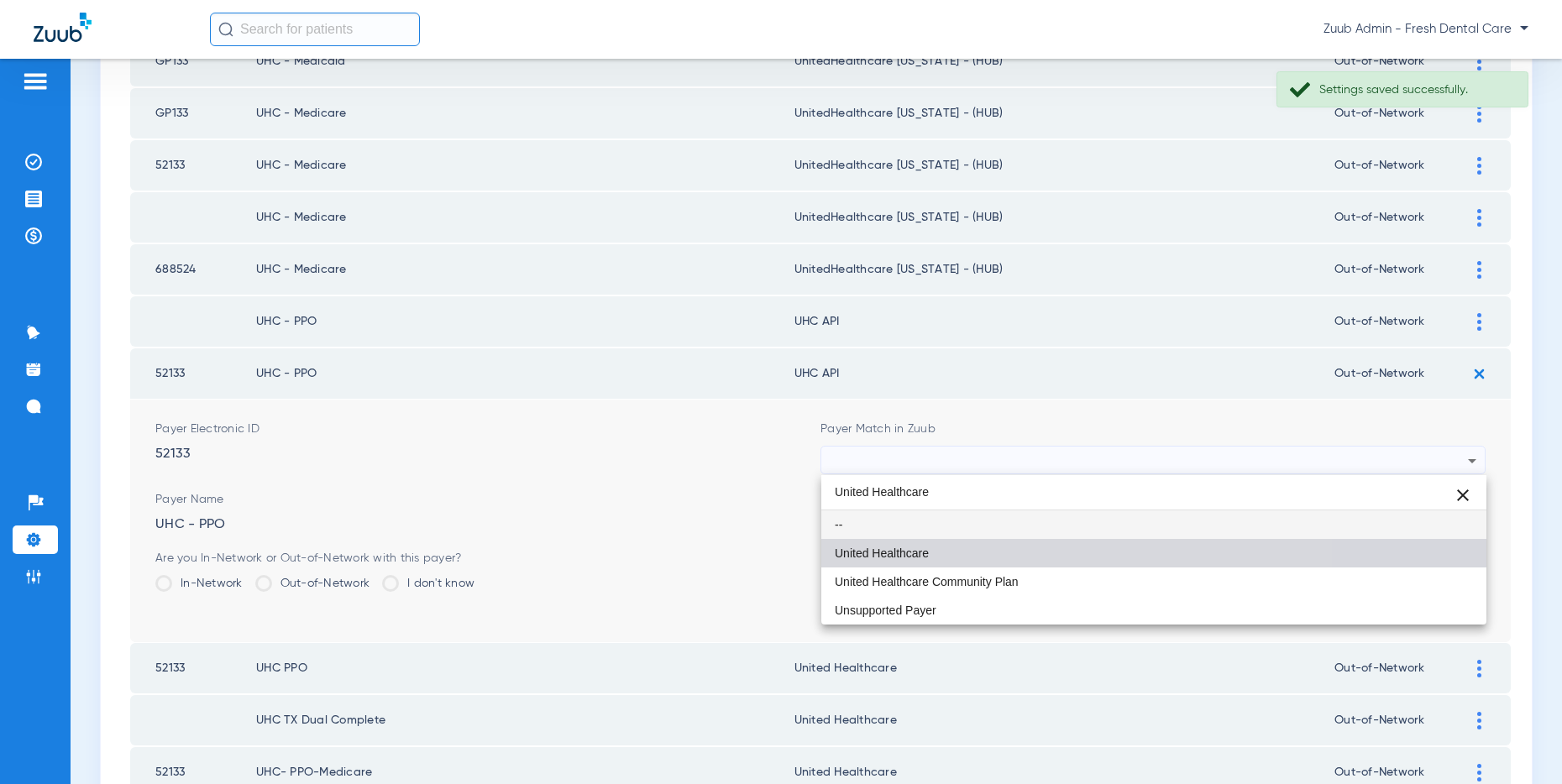
click at [983, 544] on mat-option "United Healthcare" at bounding box center [1153, 553] width 665 height 28
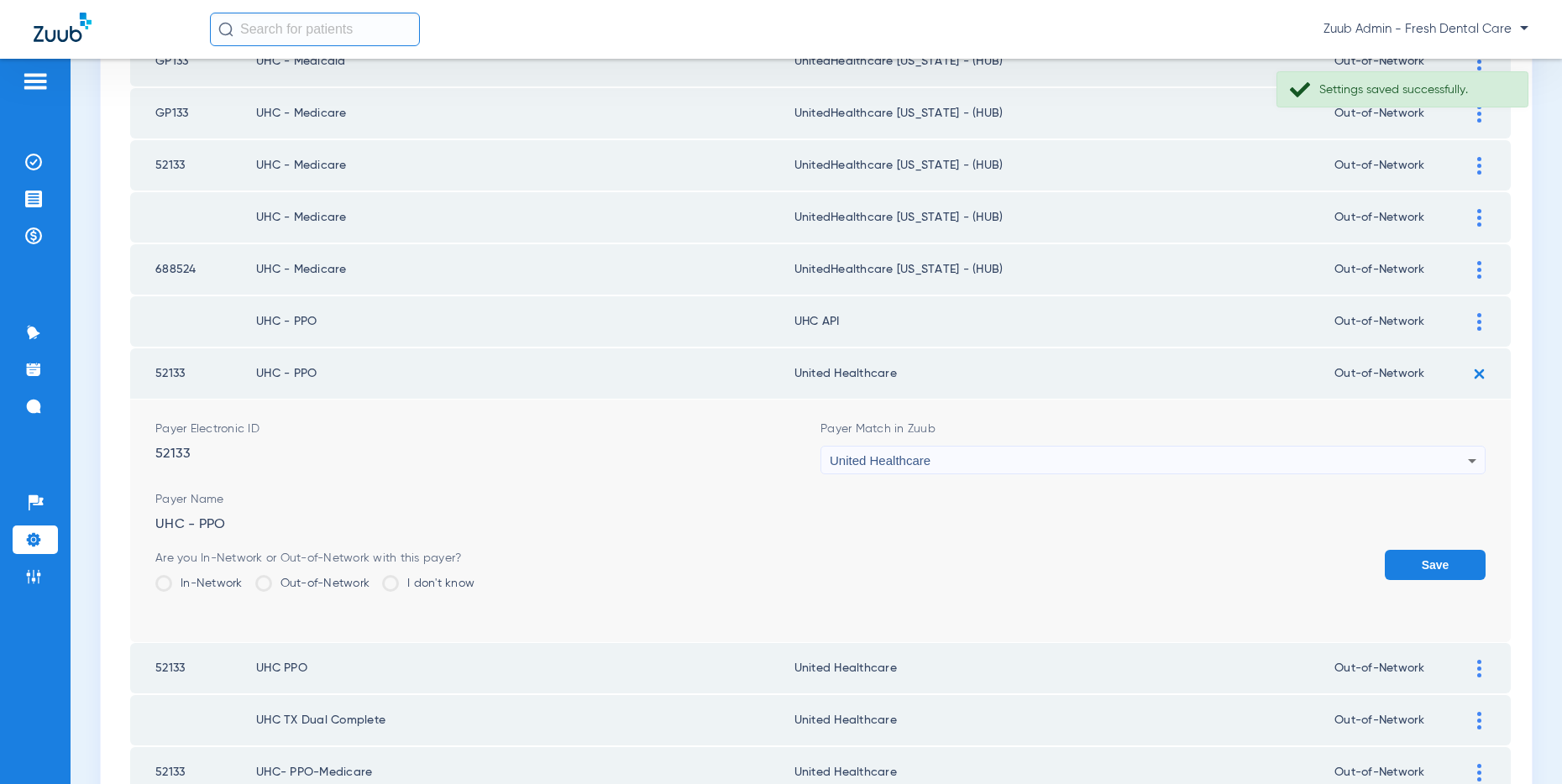
click at [1411, 565] on button "Save" at bounding box center [1435, 565] width 101 height 30
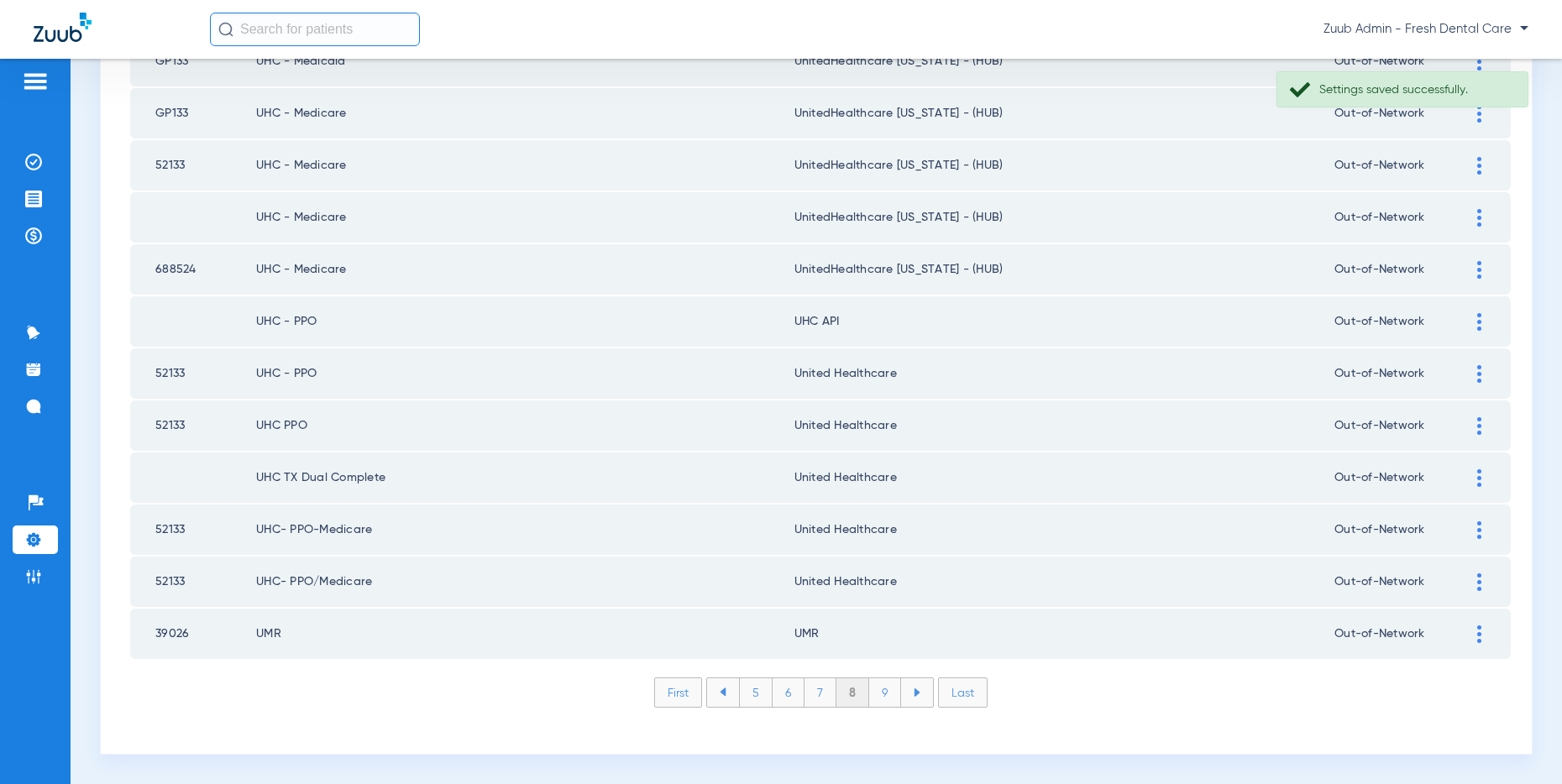
click at [1473, 318] on div at bounding box center [1479, 322] width 29 height 17
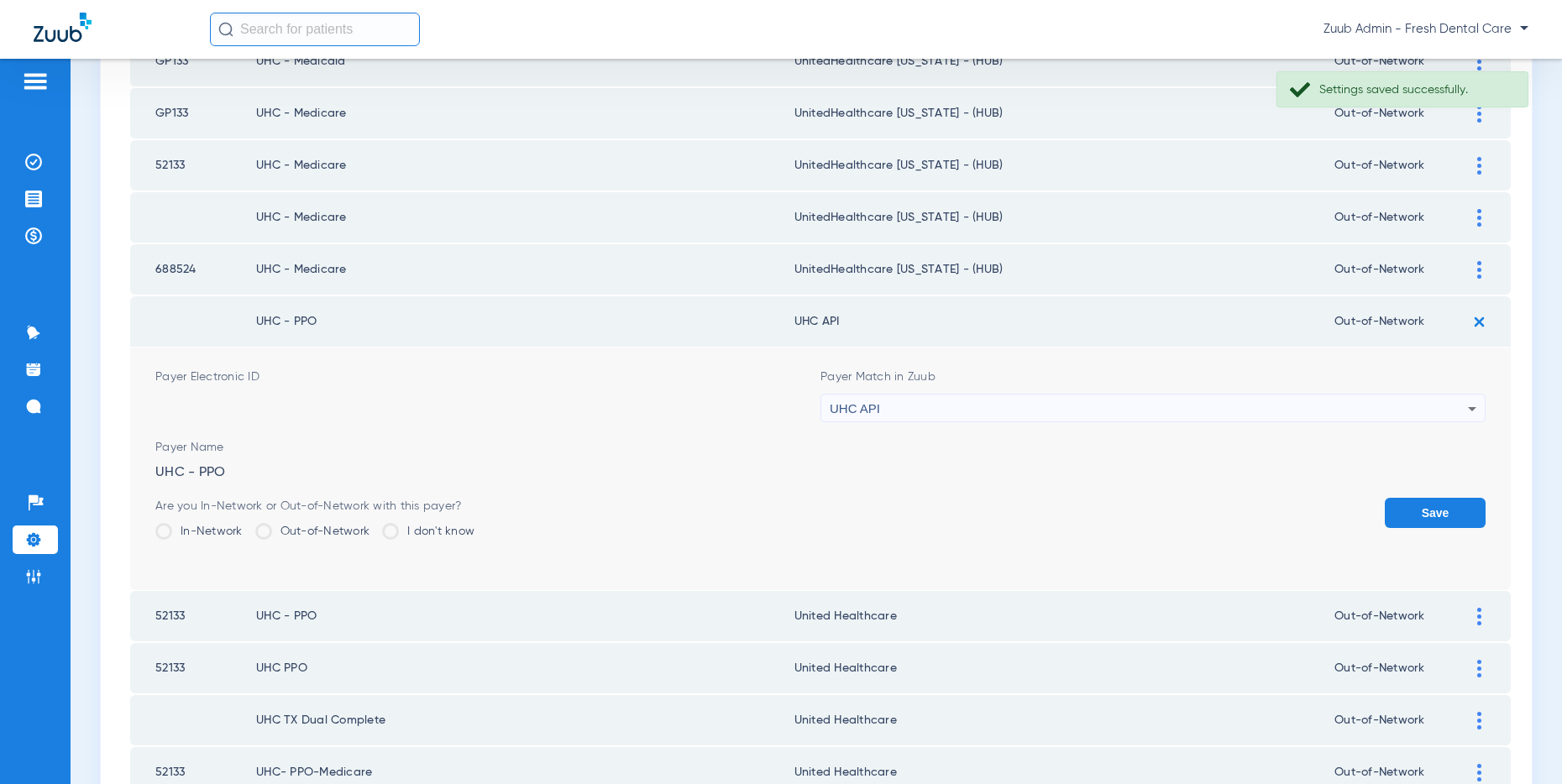
click at [1210, 404] on div "UHC API" at bounding box center [1148, 409] width 638 height 28
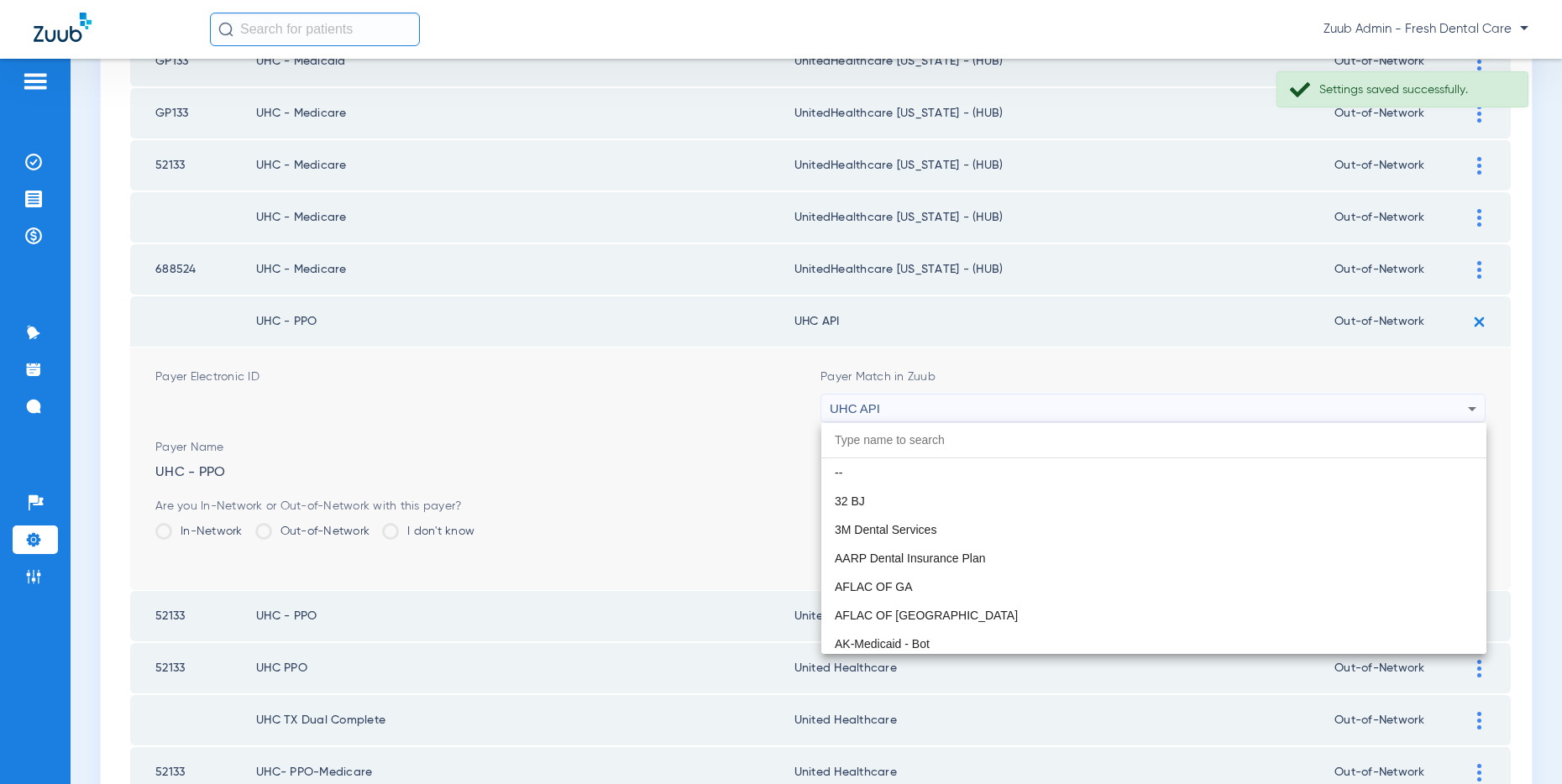
scroll to position [10310, 0]
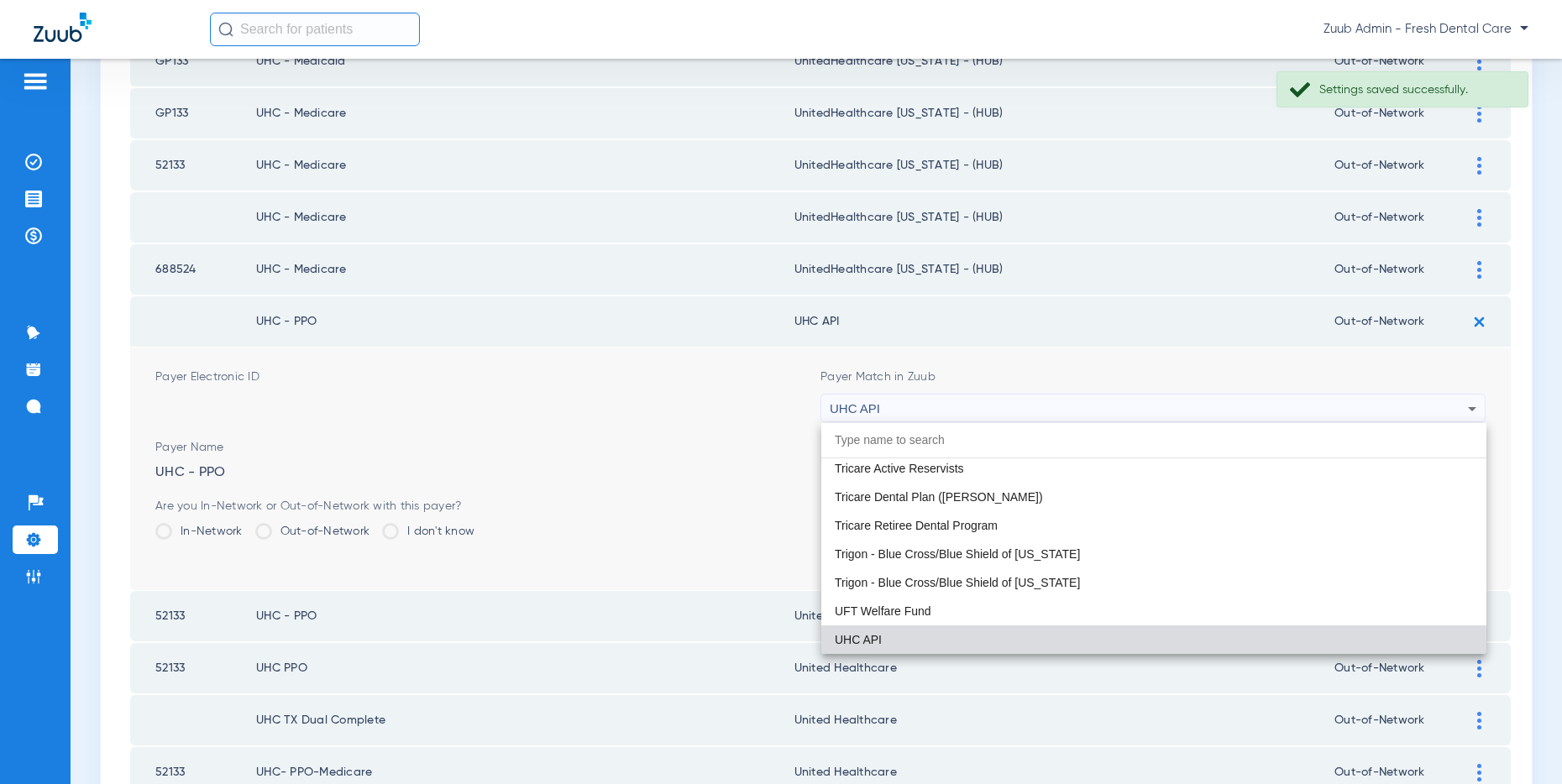
paste input "United Healthcare"
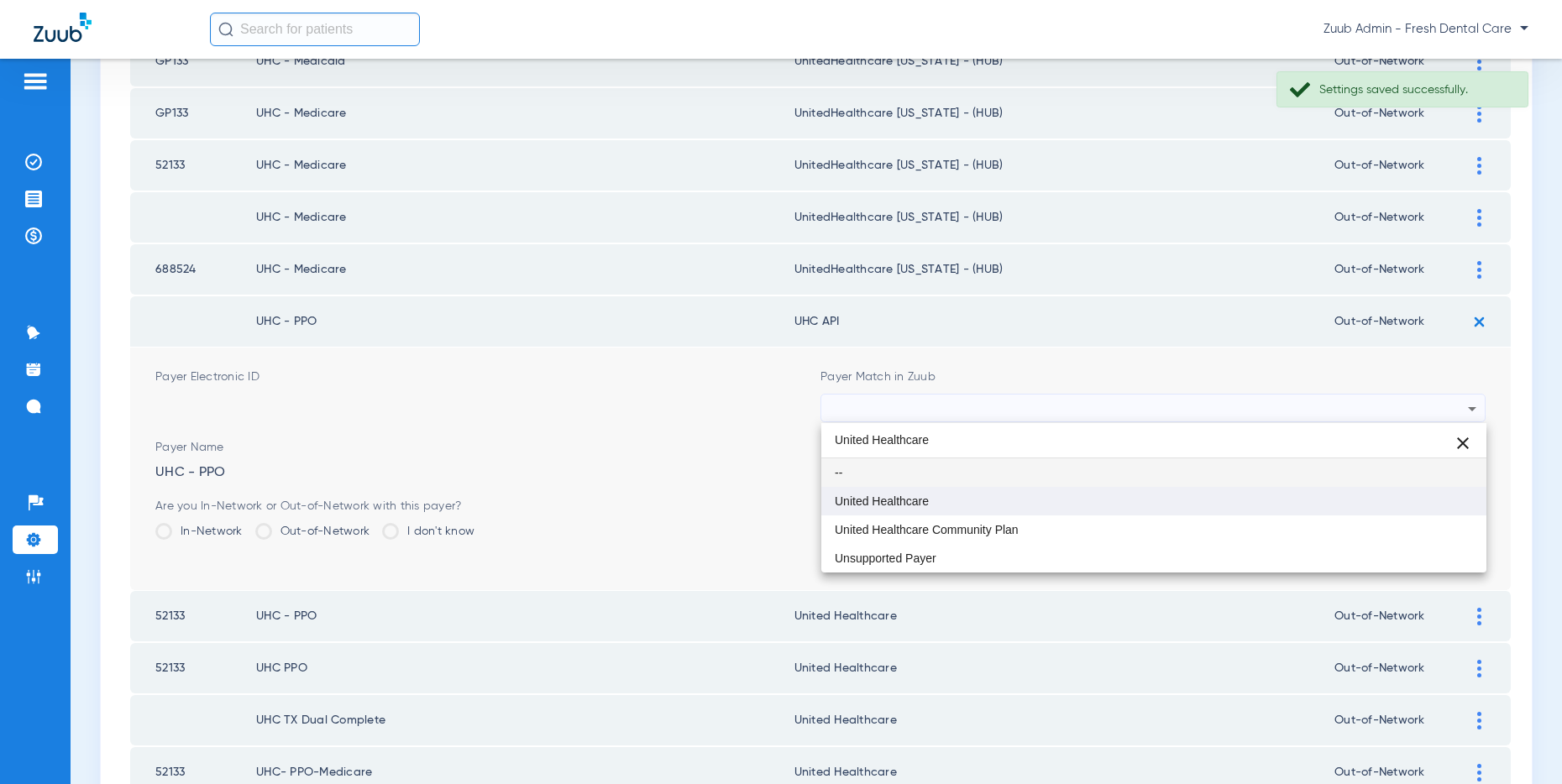
type input "United Healthcare"
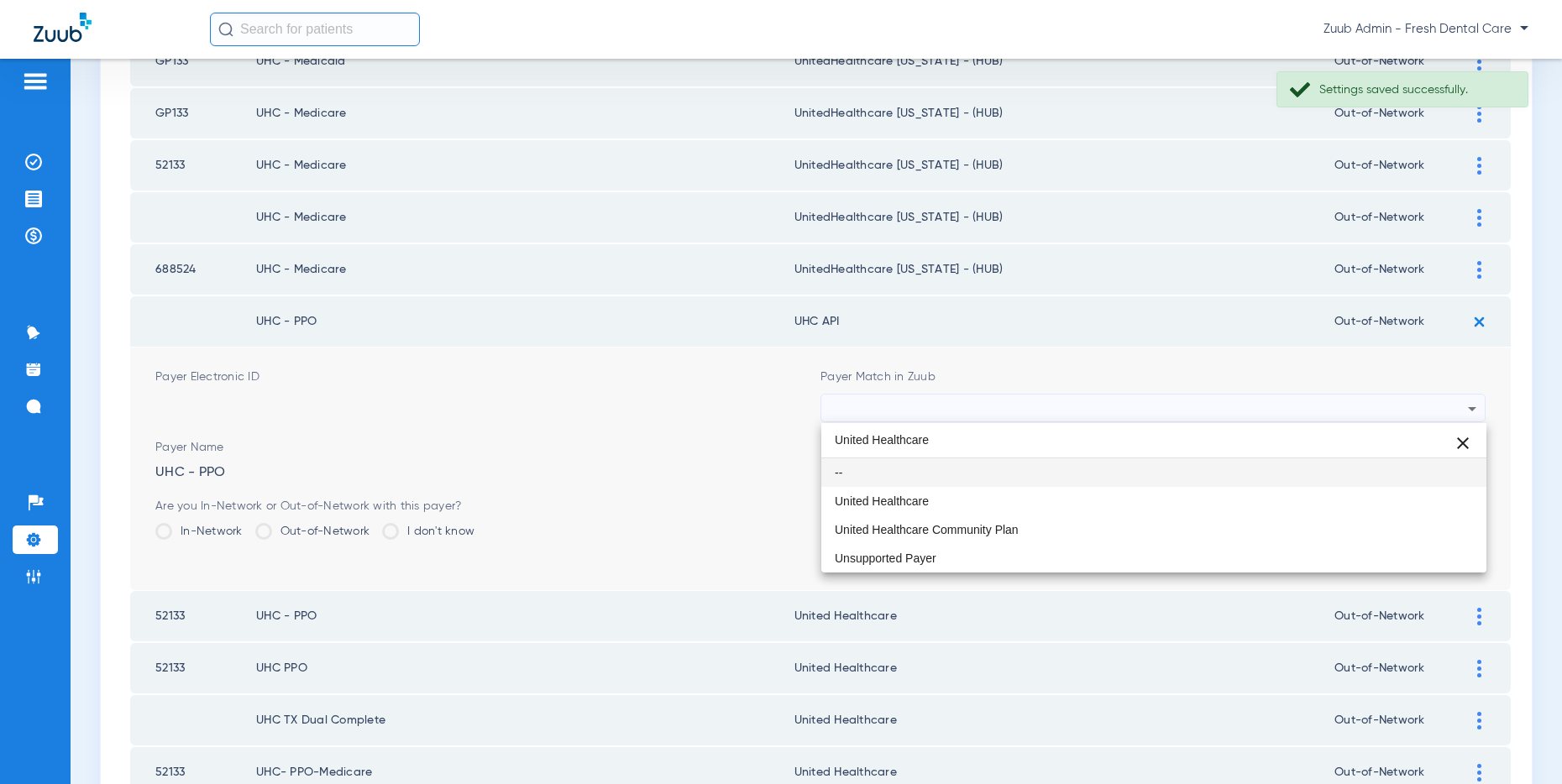
drag, startPoint x: 935, startPoint y: 500, endPoint x: 951, endPoint y: 495, distance: 16.8
click at [938, 500] on mat-option "United Healthcare" at bounding box center [1153, 501] width 665 height 28
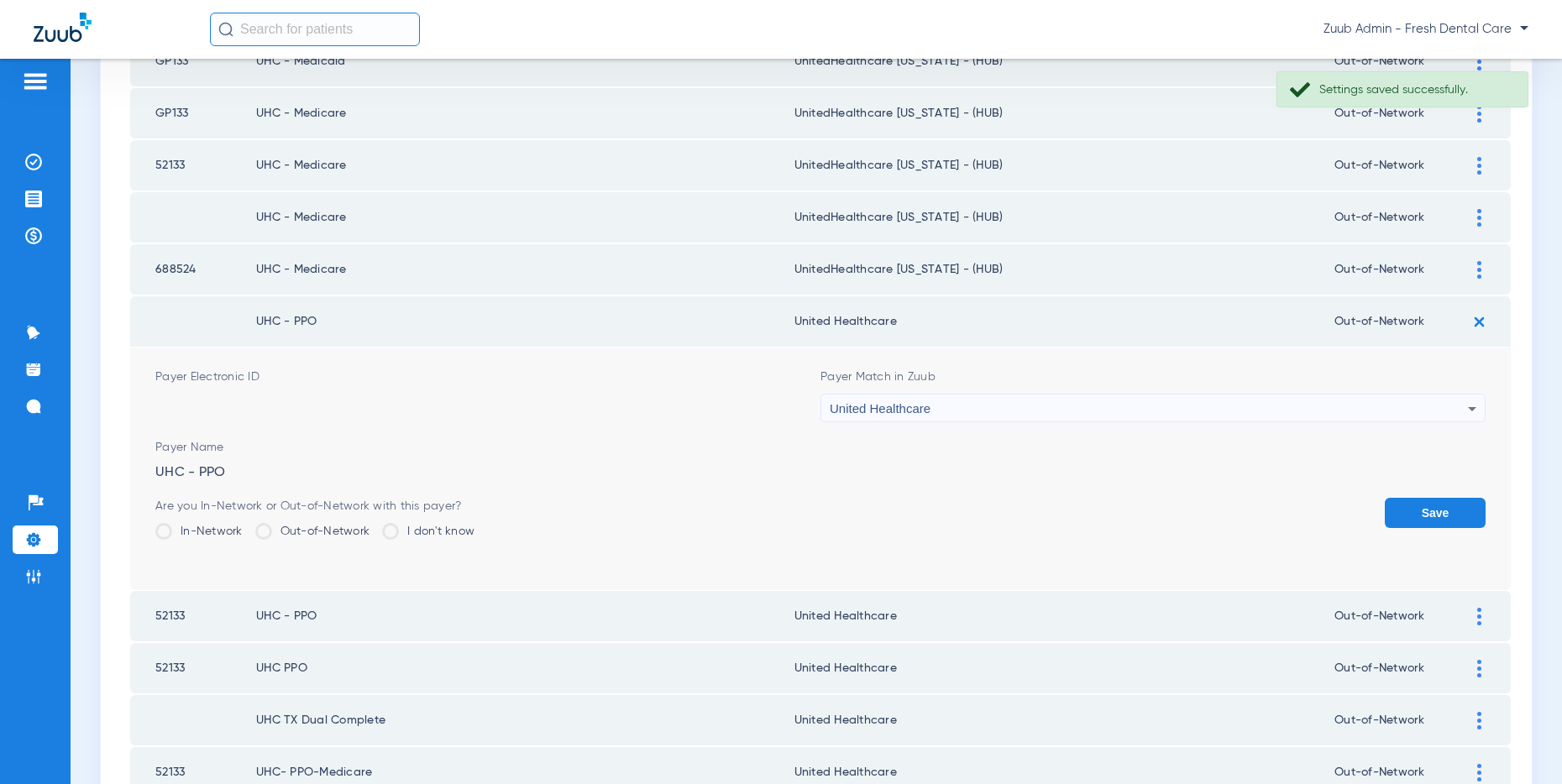
click at [1435, 512] on button "Save" at bounding box center [1435, 513] width 101 height 30
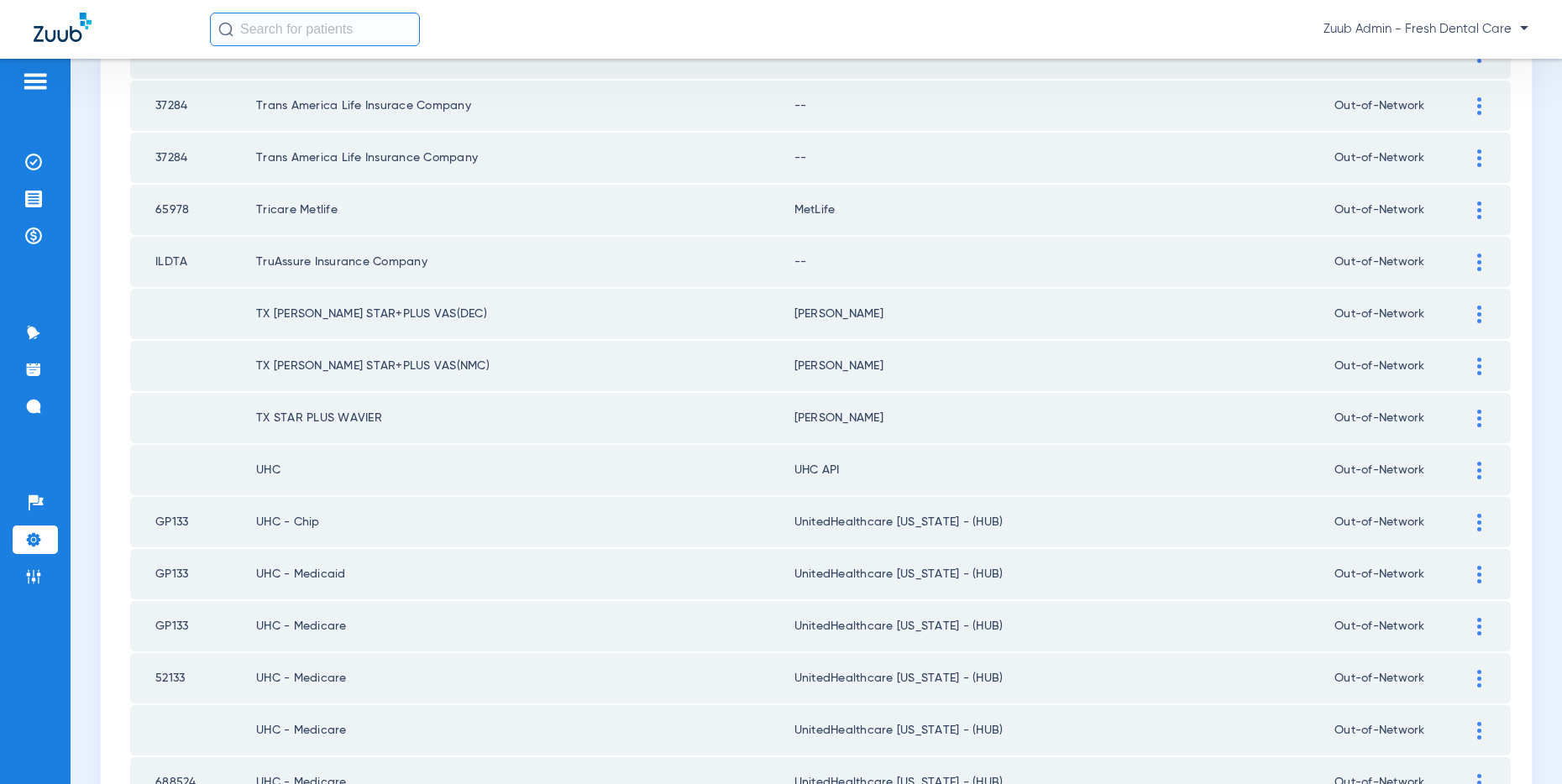
scroll to position [1736, 0]
click at [1477, 473] on img at bounding box center [1479, 472] width 4 height 17
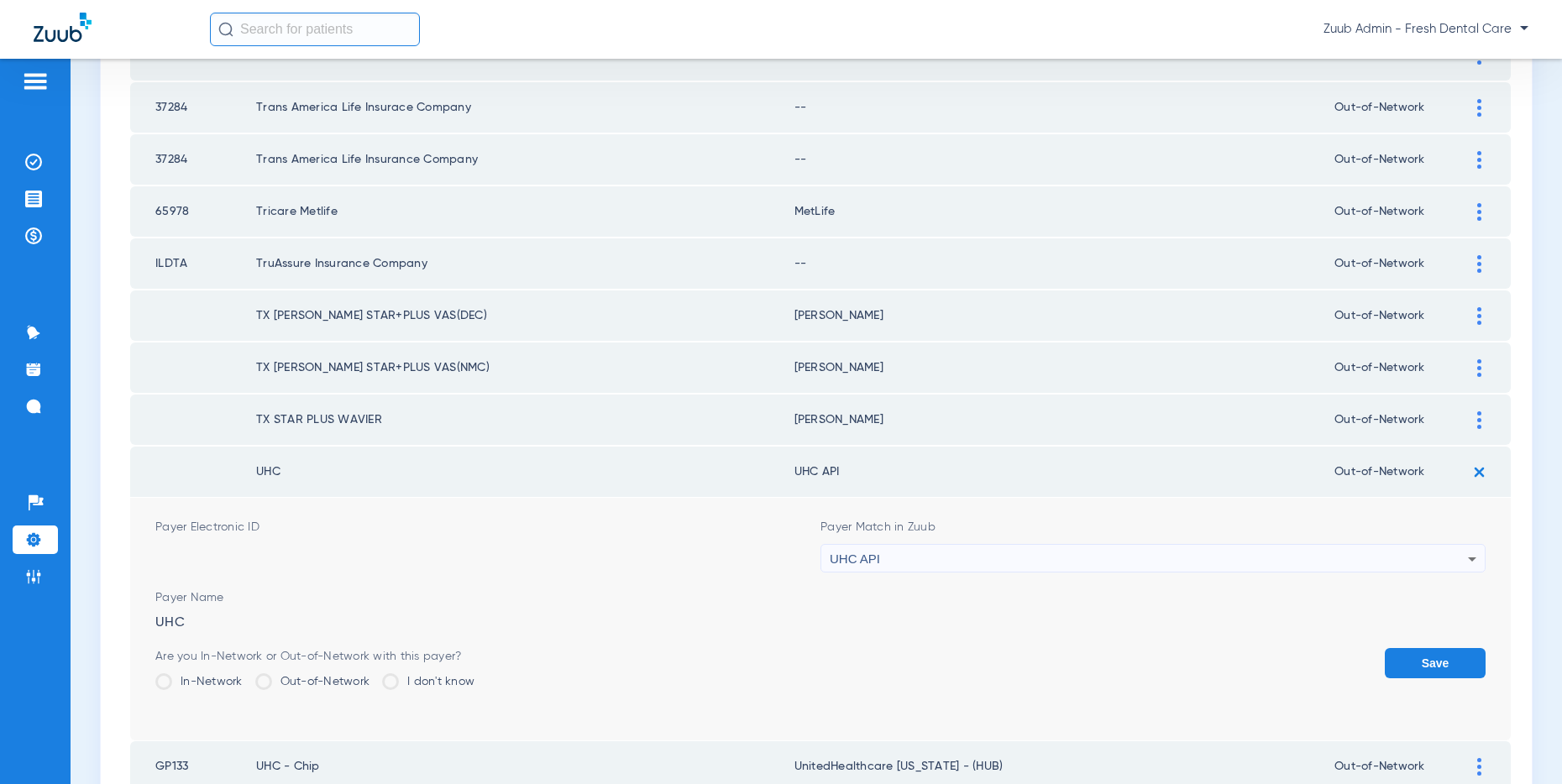
click at [1306, 559] on div "UHC API" at bounding box center [1148, 559] width 638 height 28
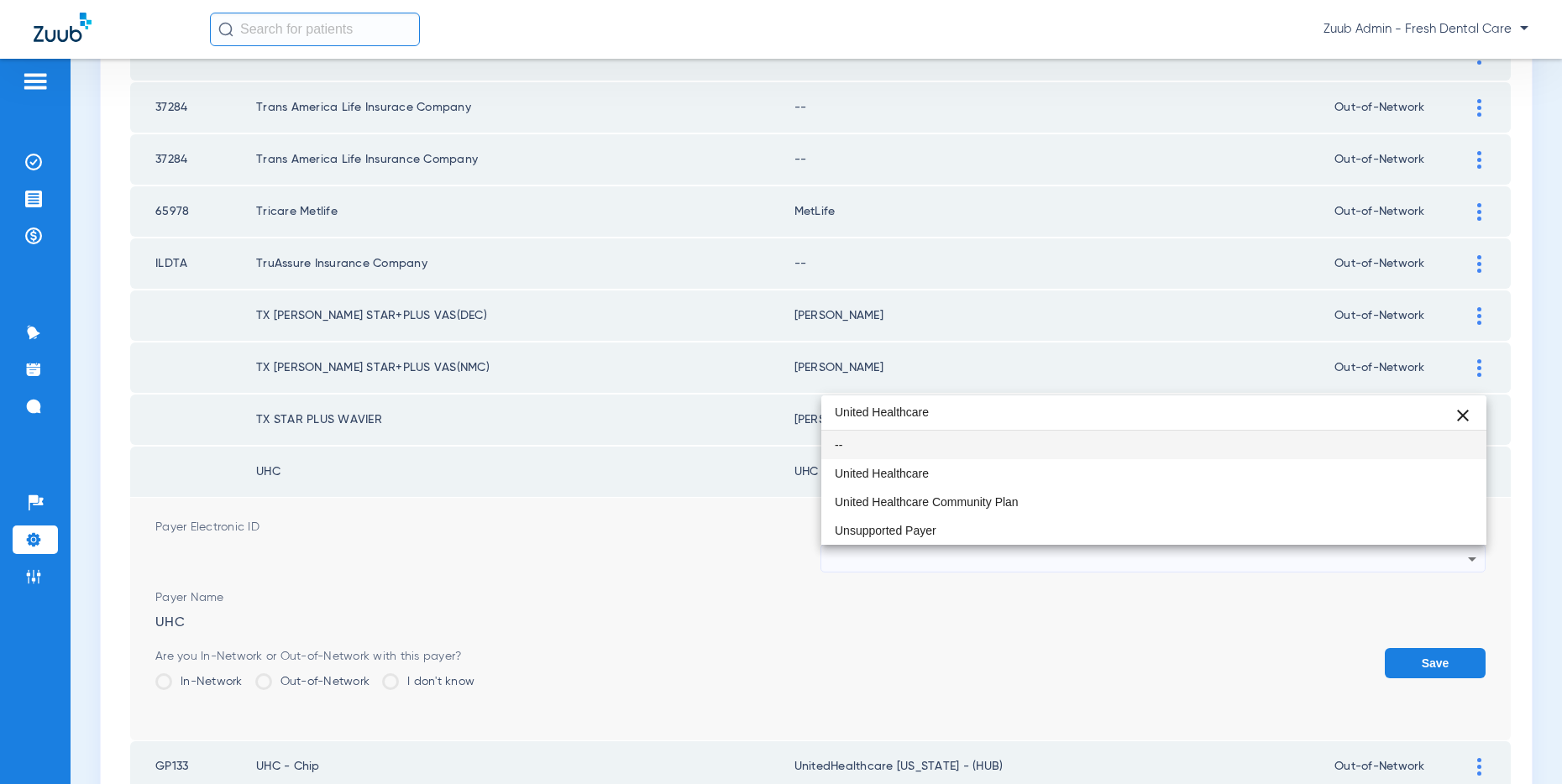
scroll to position [0, 0]
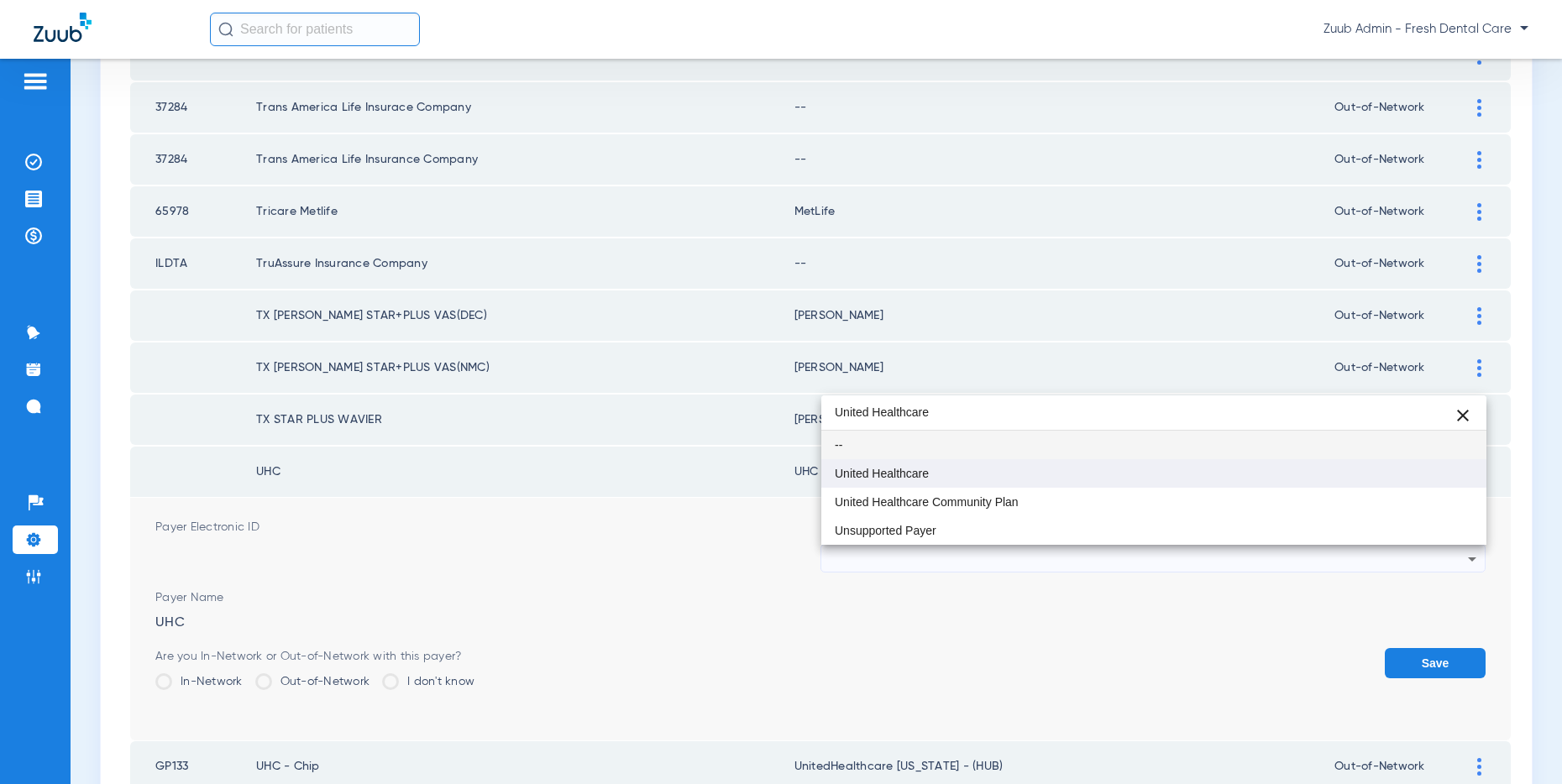
type input "United Healthcare"
click at [926, 467] on span "United Healthcare" at bounding box center [881, 473] width 94 height 12
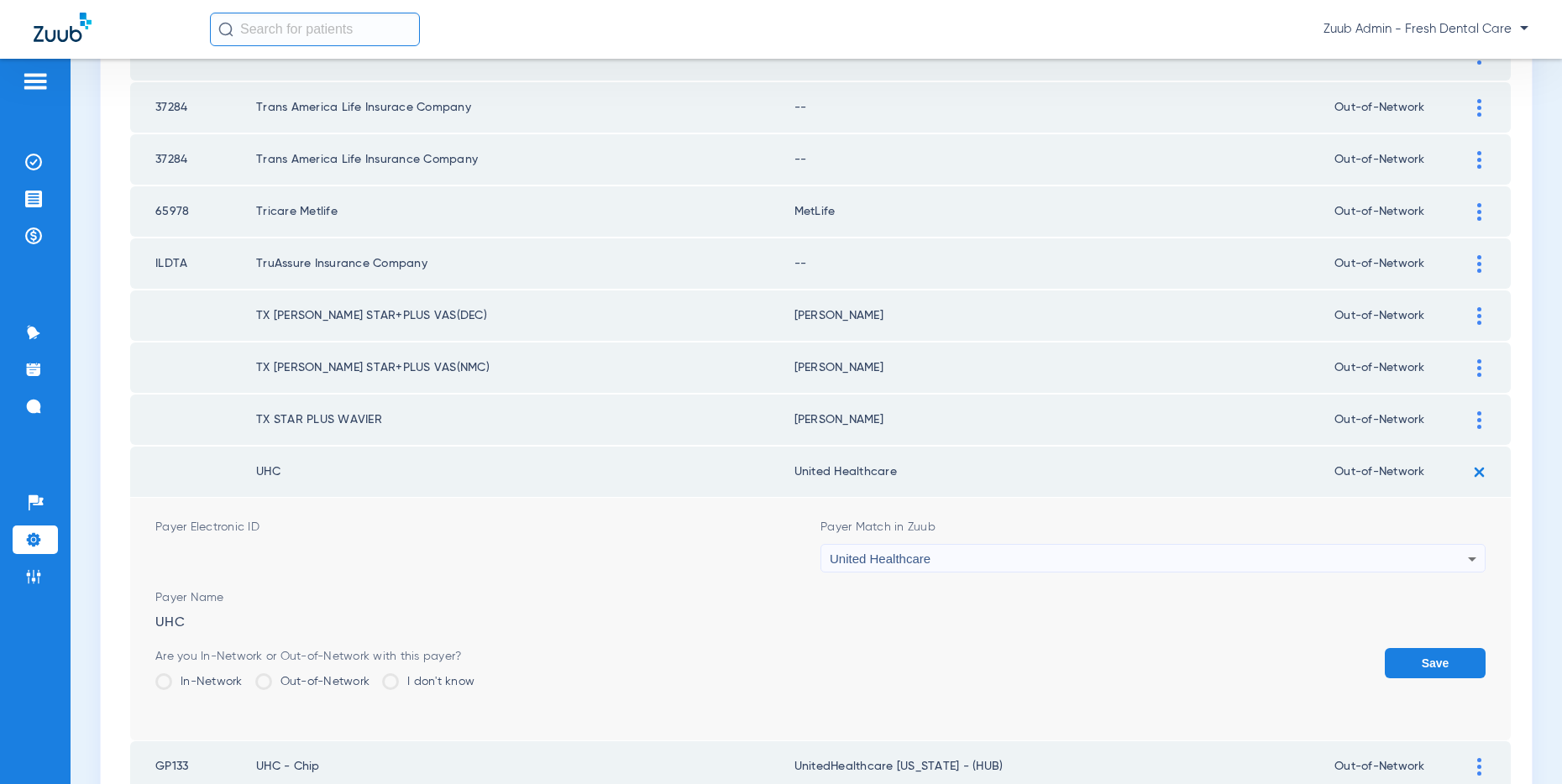
click at [1453, 651] on button "Save" at bounding box center [1435, 663] width 101 height 30
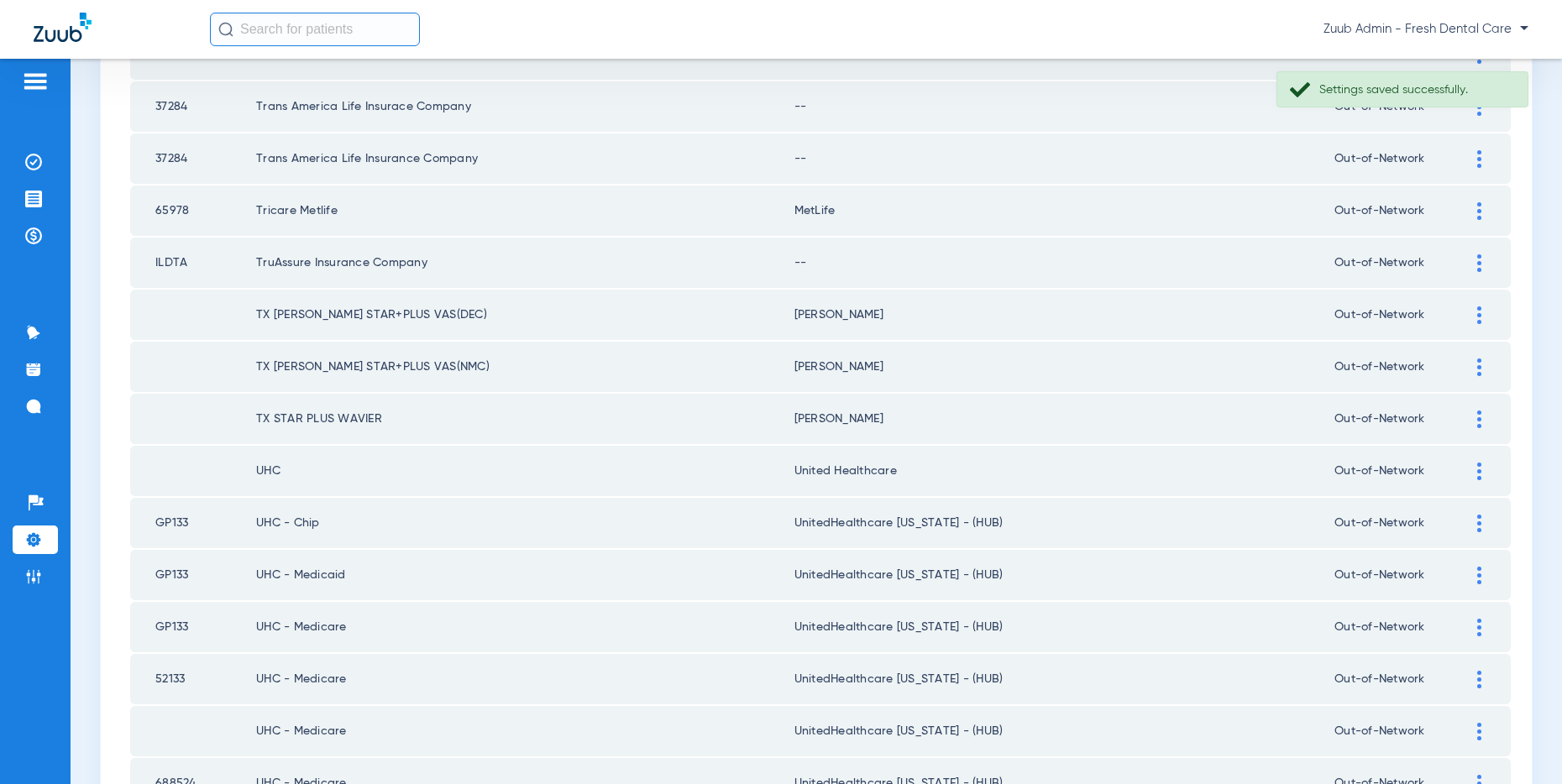
scroll to position [1736, 0]
click at [1473, 256] on div at bounding box center [1479, 265] width 29 height 17
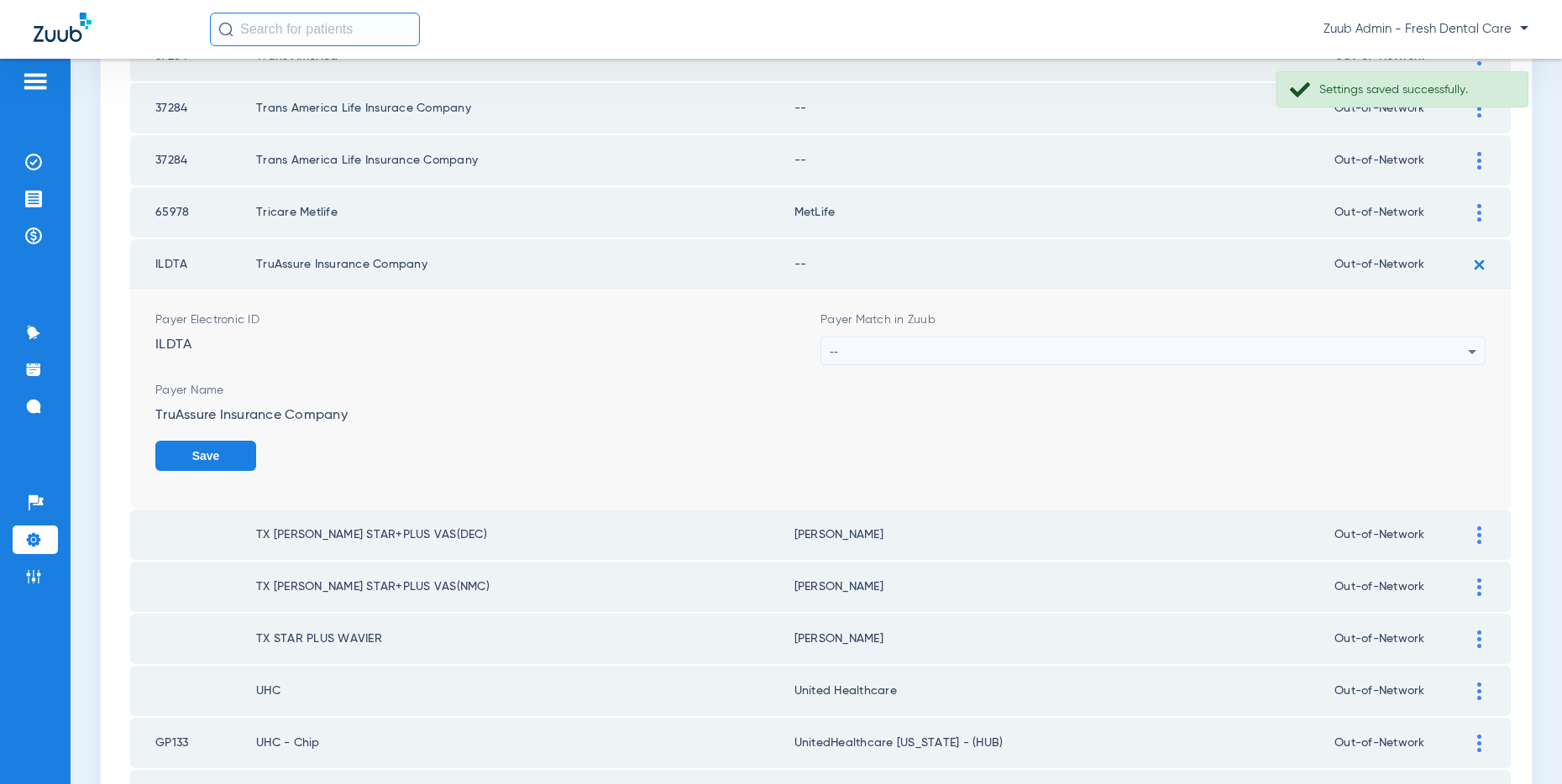
scroll to position [1734, 0]
click at [1185, 355] on div "--" at bounding box center [1148, 352] width 638 height 28
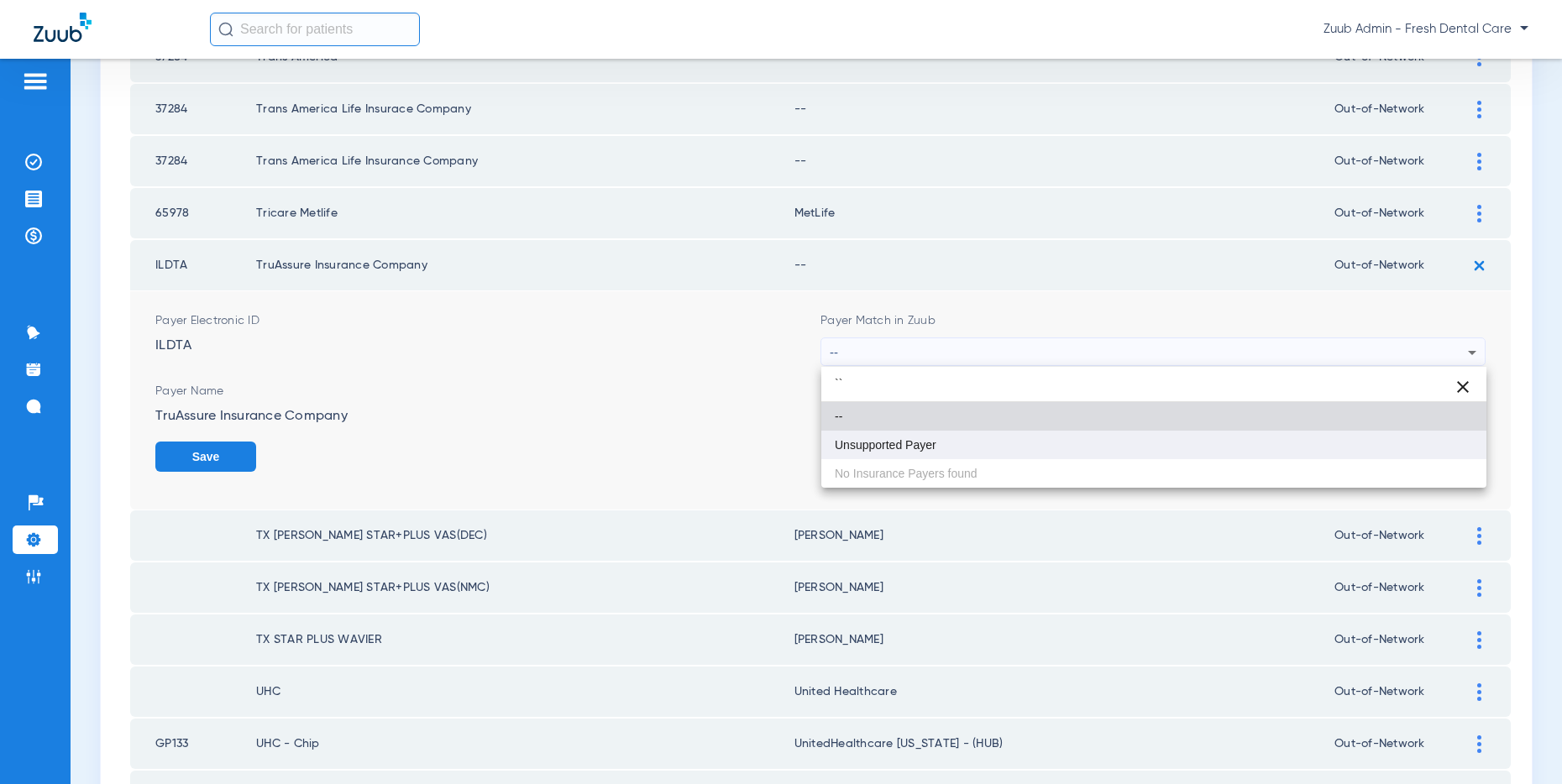
type input "``"
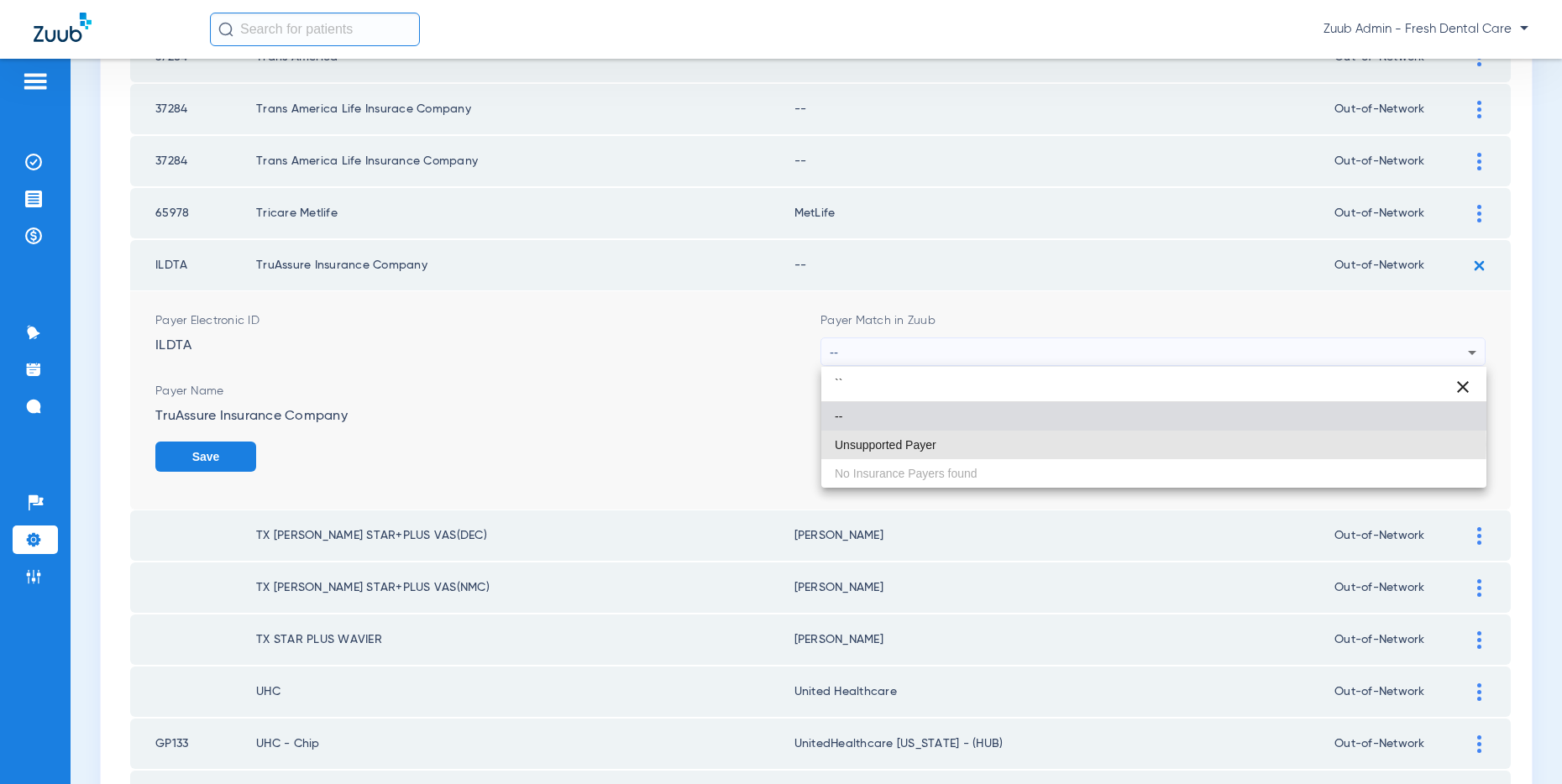
drag, startPoint x: 955, startPoint y: 444, endPoint x: 1276, endPoint y: 455, distance: 321.2
click at [961, 442] on mat-option "Unsupported Payer" at bounding box center [1153, 445] width 665 height 28
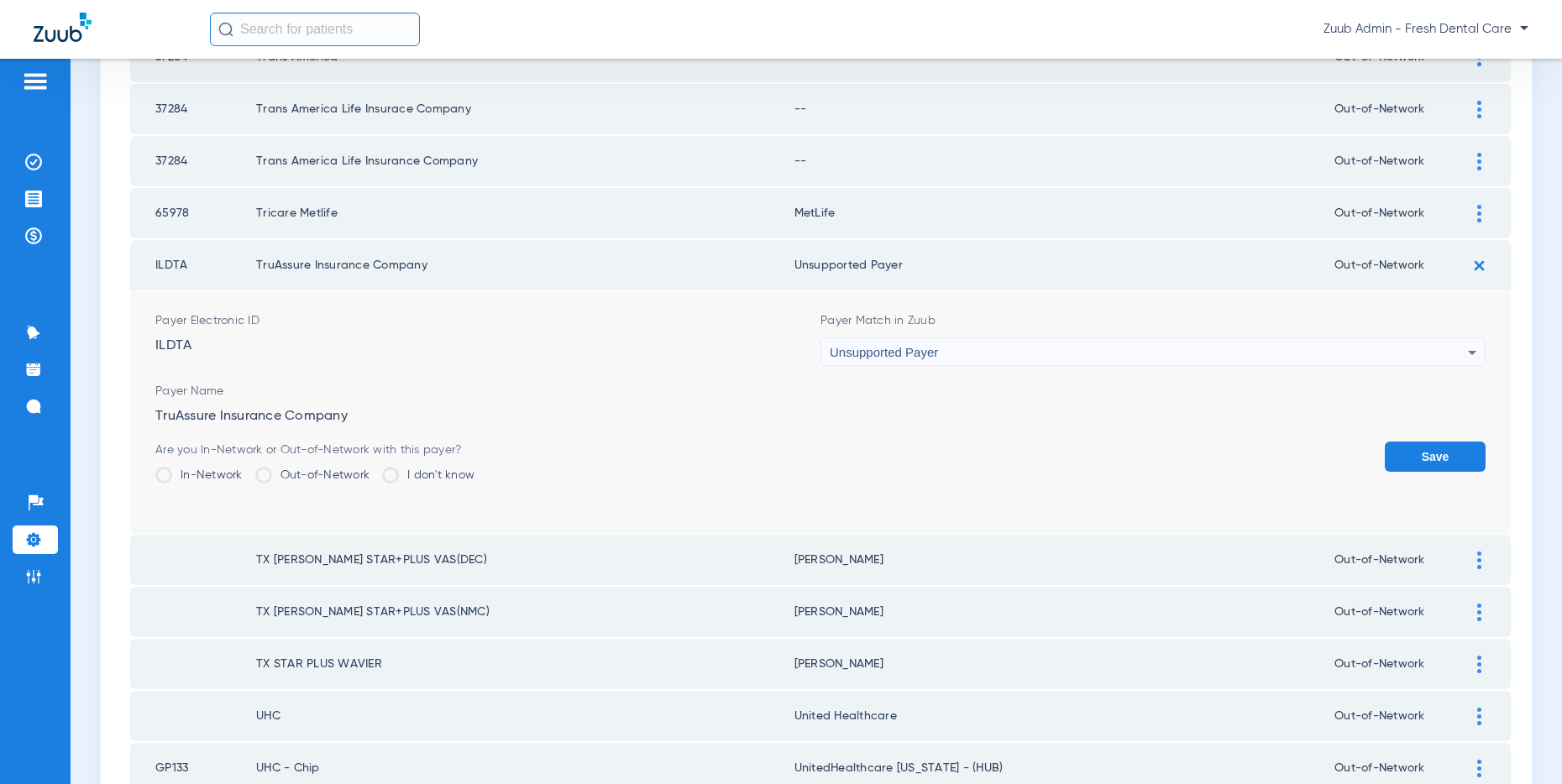
click at [1417, 452] on button "Save" at bounding box center [1435, 456] width 101 height 30
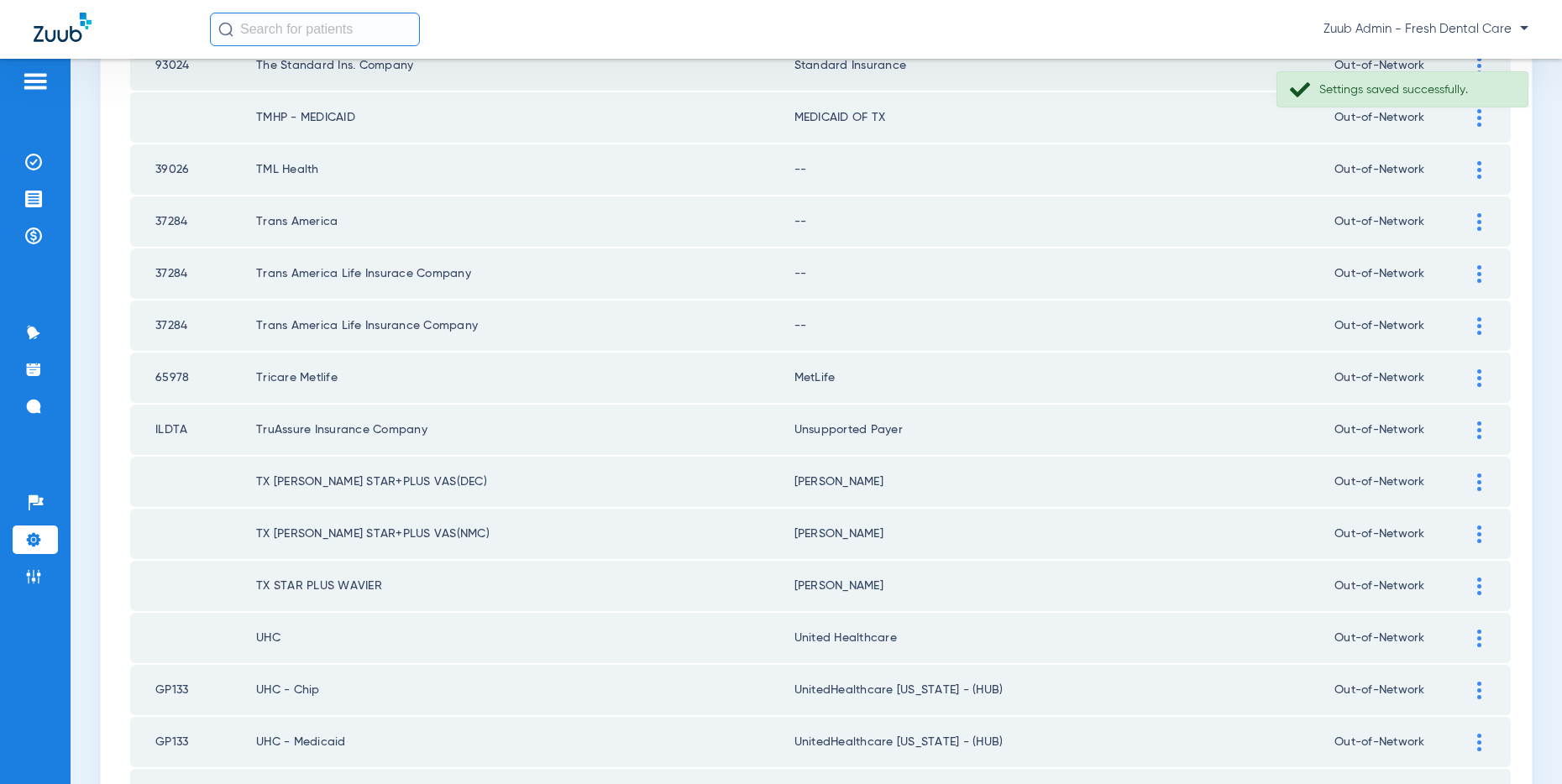
scroll to position [1533, 0]
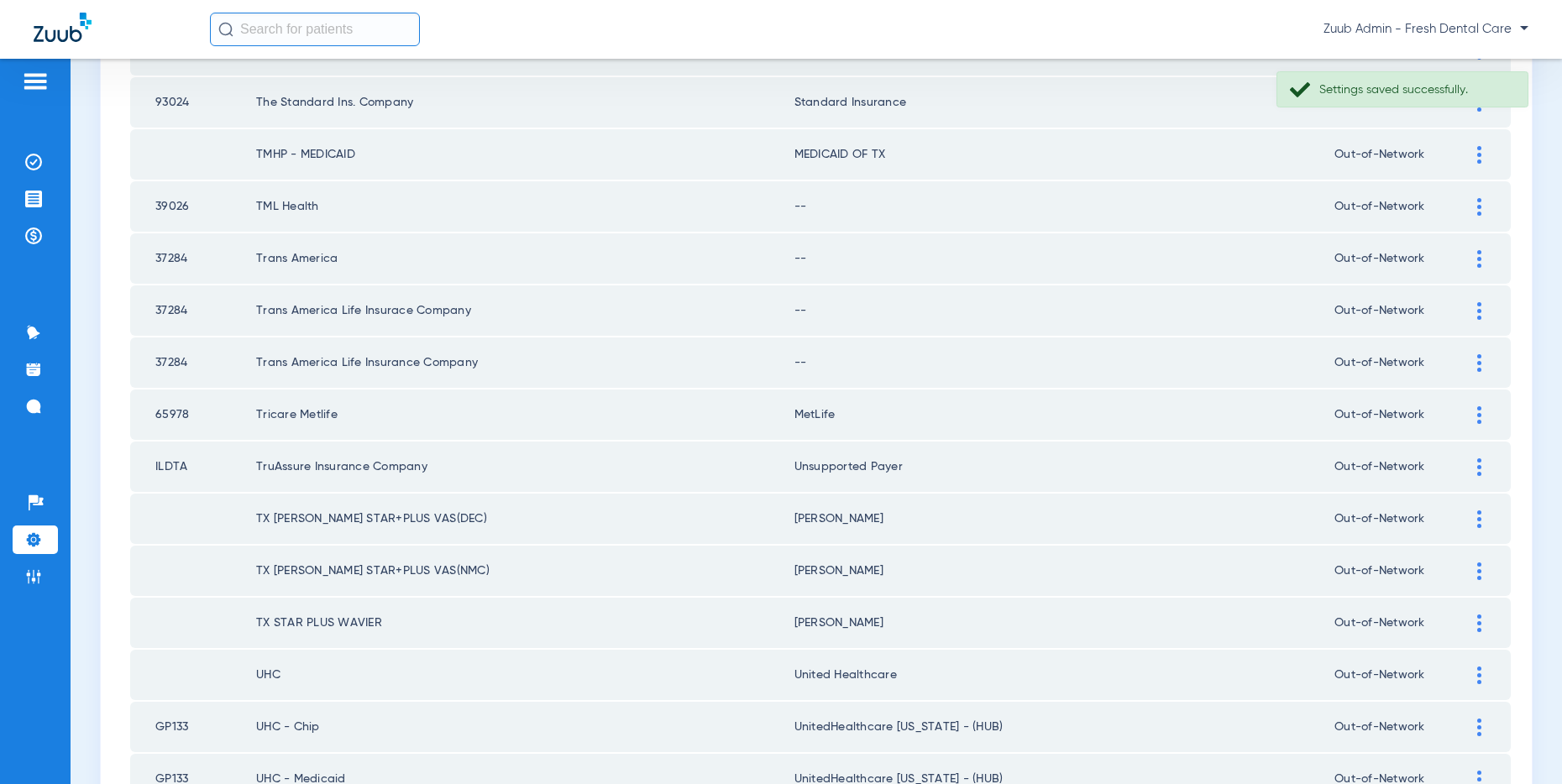
click at [1475, 360] on div at bounding box center [1479, 363] width 29 height 17
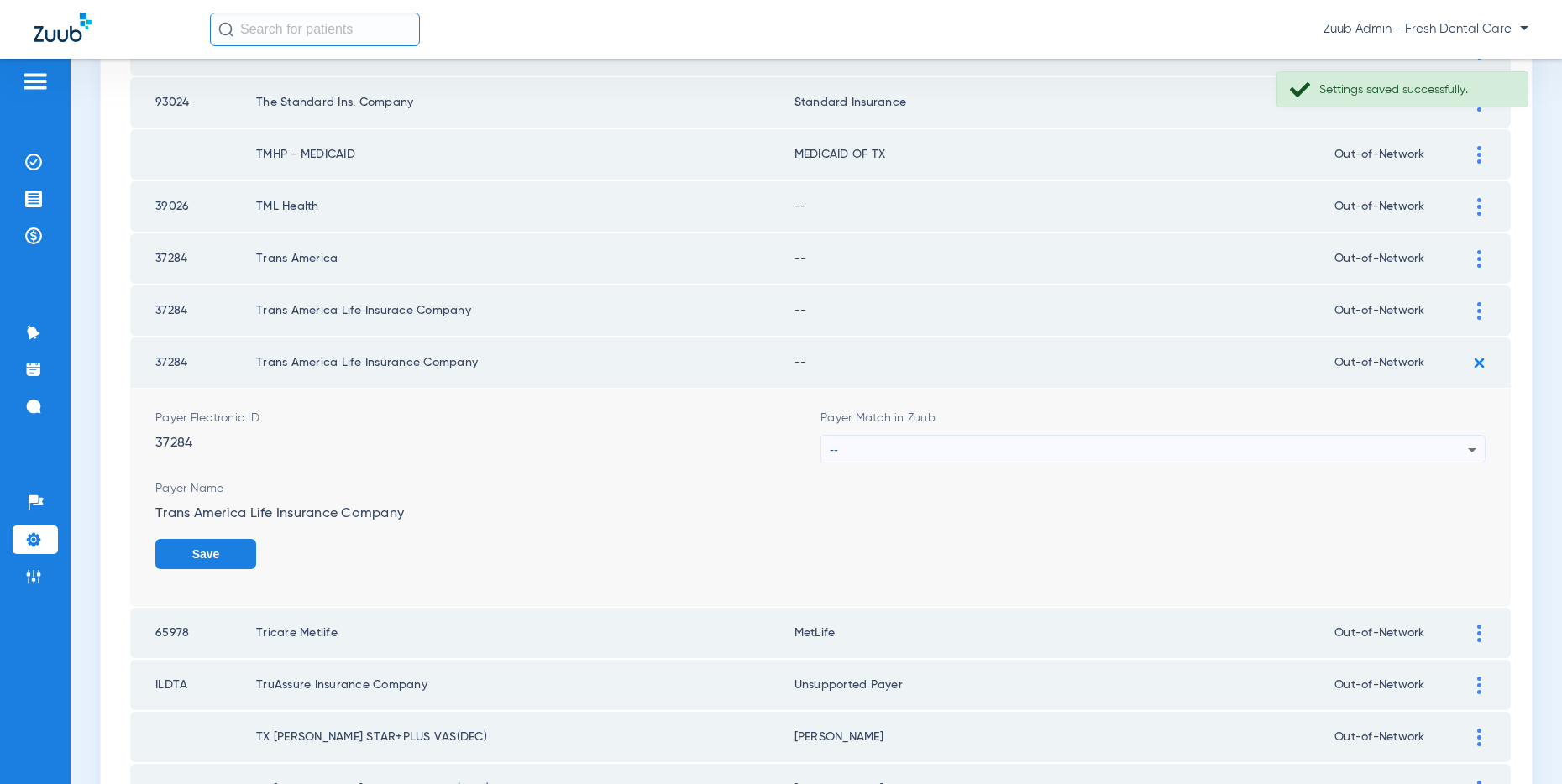
click at [1384, 447] on div "--" at bounding box center [1148, 449] width 638 height 28
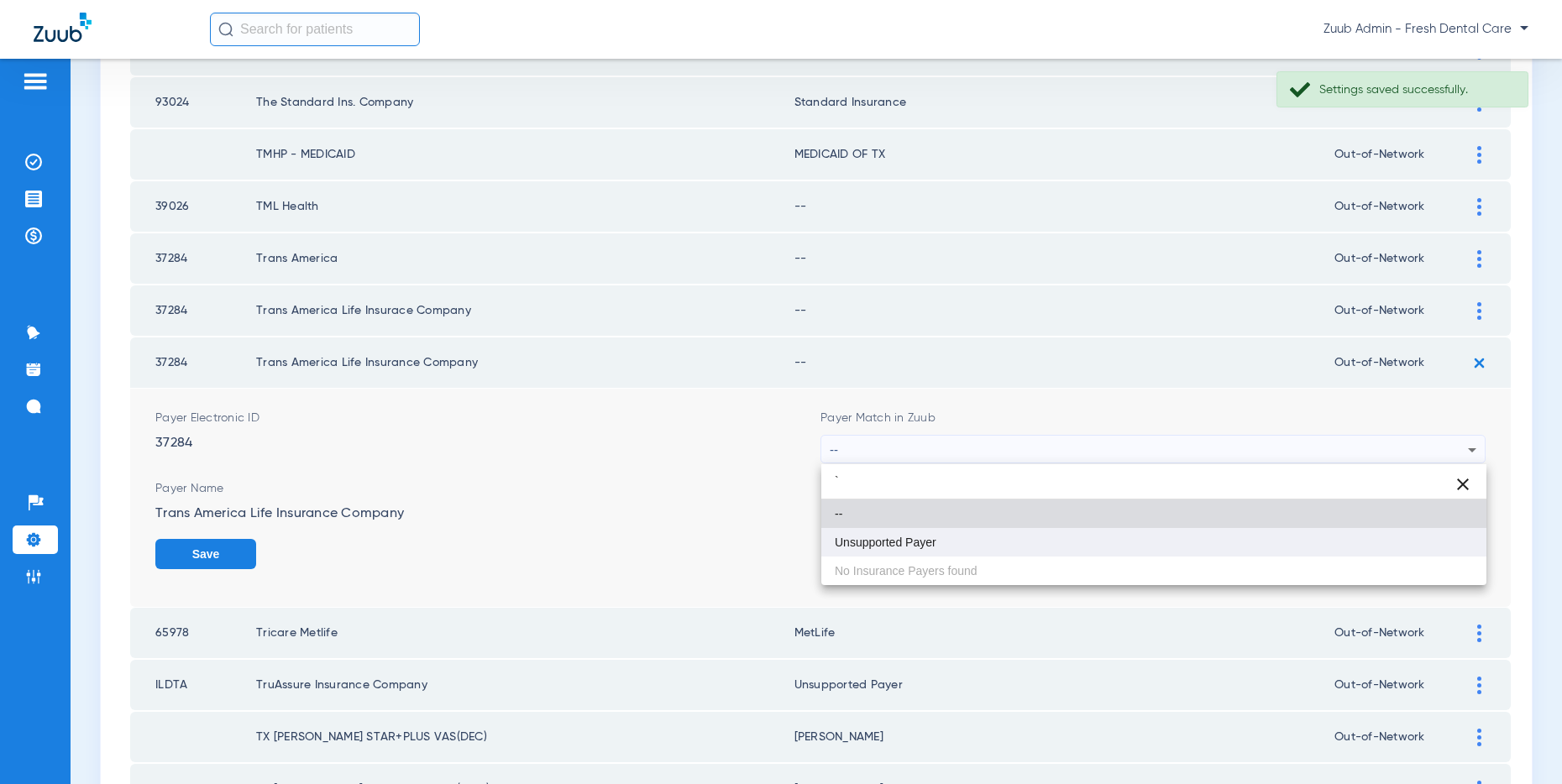
type input "`"
click at [882, 536] on span "Unsupported Payer" at bounding box center [886, 542] width 102 height 12
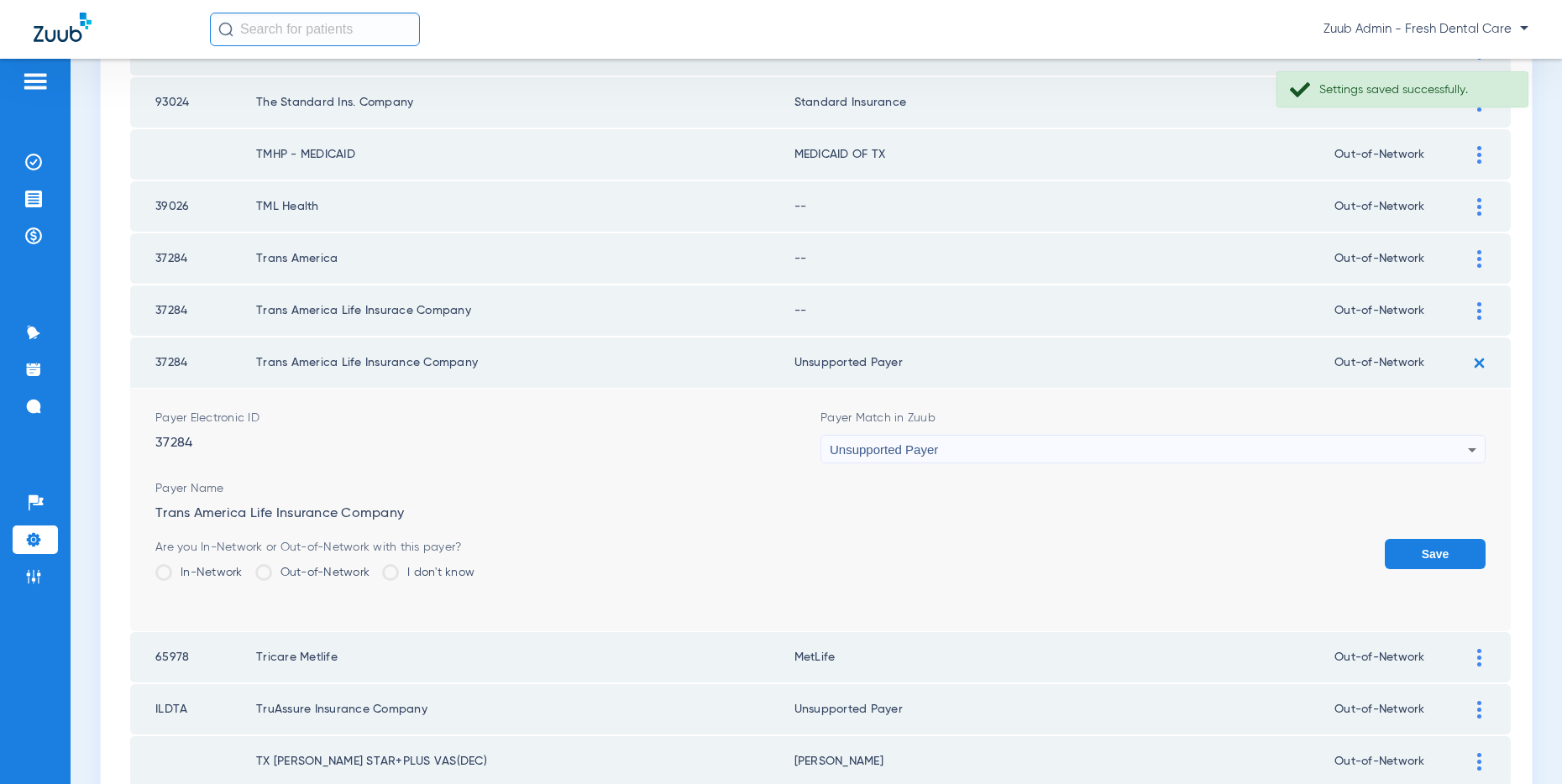
click at [1428, 552] on button "Save" at bounding box center [1435, 553] width 101 height 30
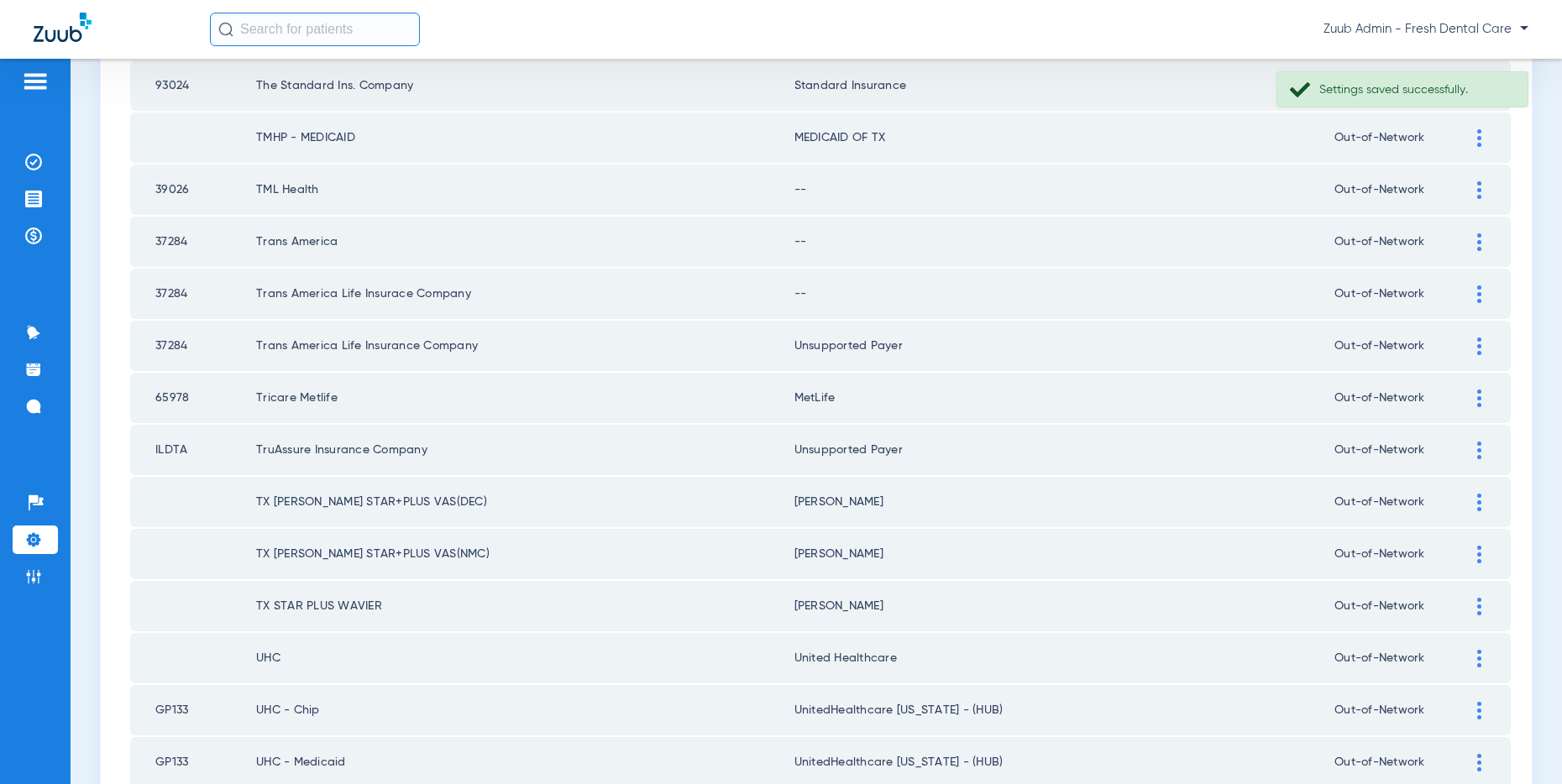
scroll to position [1550, 0]
click at [1477, 291] on img at bounding box center [1479, 293] width 4 height 17
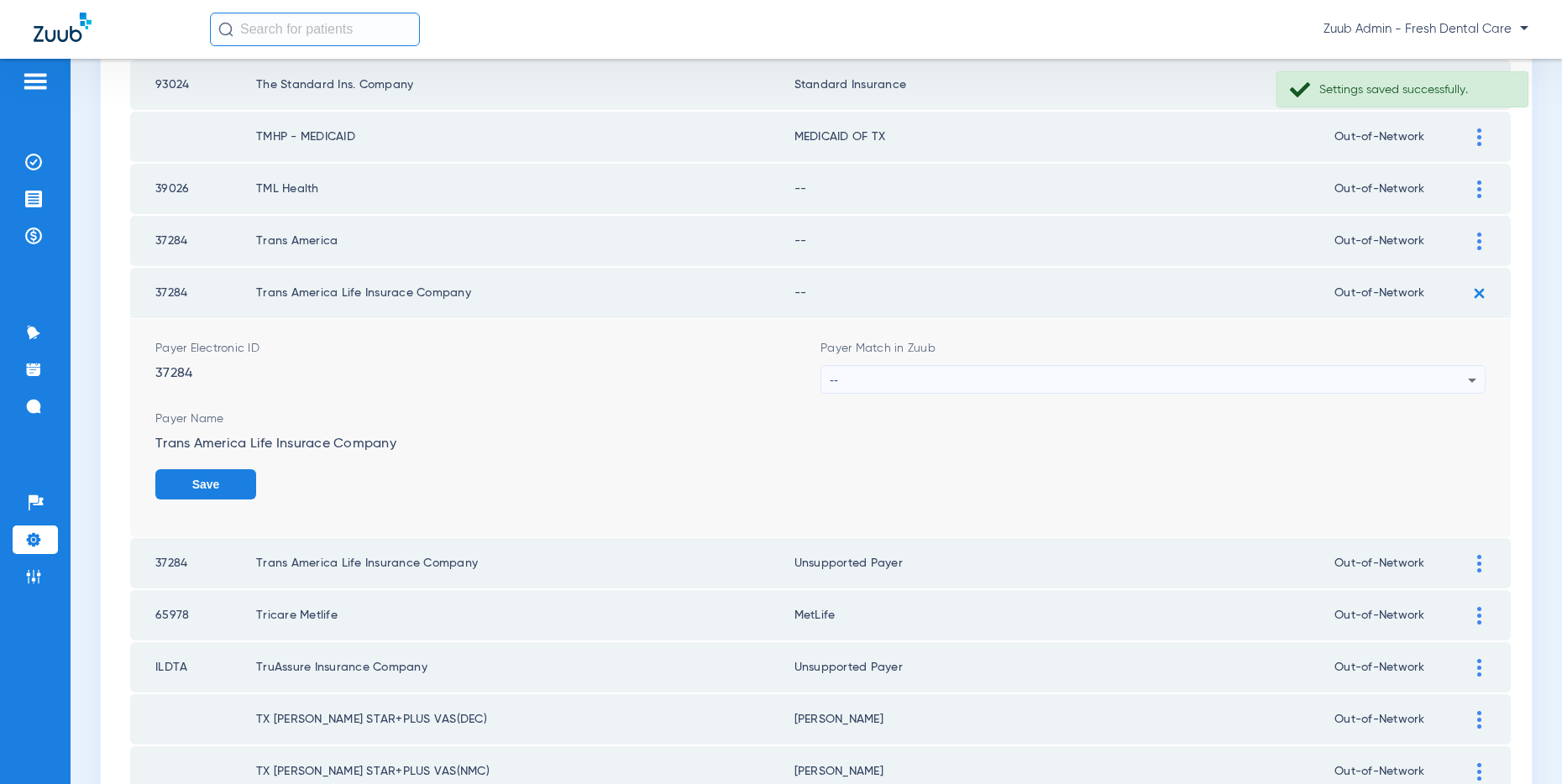
click at [1360, 373] on div "--" at bounding box center [1148, 380] width 638 height 28
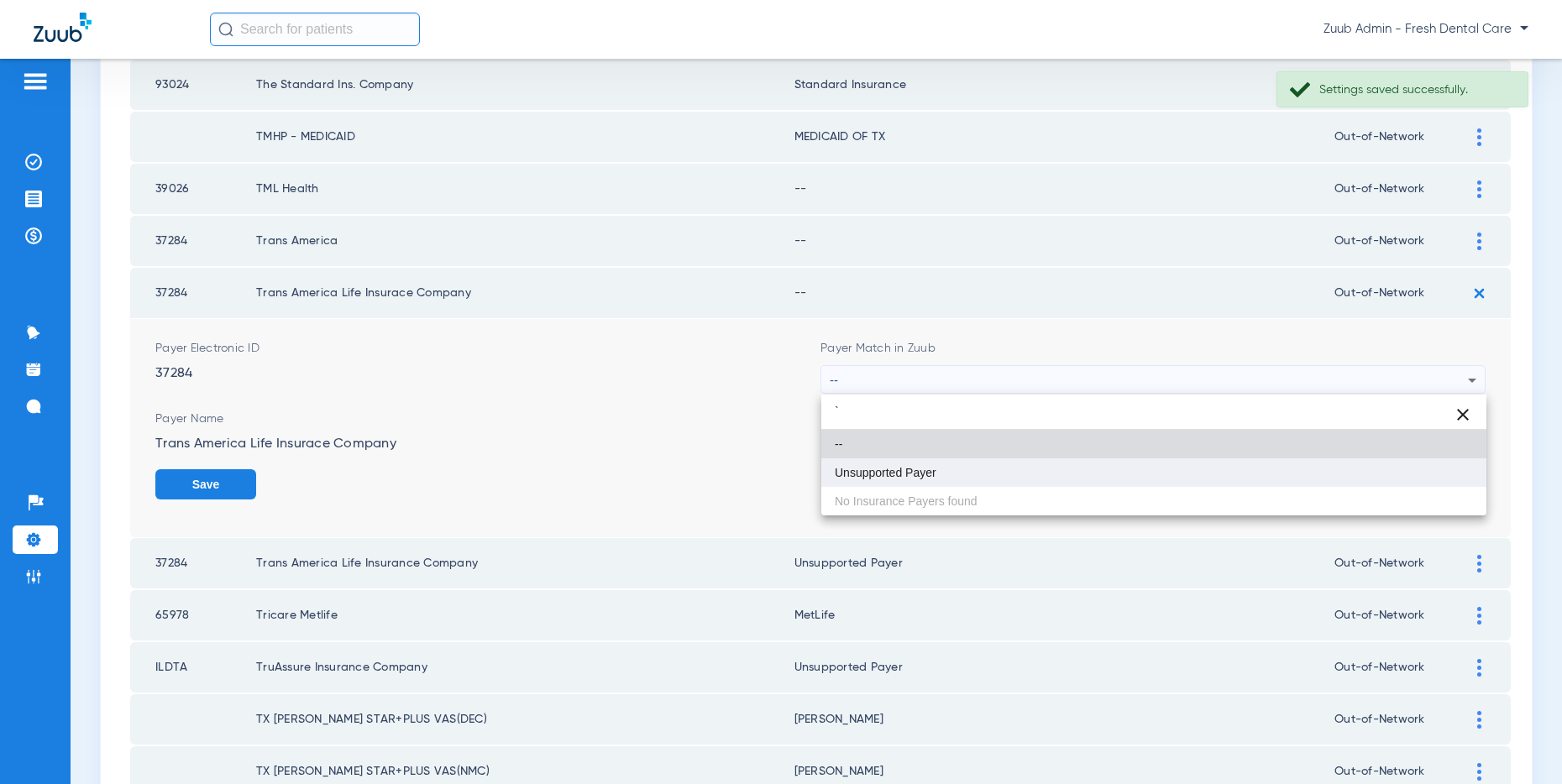
type input "`"
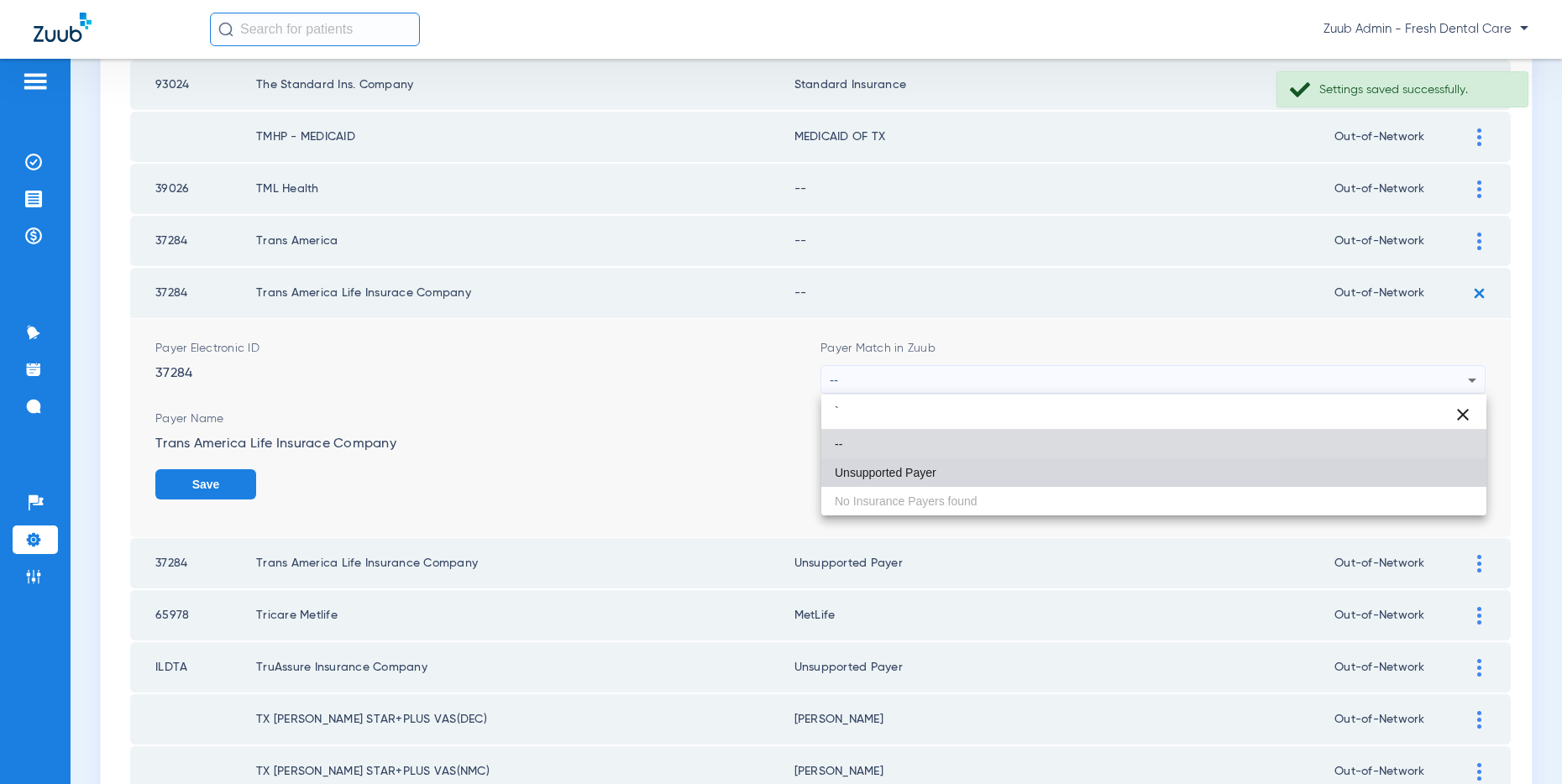
click at [955, 466] on mat-option "Unsupported Payer" at bounding box center [1153, 472] width 665 height 28
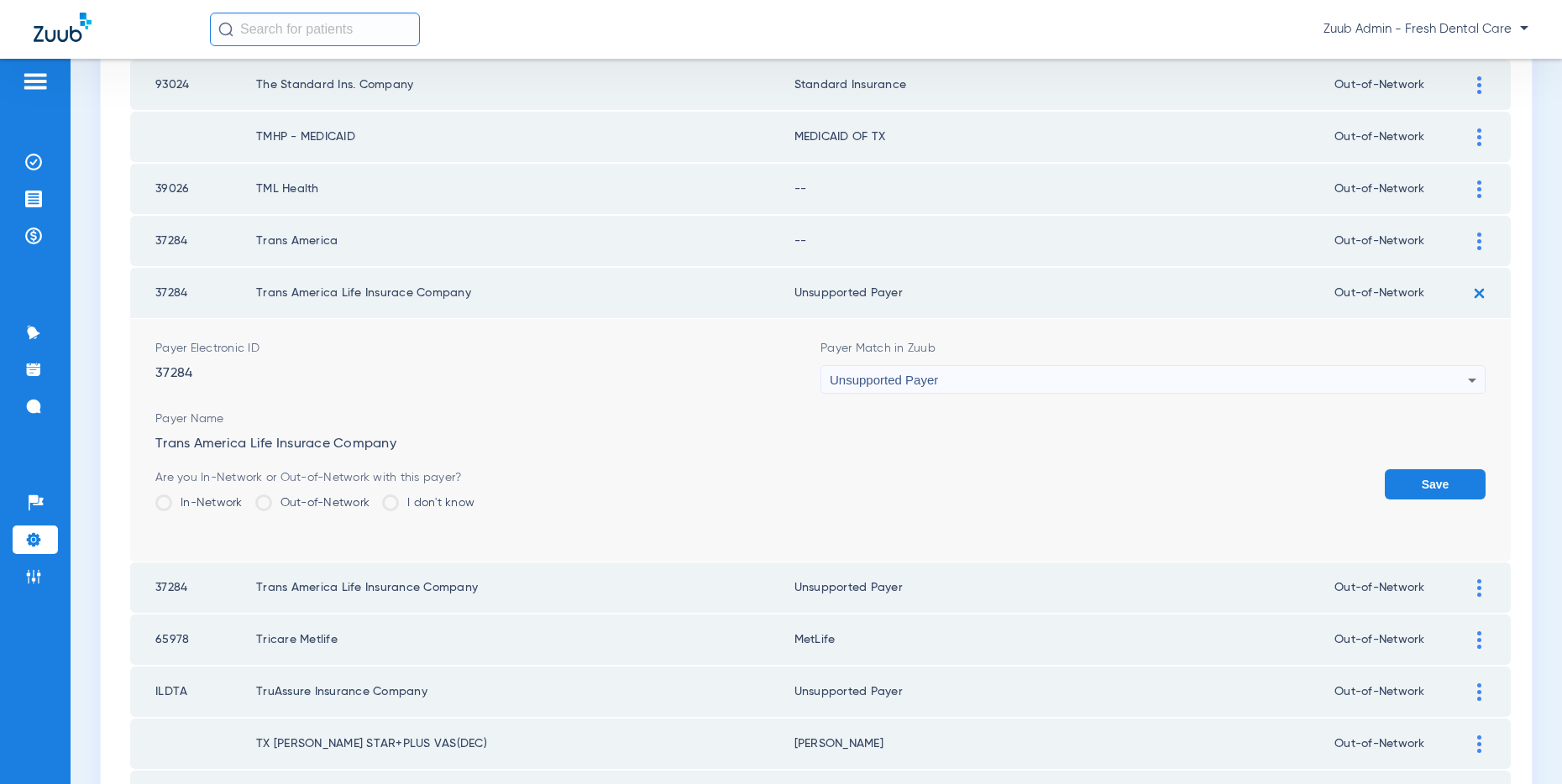
click at [1429, 482] on button "Save" at bounding box center [1435, 484] width 101 height 30
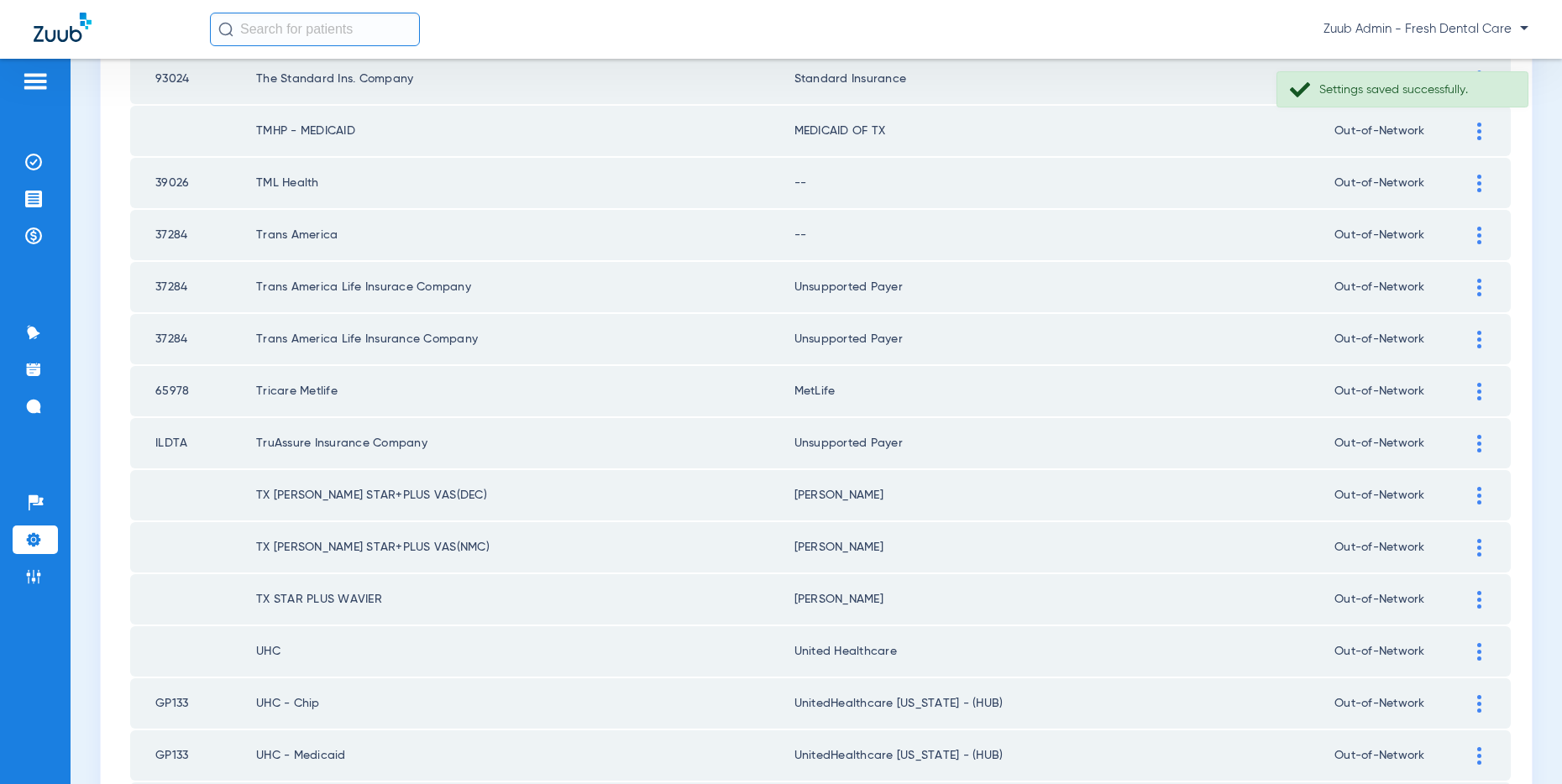
scroll to position [1555, 0]
click at [1475, 236] on div at bounding box center [1479, 236] width 29 height 17
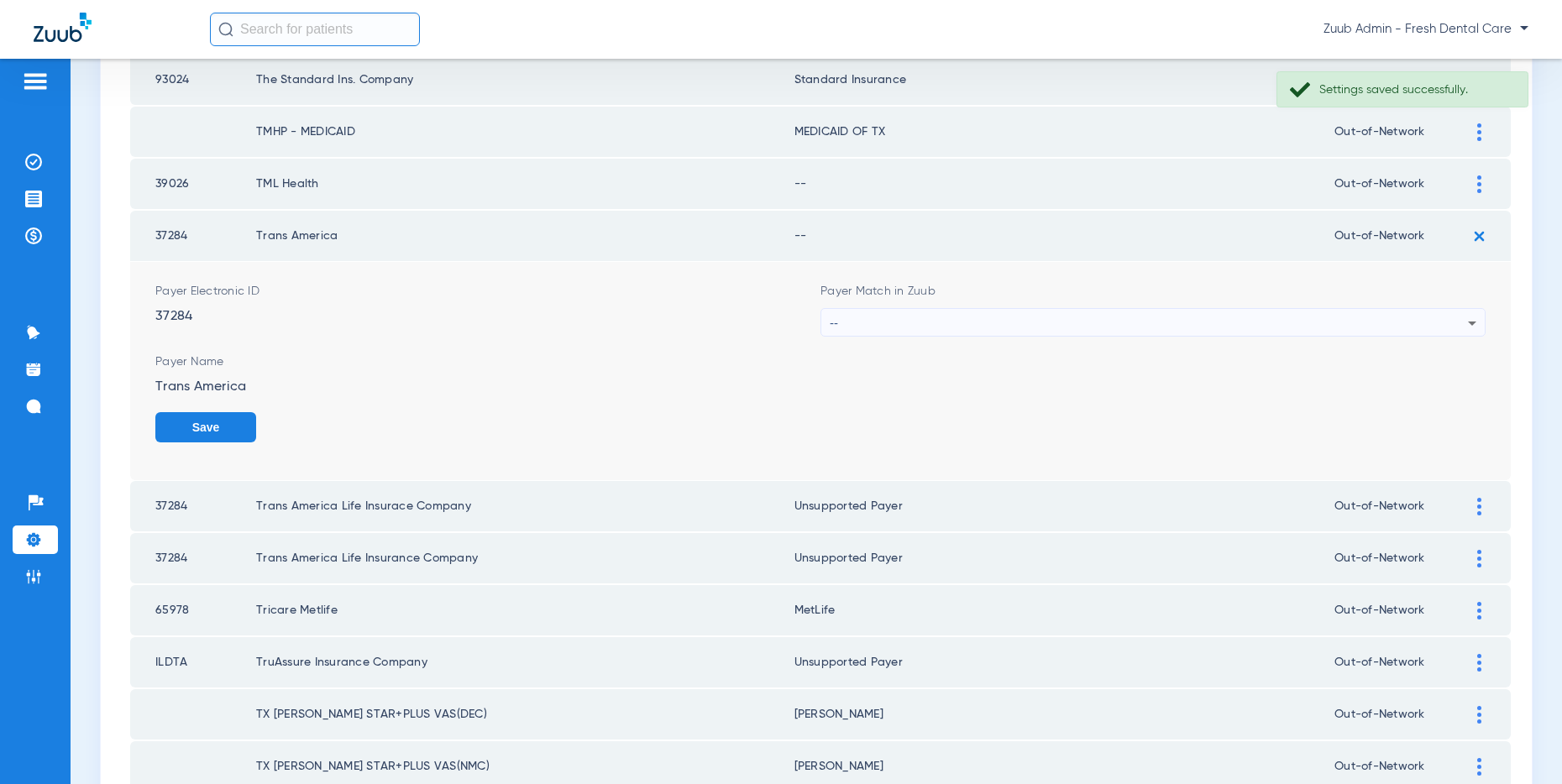
click at [1184, 310] on div "--" at bounding box center [1148, 323] width 638 height 28
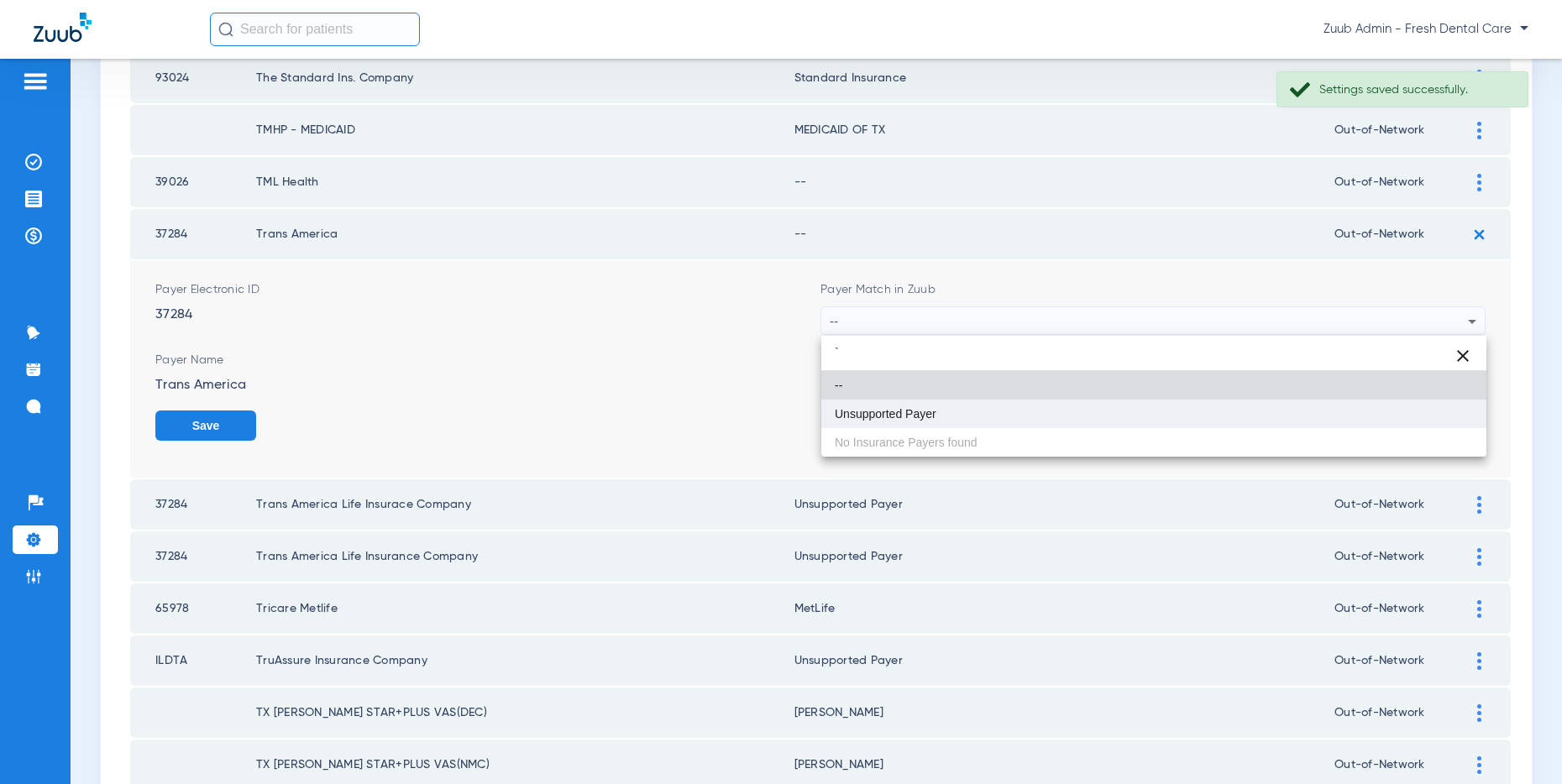
type input "`"
click at [956, 410] on mat-option "Unsupported Payer" at bounding box center [1153, 413] width 665 height 28
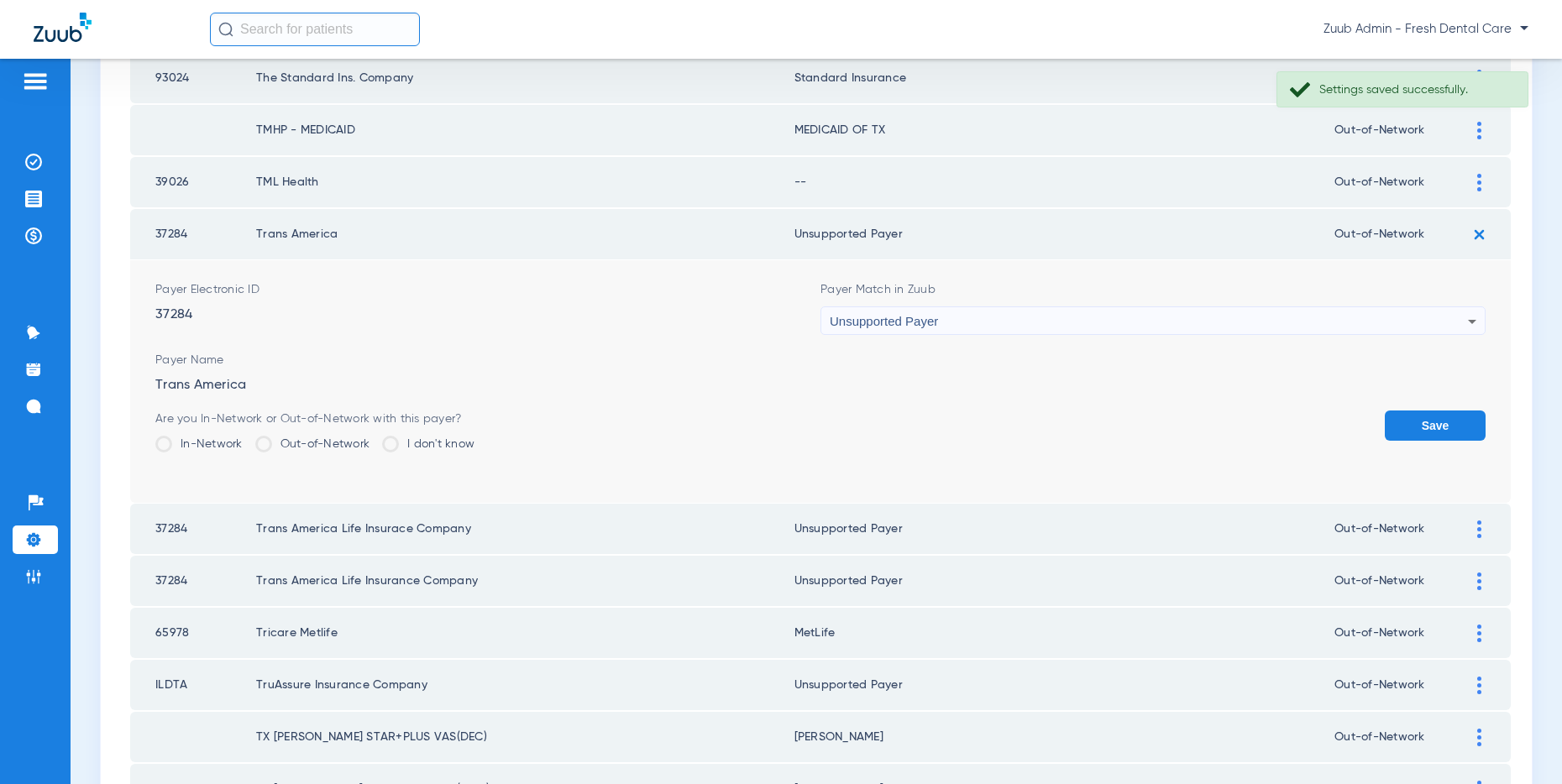
drag, startPoint x: 1432, startPoint y: 405, endPoint x: 1434, endPoint y: 417, distance: 12.2
click at [1432, 408] on form "Payer Electronic ID 37284 Payer Match in Zuub Unsupported Payer Payer Name Tran…" at bounding box center [819, 381] width 1330 height 243
click at [1435, 418] on button "Save" at bounding box center [1435, 425] width 101 height 30
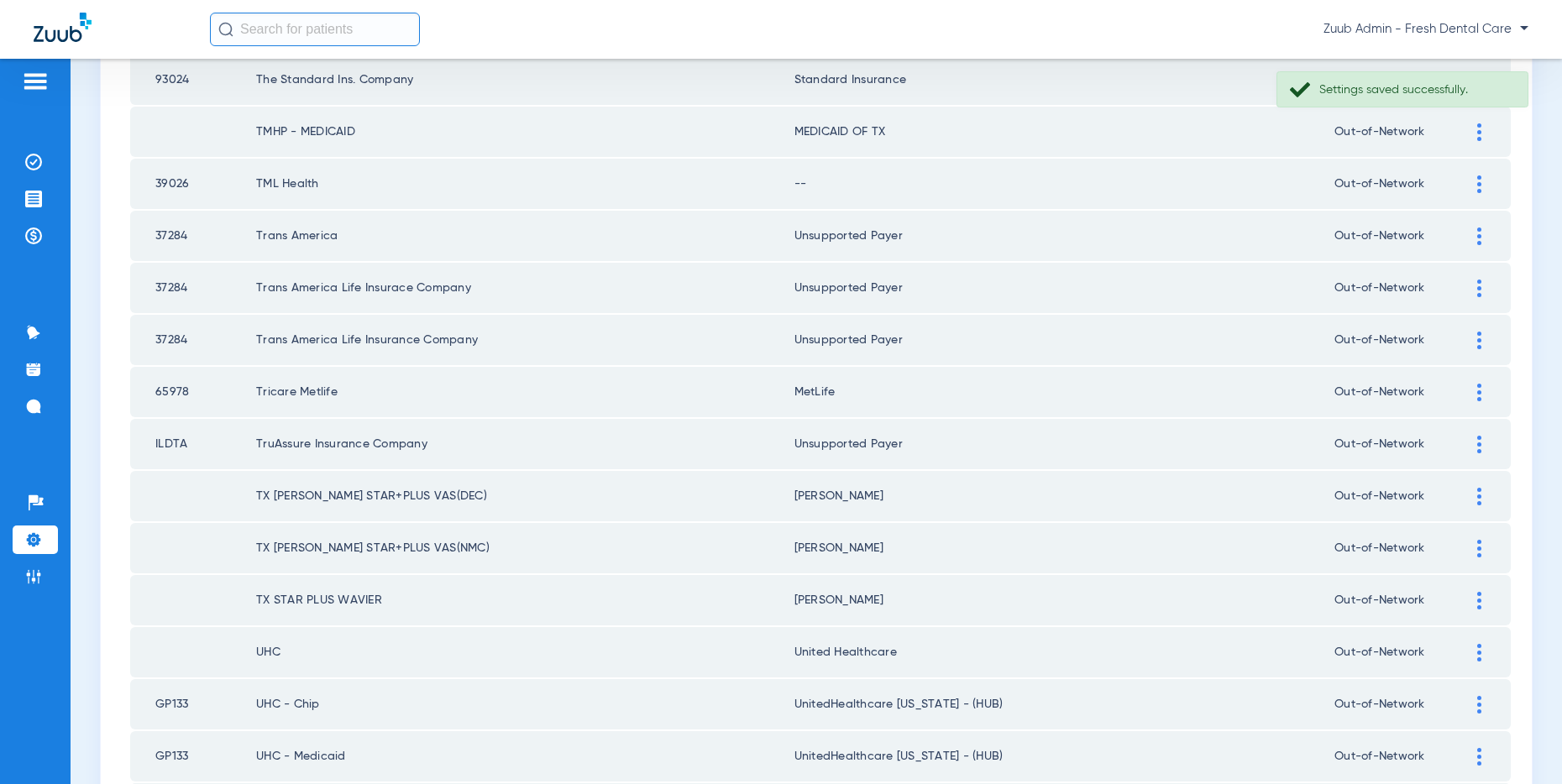
click at [1475, 180] on div at bounding box center [1479, 184] width 29 height 17
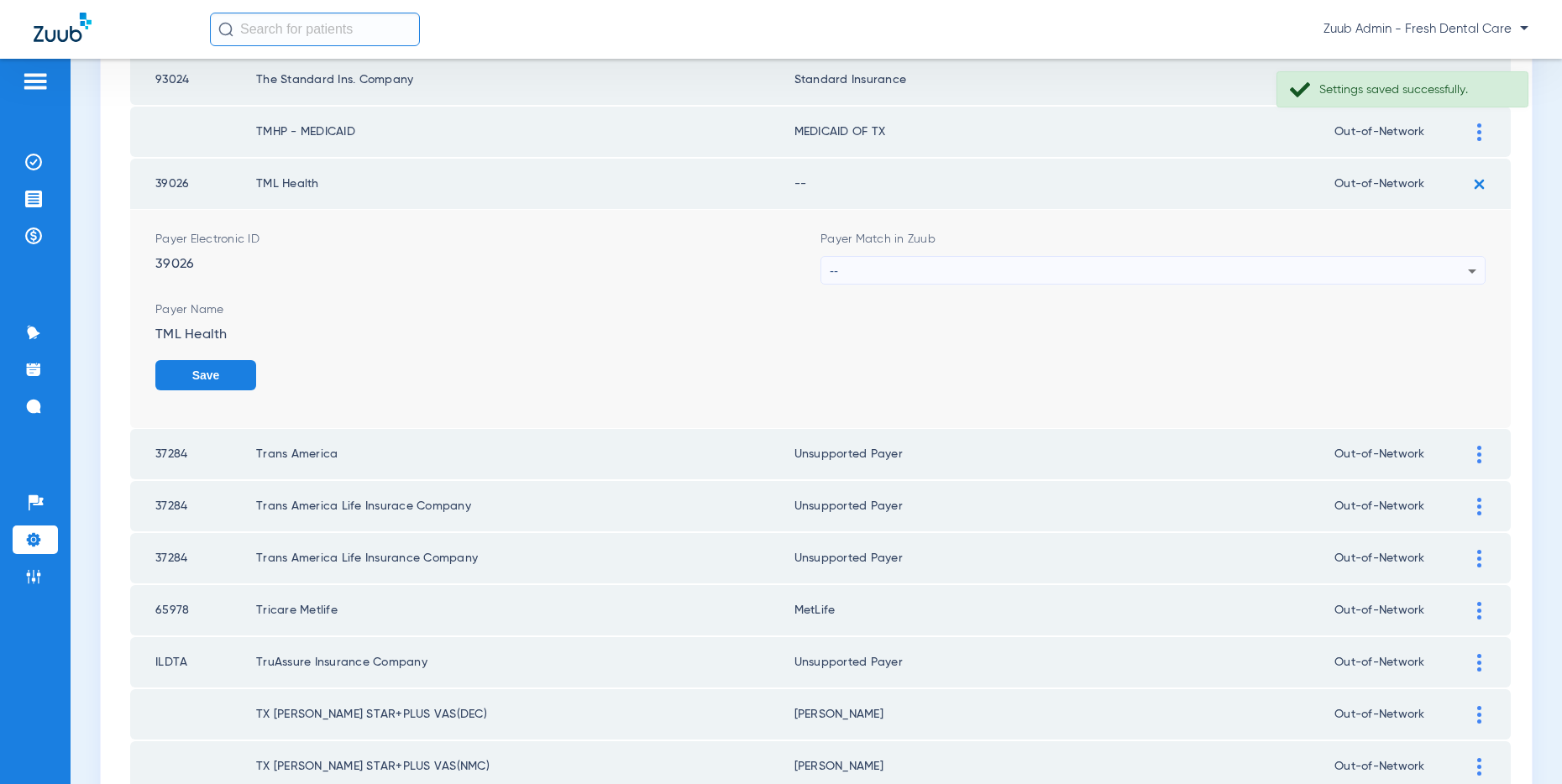
click at [1196, 263] on div "--" at bounding box center [1148, 271] width 638 height 28
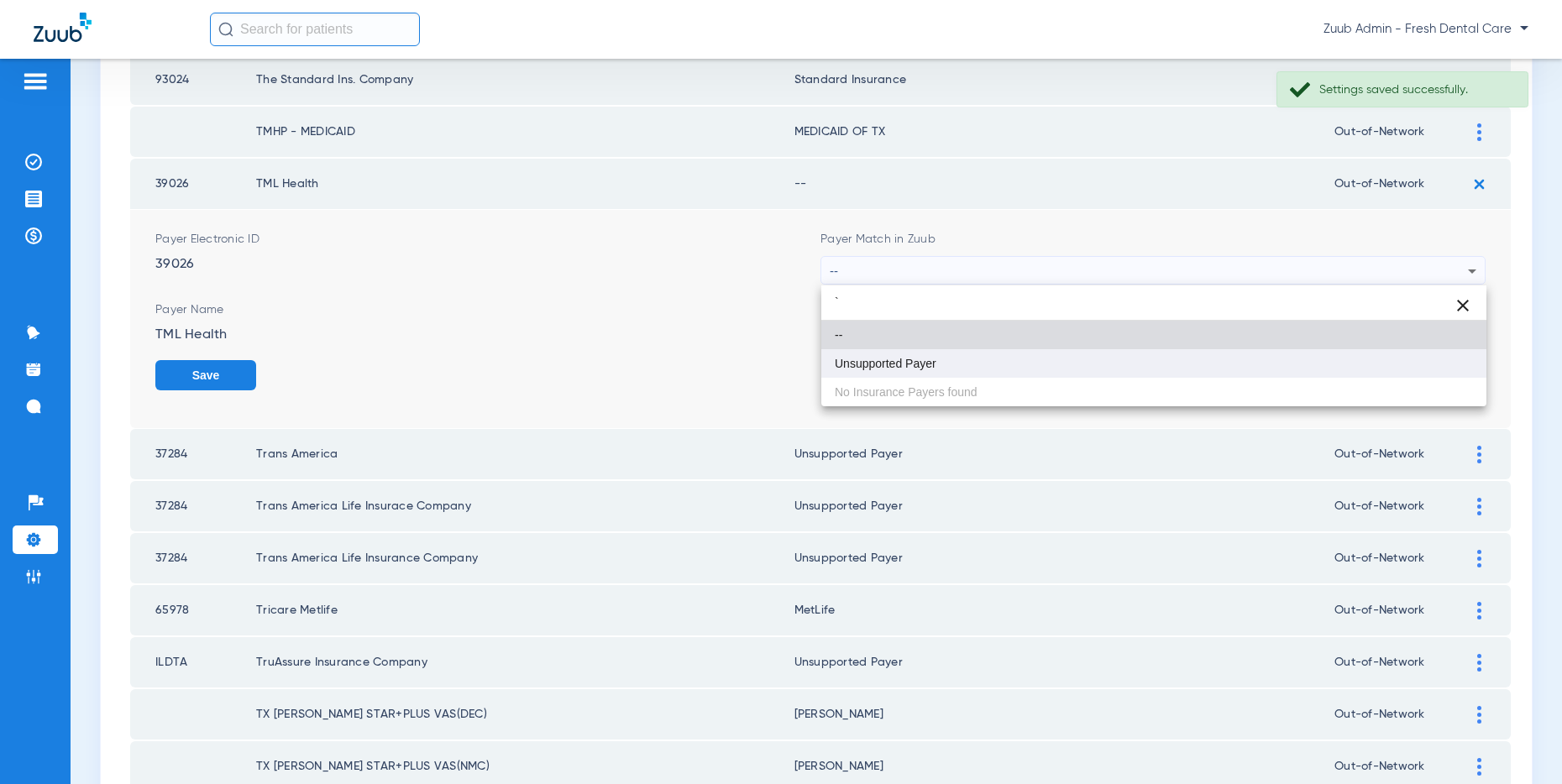
type input "`"
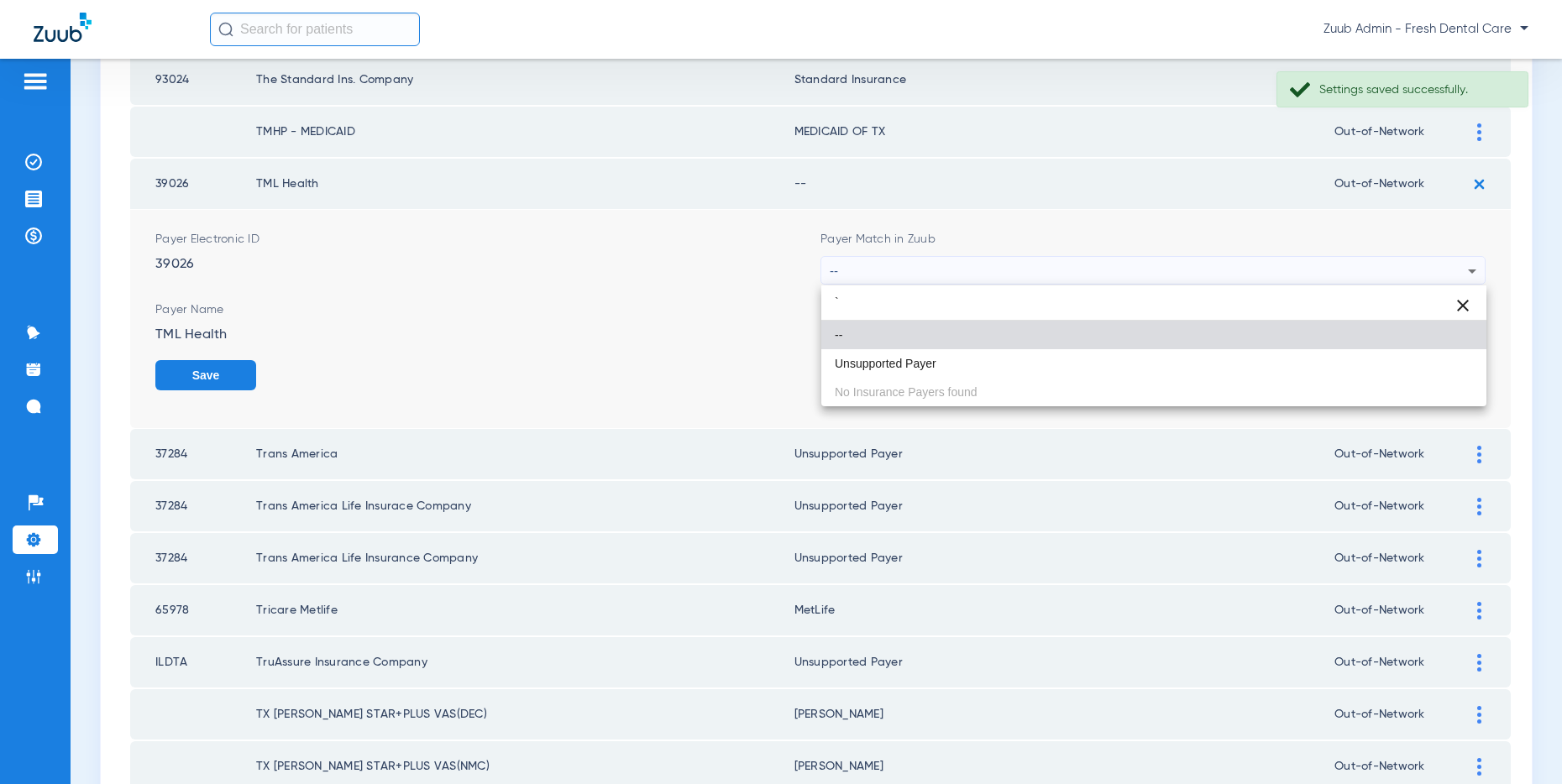
drag, startPoint x: 949, startPoint y: 361, endPoint x: 1056, endPoint y: 368, distance: 107.2
click at [952, 361] on mat-option "Unsupported Payer" at bounding box center [1153, 363] width 665 height 28
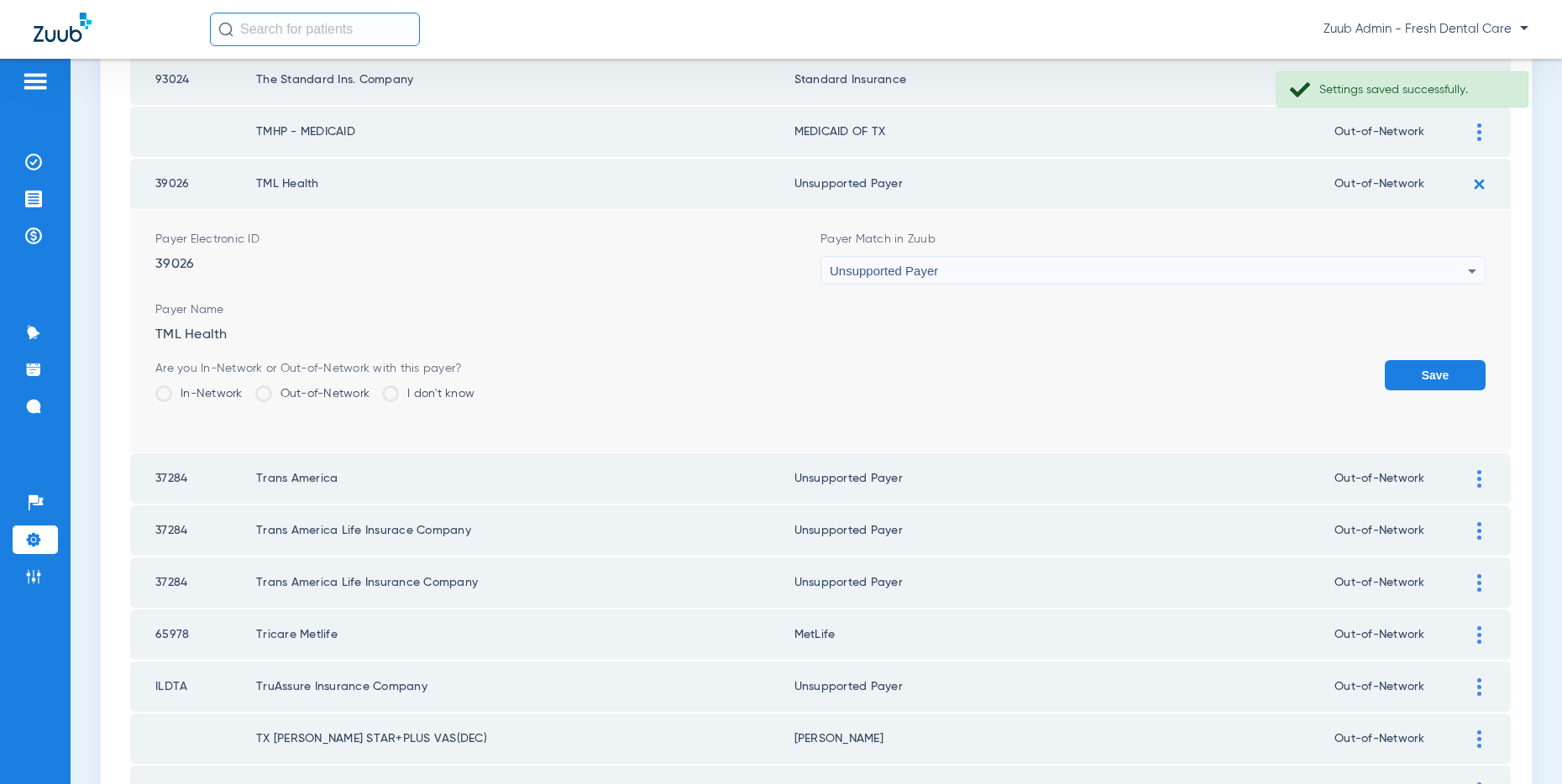
click at [1423, 362] on button "Save" at bounding box center [1435, 375] width 101 height 30
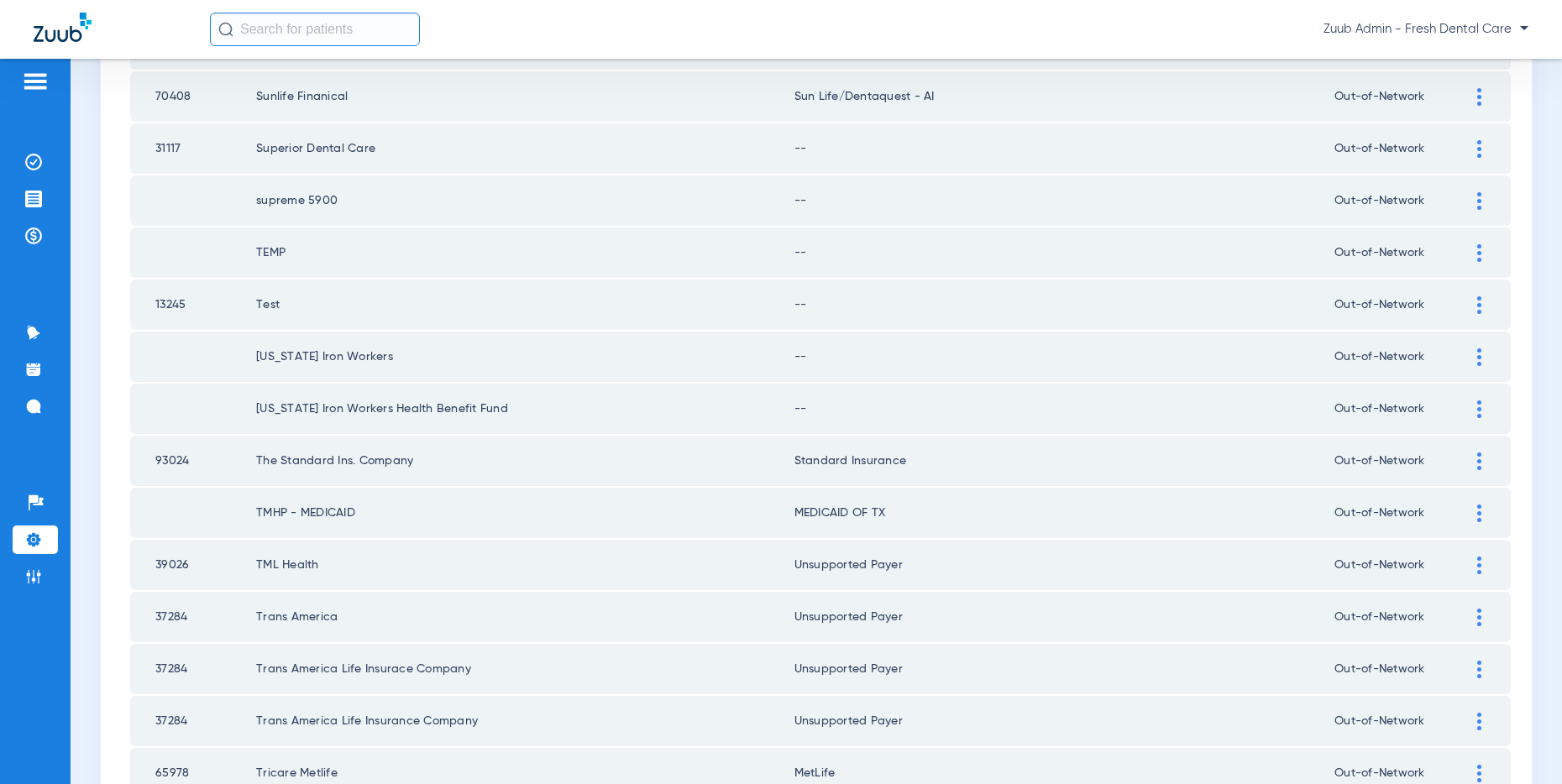
scroll to position [1173, 0]
click at [1477, 404] on img at bounding box center [1479, 410] width 4 height 17
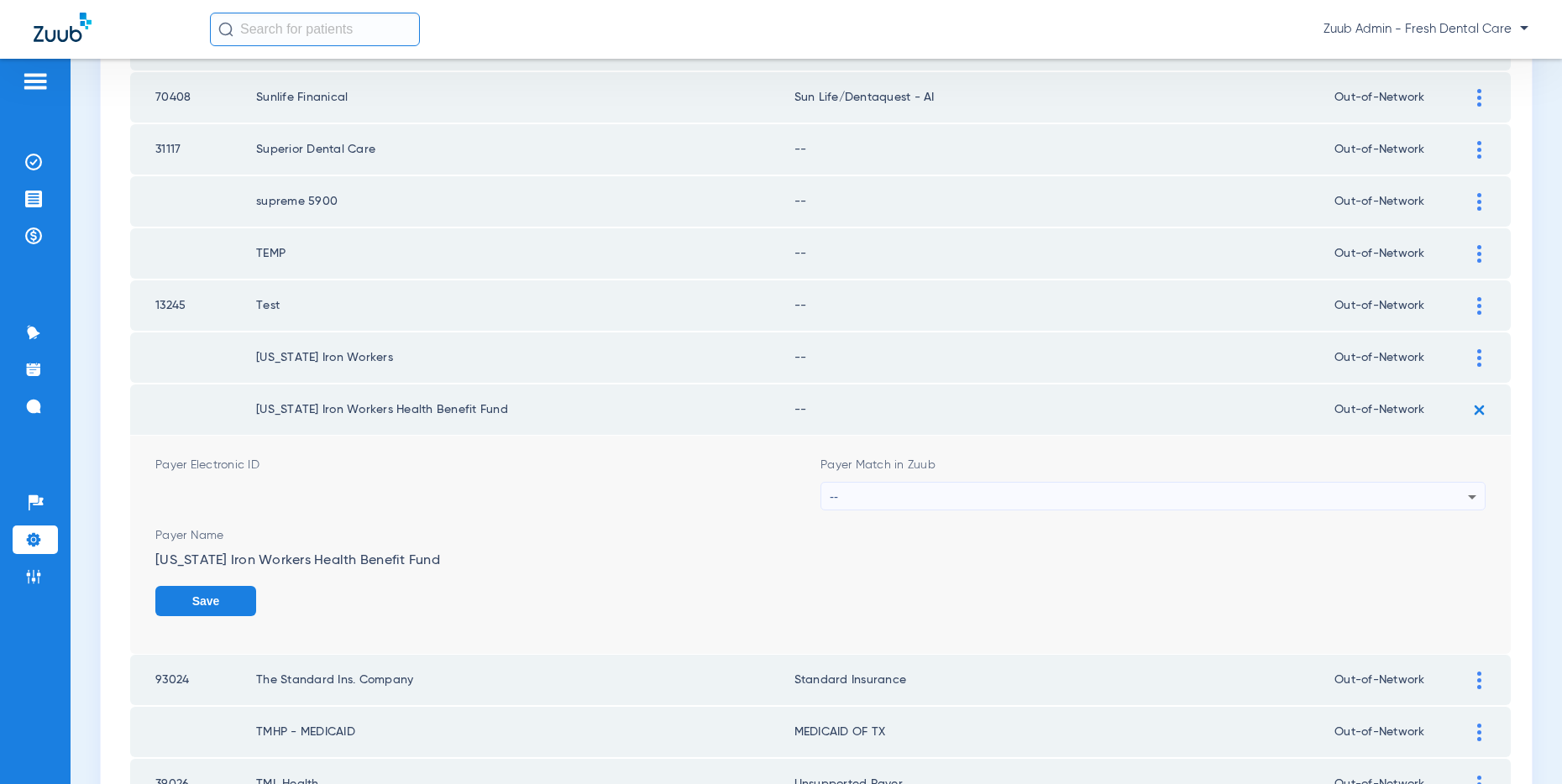
click at [1357, 491] on div "--" at bounding box center [1148, 497] width 638 height 28
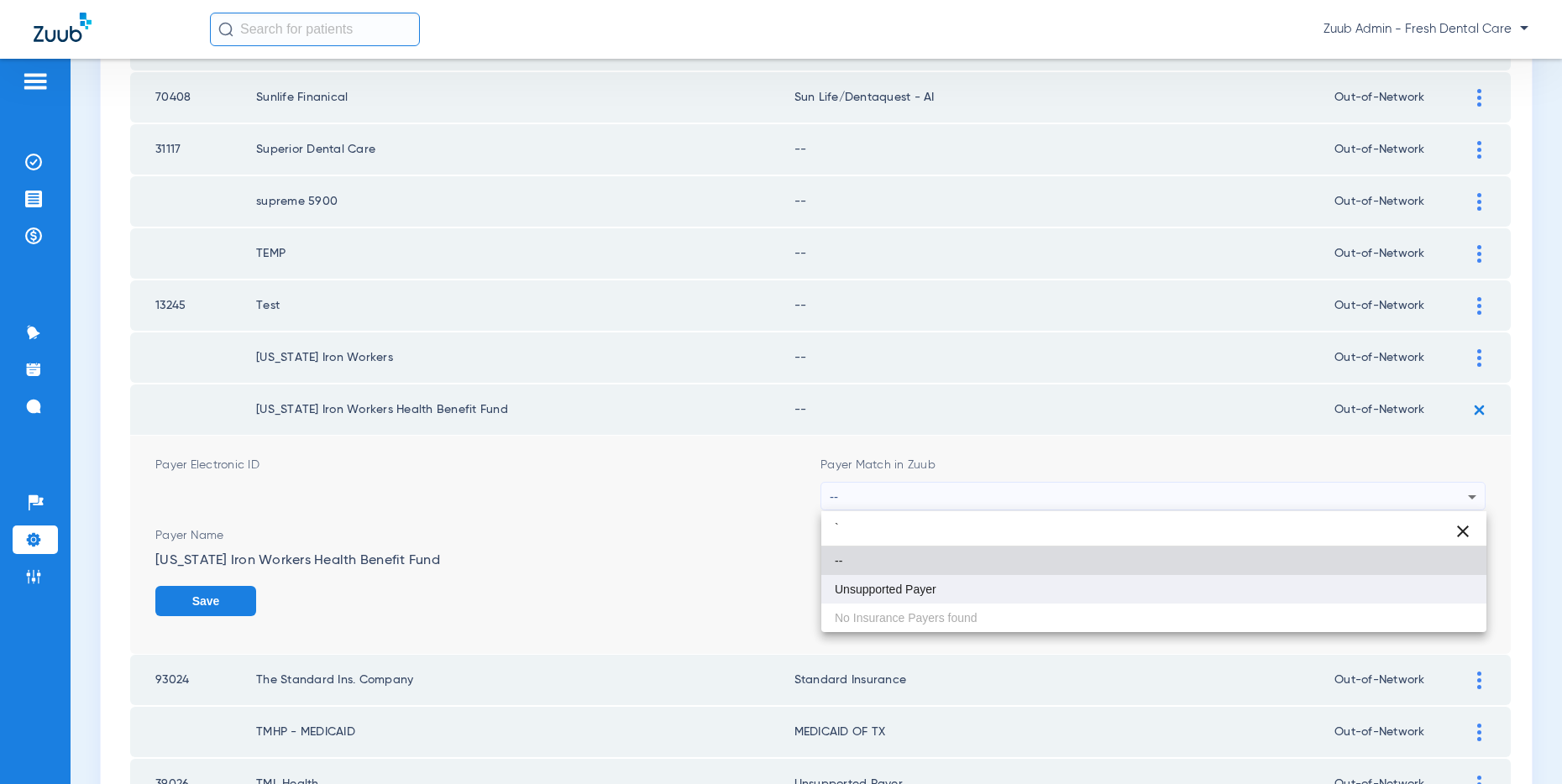
type input "`"
click at [923, 594] on span "Unsupported Payer" at bounding box center [886, 590] width 102 height 12
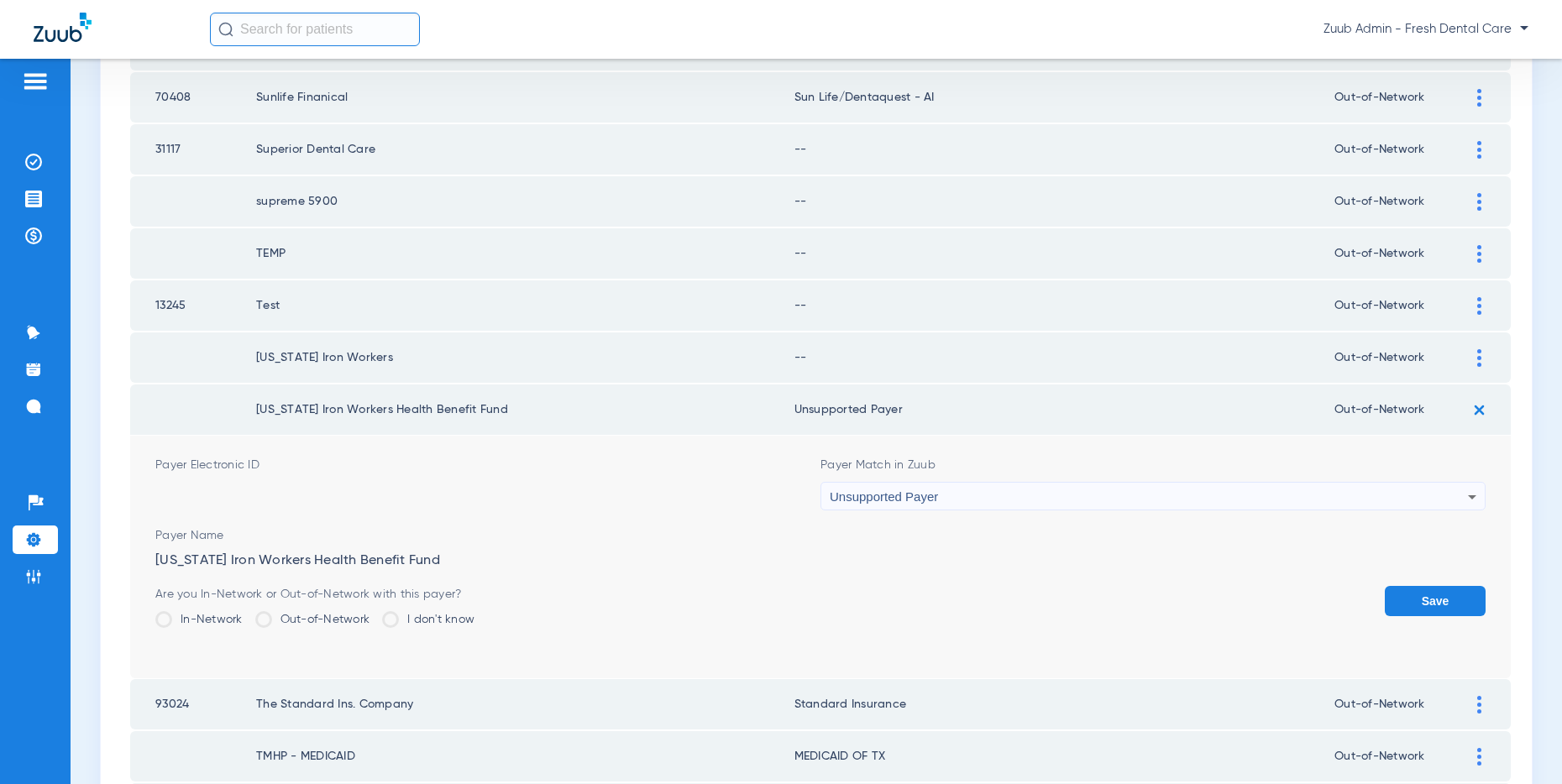
click at [1409, 600] on button "Save" at bounding box center [1435, 601] width 101 height 30
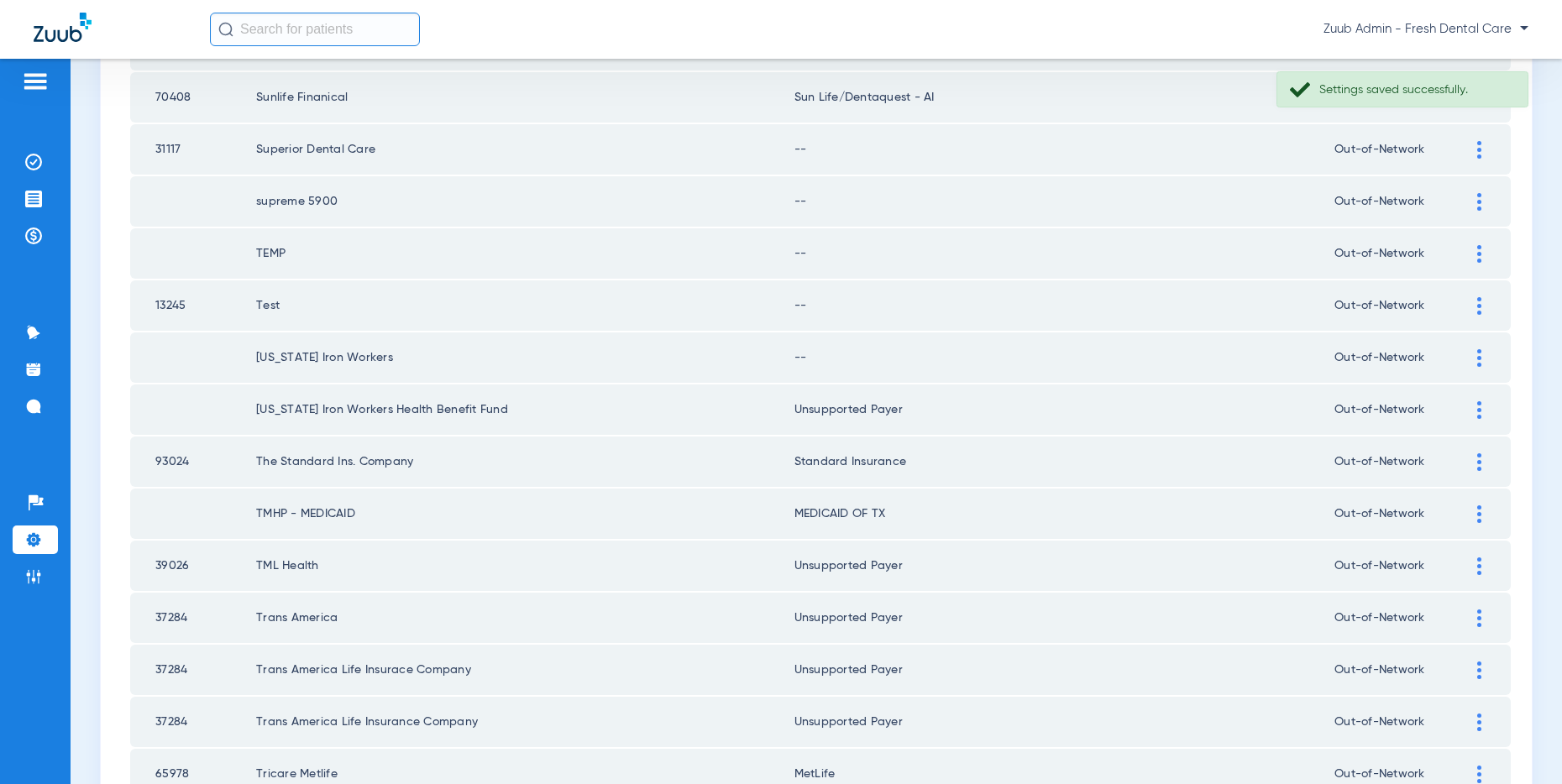
click at [1479, 353] on img at bounding box center [1479, 358] width 4 height 17
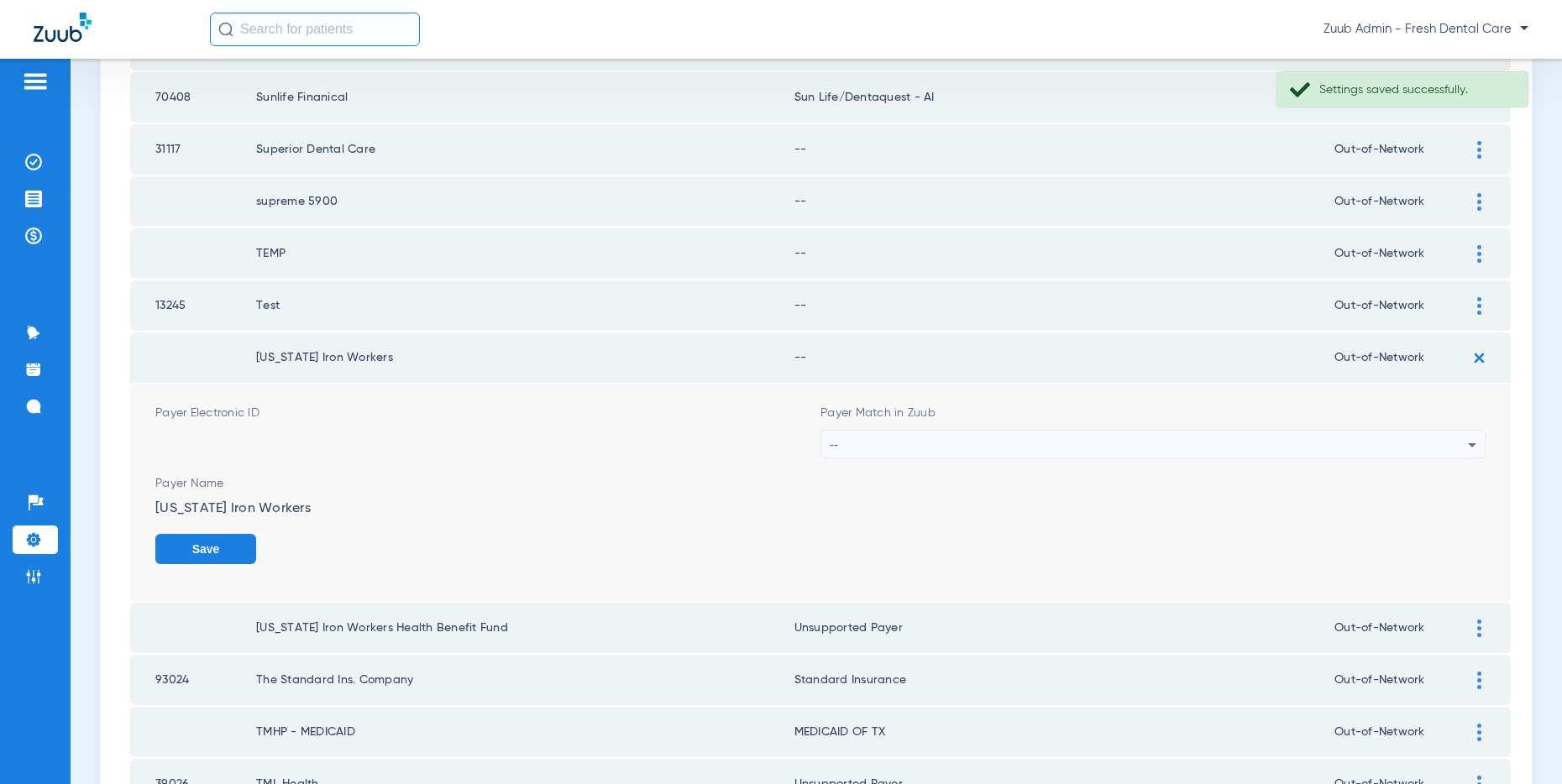
click at [1084, 441] on div "--" at bounding box center [1148, 445] width 638 height 28
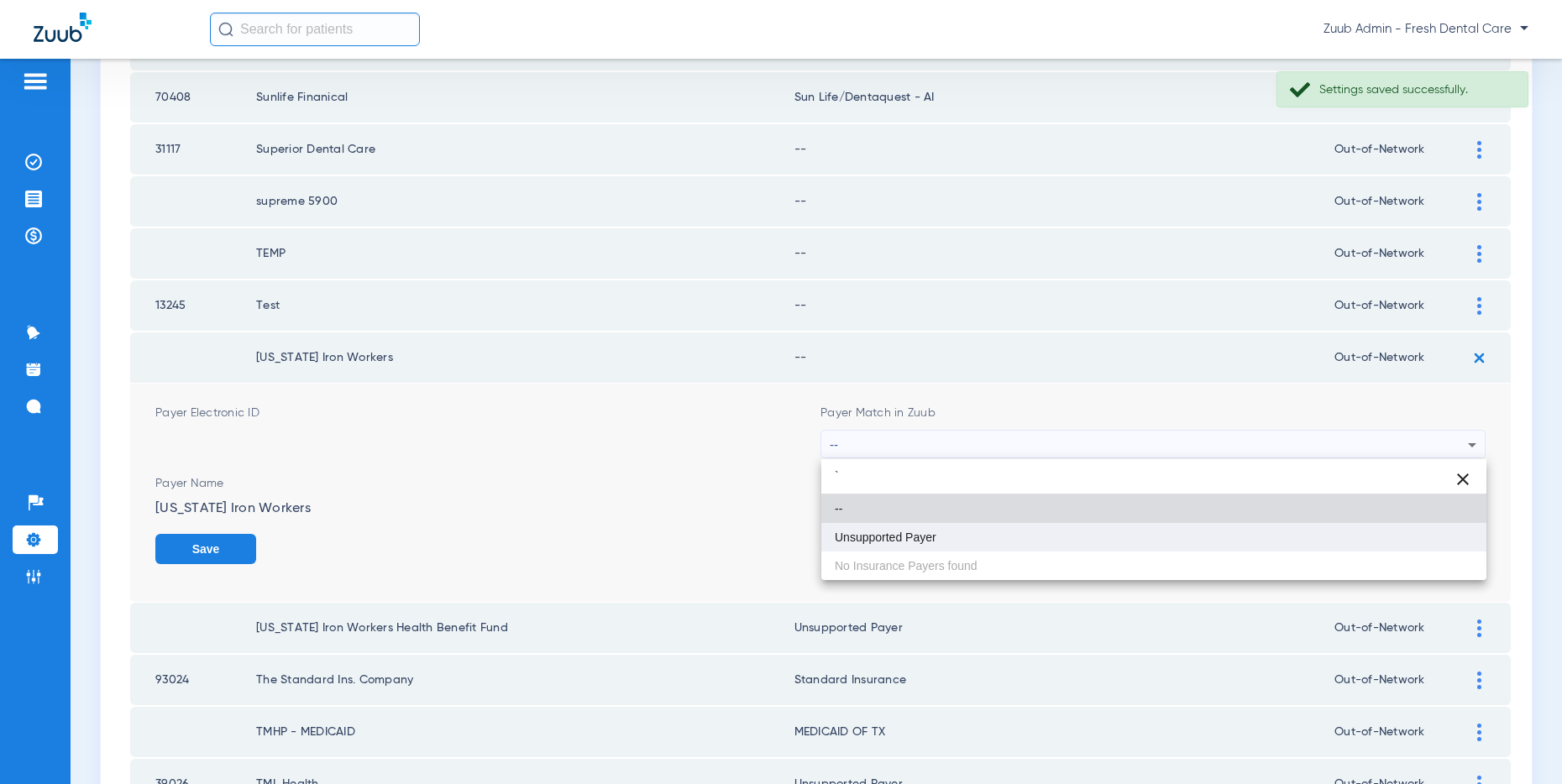
type input "`"
click at [921, 532] on span "Unsupported Payer" at bounding box center [886, 538] width 102 height 12
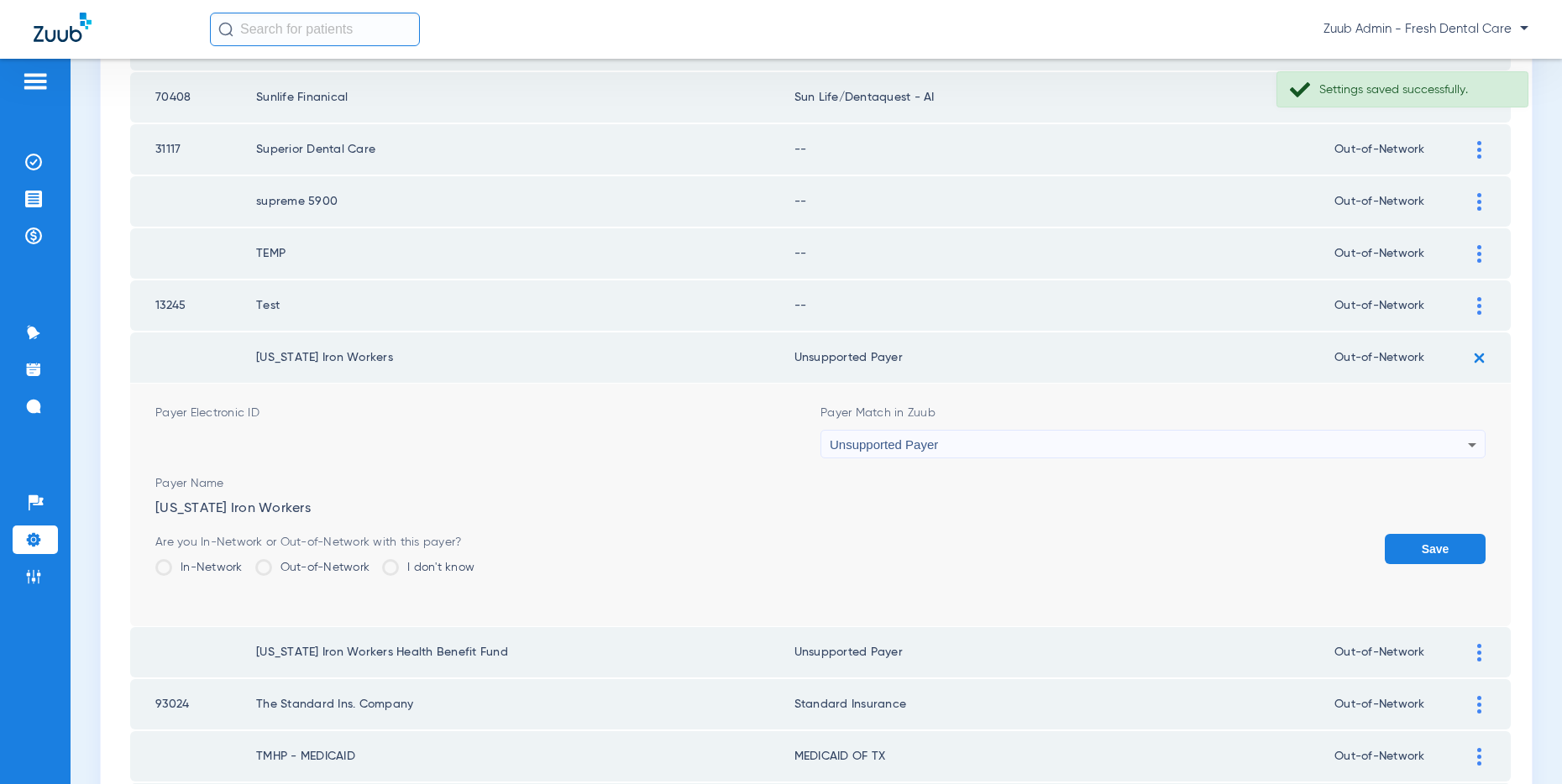
drag, startPoint x: 1430, startPoint y: 547, endPoint x: 1460, endPoint y: 389, distance: 160.8
click at [1431, 545] on button "Save" at bounding box center [1435, 549] width 101 height 30
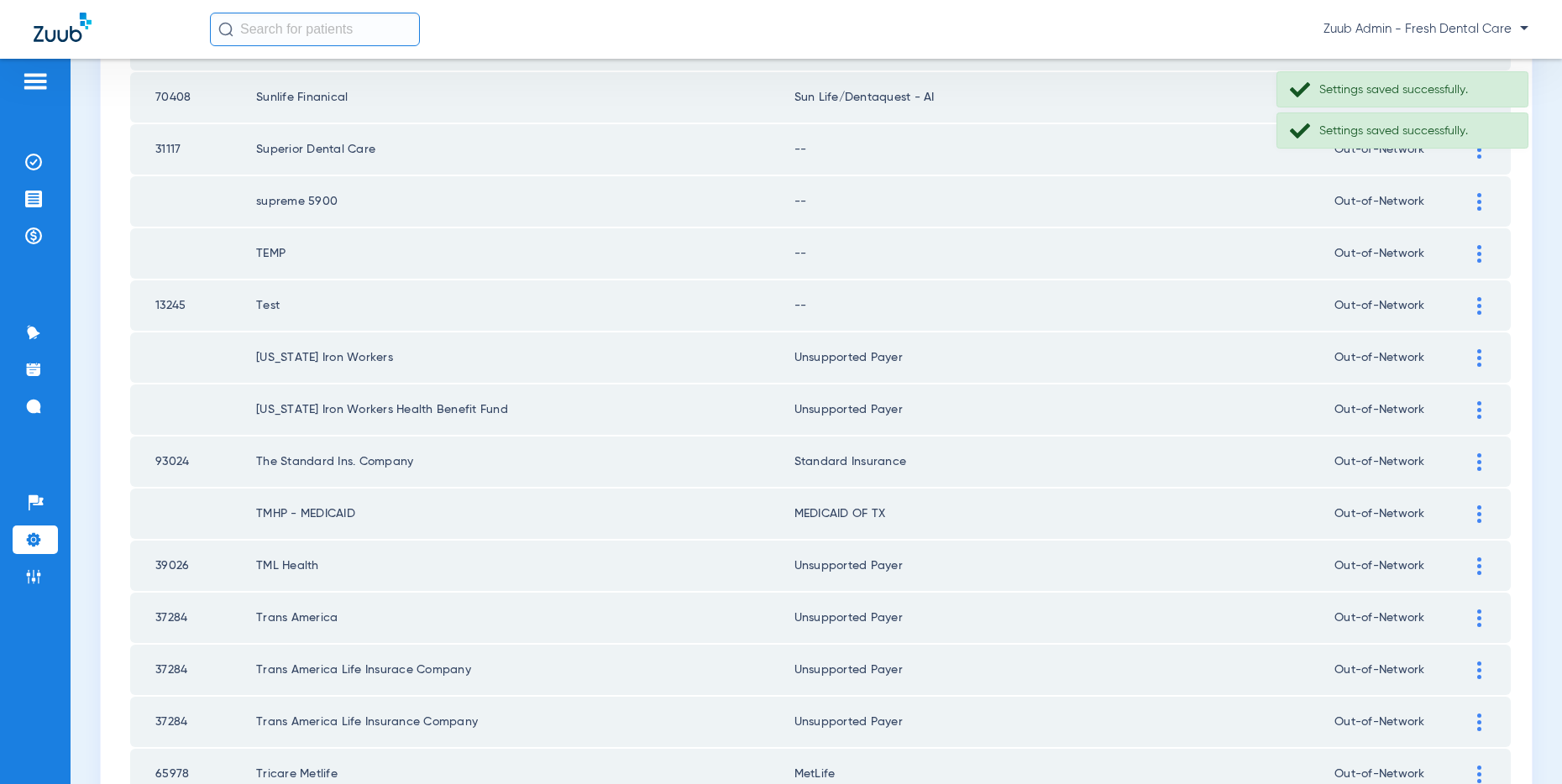
click at [1479, 303] on img at bounding box center [1479, 306] width 4 height 17
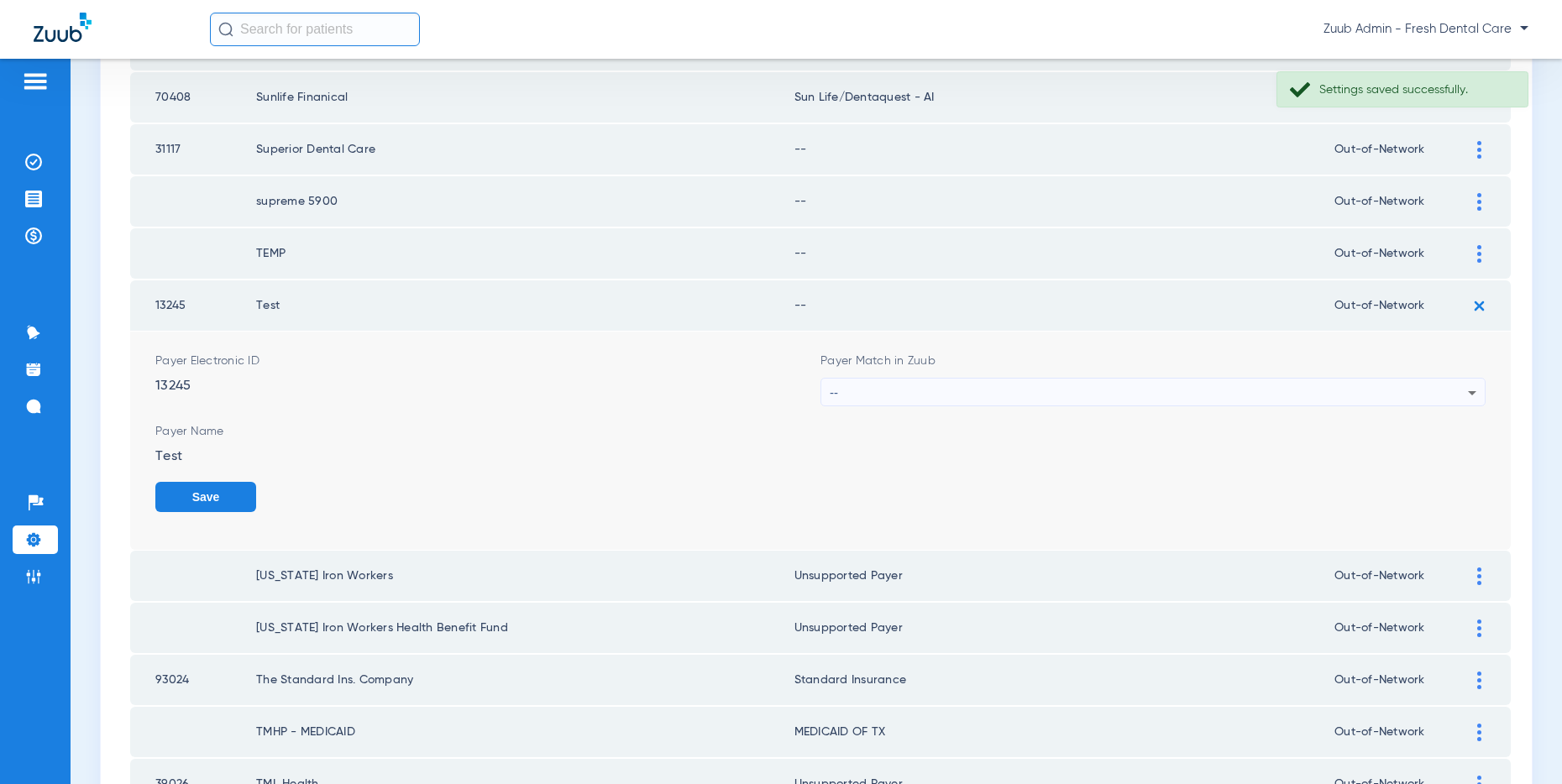
click at [929, 397] on div "--" at bounding box center [1148, 392] width 638 height 28
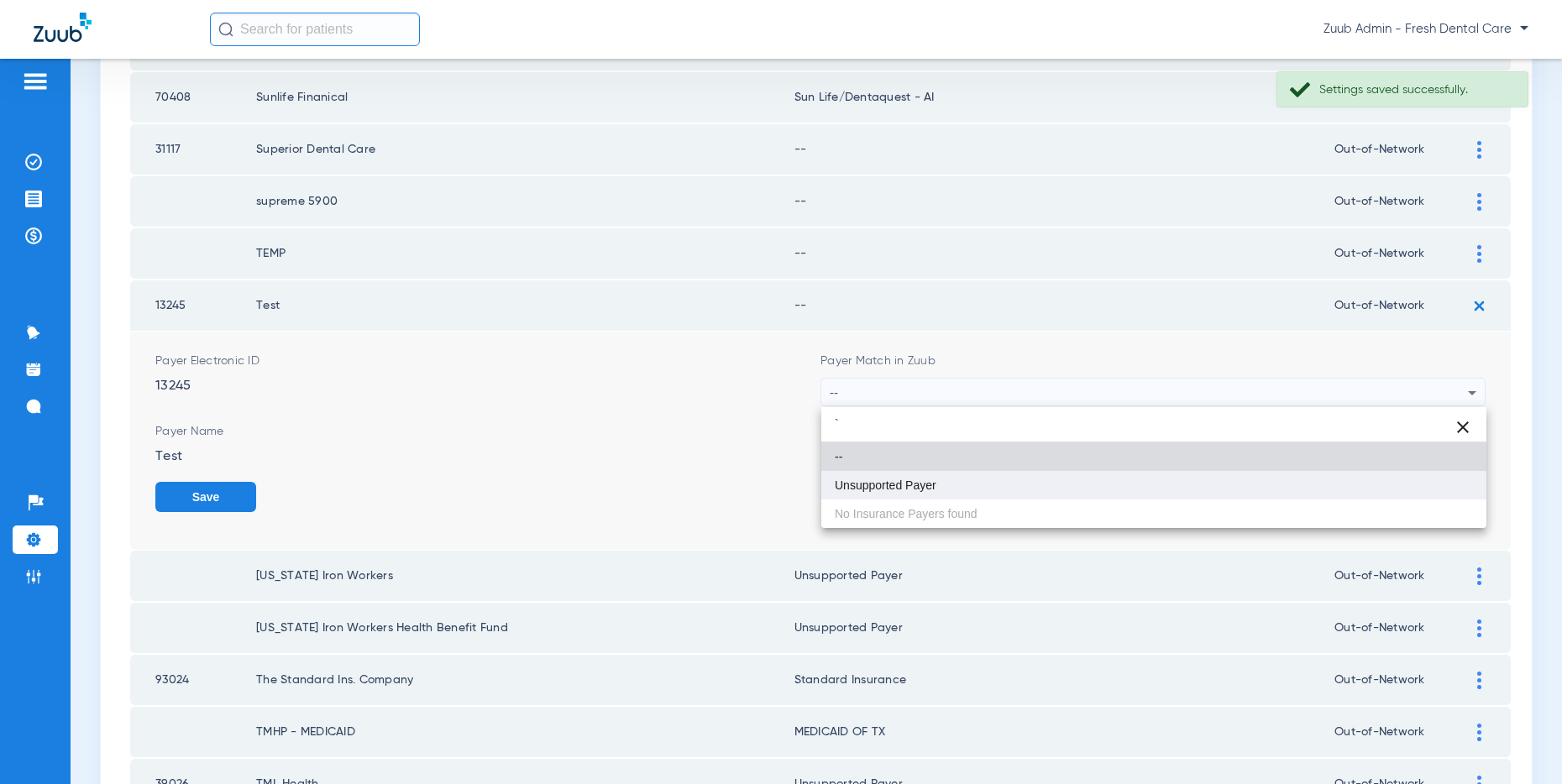
type input "`"
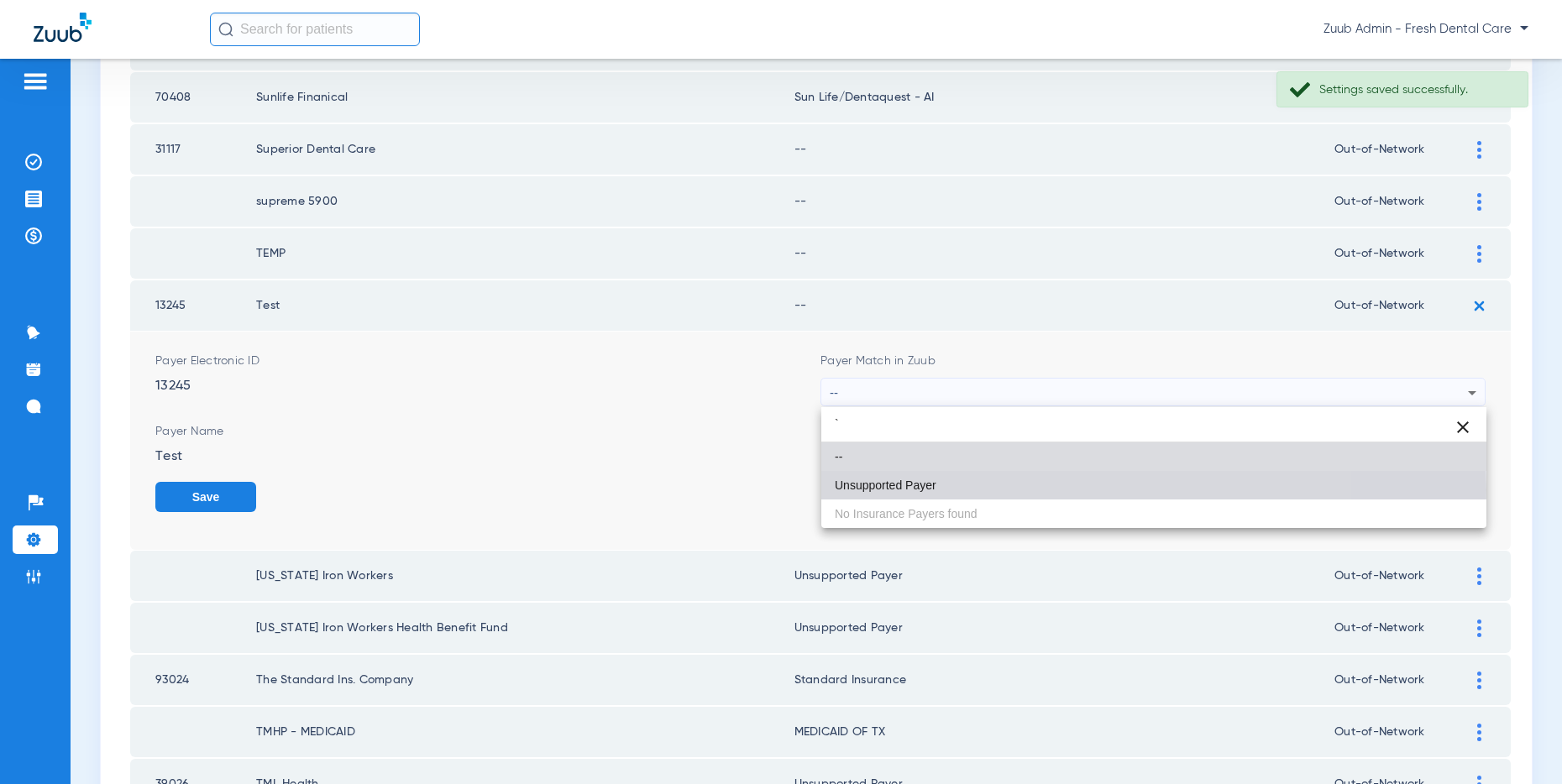
click at [885, 491] on span "Unsupported Payer" at bounding box center [886, 485] width 102 height 12
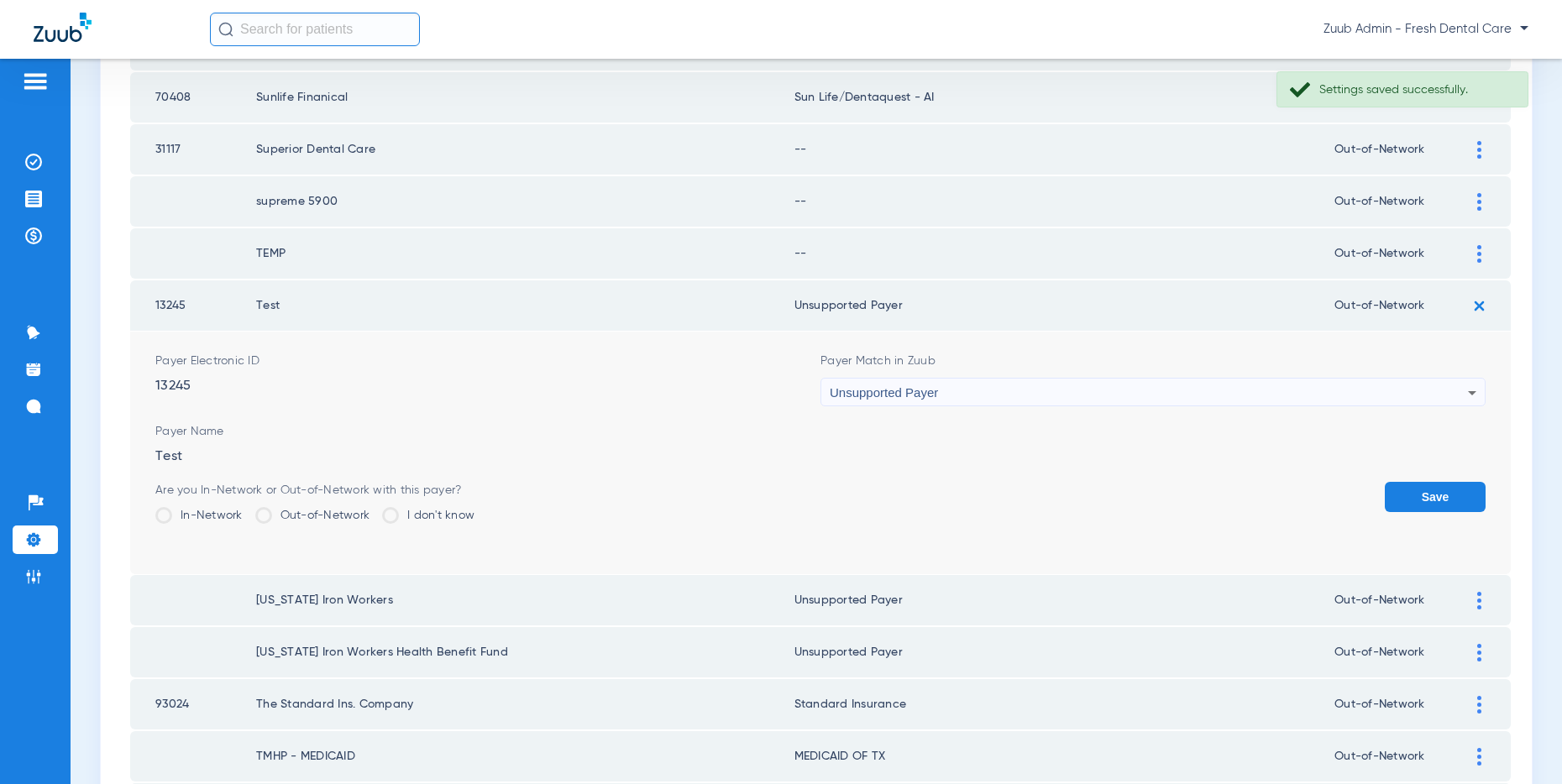
drag, startPoint x: 1443, startPoint y: 497, endPoint x: 1464, endPoint y: 366, distance: 132.7
click at [1443, 497] on button "Save" at bounding box center [1435, 497] width 101 height 30
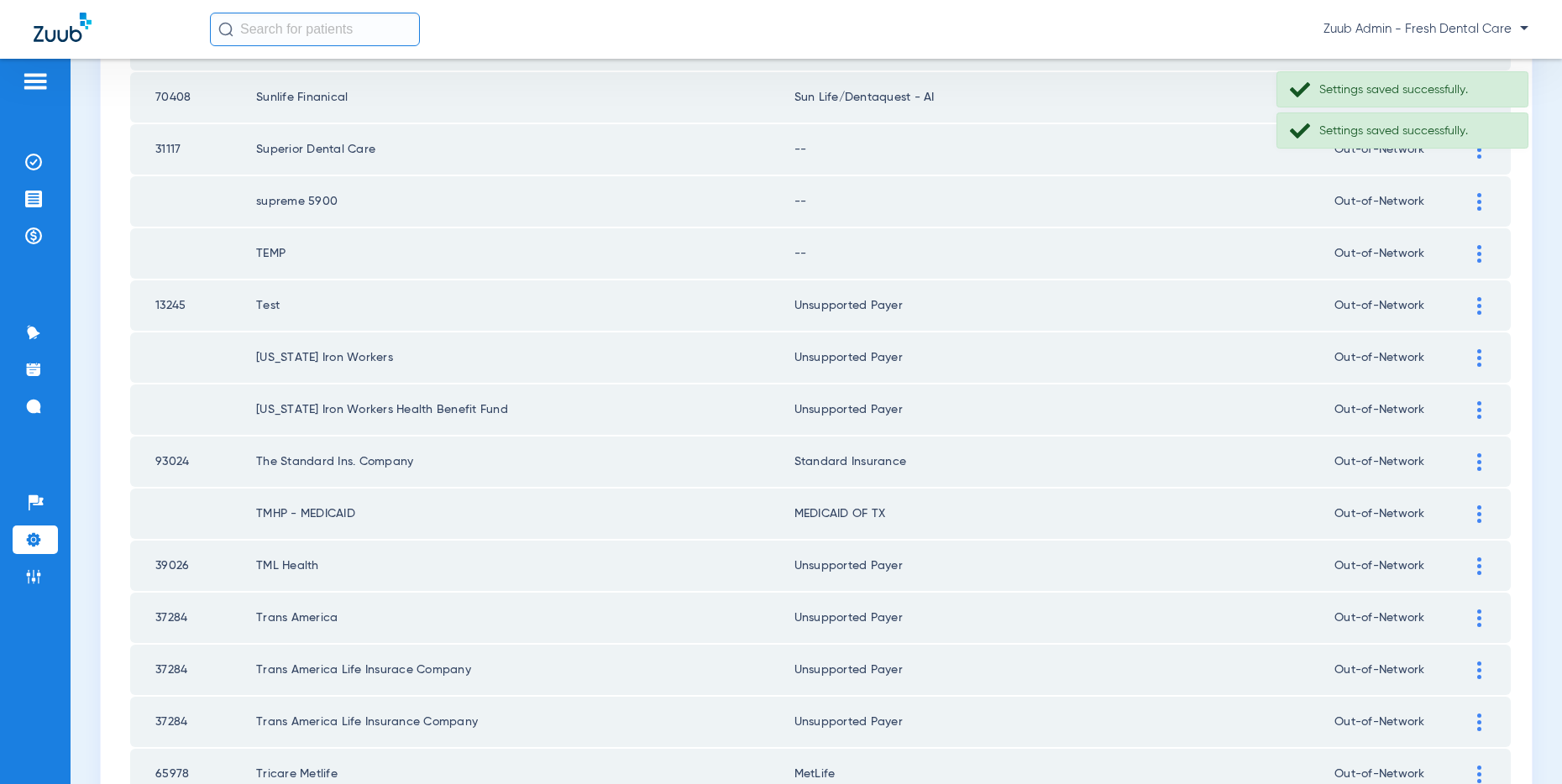
click at [1477, 246] on img at bounding box center [1479, 254] width 4 height 17
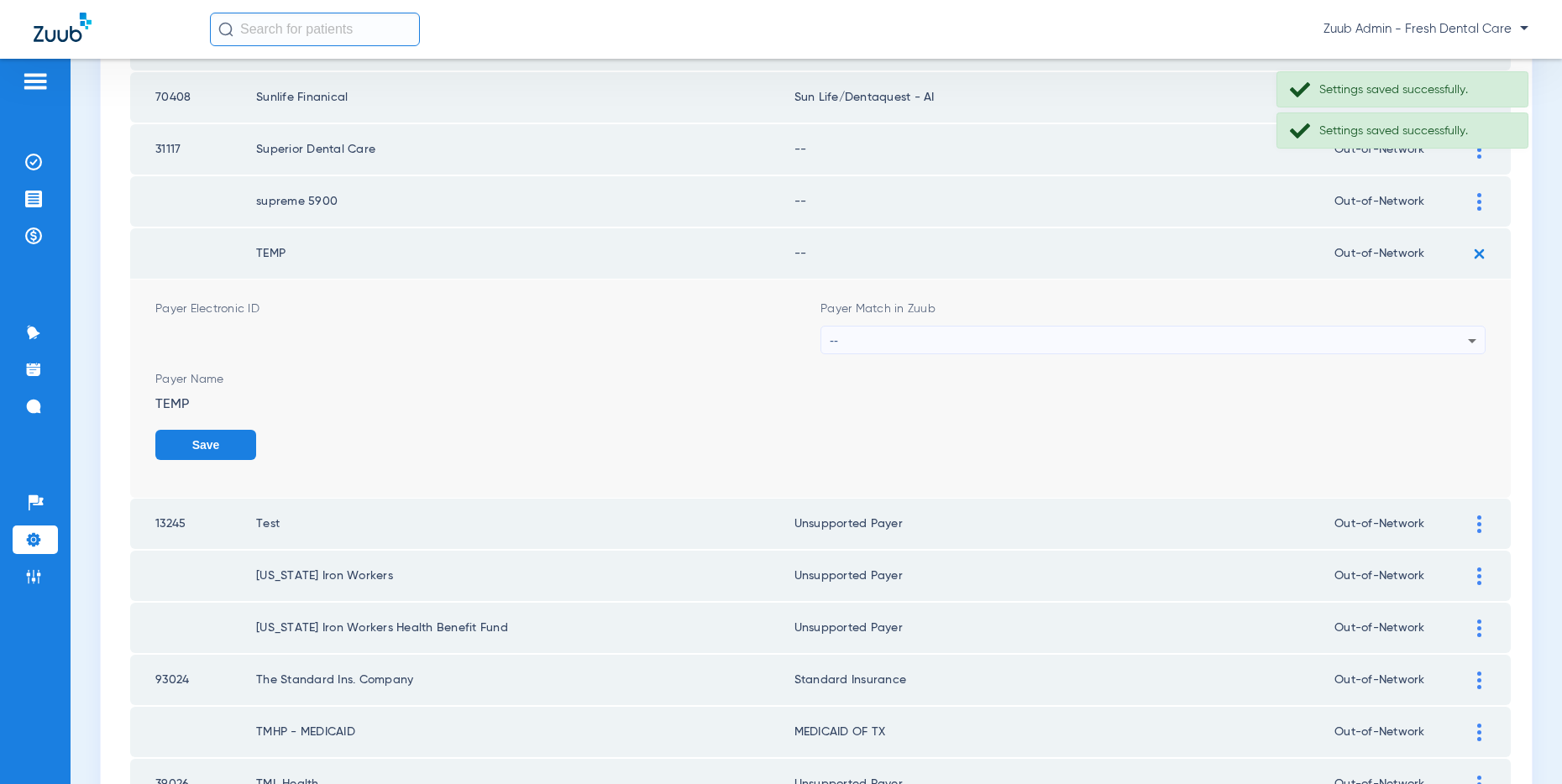
click at [1131, 338] on div "--" at bounding box center [1148, 341] width 638 height 28
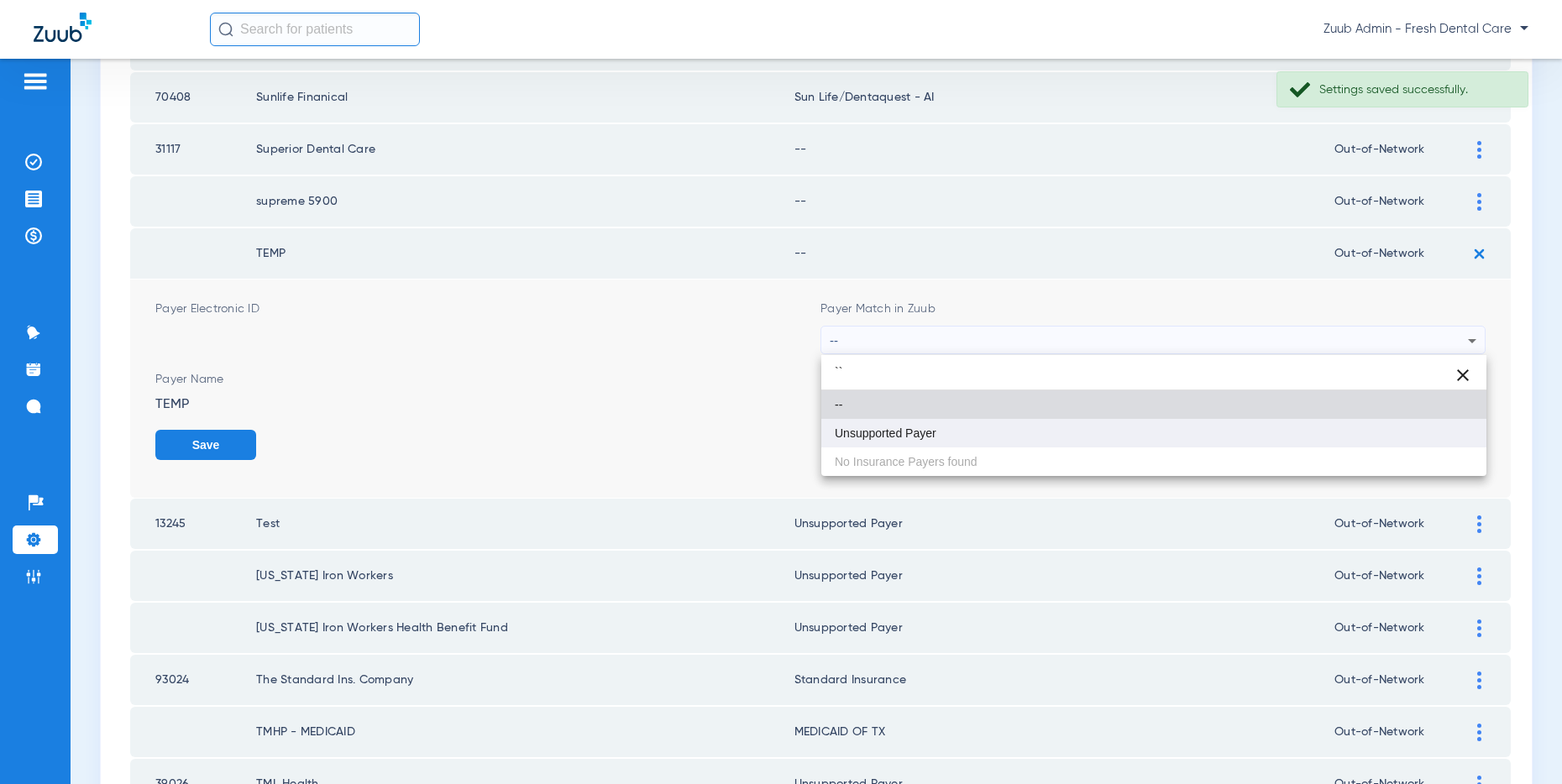
type input "``"
click at [895, 440] on mat-option "Unsupported Payer" at bounding box center [1153, 433] width 665 height 28
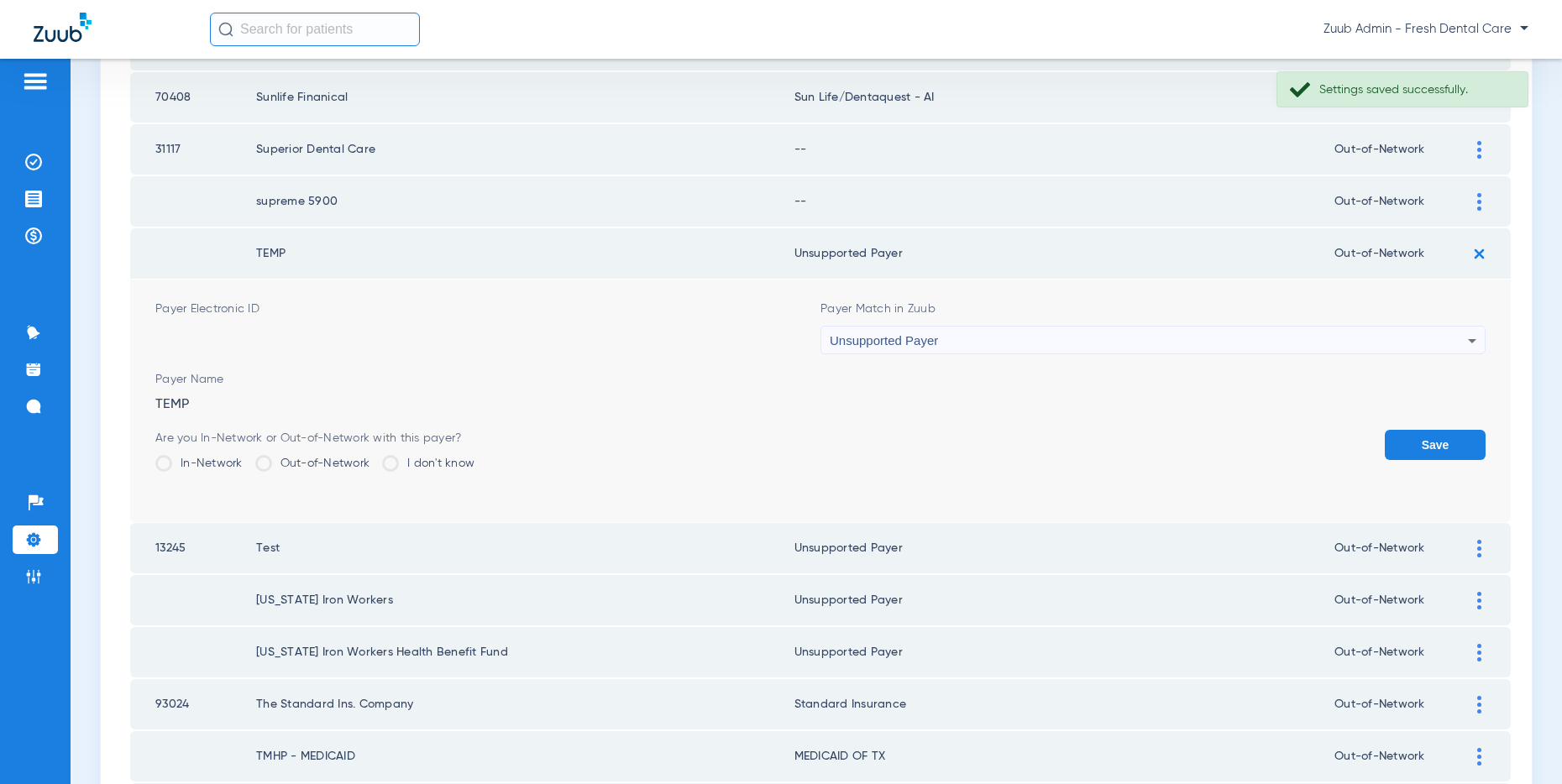
click at [1403, 441] on button "Save" at bounding box center [1435, 445] width 101 height 30
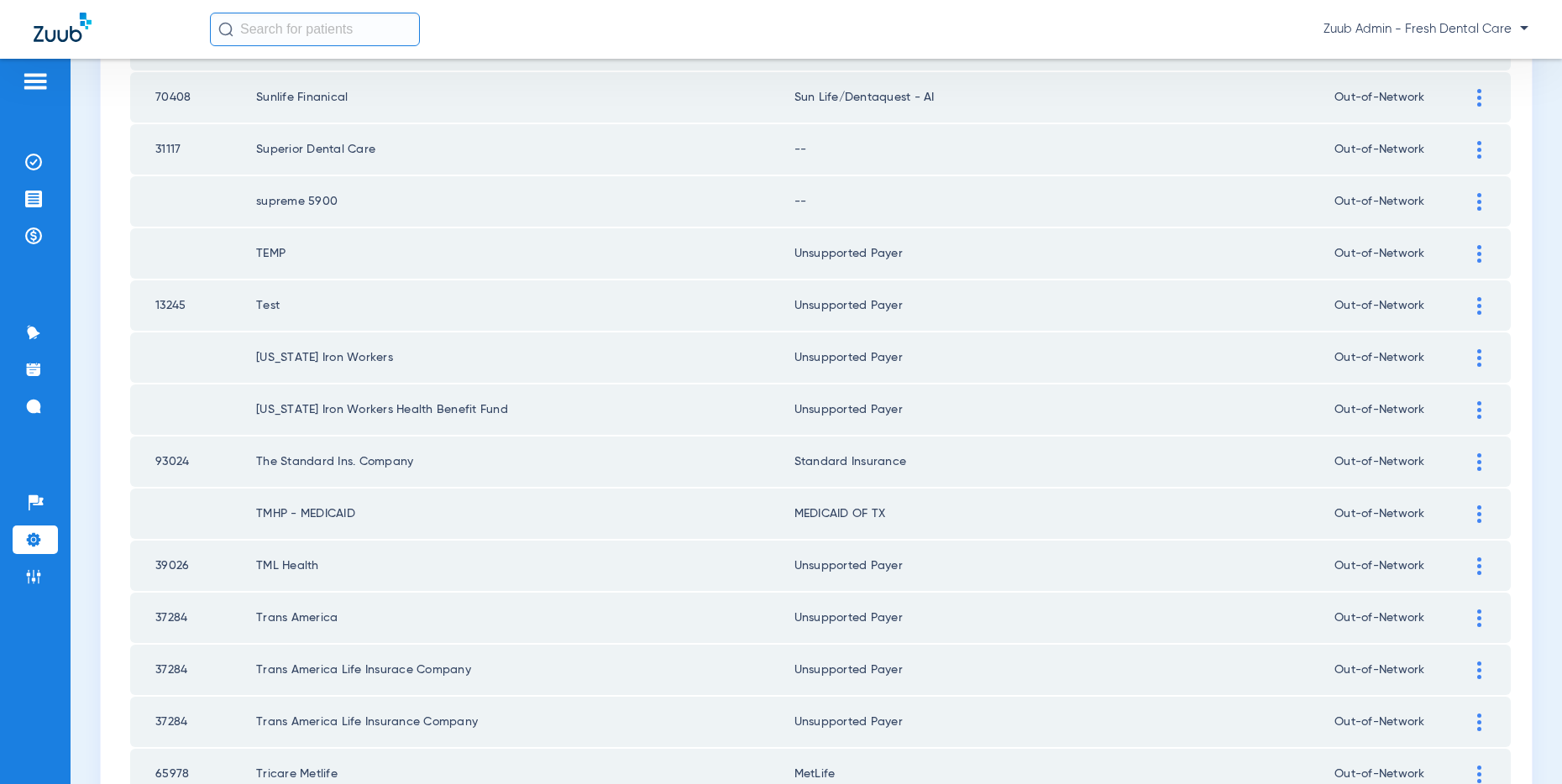
click at [1479, 195] on img at bounding box center [1479, 201] width 4 height 17
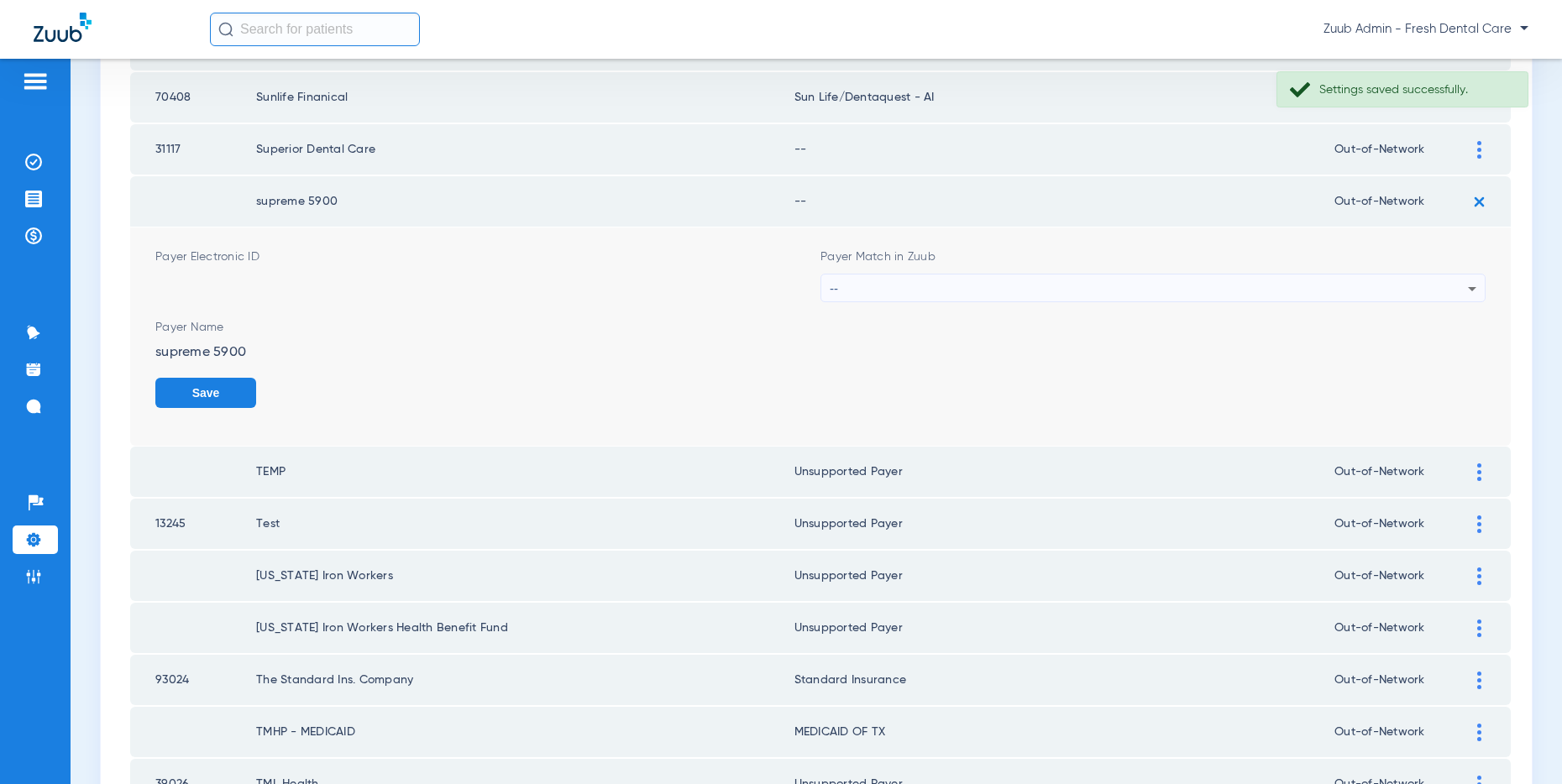
click at [1114, 287] on div "--" at bounding box center [1148, 288] width 638 height 28
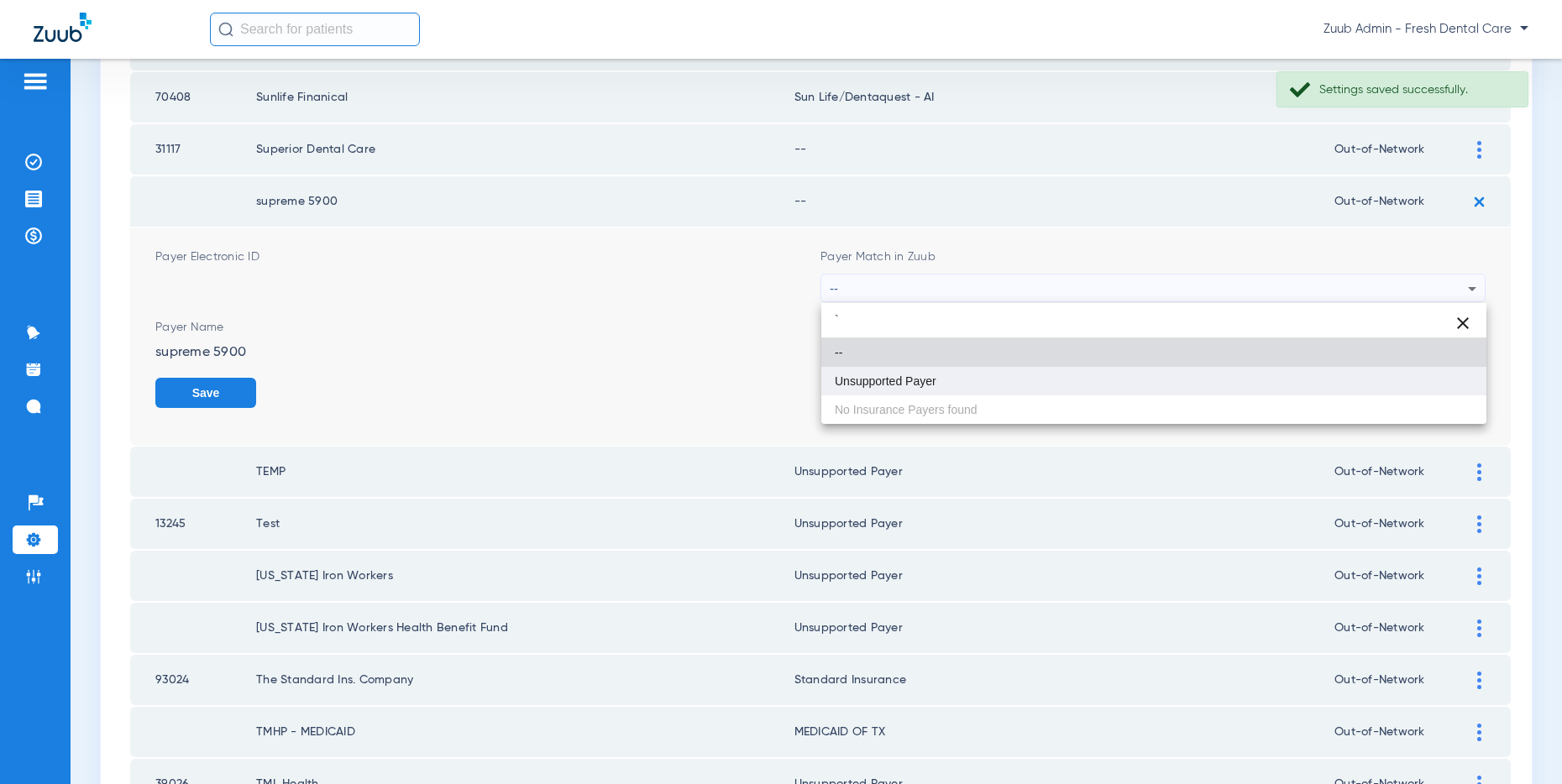
type input "`"
click at [950, 373] on mat-option "Unsupported Payer" at bounding box center [1153, 380] width 665 height 28
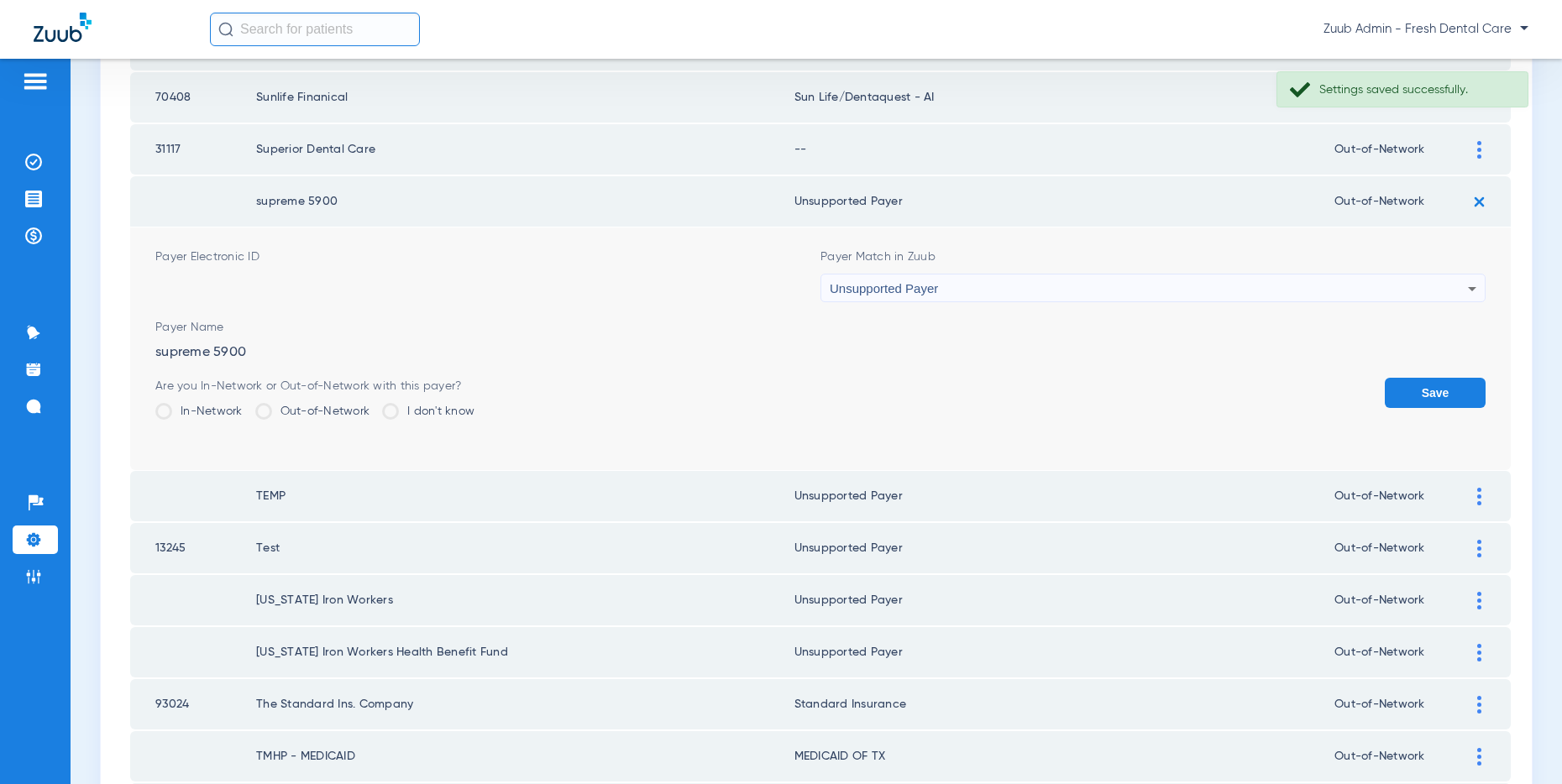
click at [1452, 386] on button "Save" at bounding box center [1435, 392] width 101 height 30
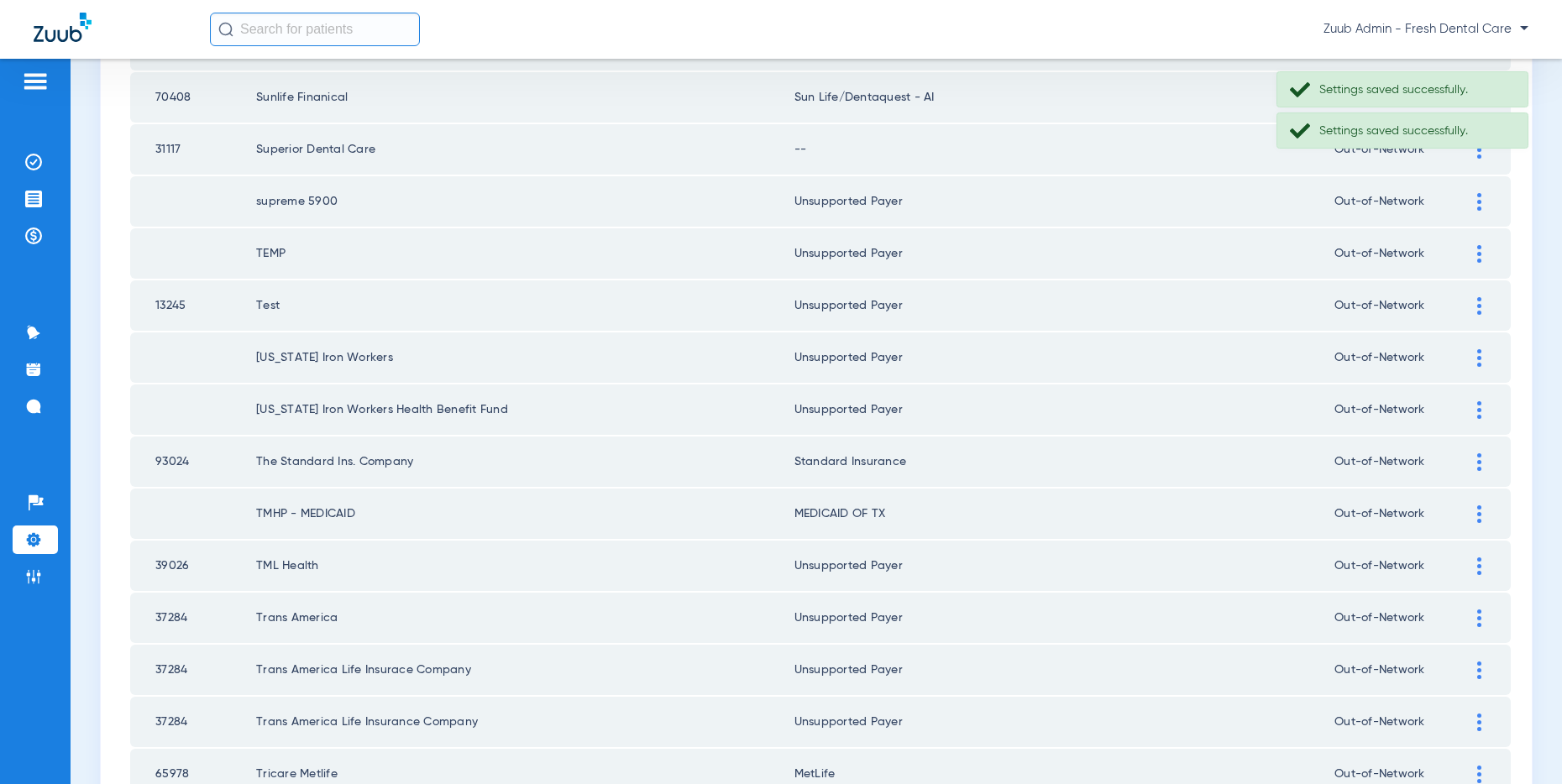
click at [1479, 152] on img at bounding box center [1479, 150] width 4 height 17
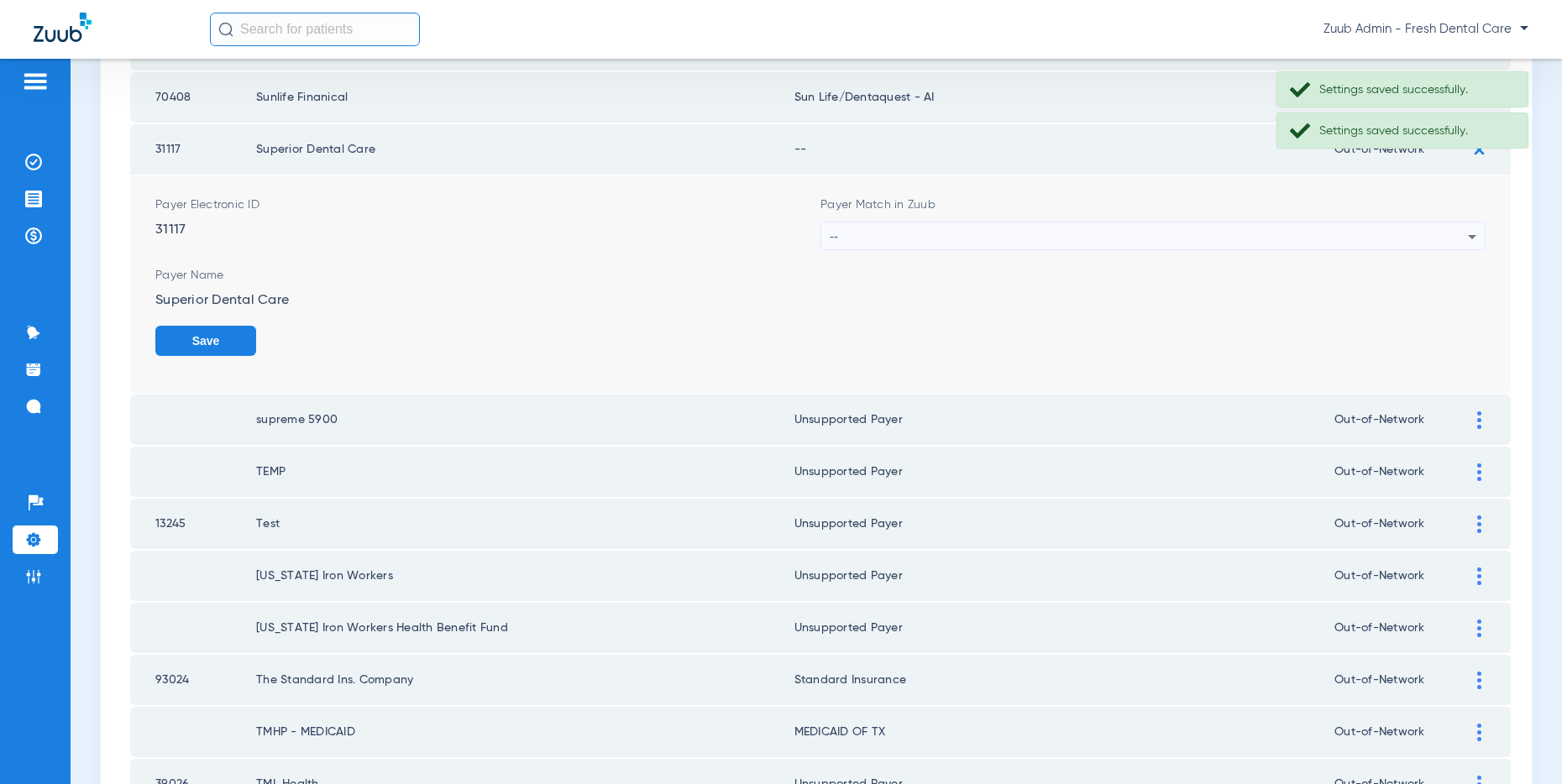
click at [892, 219] on div "Payer Match in Zuub --" at bounding box center [1152, 223] width 665 height 53
click at [899, 238] on div "--" at bounding box center [1148, 237] width 638 height 28
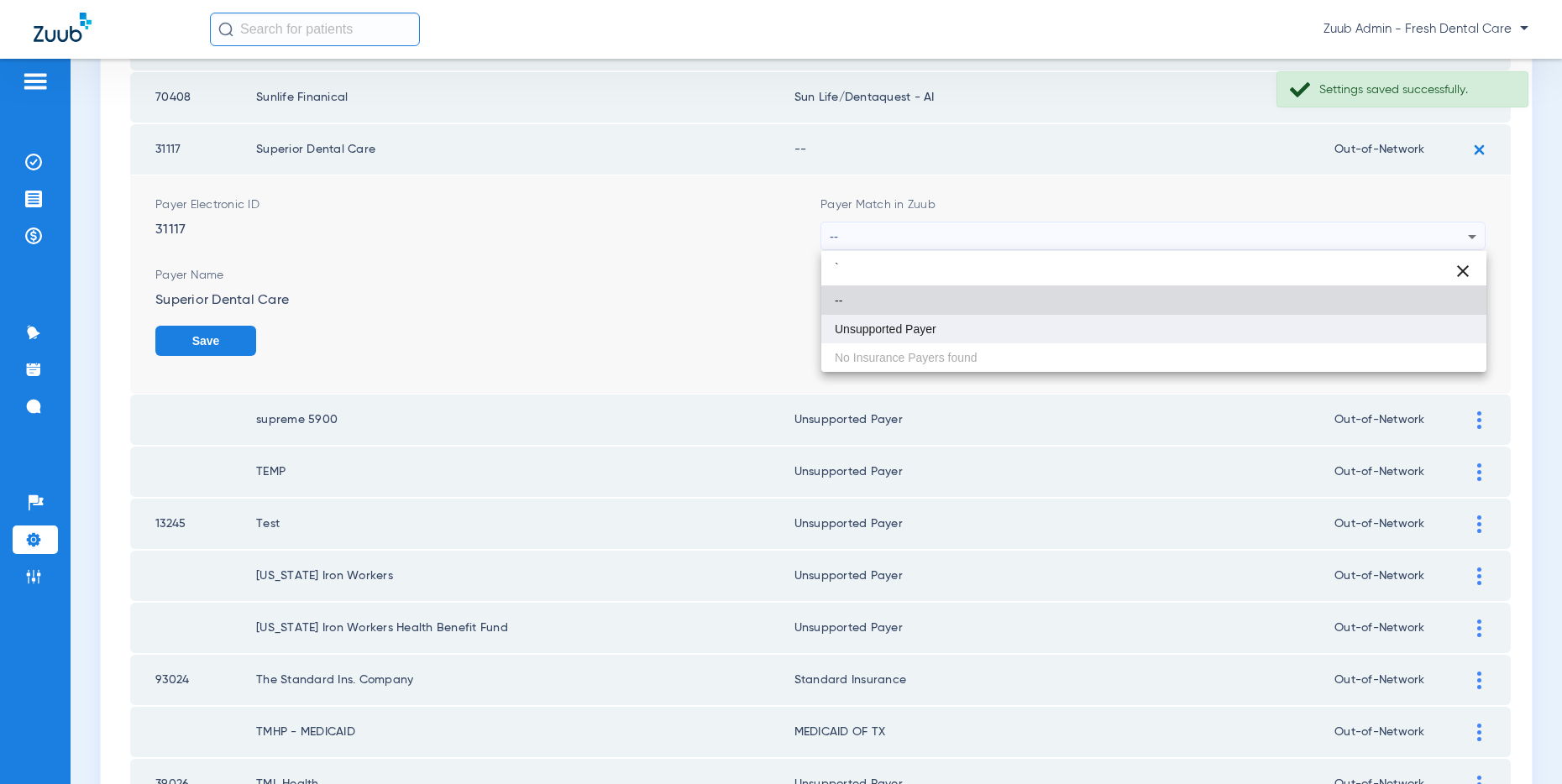
type input "`"
click at [891, 331] on span "Unsupported Payer" at bounding box center [886, 330] width 102 height 12
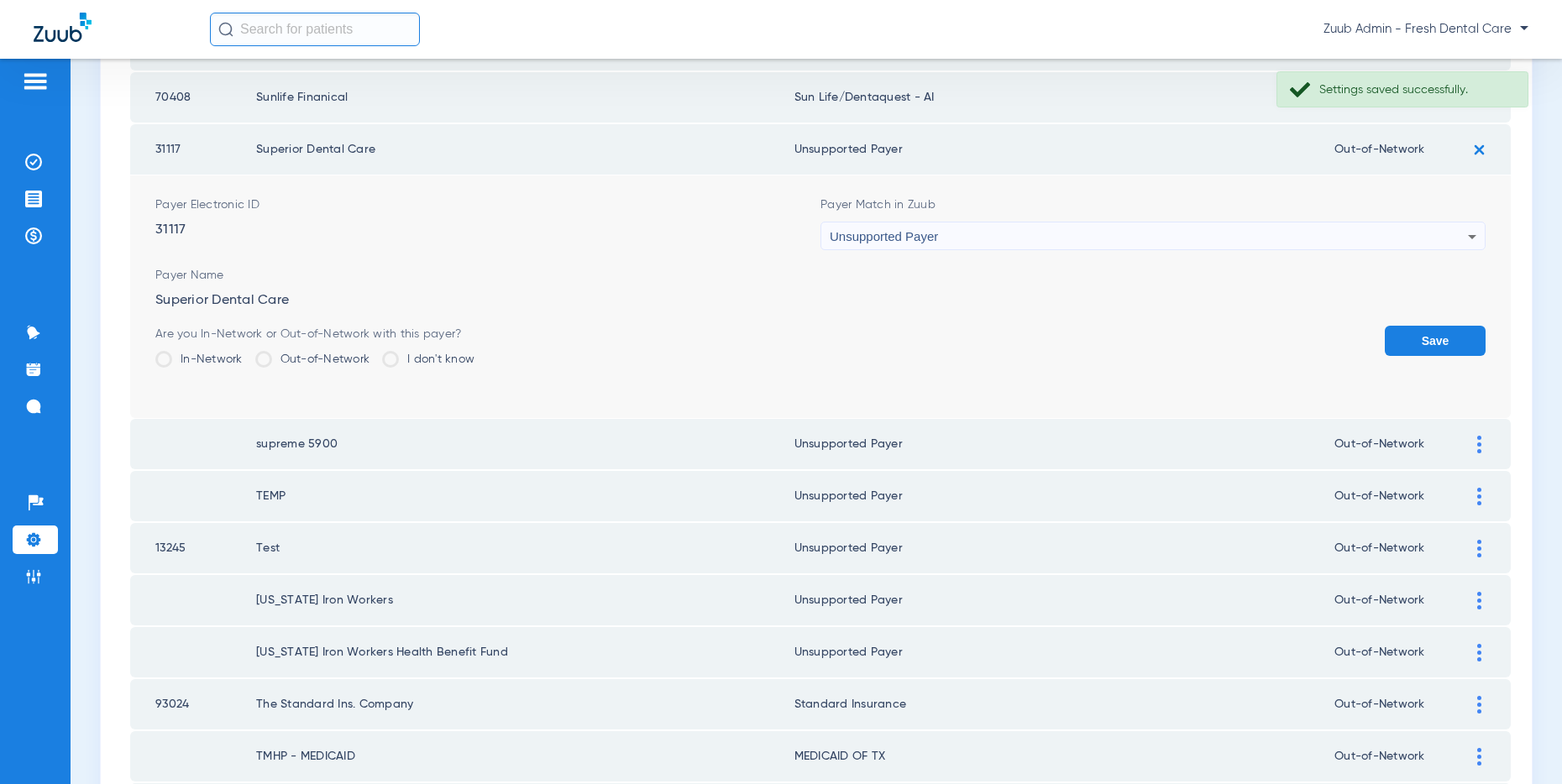
drag, startPoint x: 1435, startPoint y: 342, endPoint x: 1261, endPoint y: 400, distance: 183.4
click at [1435, 342] on button "Save" at bounding box center [1435, 341] width 101 height 30
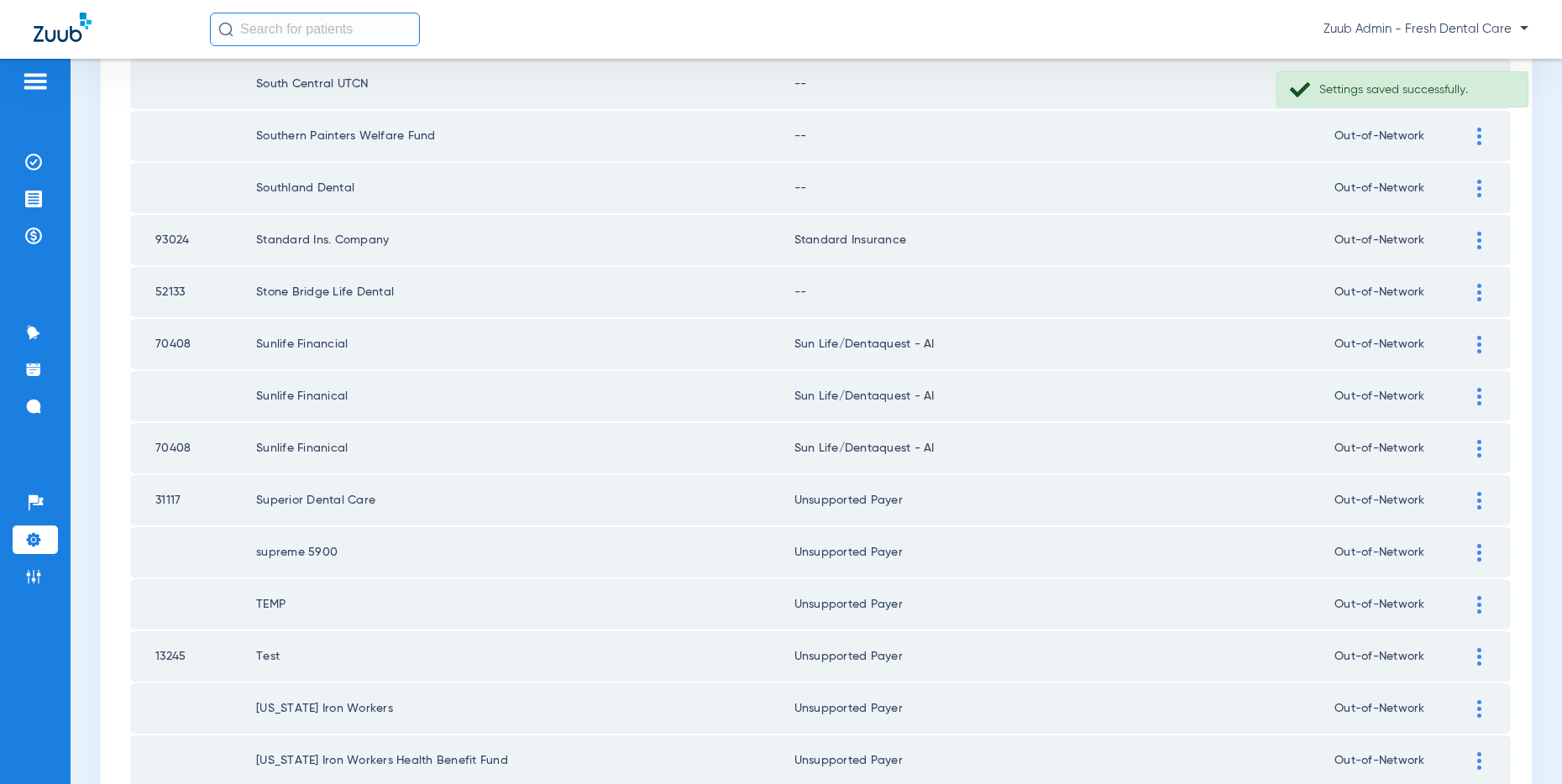
scroll to position [809, 0]
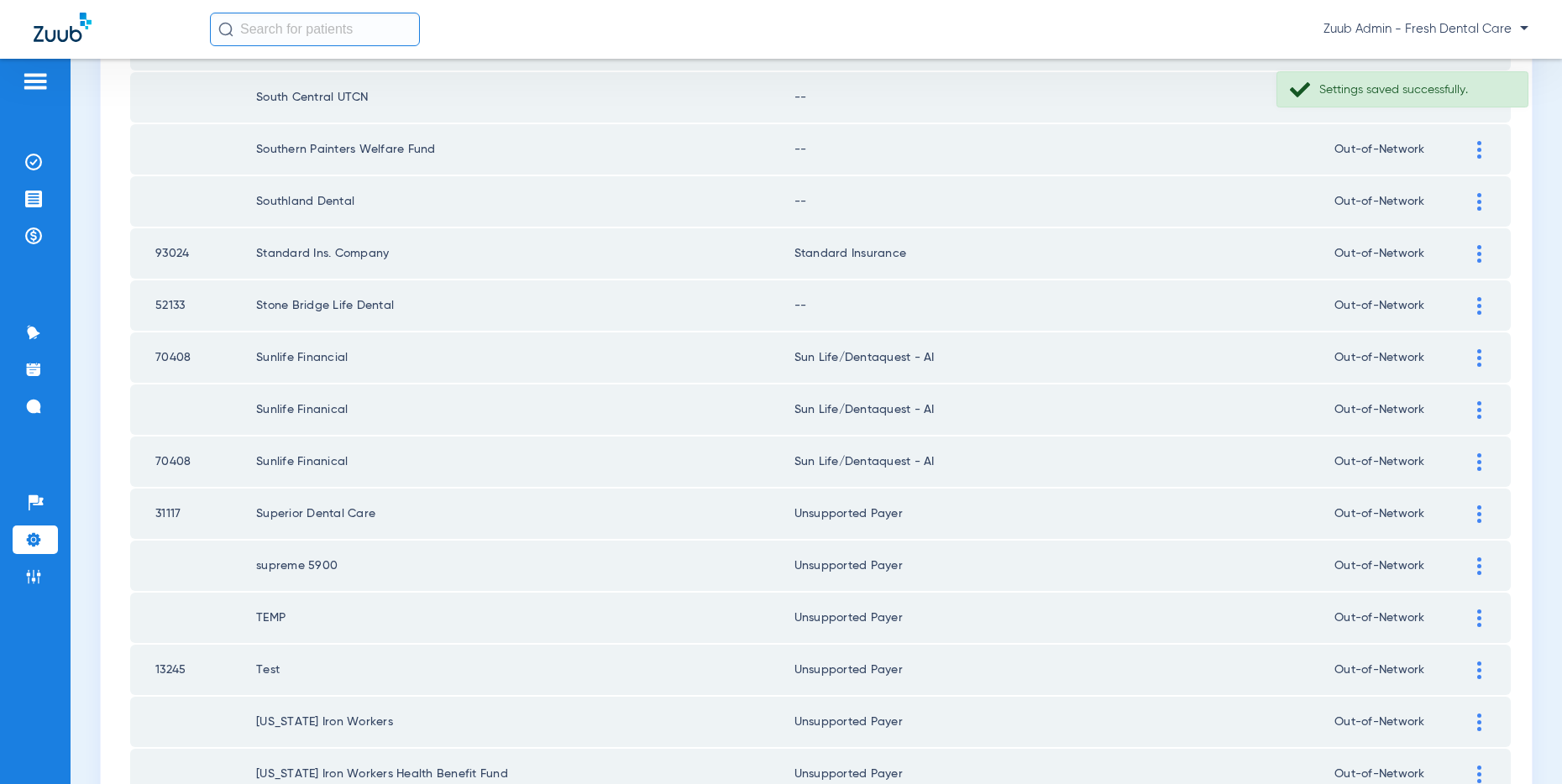
click at [1480, 299] on img at bounding box center [1479, 306] width 4 height 17
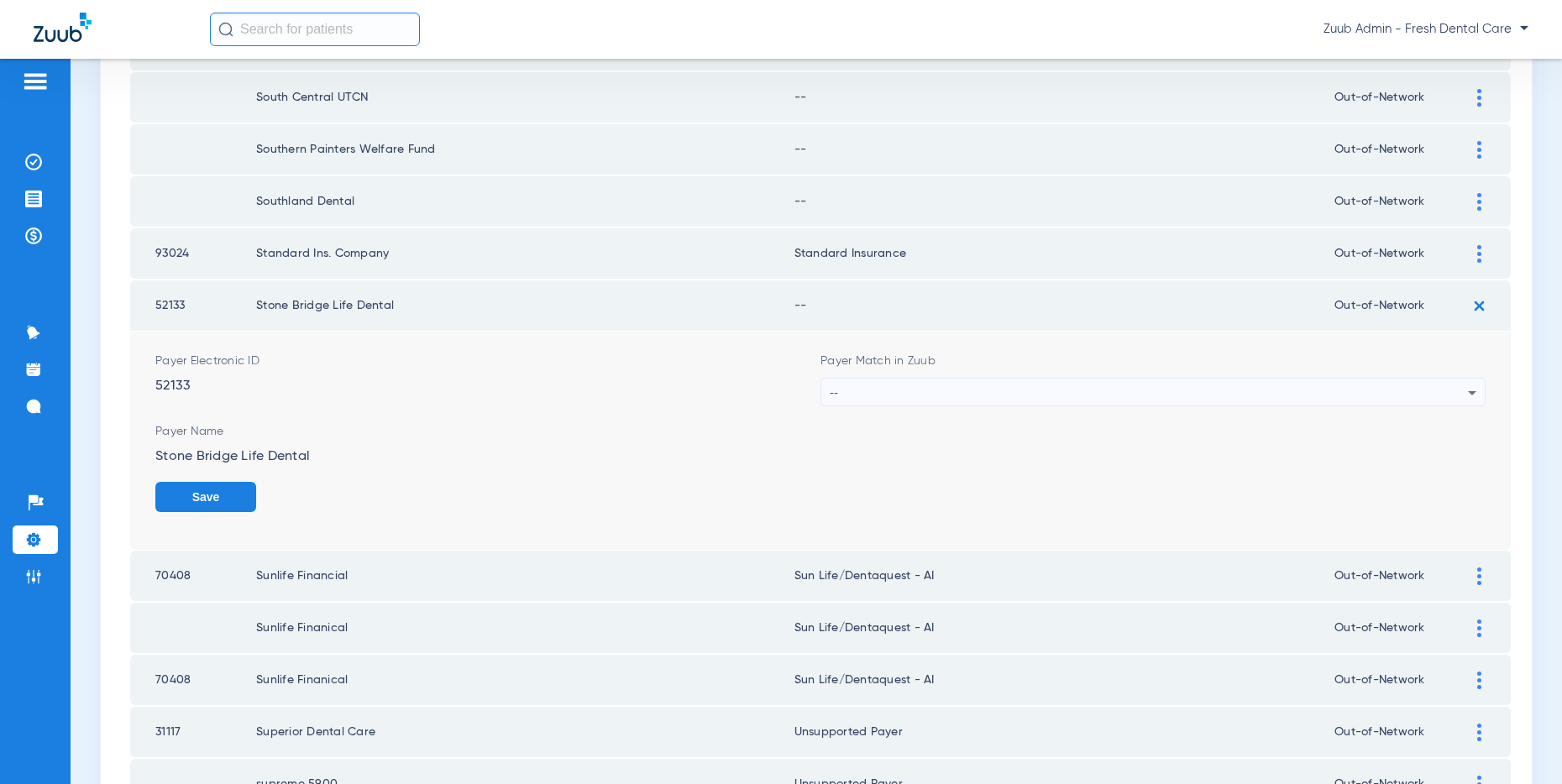
click at [1266, 384] on div "--" at bounding box center [1148, 392] width 638 height 28
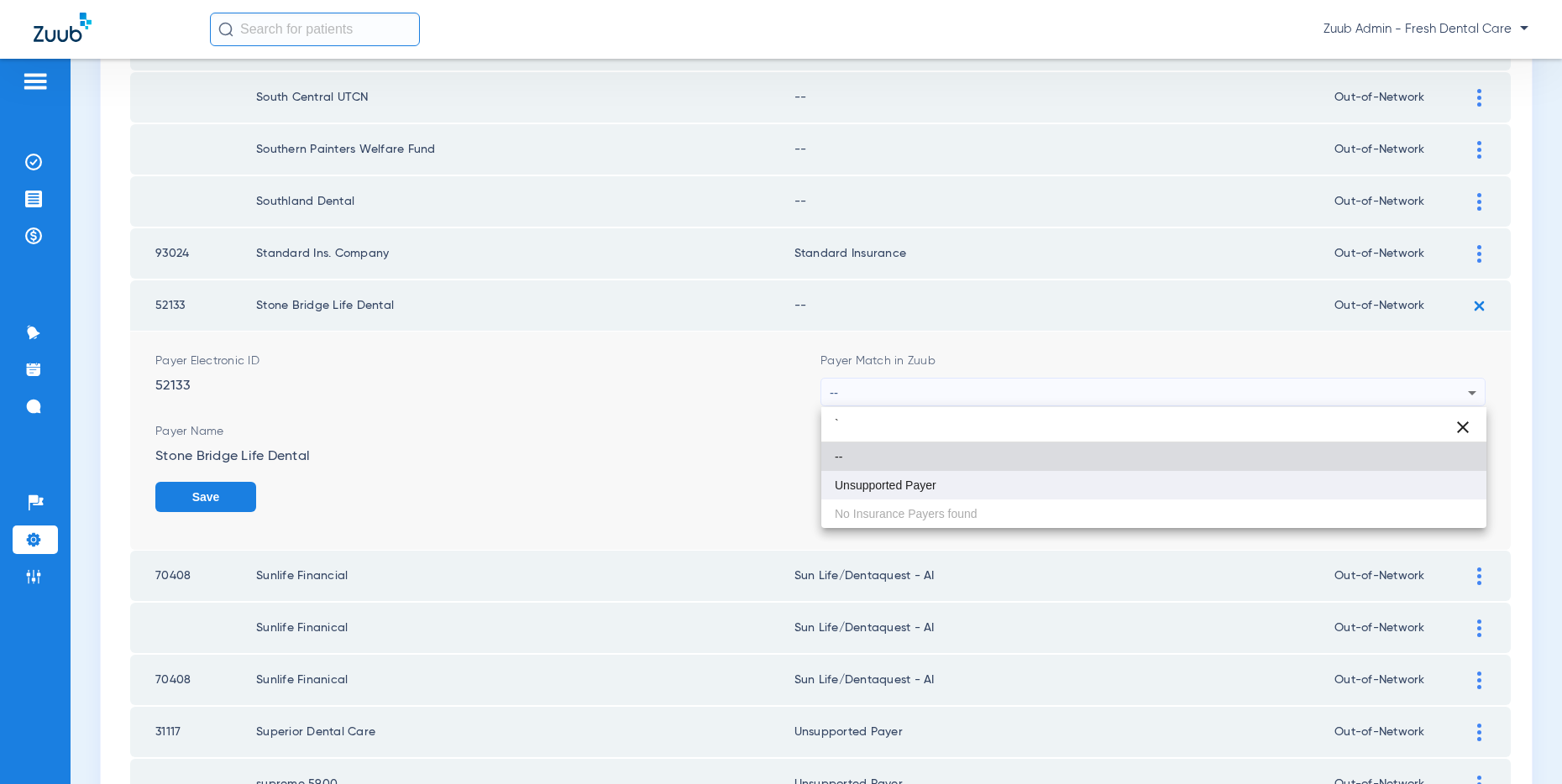
type input "`"
click at [998, 480] on mat-option "Unsupported Payer" at bounding box center [1153, 485] width 665 height 28
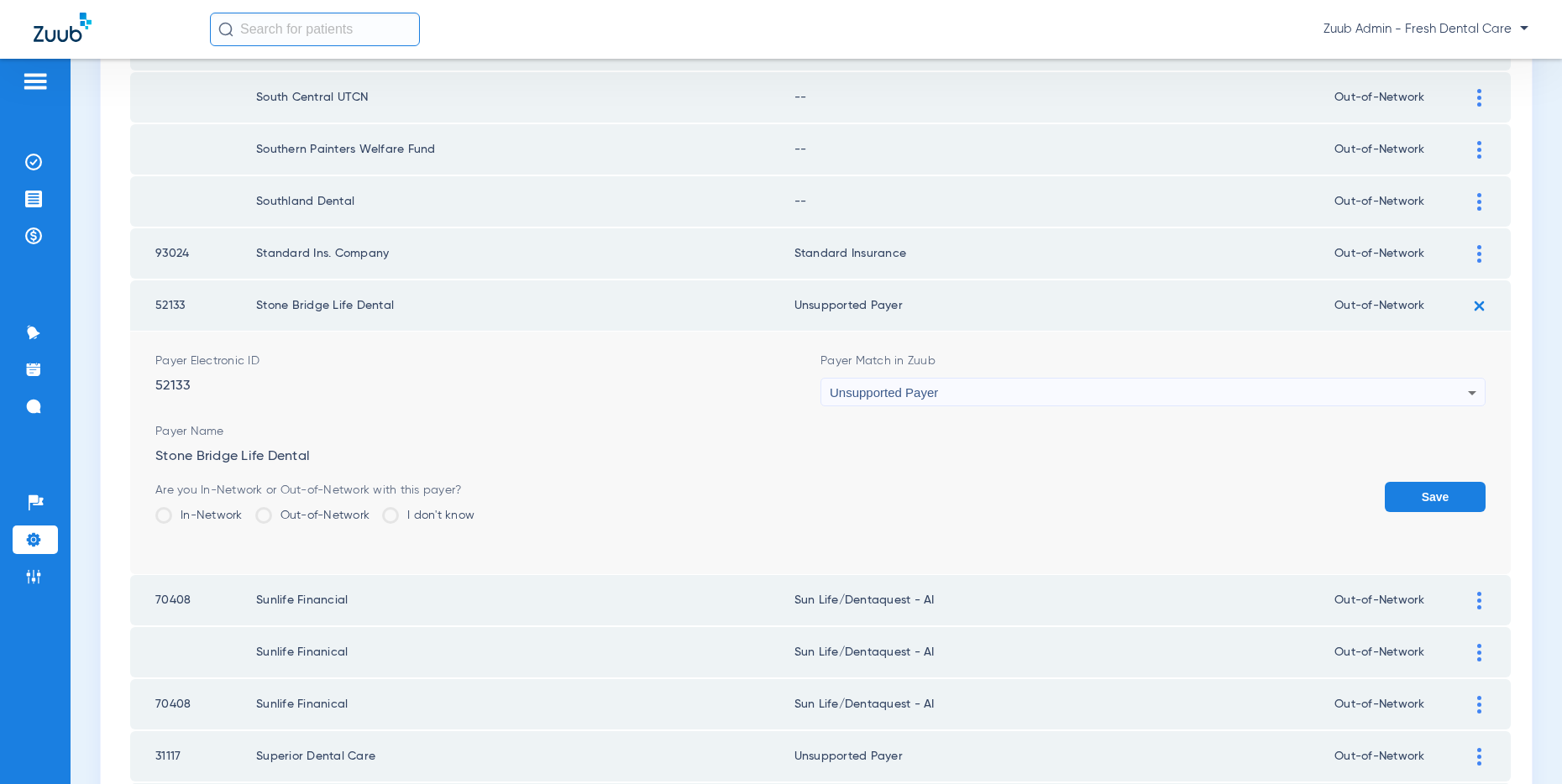
click at [1423, 496] on button "Save" at bounding box center [1435, 497] width 101 height 30
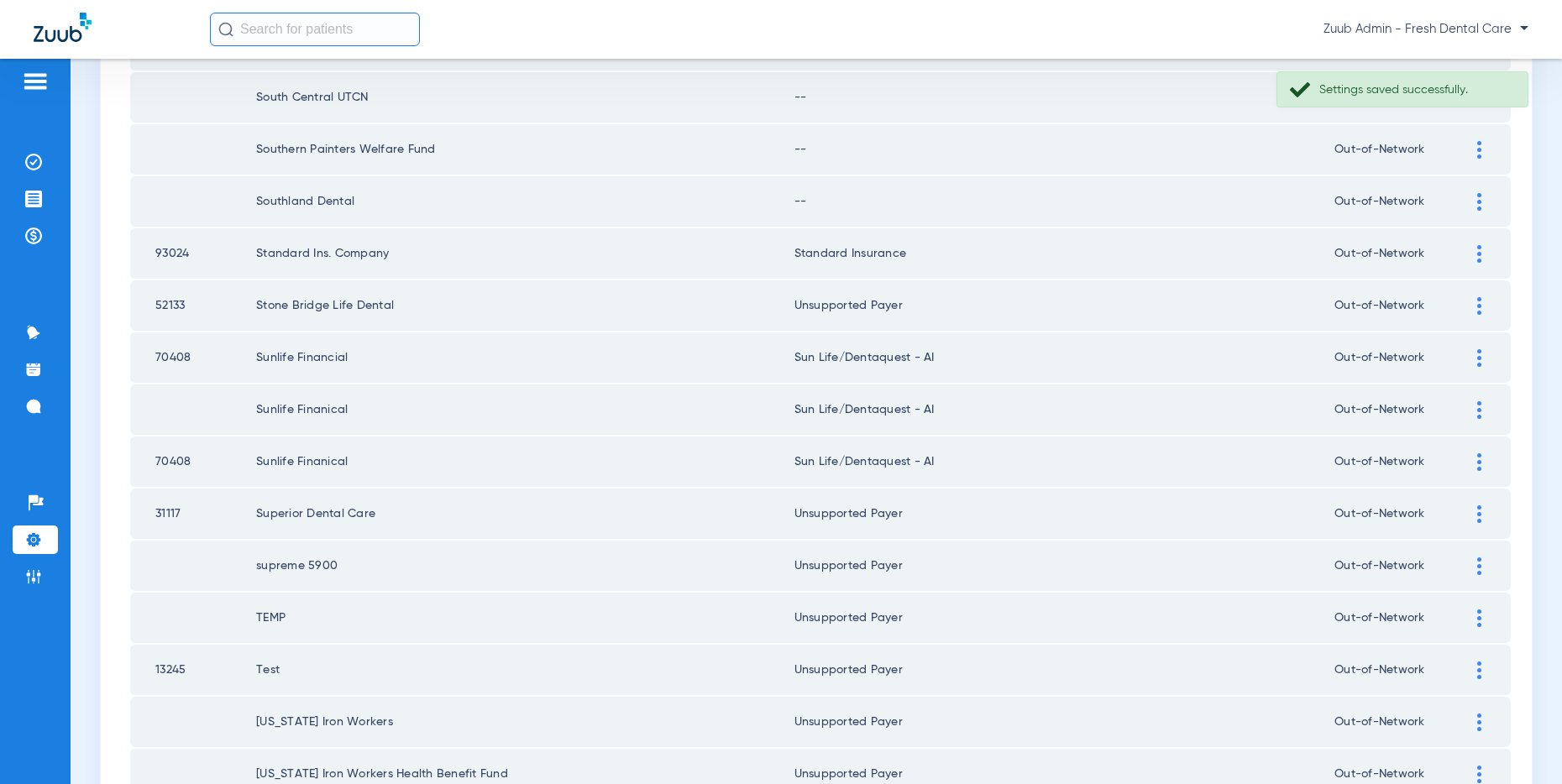
click at [1479, 200] on img at bounding box center [1479, 201] width 4 height 17
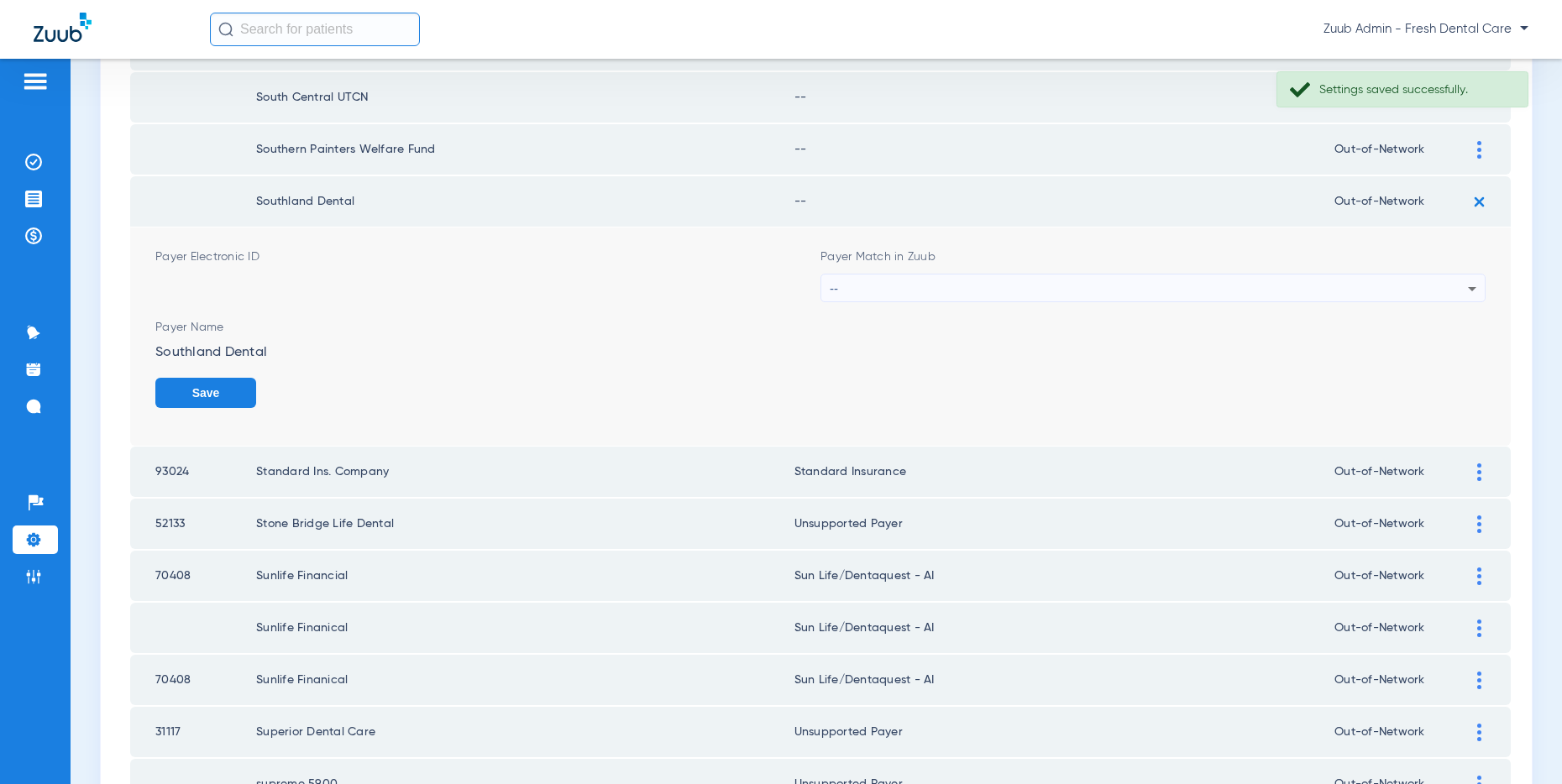
click at [1176, 284] on div "--" at bounding box center [1148, 288] width 638 height 28
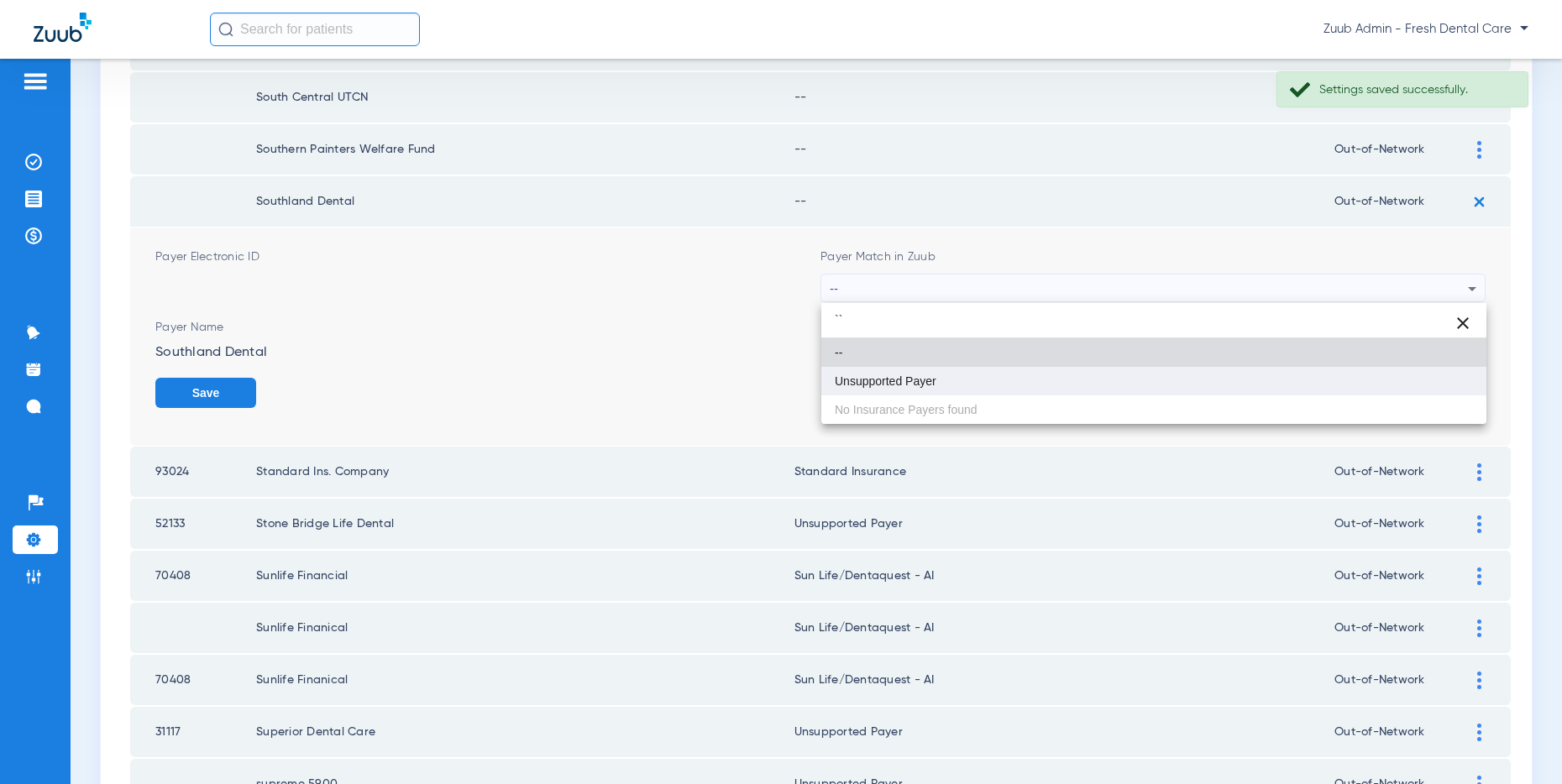
type input "``"
drag, startPoint x: 1007, startPoint y: 373, endPoint x: 1165, endPoint y: 374, distance: 158.0
click at [1009, 373] on mat-option "Unsupported Payer" at bounding box center [1153, 380] width 665 height 28
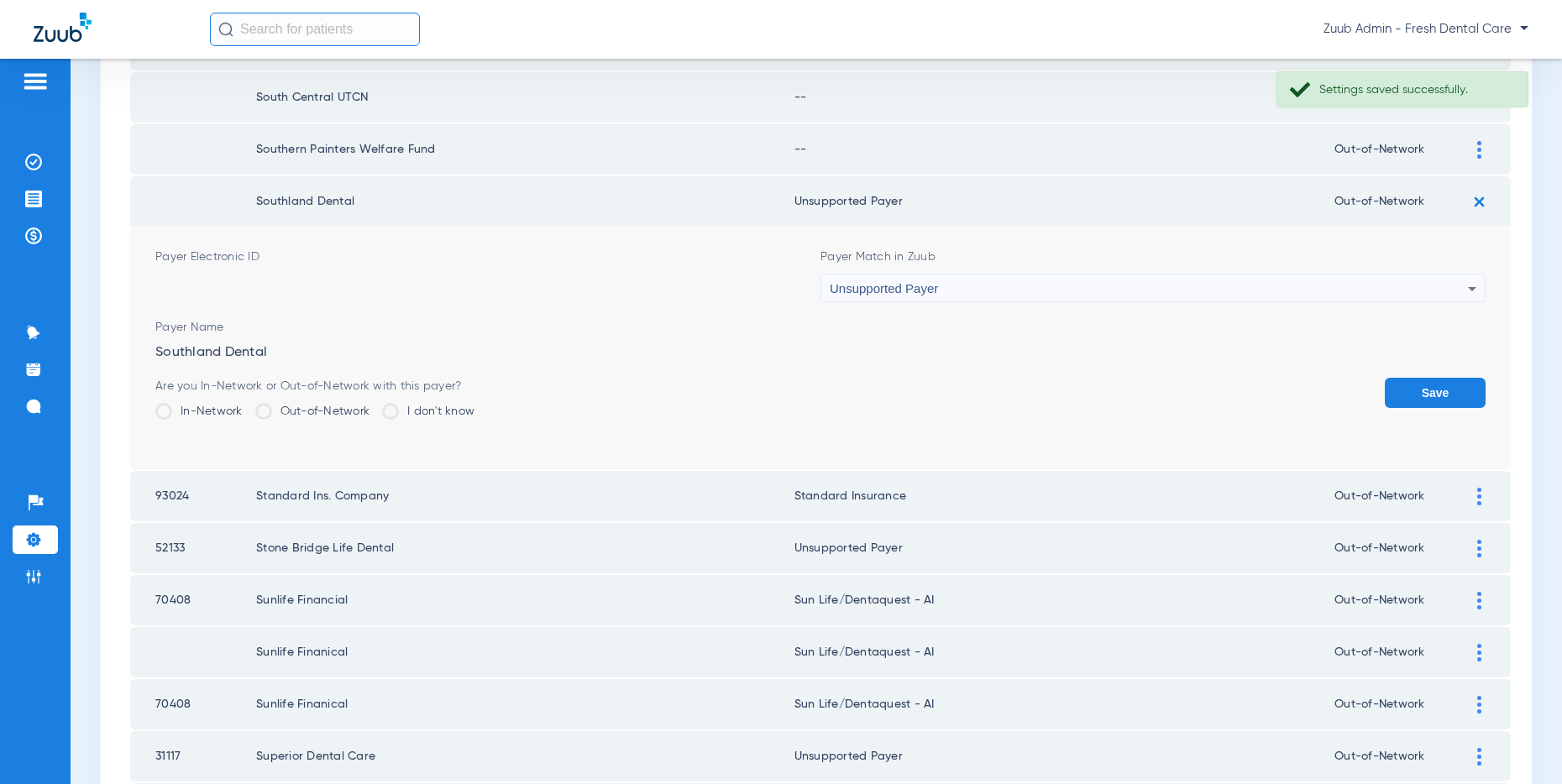
drag, startPoint x: 1446, startPoint y: 383, endPoint x: 1305, endPoint y: 357, distance: 143.4
click at [1446, 383] on button "Save" at bounding box center [1435, 392] width 101 height 30
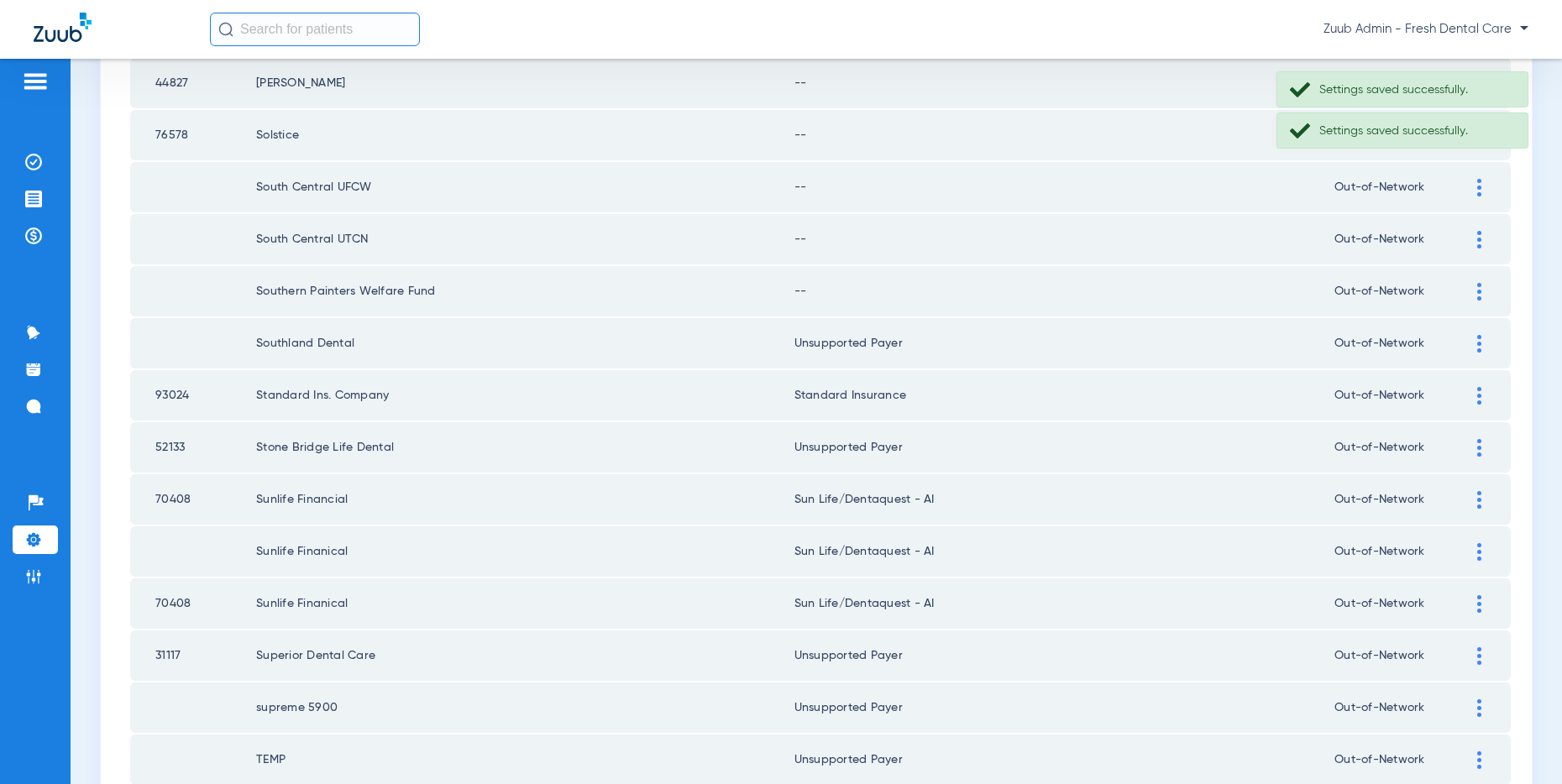
scroll to position [652, 0]
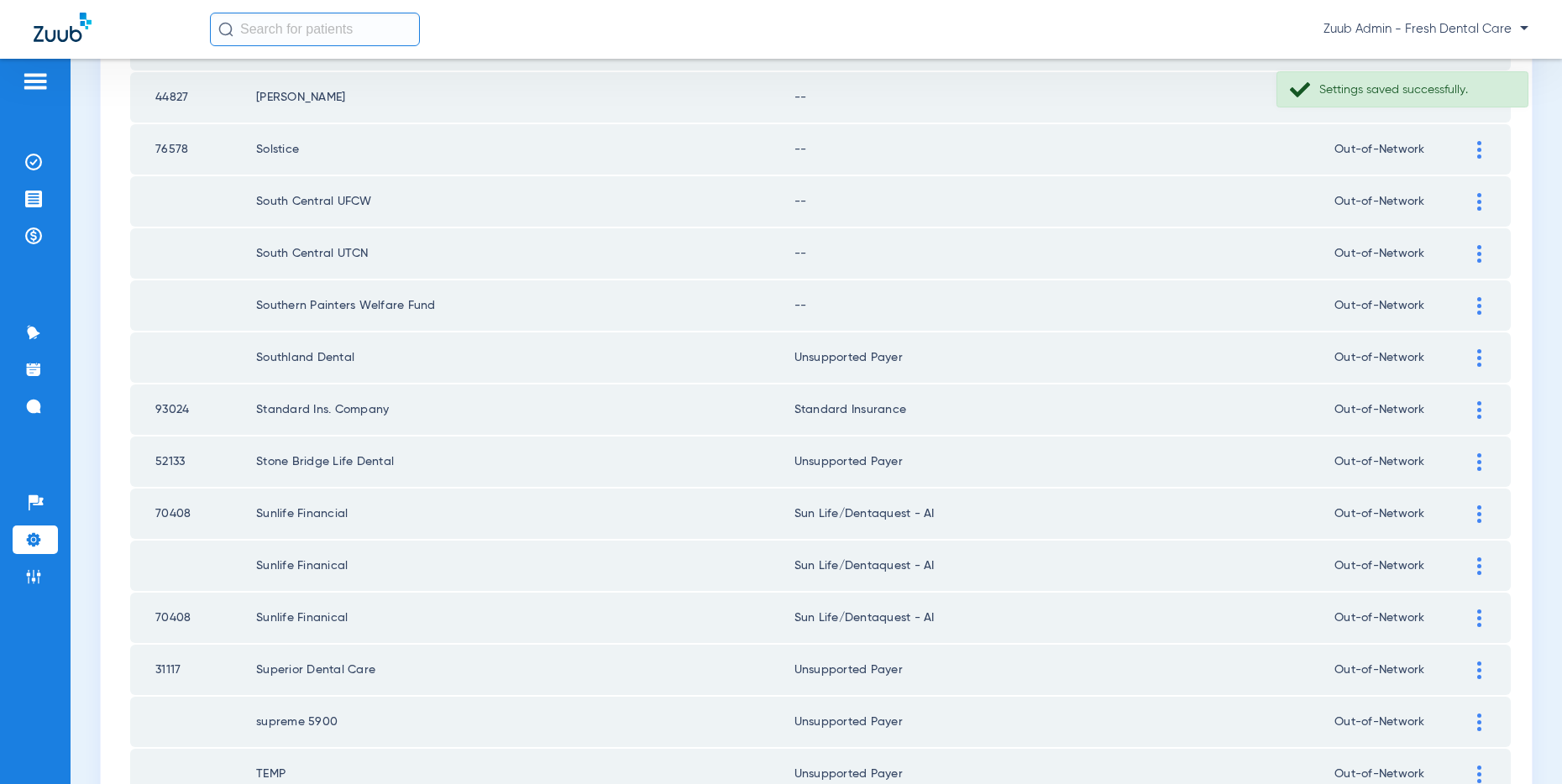
click at [1471, 299] on div at bounding box center [1479, 306] width 29 height 17
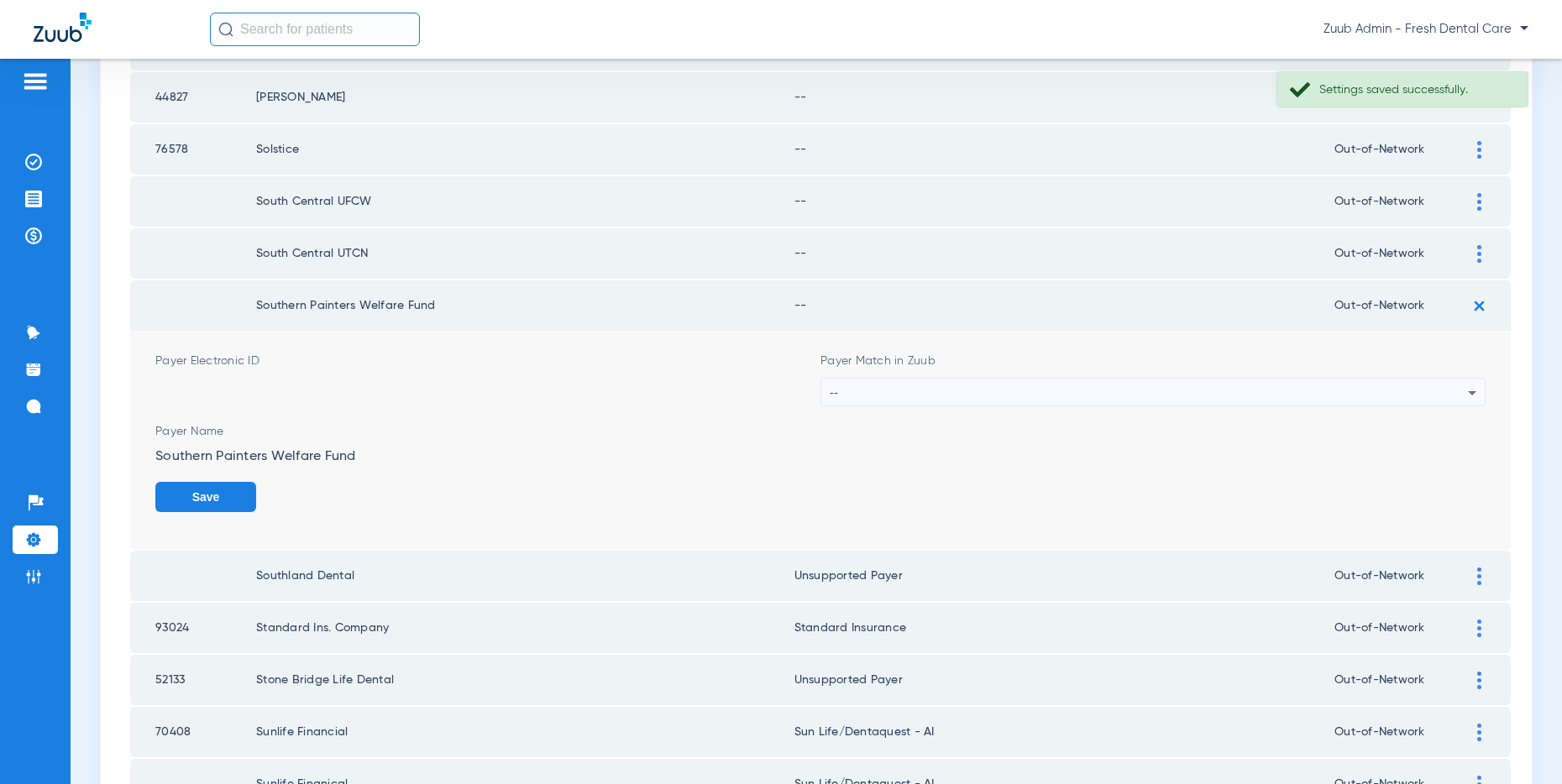
click at [1202, 386] on div "--" at bounding box center [1148, 392] width 638 height 28
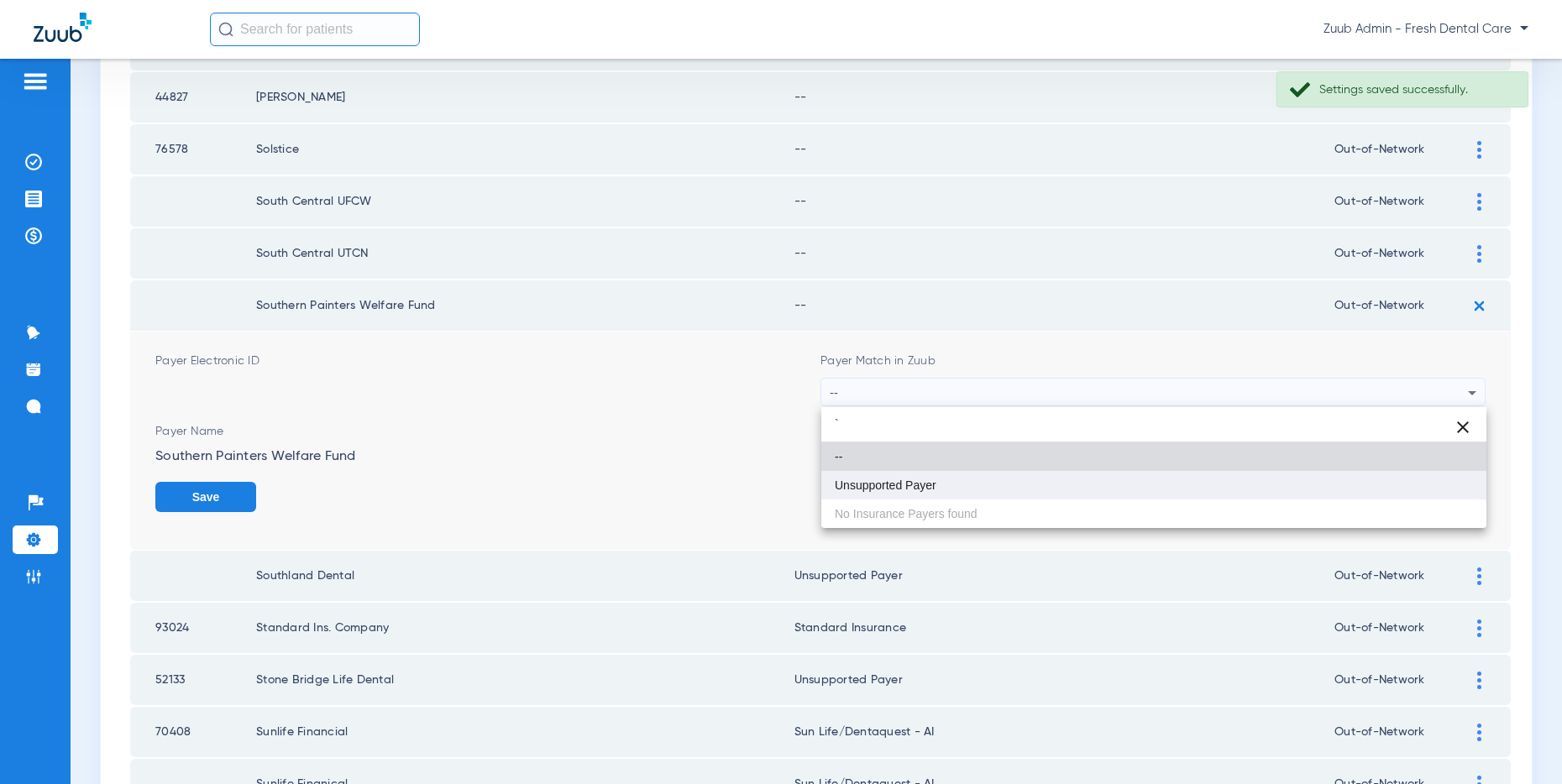
type input "`"
click at [930, 477] on mat-option "Unsupported Payer" at bounding box center [1153, 485] width 665 height 28
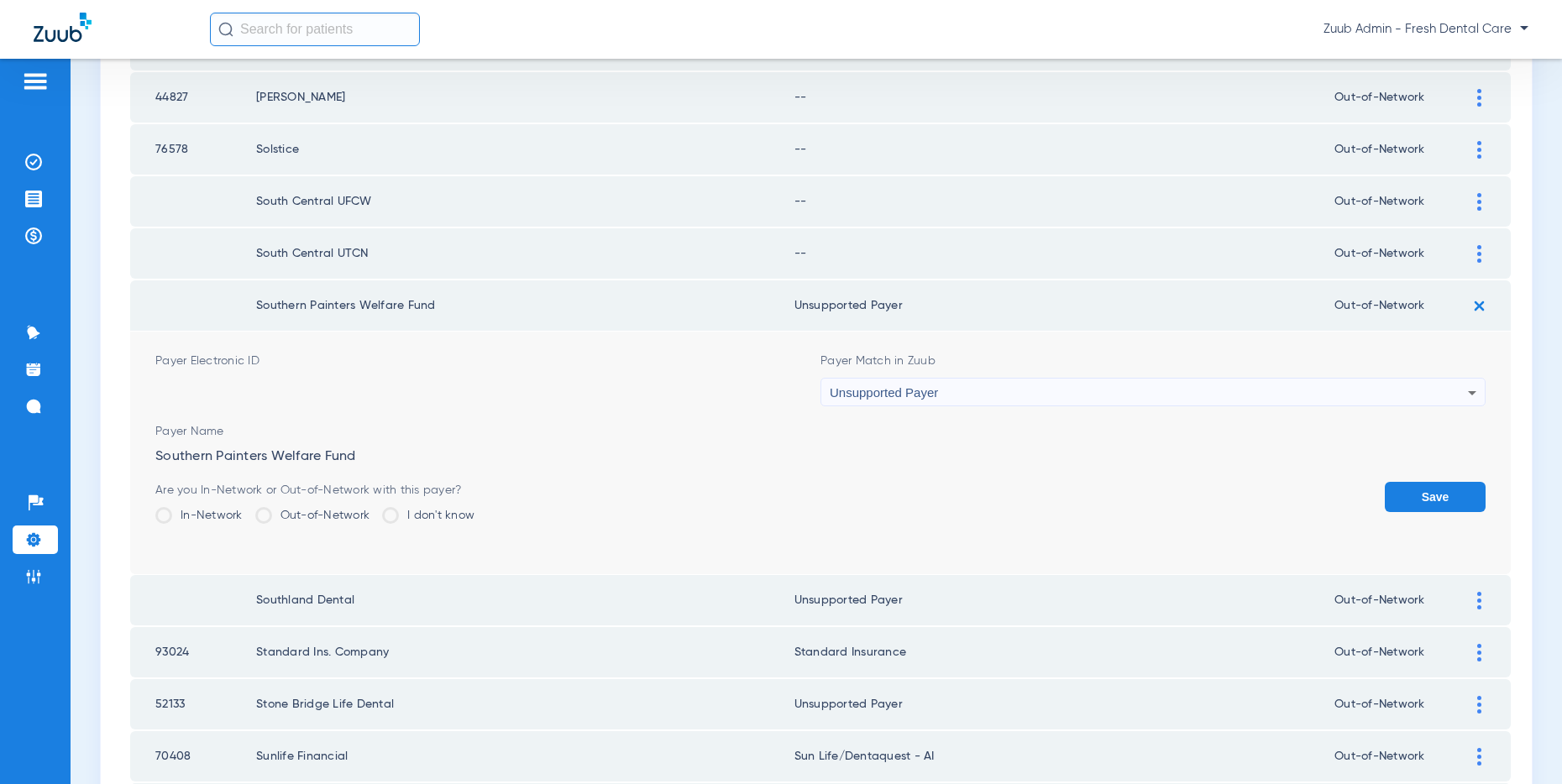
scroll to position [656, 0]
drag, startPoint x: 1431, startPoint y: 492, endPoint x: 1454, endPoint y: 401, distance: 93.9
click at [1432, 488] on button "Save" at bounding box center [1435, 493] width 101 height 30
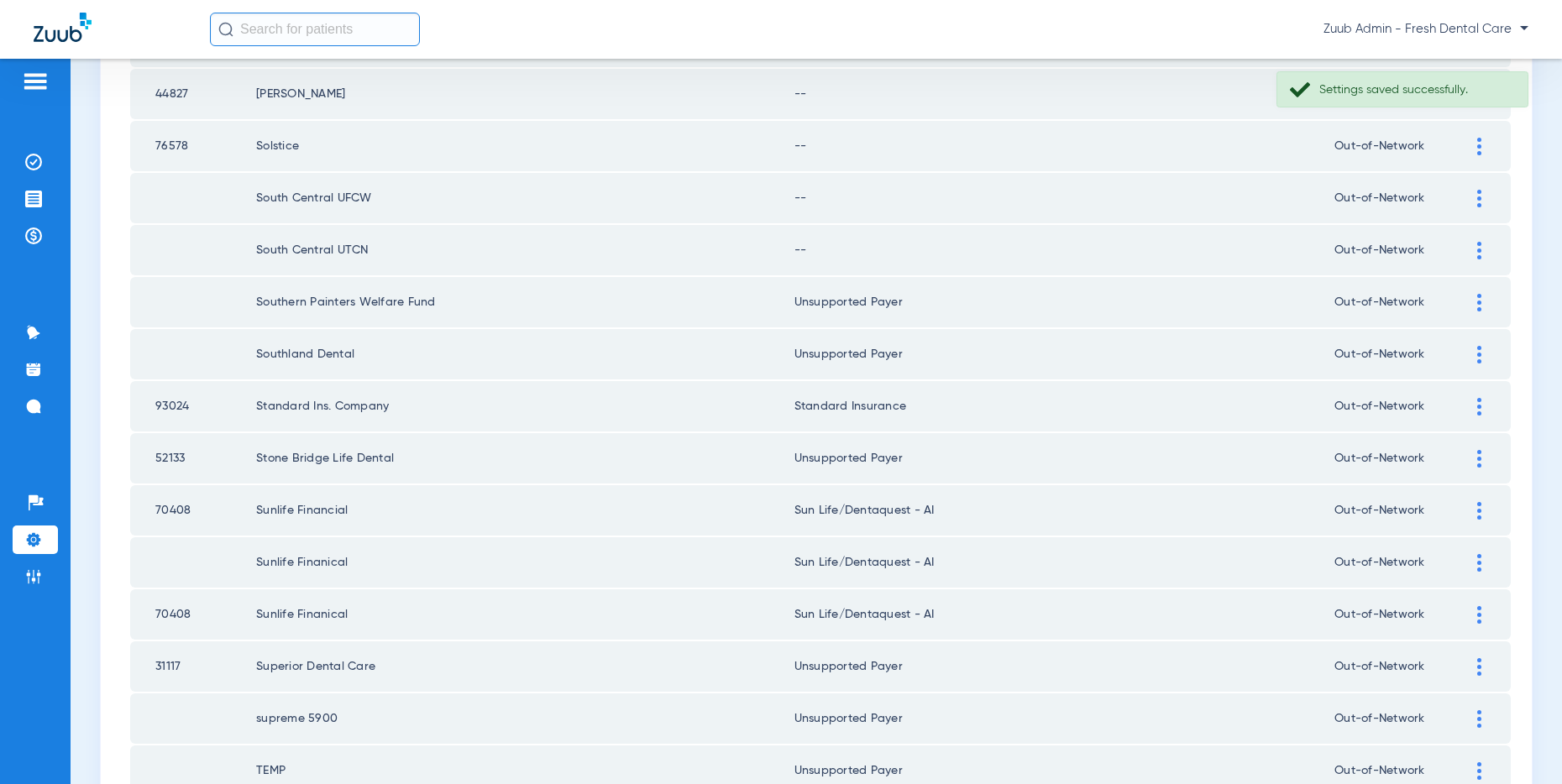
click at [1477, 249] on img at bounding box center [1479, 250] width 4 height 17
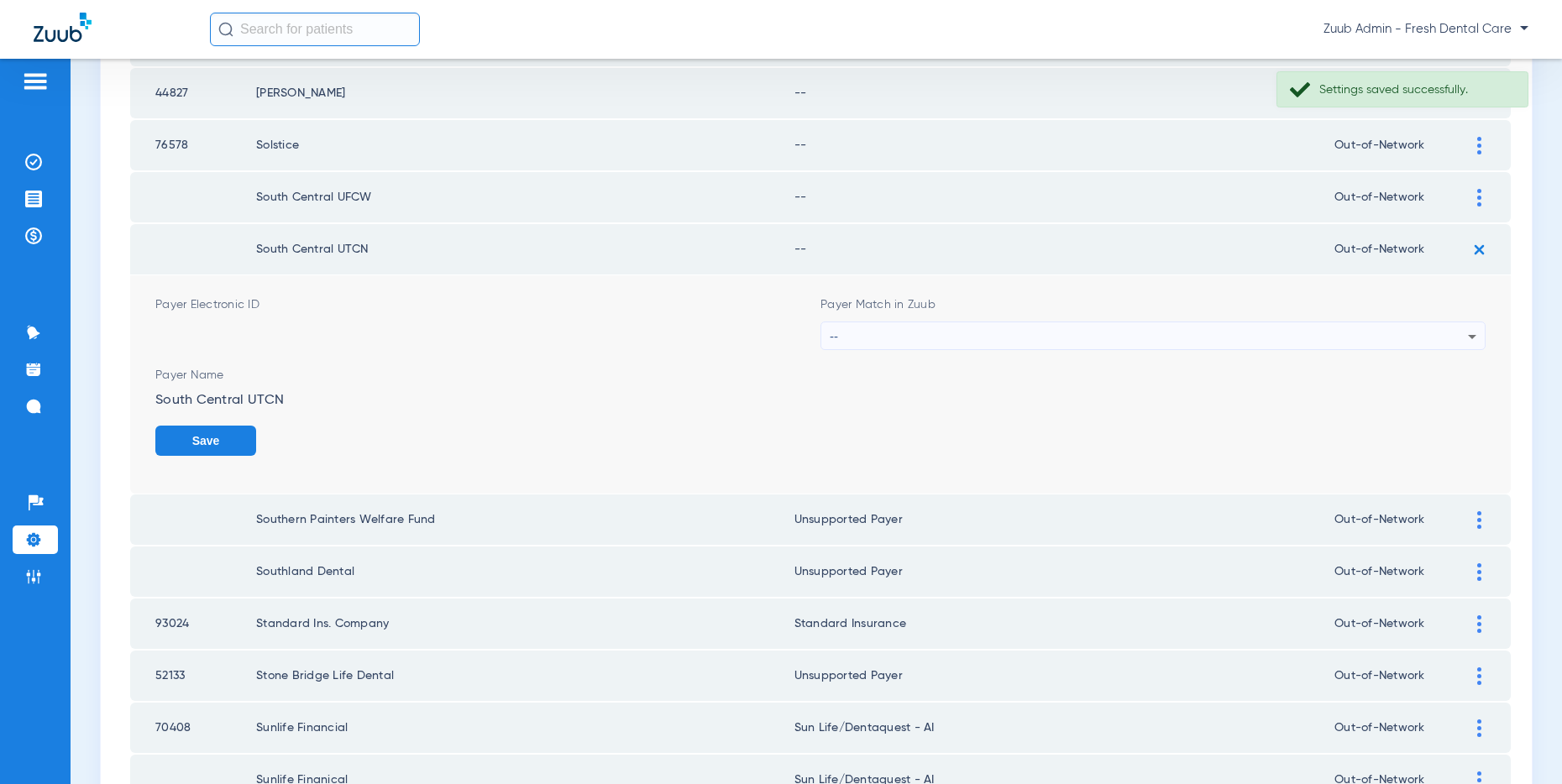
click at [973, 334] on div "--" at bounding box center [1148, 336] width 638 height 28
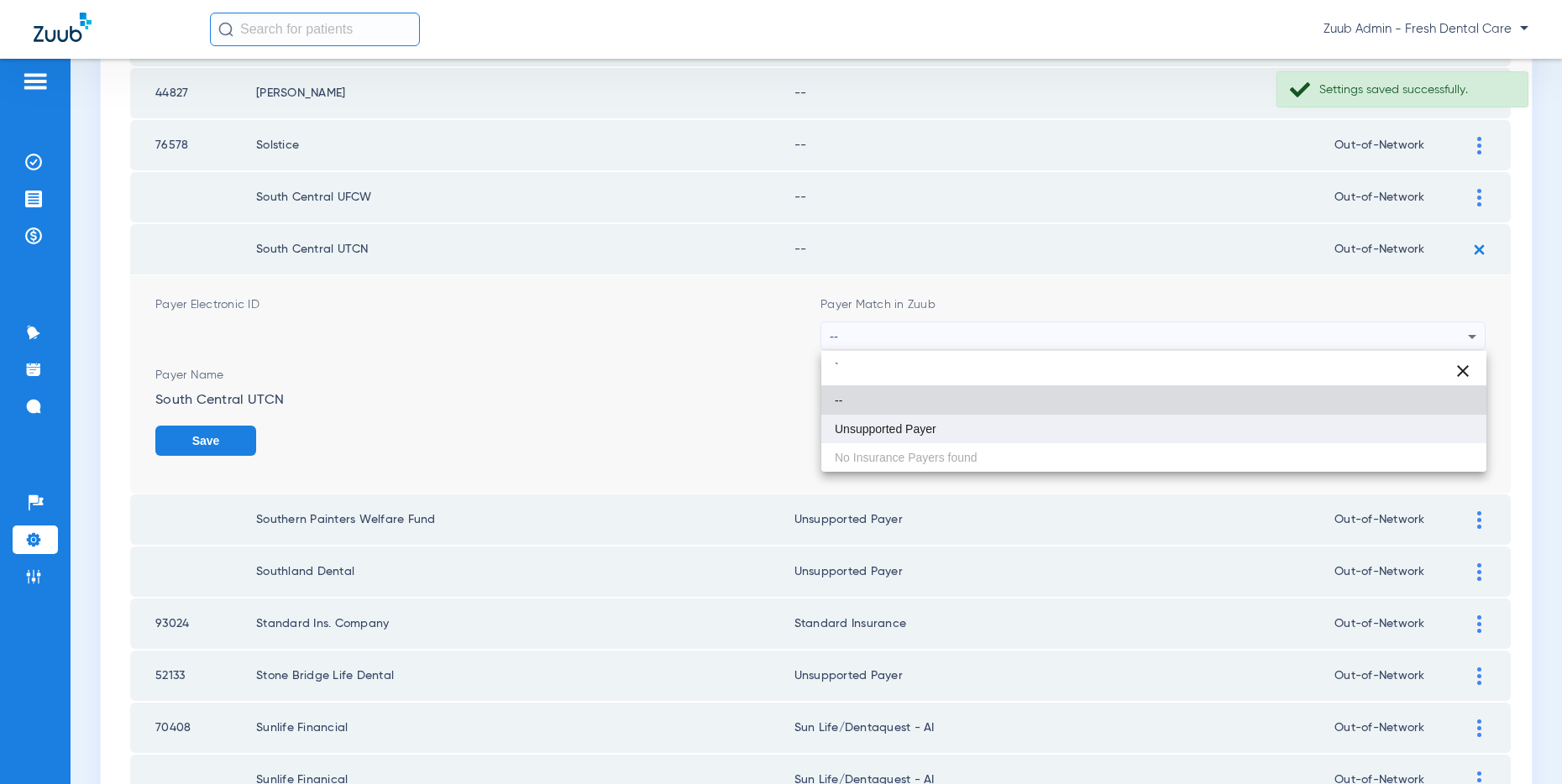
type input "`"
click at [923, 423] on span "Unsupported Payer" at bounding box center [886, 429] width 102 height 12
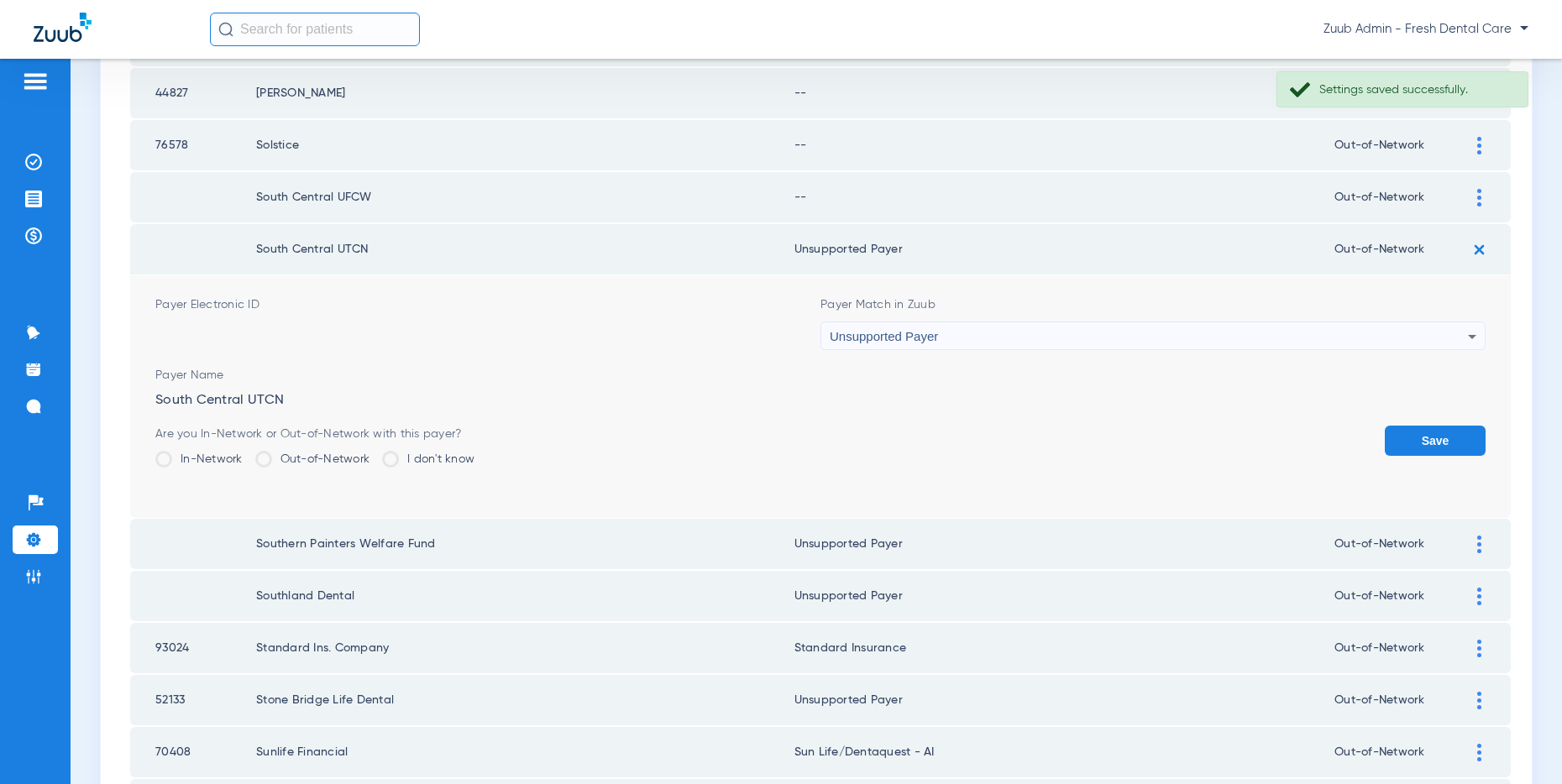
click at [1428, 438] on button "Save" at bounding box center [1435, 441] width 101 height 30
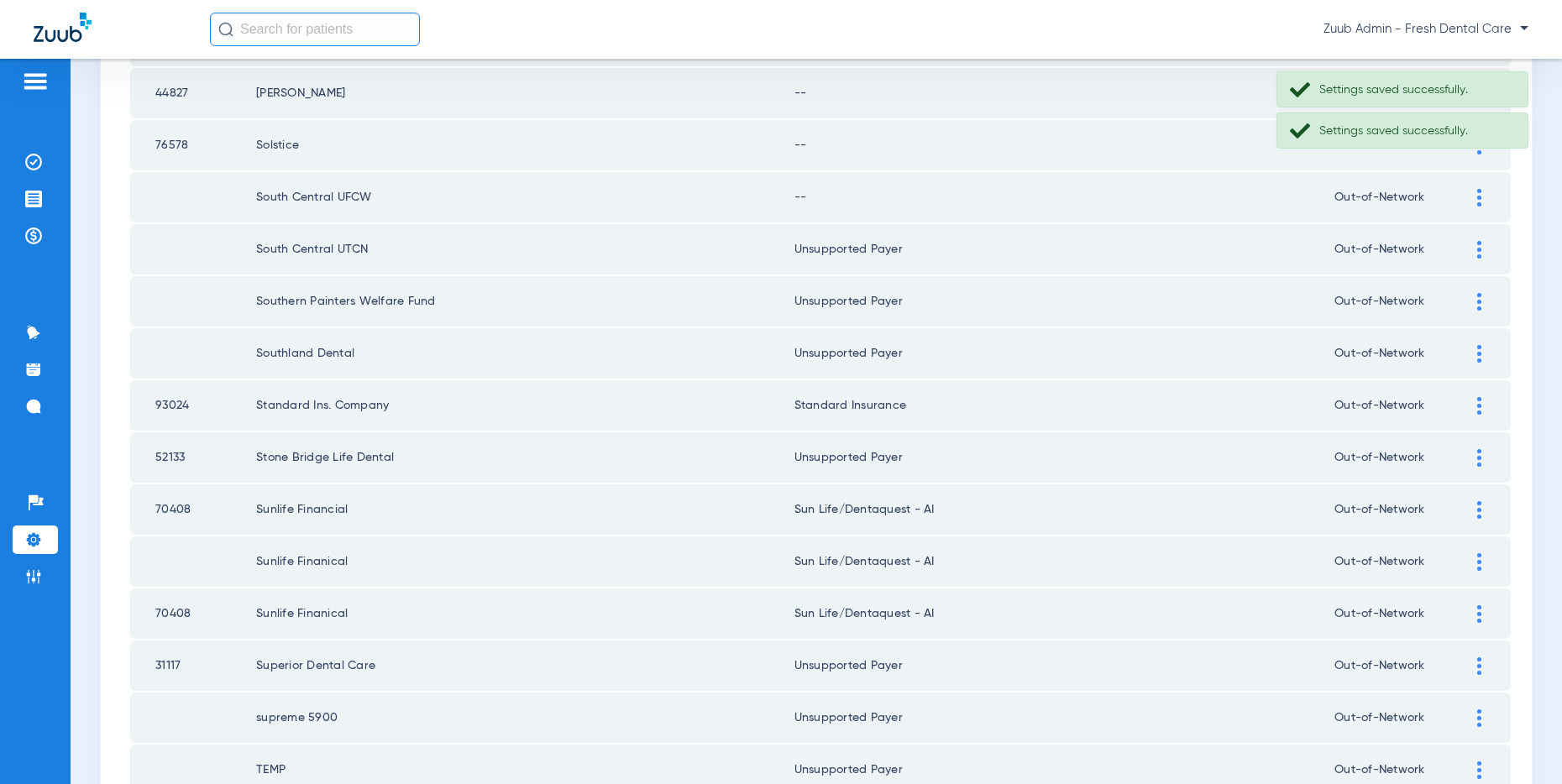
click at [1474, 195] on div at bounding box center [1479, 198] width 29 height 17
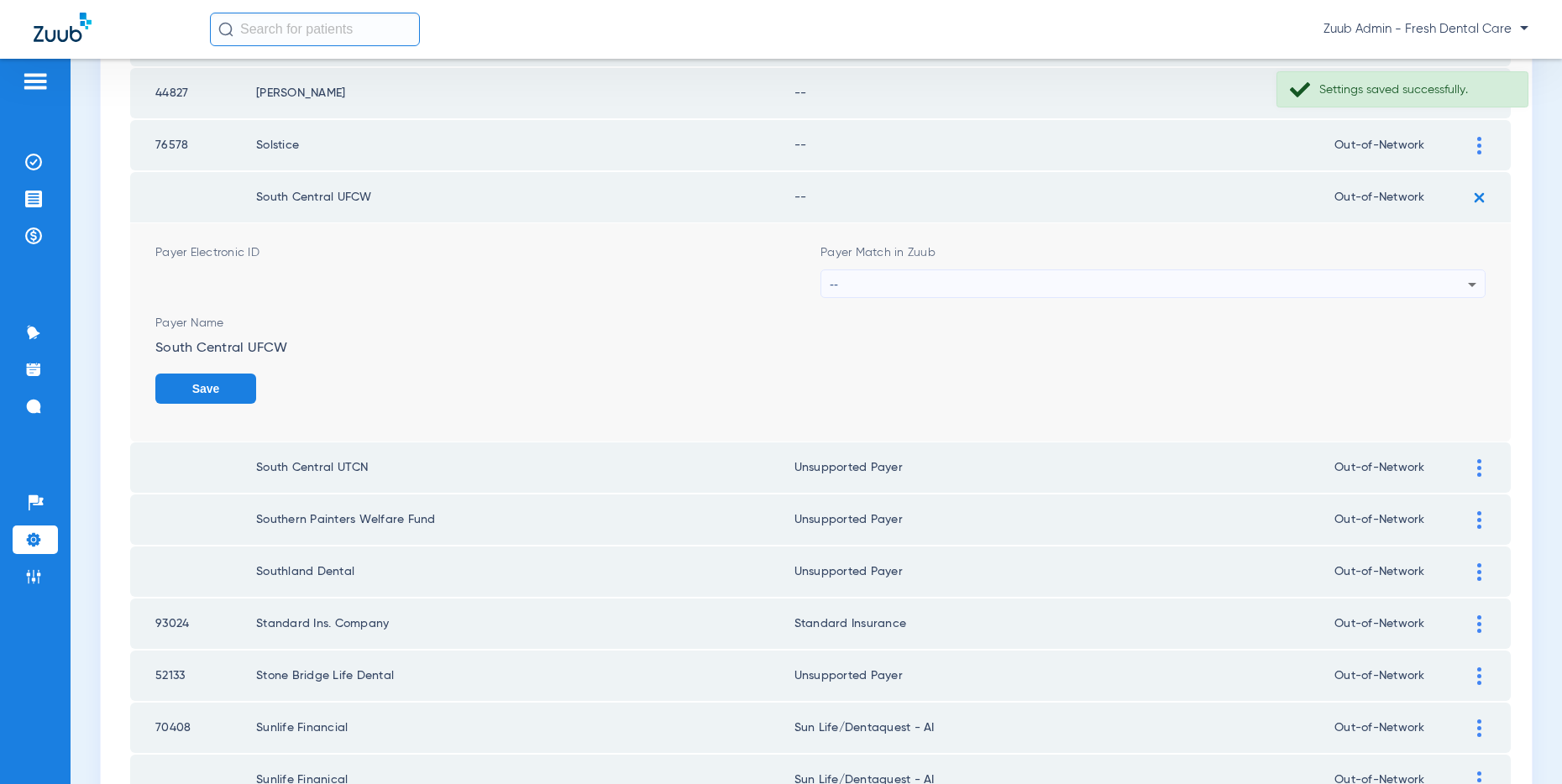
click at [1034, 276] on div "--" at bounding box center [1148, 284] width 638 height 28
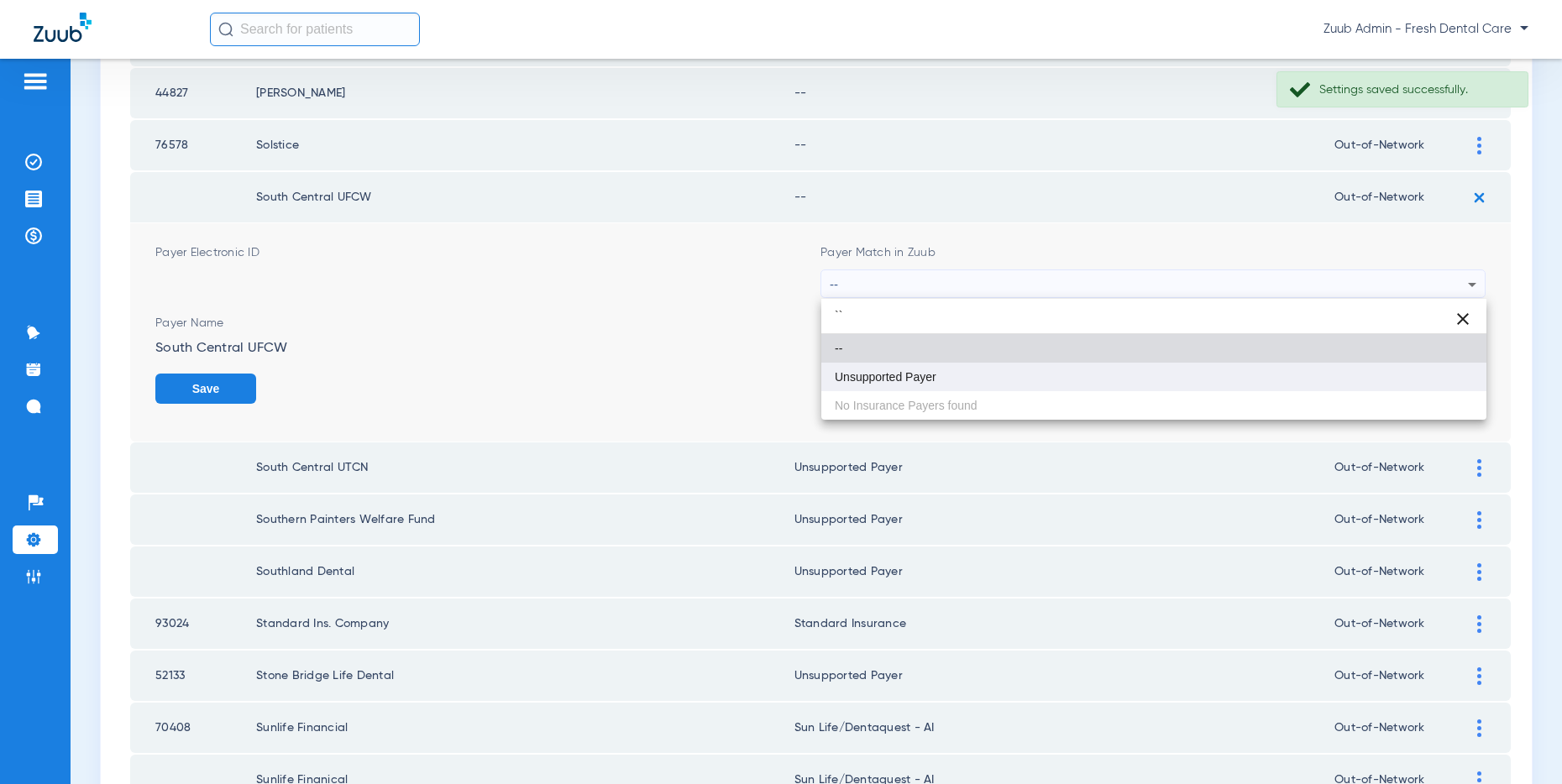
type input "``"
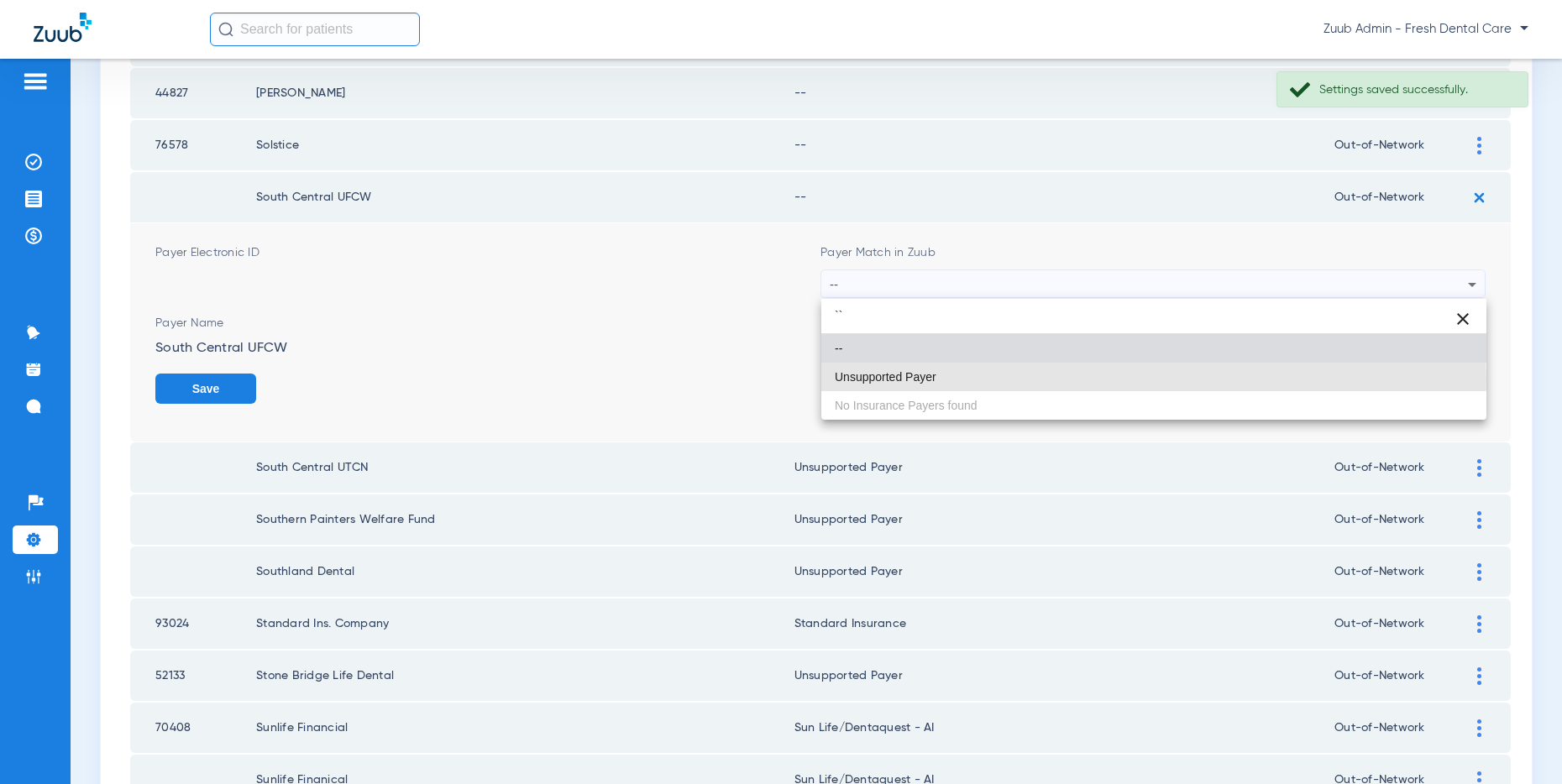
drag, startPoint x: 889, startPoint y: 380, endPoint x: 1069, endPoint y: 397, distance: 180.8
click at [890, 380] on span "Unsupported Payer" at bounding box center [886, 377] width 102 height 12
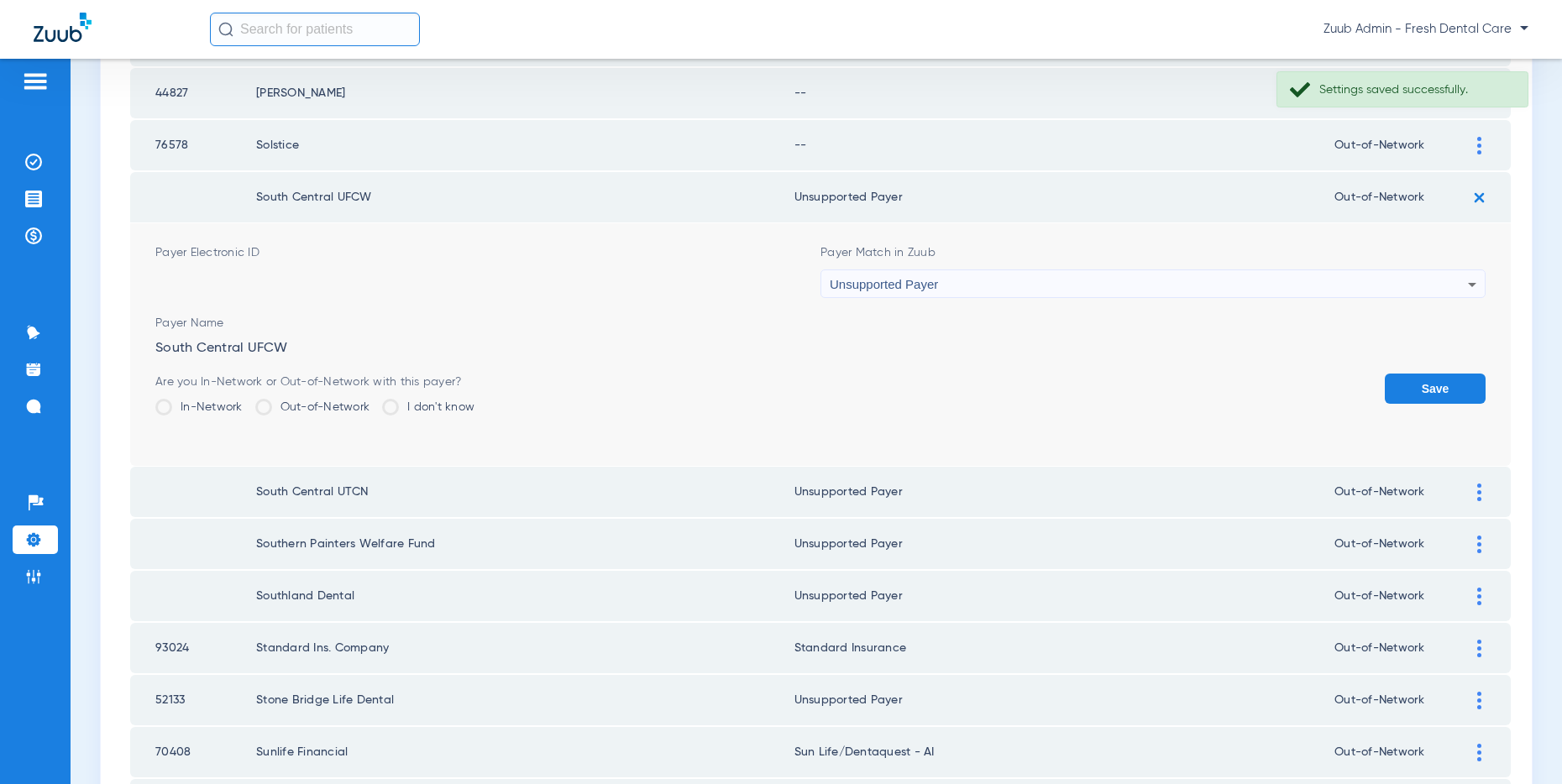
click at [1422, 387] on button "Save" at bounding box center [1435, 388] width 101 height 30
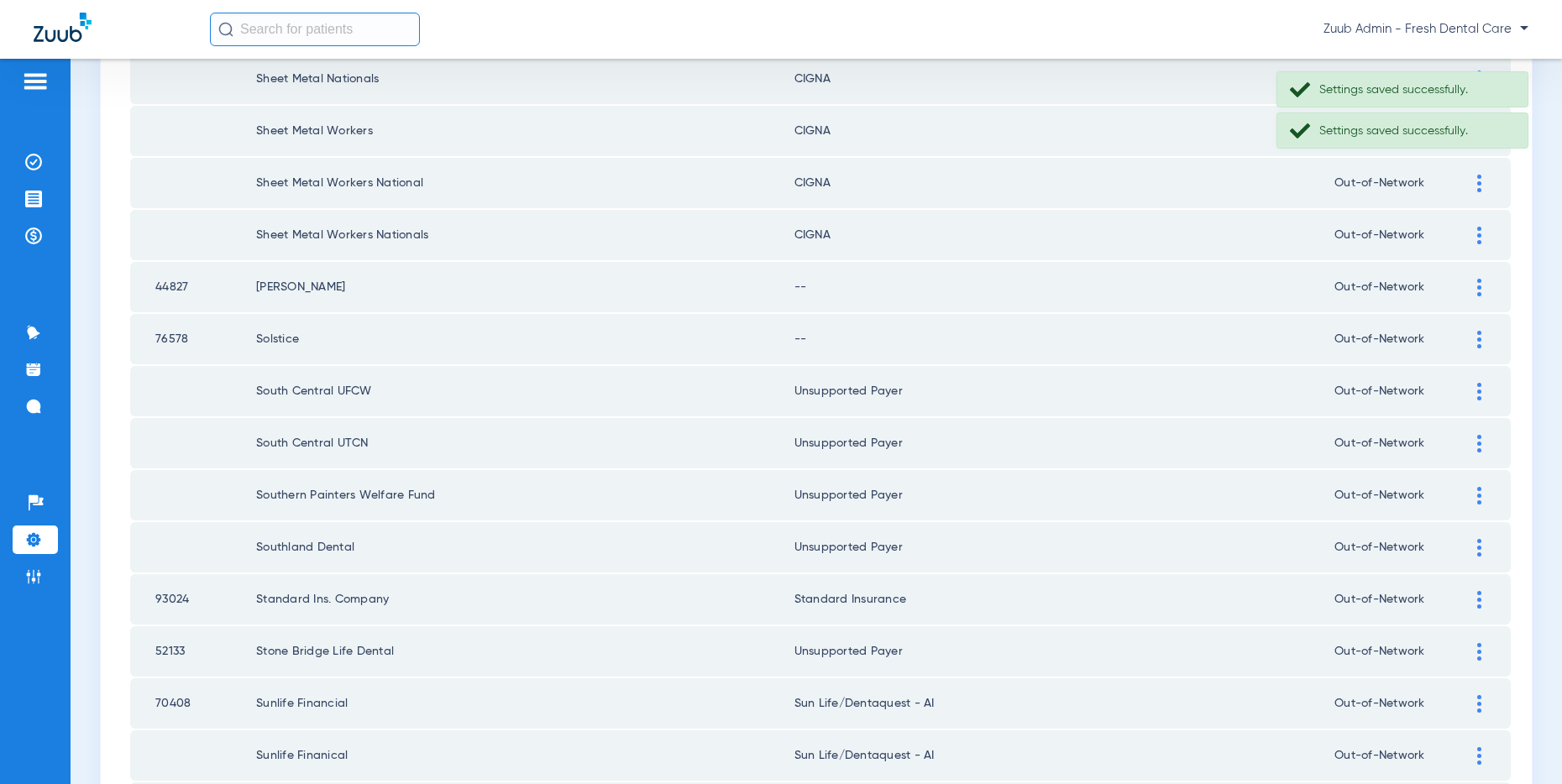
scroll to position [430, 0]
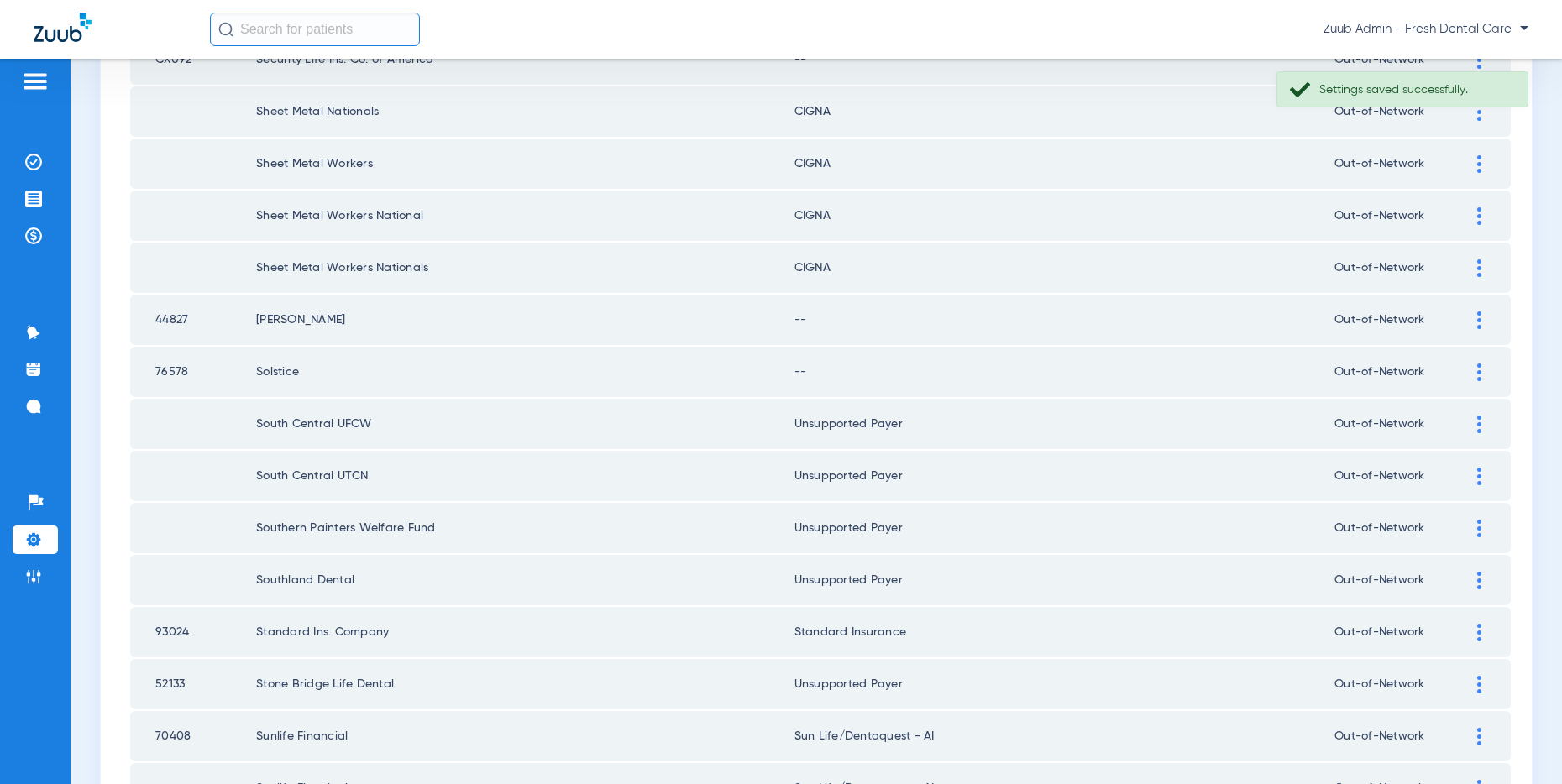
click at [1479, 374] on img at bounding box center [1479, 372] width 4 height 17
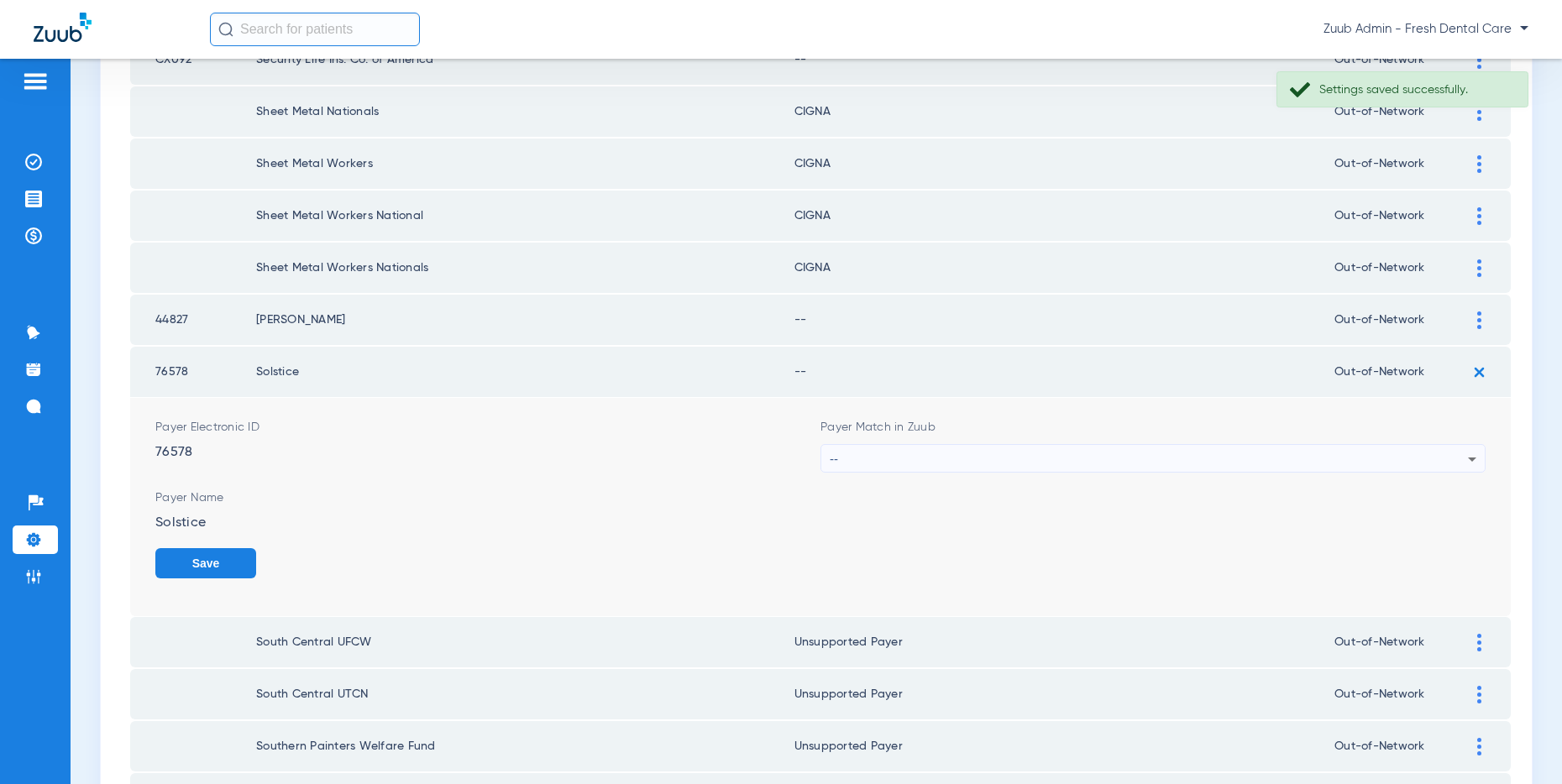
click at [1230, 456] on div "--" at bounding box center [1148, 459] width 638 height 28
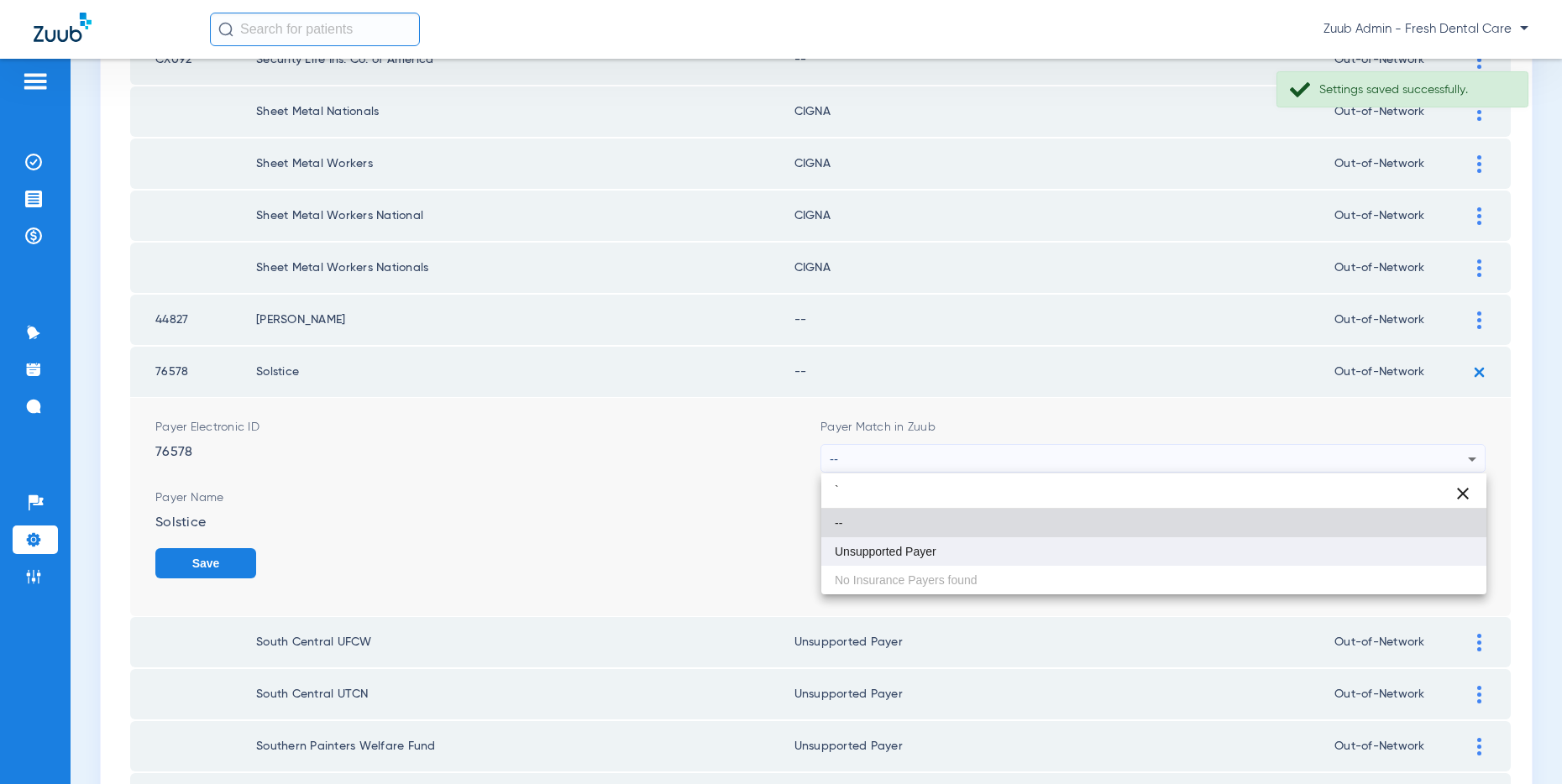
type input "`"
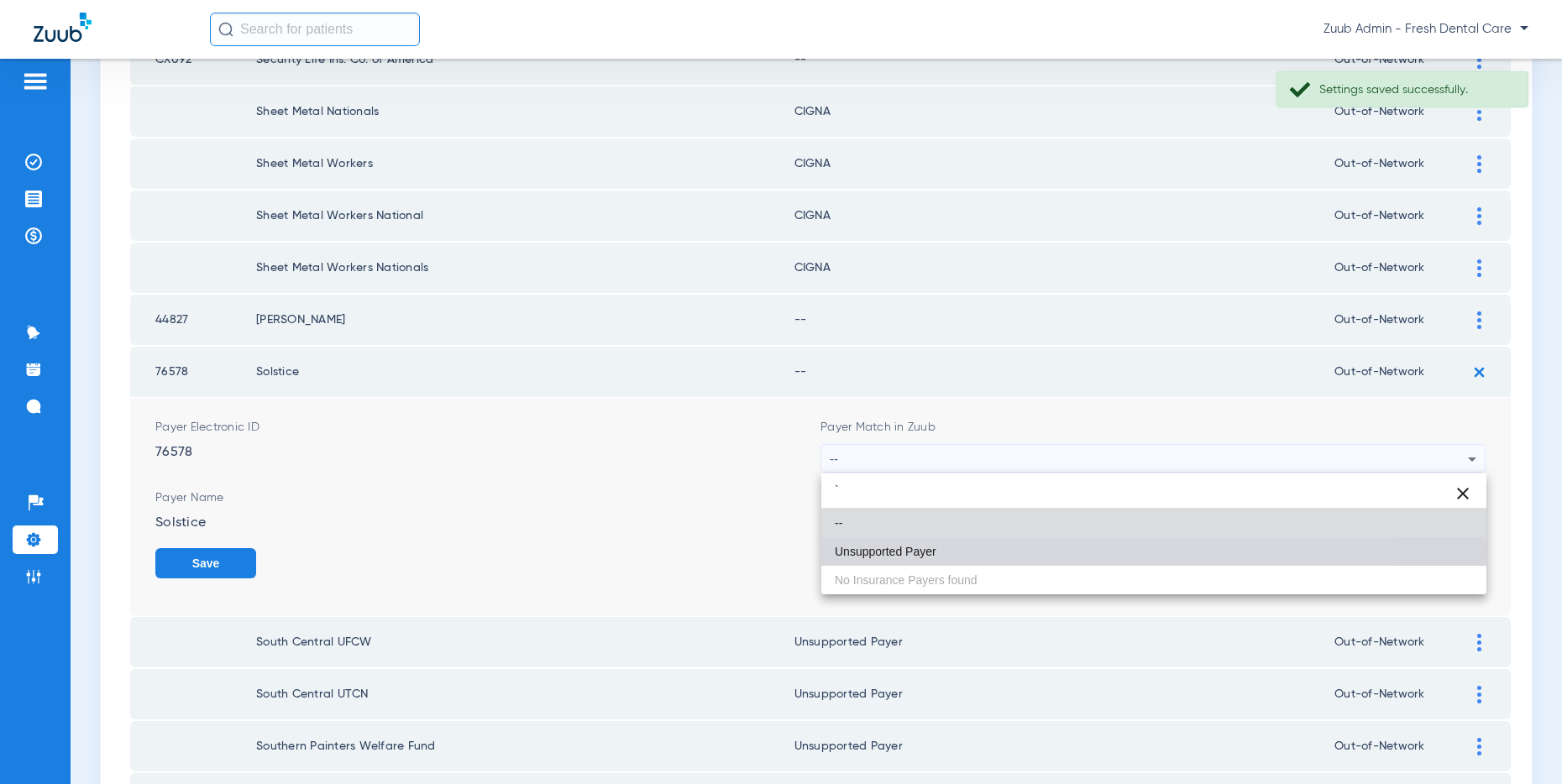
click at [1015, 549] on mat-option "Unsupported Payer" at bounding box center [1153, 551] width 665 height 28
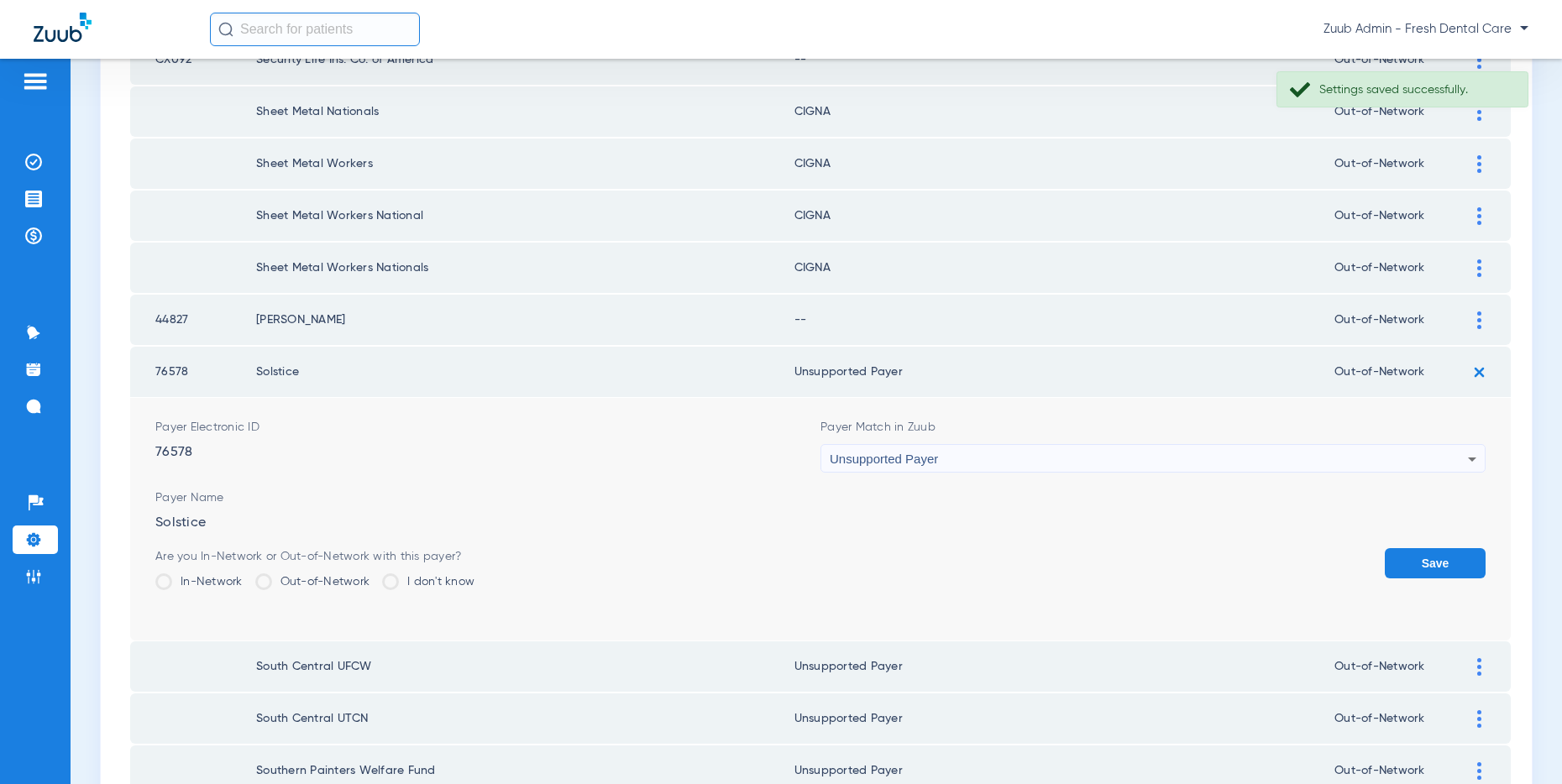
drag, startPoint x: 1452, startPoint y: 558, endPoint x: 1436, endPoint y: 475, distance: 84.5
click at [1449, 557] on button "Save" at bounding box center [1435, 563] width 101 height 30
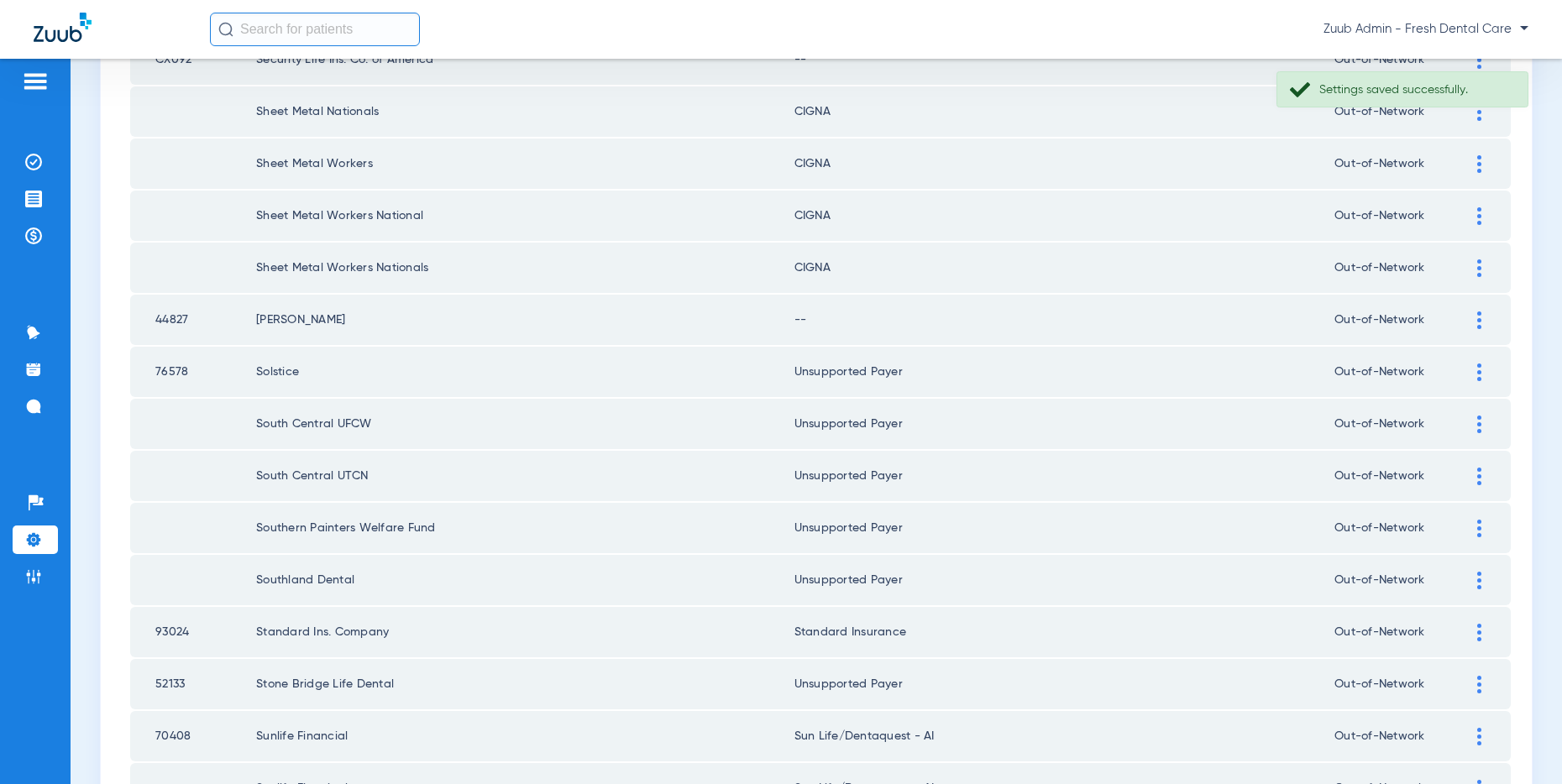
click at [1472, 318] on div at bounding box center [1479, 320] width 29 height 17
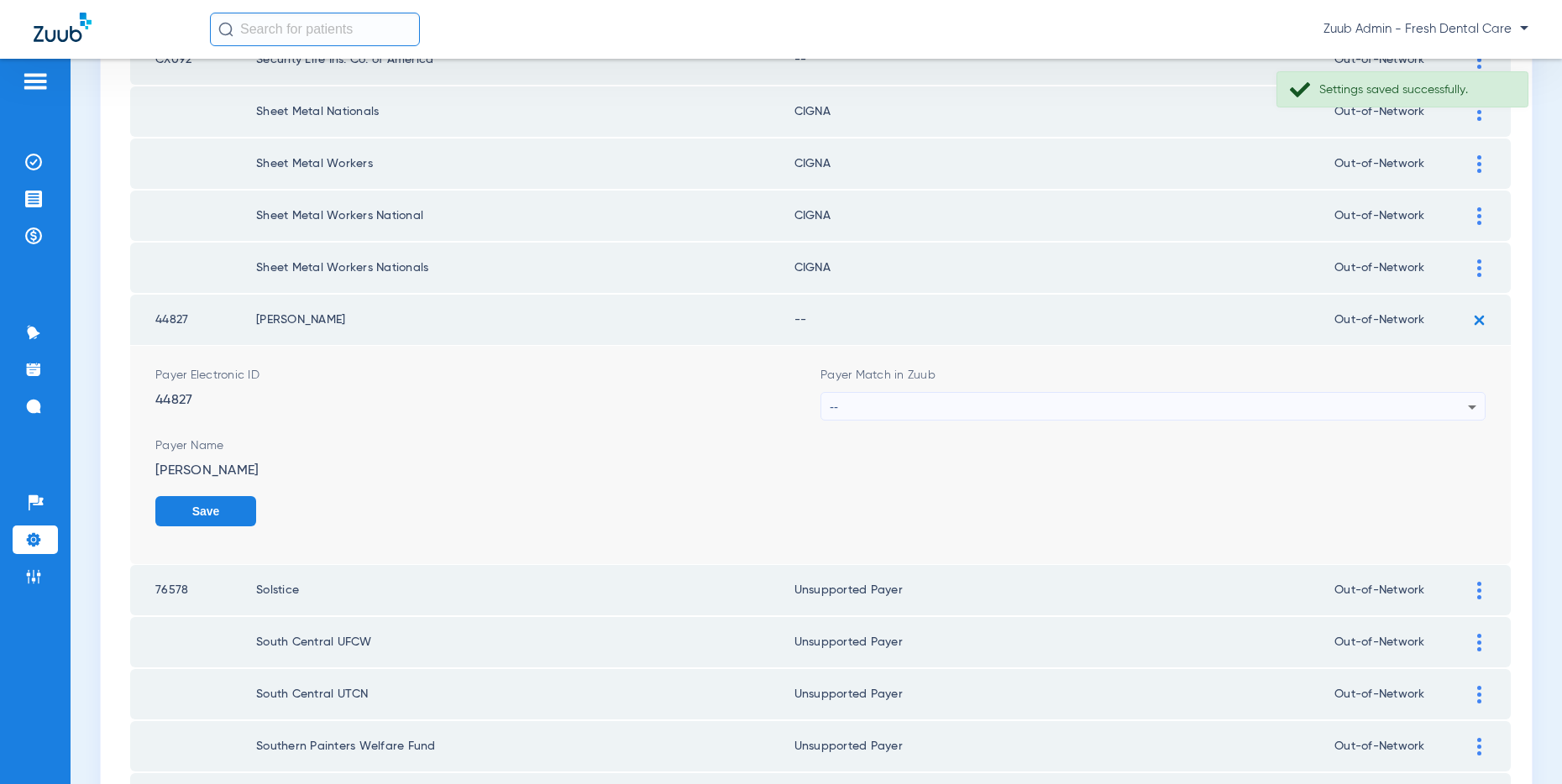
click at [1172, 411] on div "--" at bounding box center [1148, 407] width 638 height 28
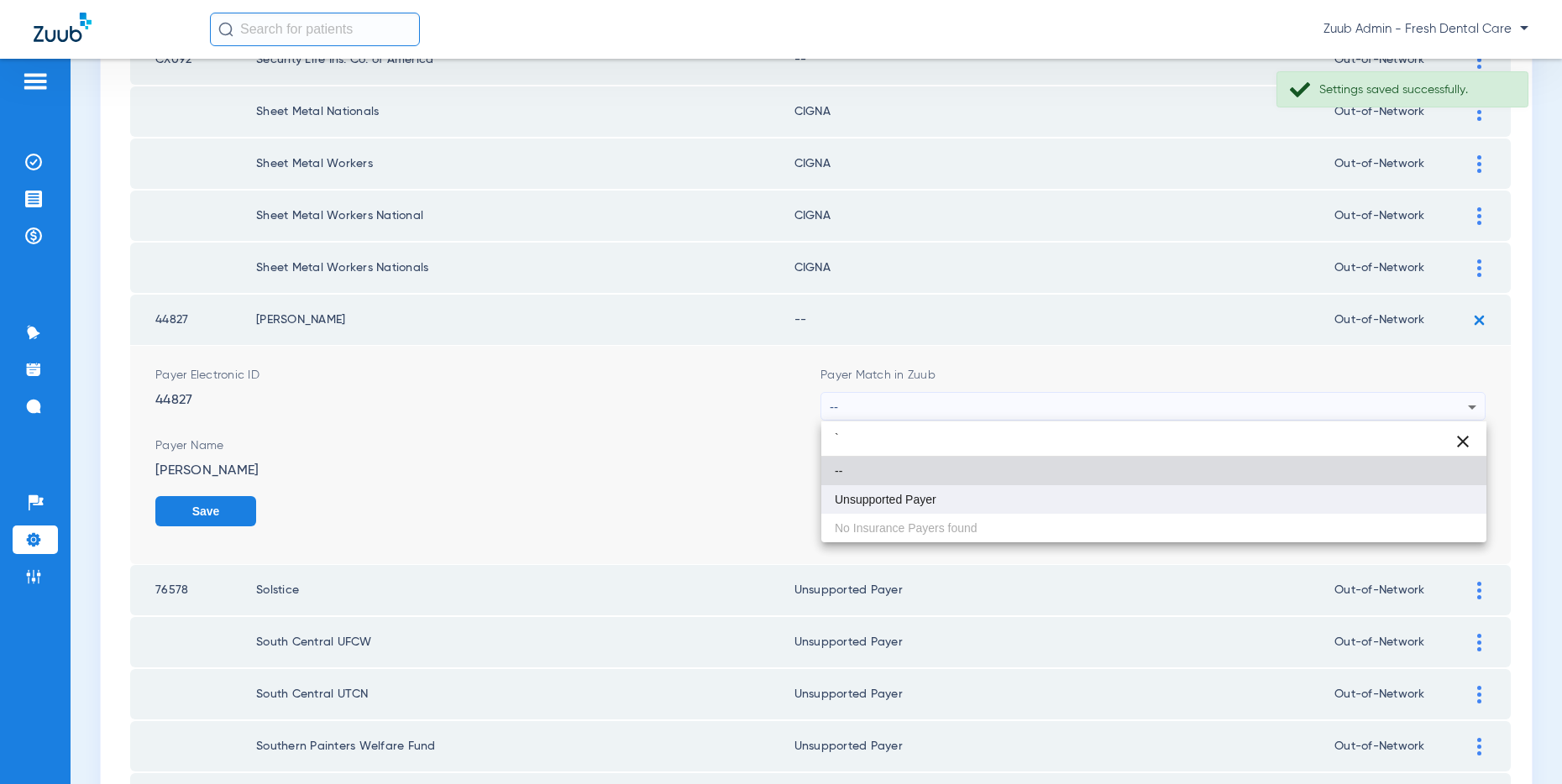
type input "`"
click at [946, 503] on mat-option "Unsupported Payer" at bounding box center [1153, 499] width 665 height 28
